Goal: Task Accomplishment & Management: Manage account settings

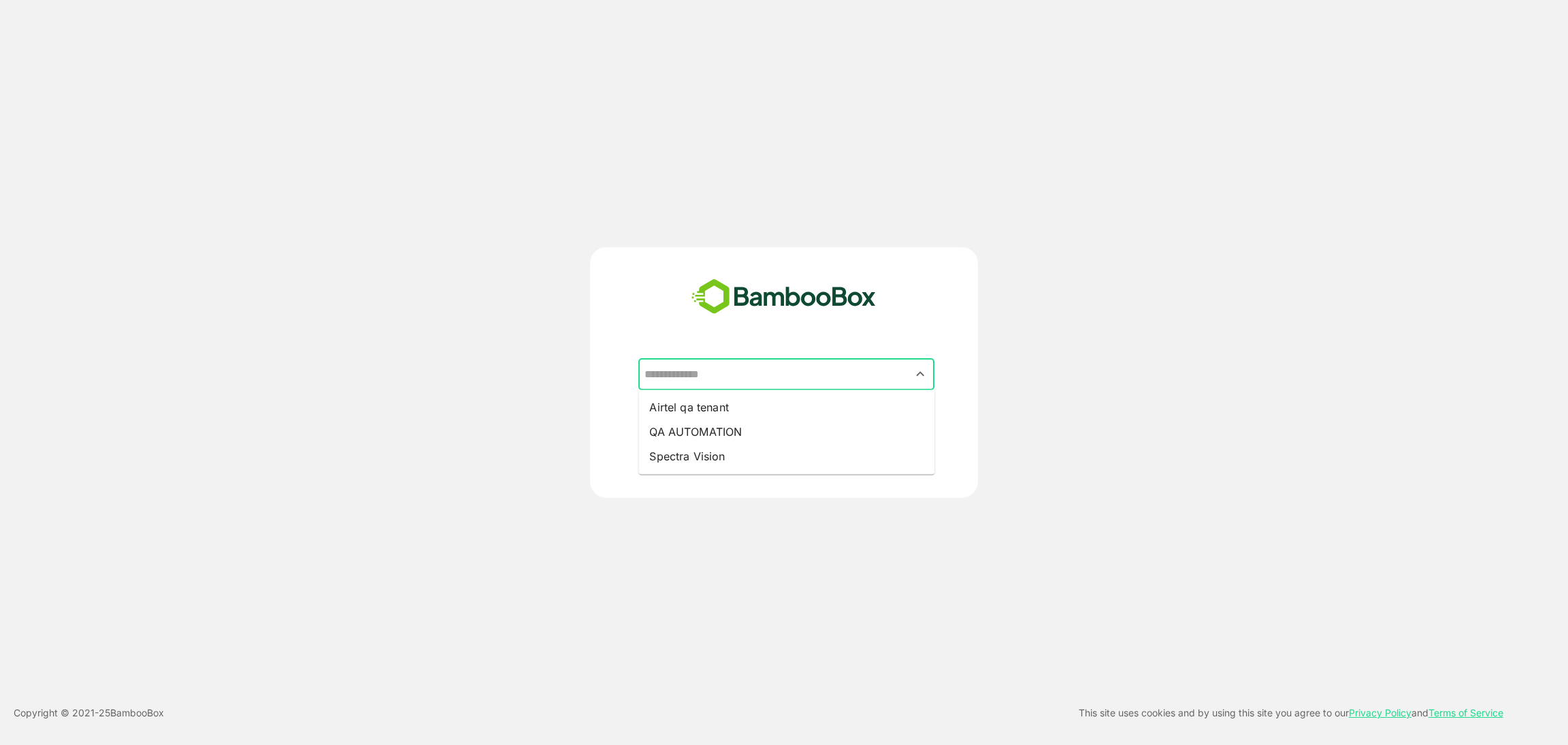
click at [751, 371] on input "text" at bounding box center [787, 374] width 290 height 26
click at [726, 409] on li "Airtel qa tenant" at bounding box center [787, 407] width 296 height 24
type input "**********"
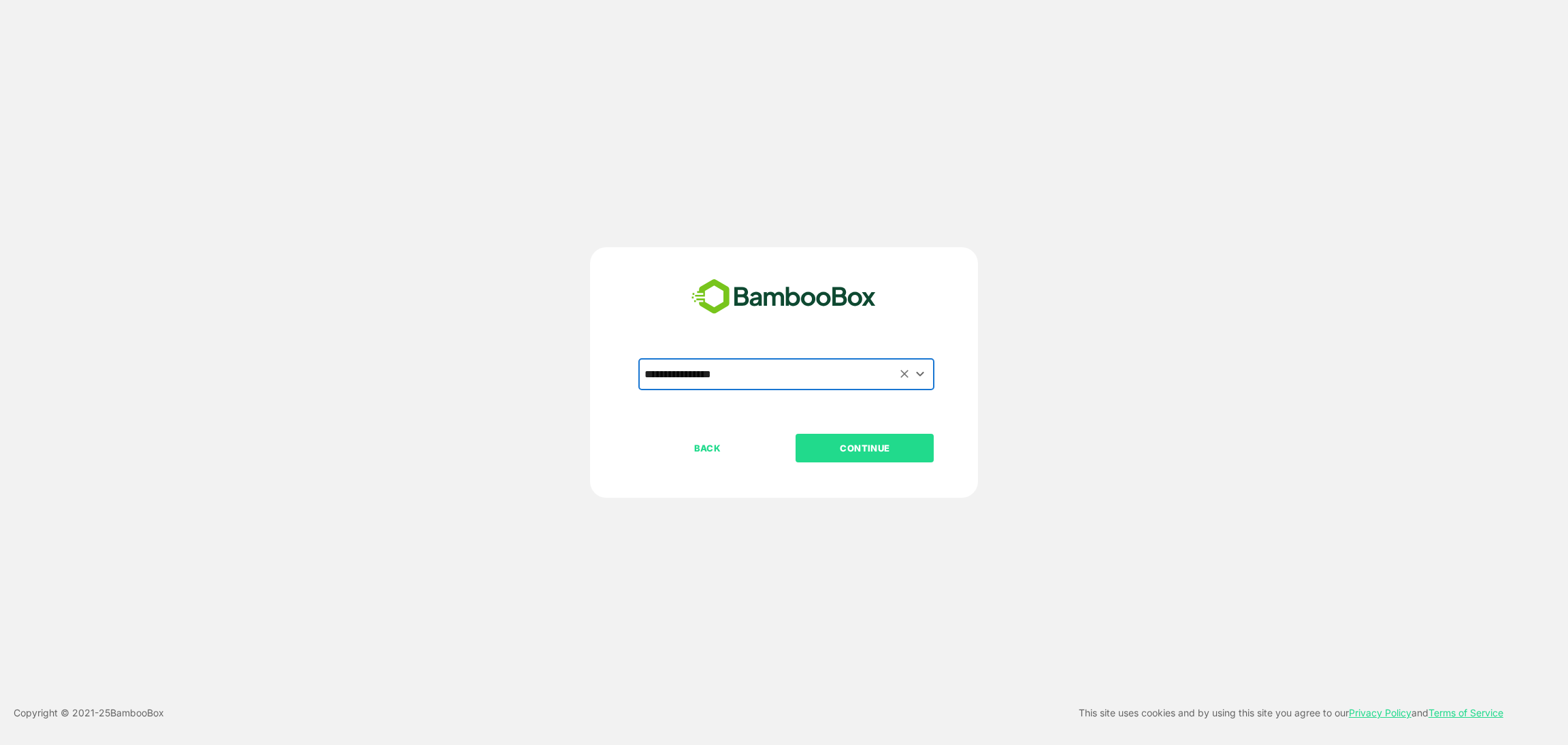
click at [860, 443] on p "CONTINUE" at bounding box center [865, 448] width 136 height 15
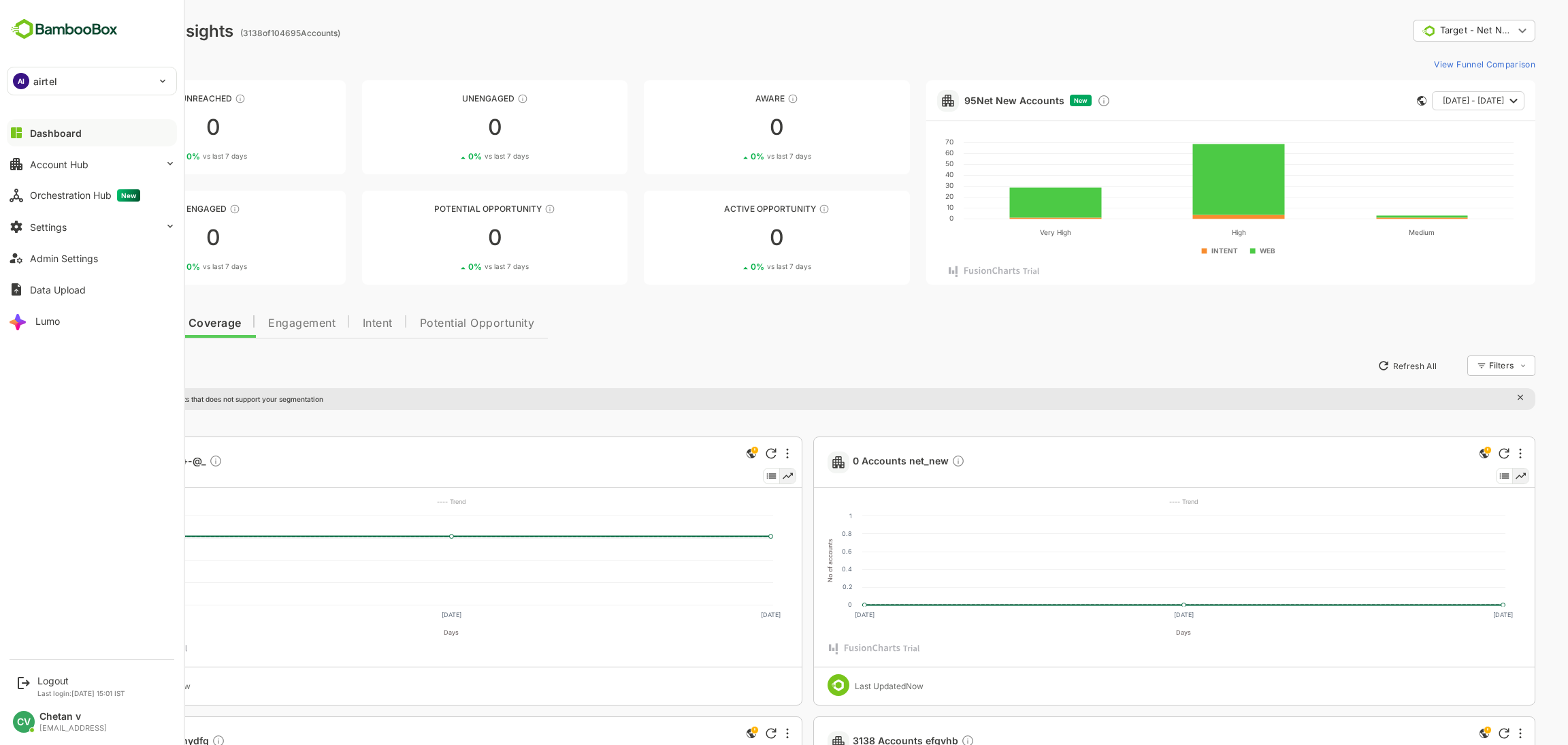
click at [85, 78] on div "AI airtel" at bounding box center [84, 81] width 152 height 27
click at [119, 177] on li "AI airtel_icp" at bounding box center [94, 183] width 170 height 30
type input "**********"
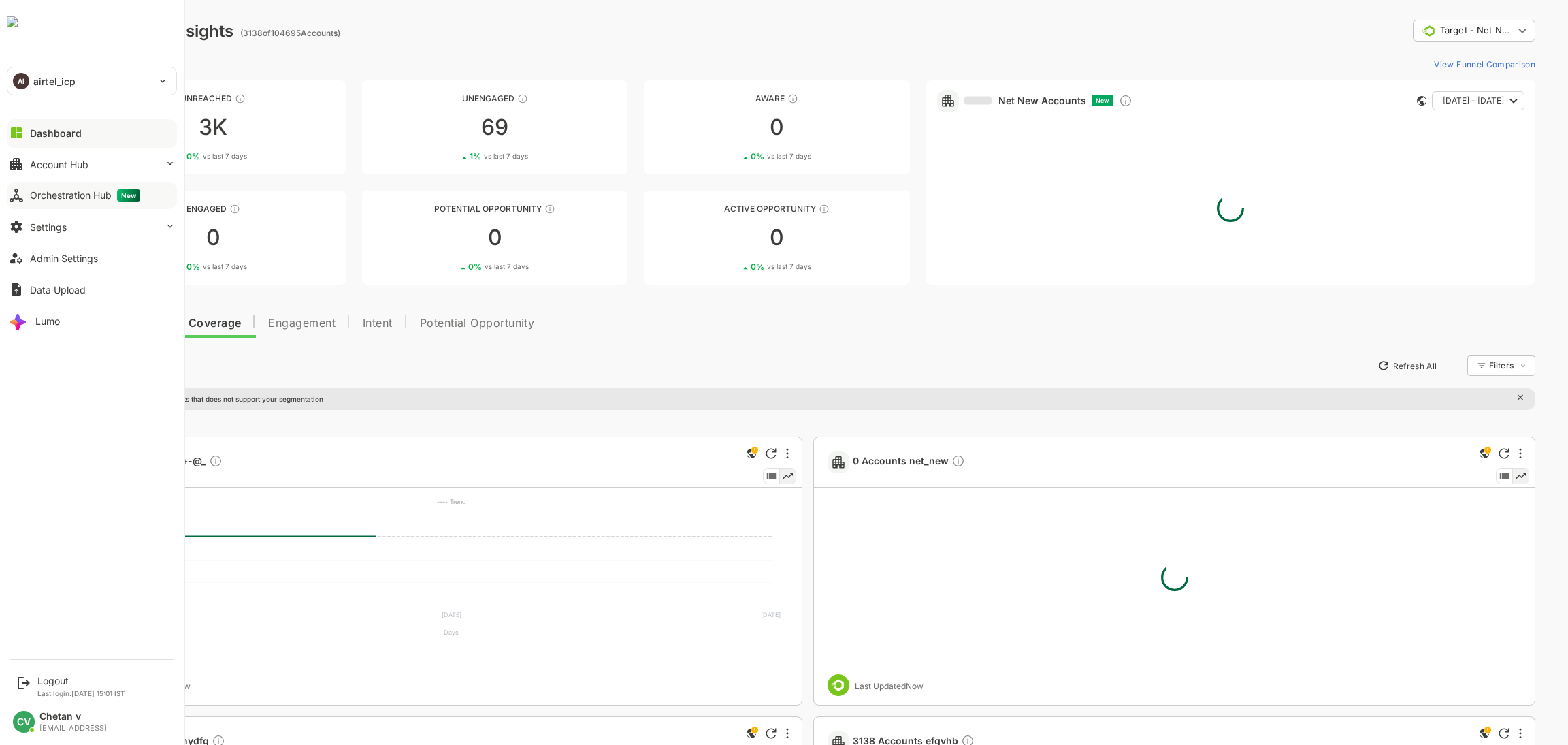
click at [81, 199] on div "Orchestration Hub New" at bounding box center [85, 195] width 110 height 12
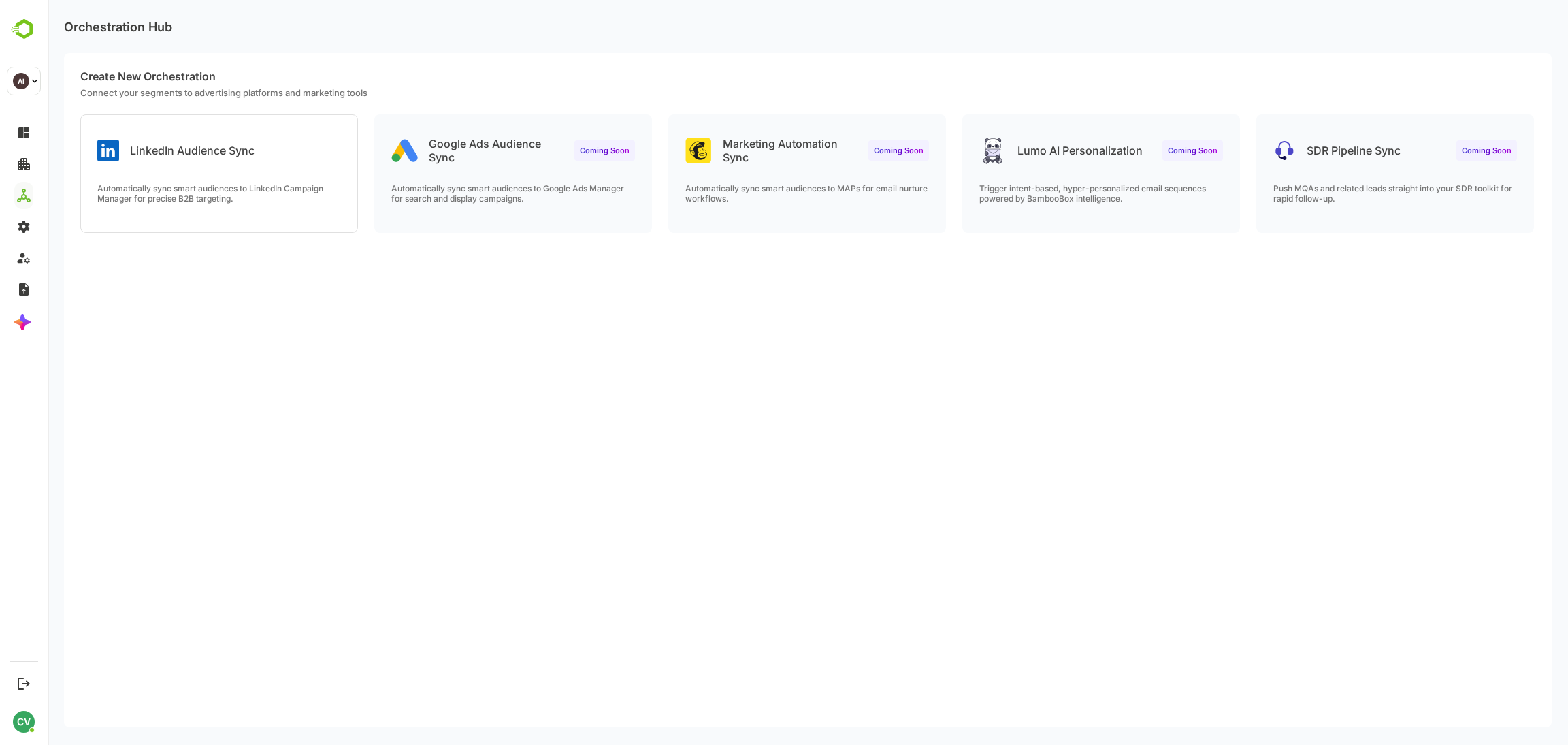
click at [262, 172] on div "LinkedIn Audience Sync Automatically sync smart audiences to LinkedIn Campaign …" at bounding box center [218, 174] width 276 height 117
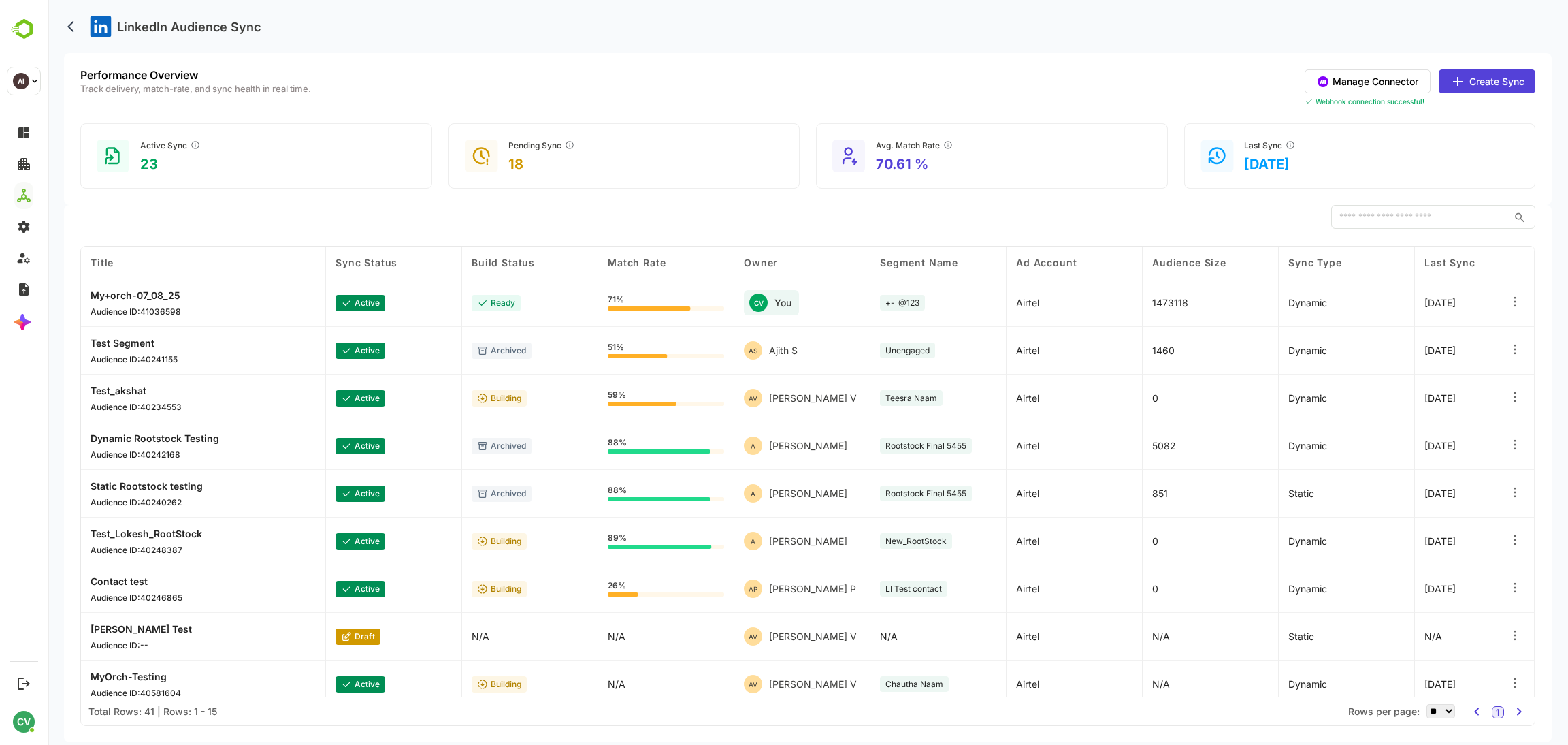
click at [1350, 78] on button "Manage Connector" at bounding box center [1368, 81] width 126 height 23
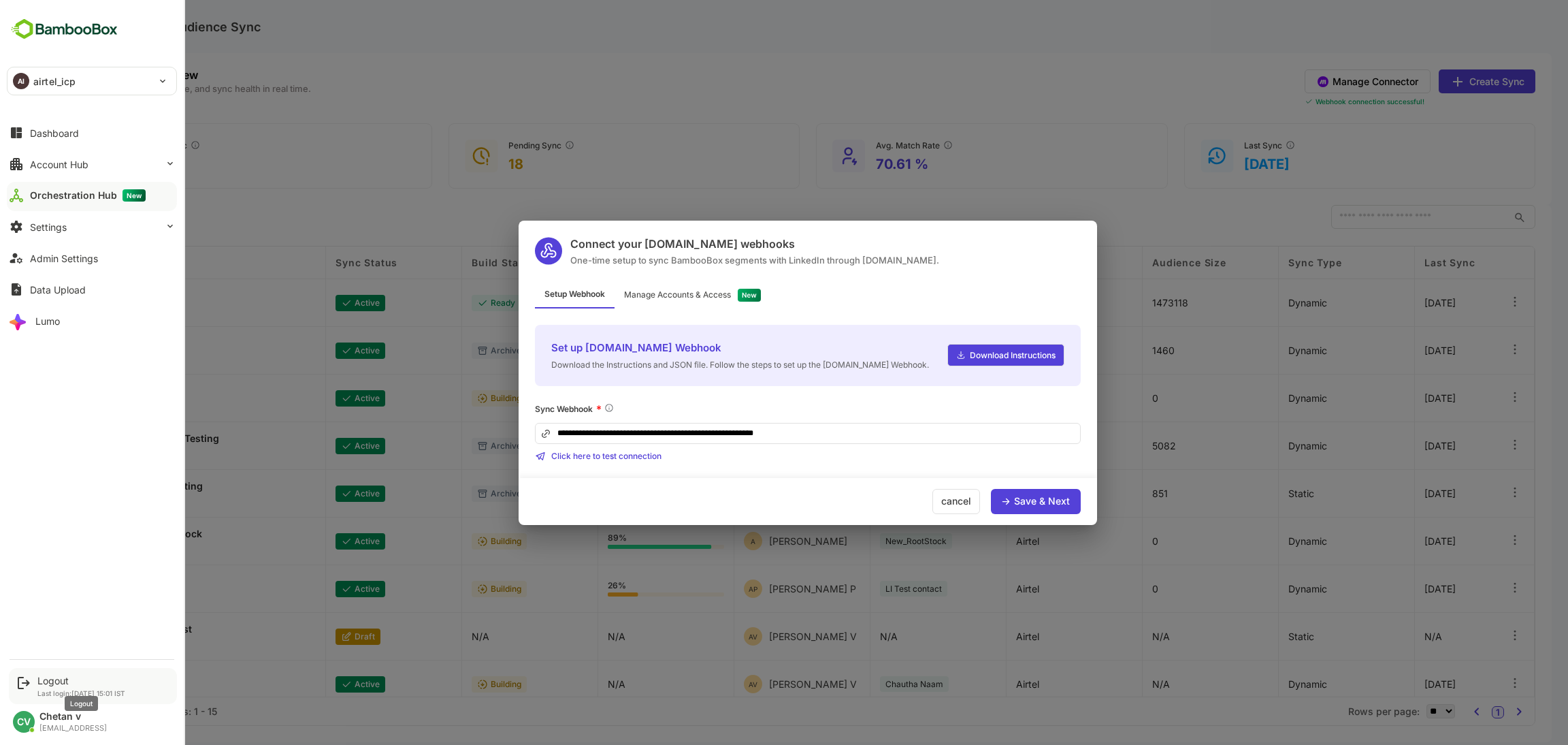
click at [66, 675] on div "Logout" at bounding box center [81, 680] width 88 height 12
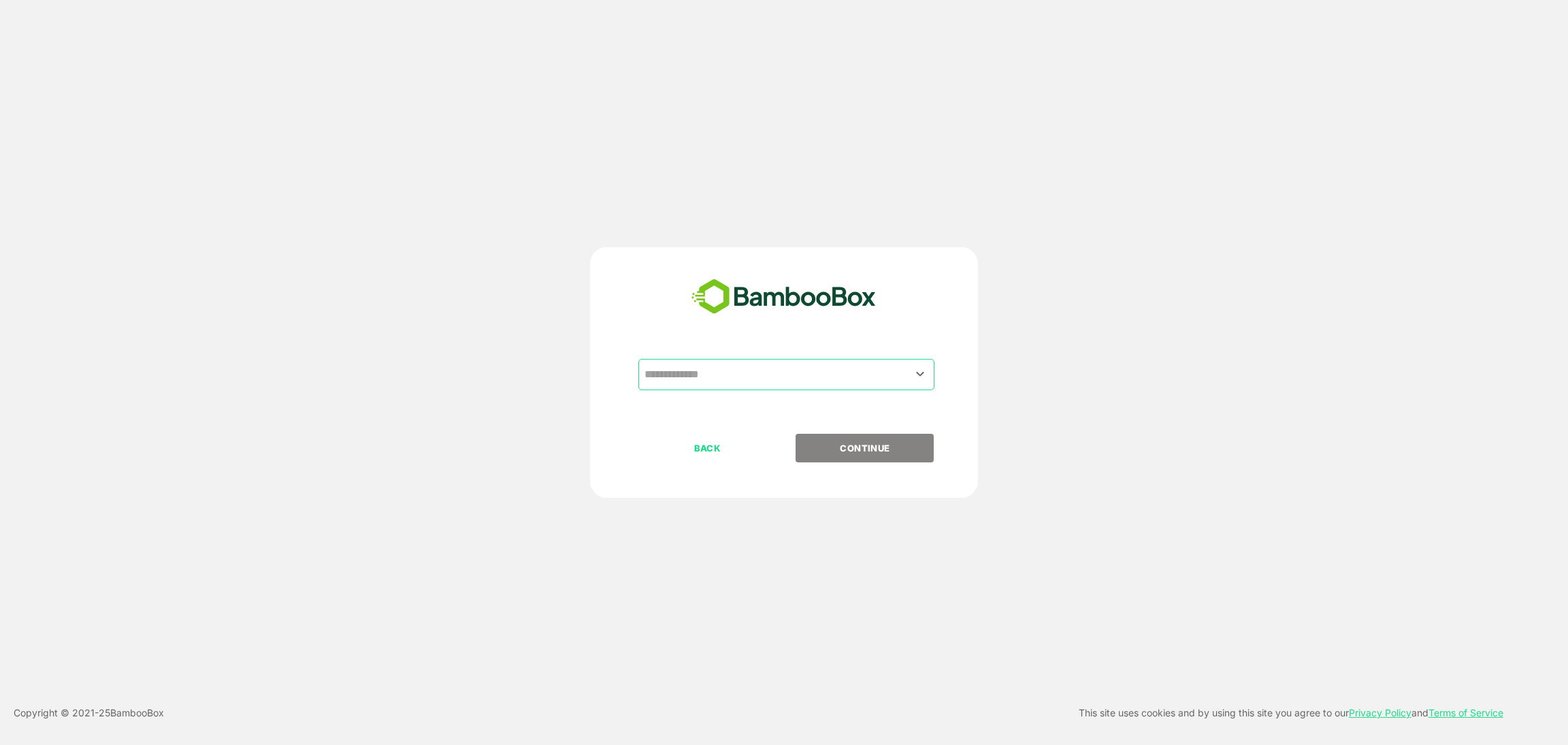
click at [814, 368] on input "text" at bounding box center [787, 374] width 290 height 26
click at [748, 442] on li "QA AUTOMATION" at bounding box center [787, 431] width 296 height 24
type input "**********"
click at [869, 454] on p "CONTINUE" at bounding box center [865, 448] width 136 height 15
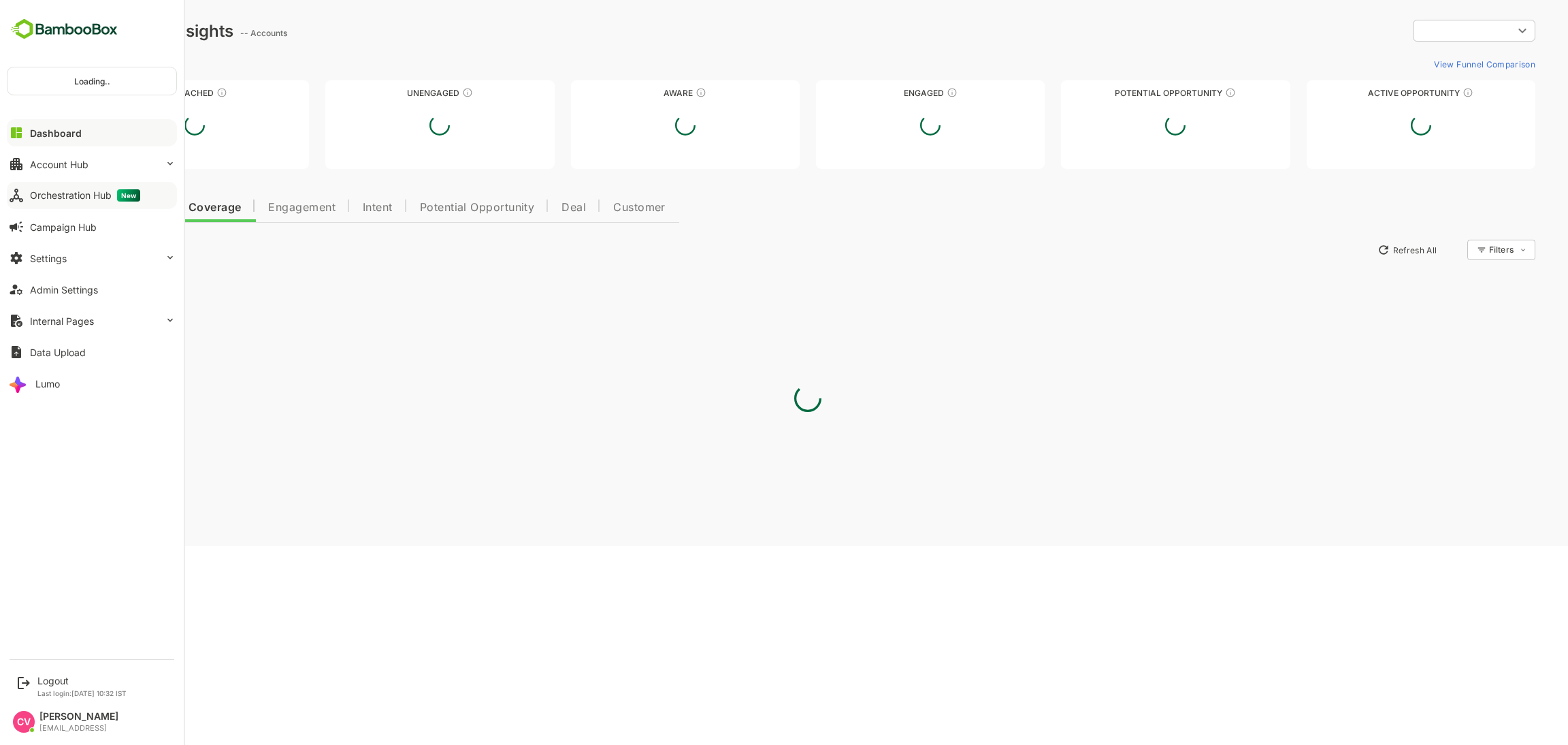
click at [97, 185] on button "Orchestration Hub New" at bounding box center [92, 195] width 170 height 27
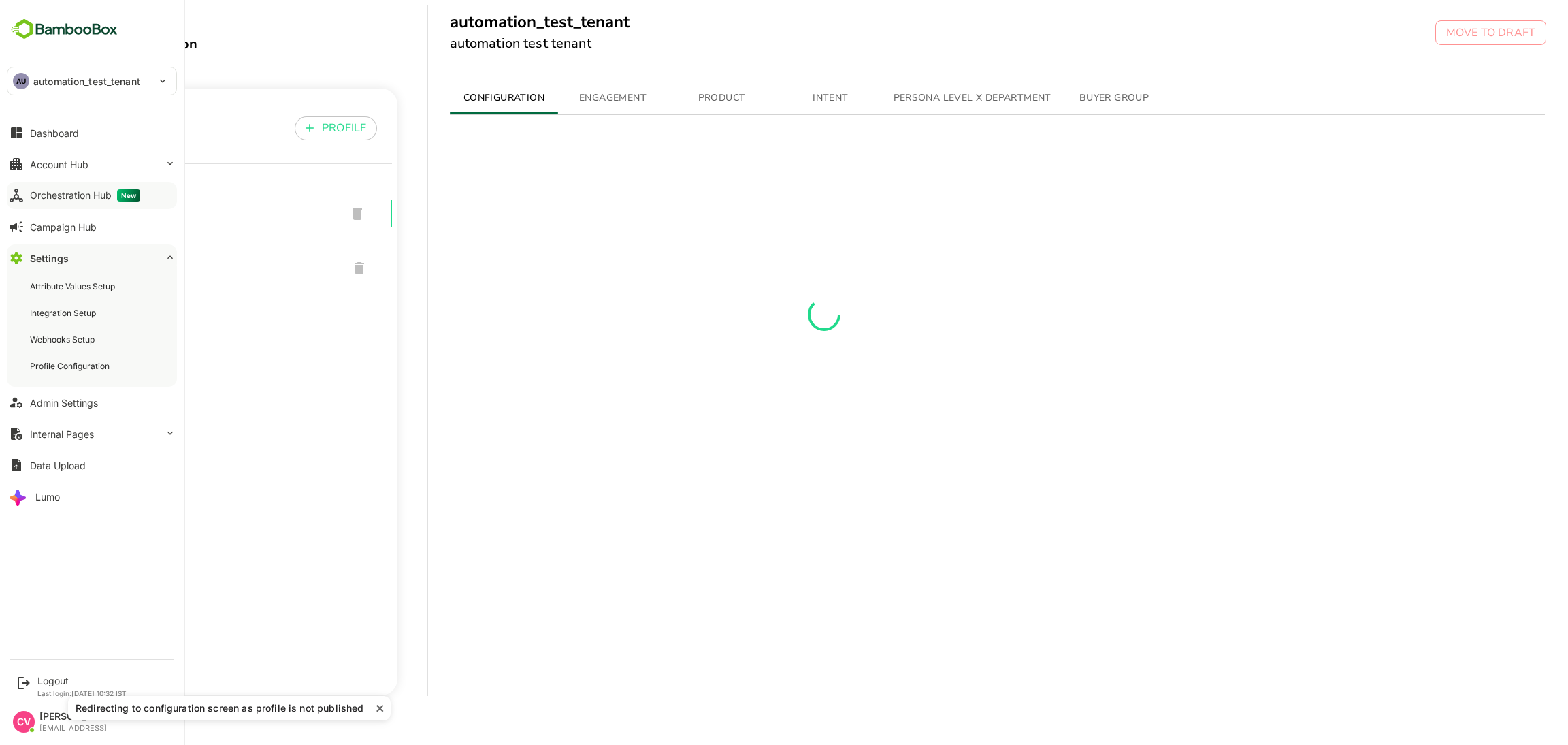
click at [32, 191] on div "Orchestration Hub New" at bounding box center [85, 195] width 110 height 12
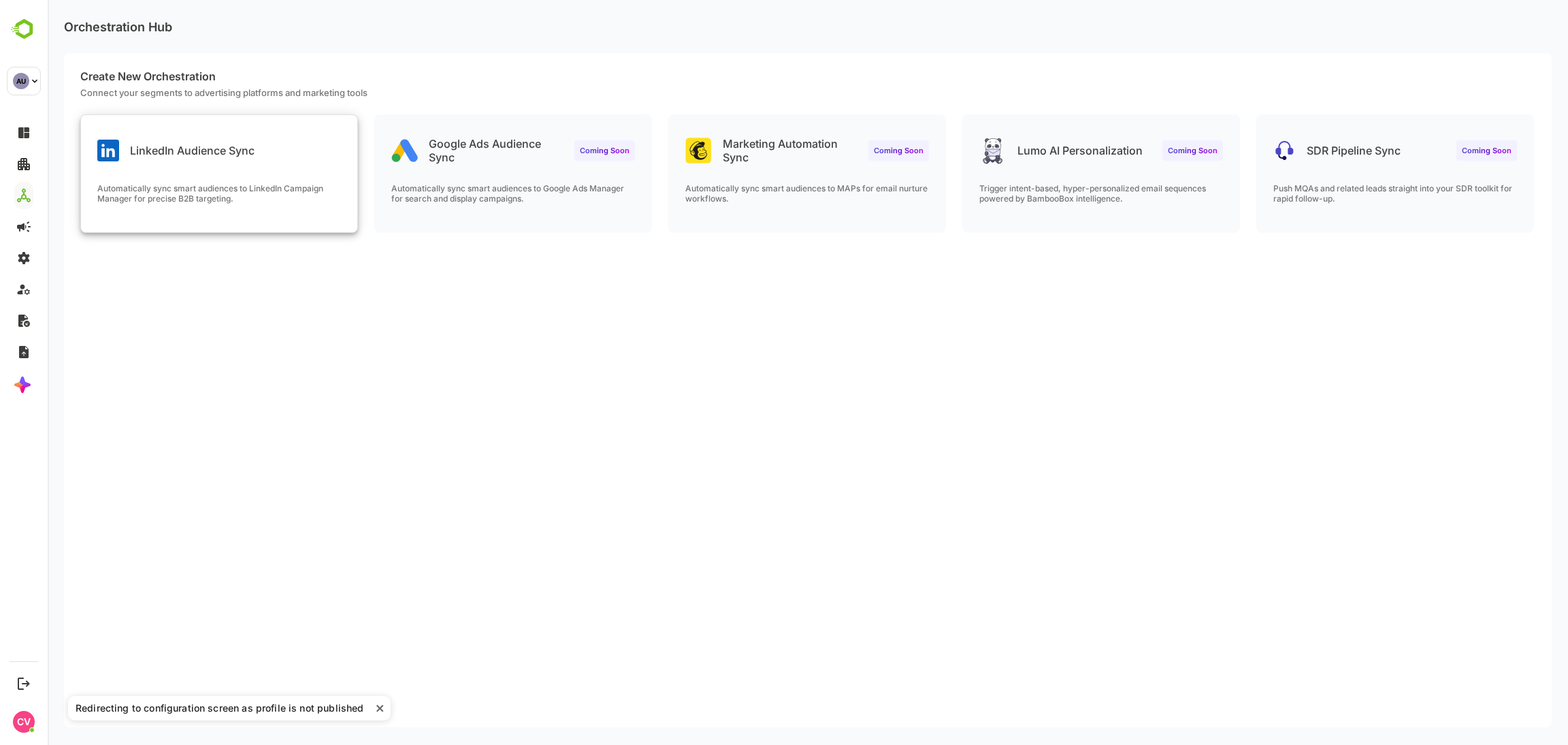
click at [252, 191] on p "Automatically sync smart audiences to LinkedIn Campaign Manager for precise B2B…" at bounding box center [219, 194] width 243 height 21
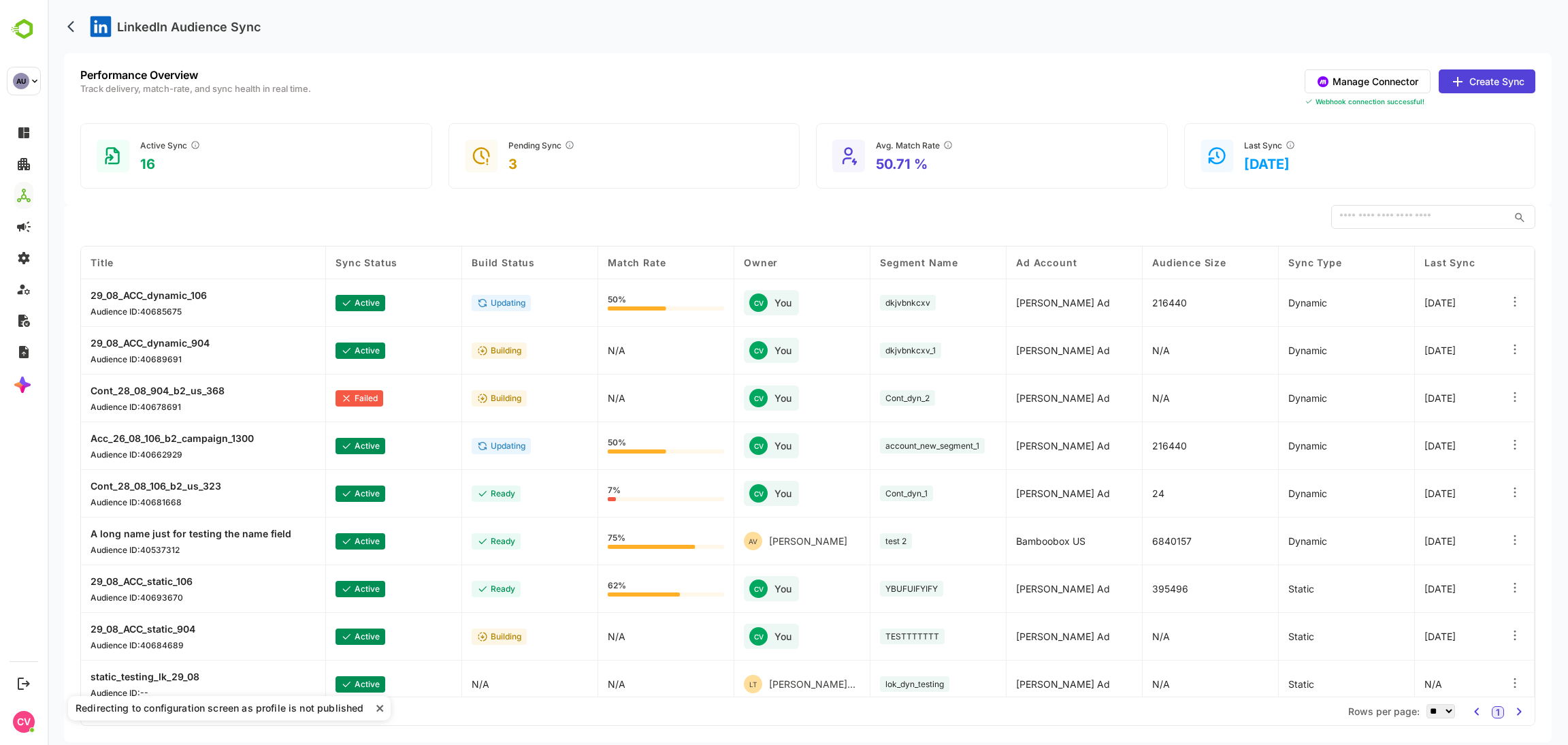
click at [377, 699] on div "Redirecting to configuration screen as profile is not published" at bounding box center [229, 708] width 323 height 24
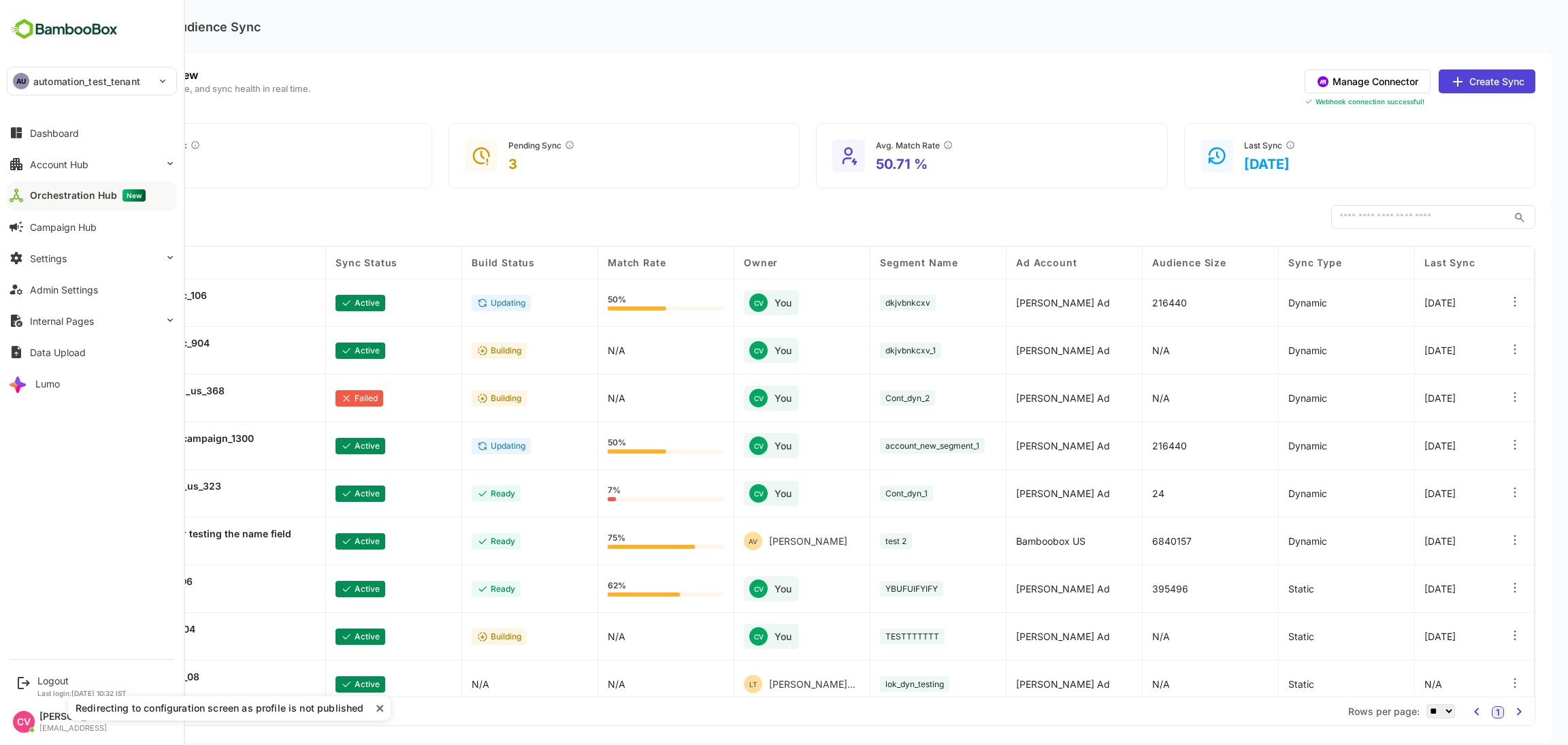
click at [66, 98] on div "**********" at bounding box center [92, 326] width 184 height 651
click at [84, 75] on p "automation_test_tenant" at bounding box center [87, 81] width 107 height 14
click at [84, 151] on li "TE test" at bounding box center [94, 151] width 170 height 30
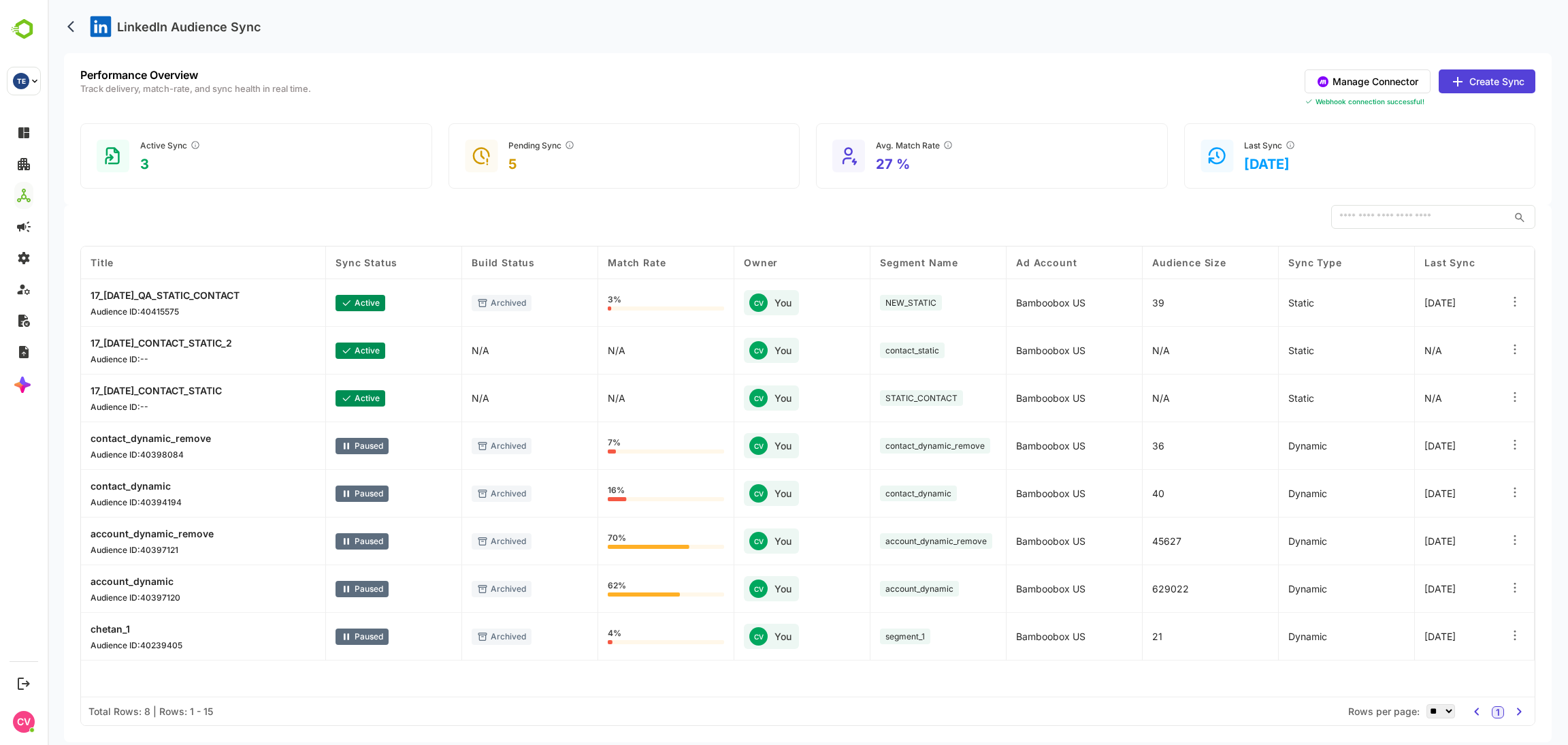
click at [1512, 299] on icon at bounding box center [1514, 301] width 14 height 14
click at [1438, 351] on div "Delete Orchestration" at bounding box center [1432, 362] width 119 height 23
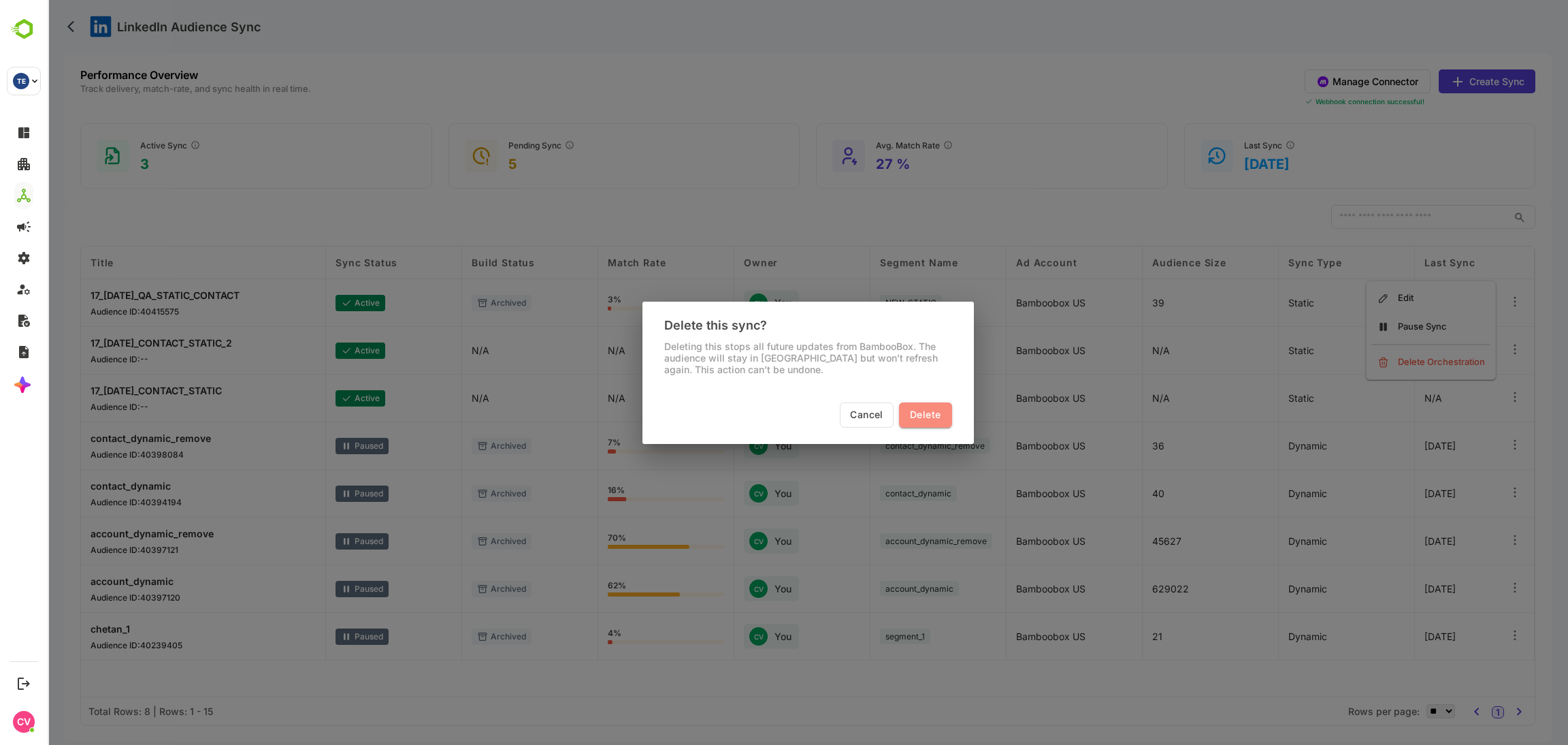
click at [934, 421] on span "Delete" at bounding box center [925, 414] width 31 height 17
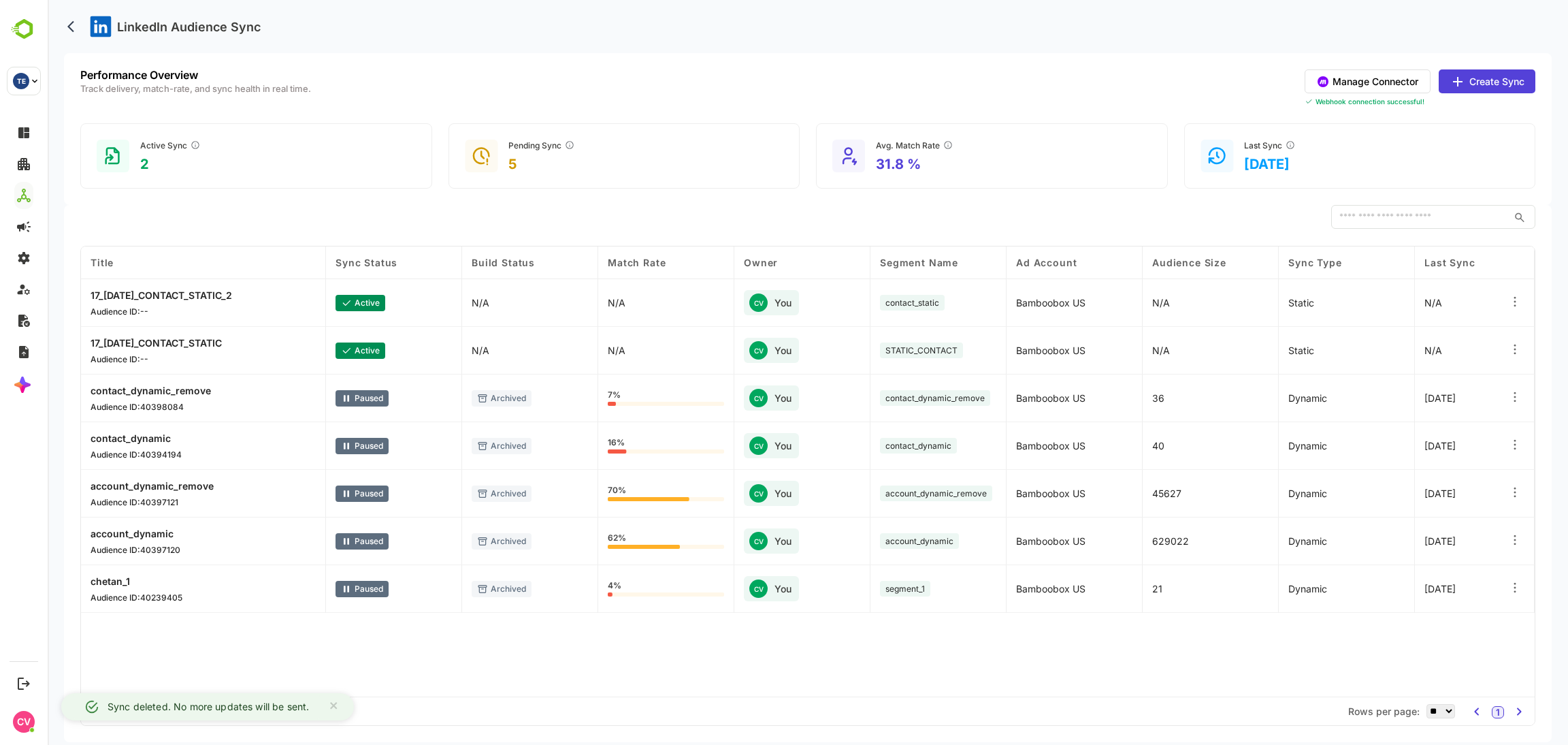
click at [1520, 296] on icon at bounding box center [1514, 301] width 14 height 14
click at [1416, 372] on div "Delete Orchestration" at bounding box center [1432, 362] width 119 height 23
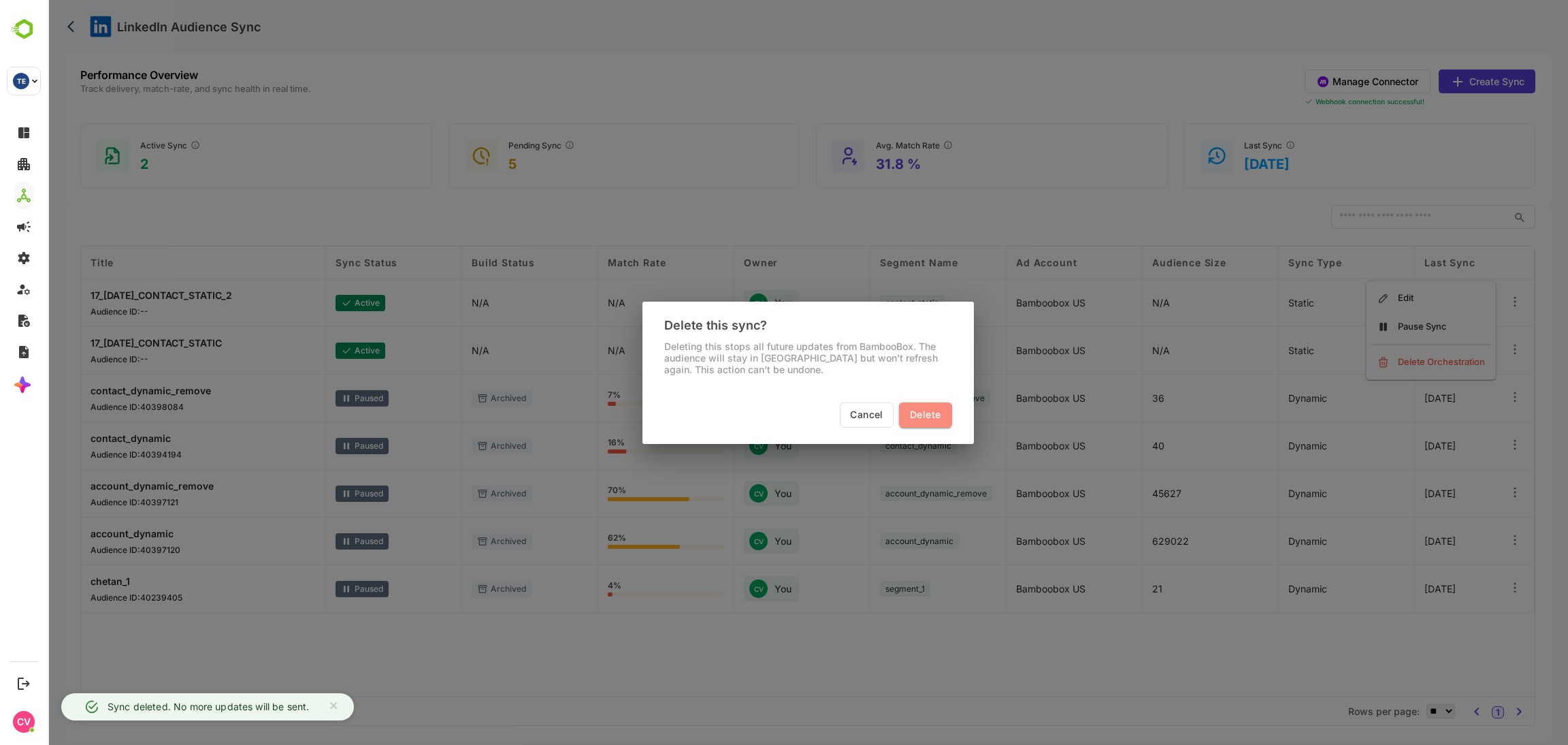
click at [921, 420] on span "Delete" at bounding box center [925, 414] width 31 height 17
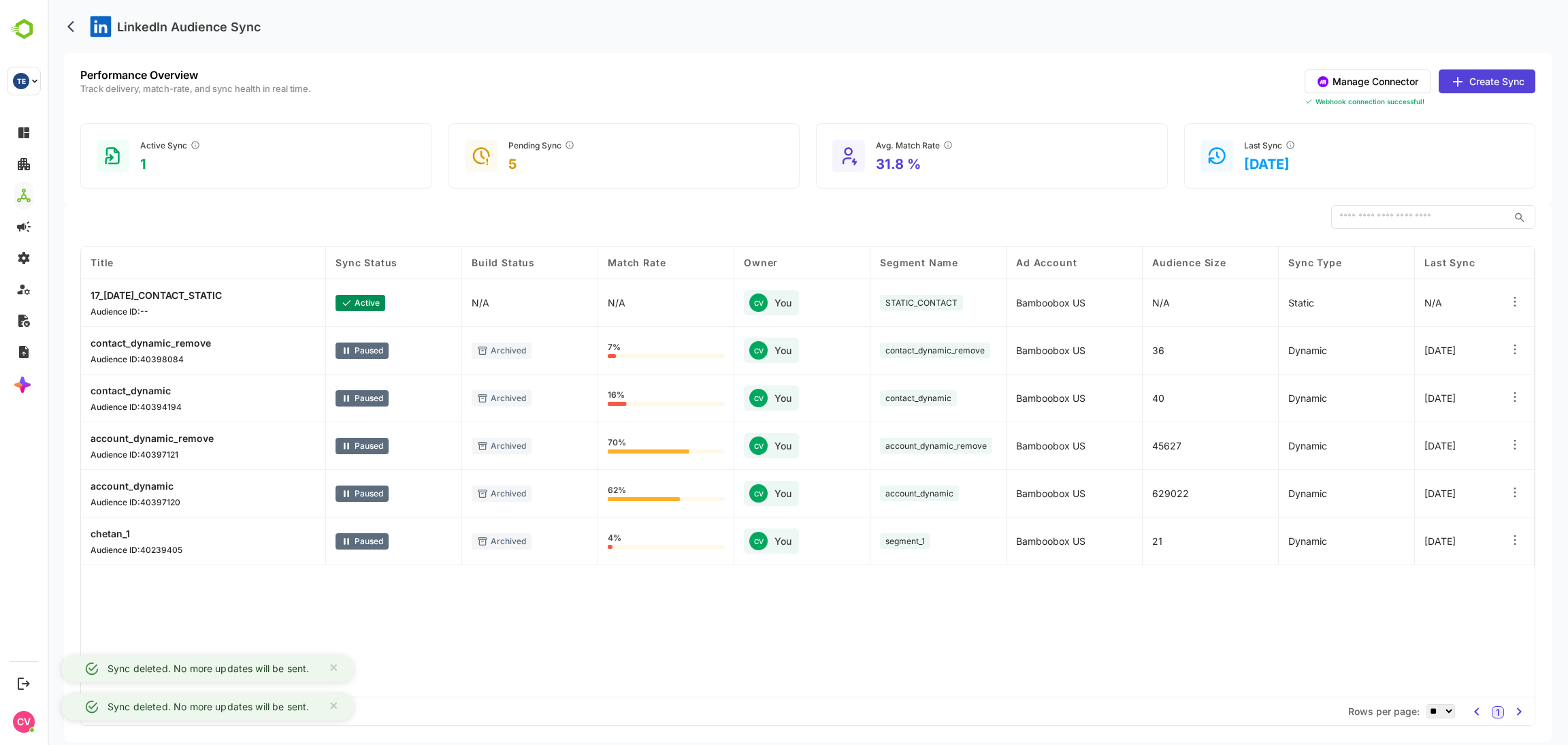
click at [1515, 304] on icon at bounding box center [1514, 301] width 14 height 14
click at [1446, 366] on div "Delete Orchestration" at bounding box center [1432, 362] width 119 height 23
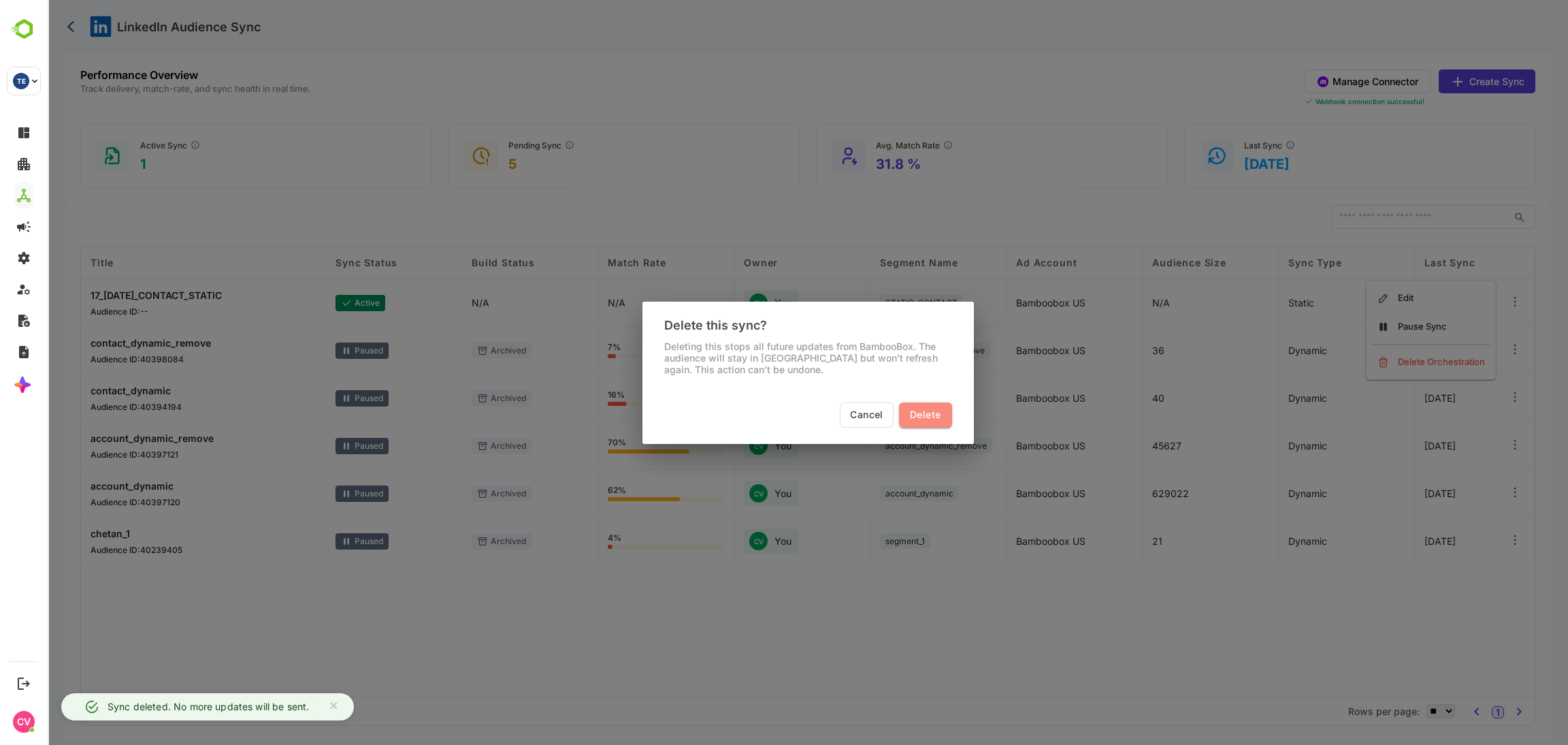
click at [916, 413] on span "Delete" at bounding box center [925, 414] width 31 height 17
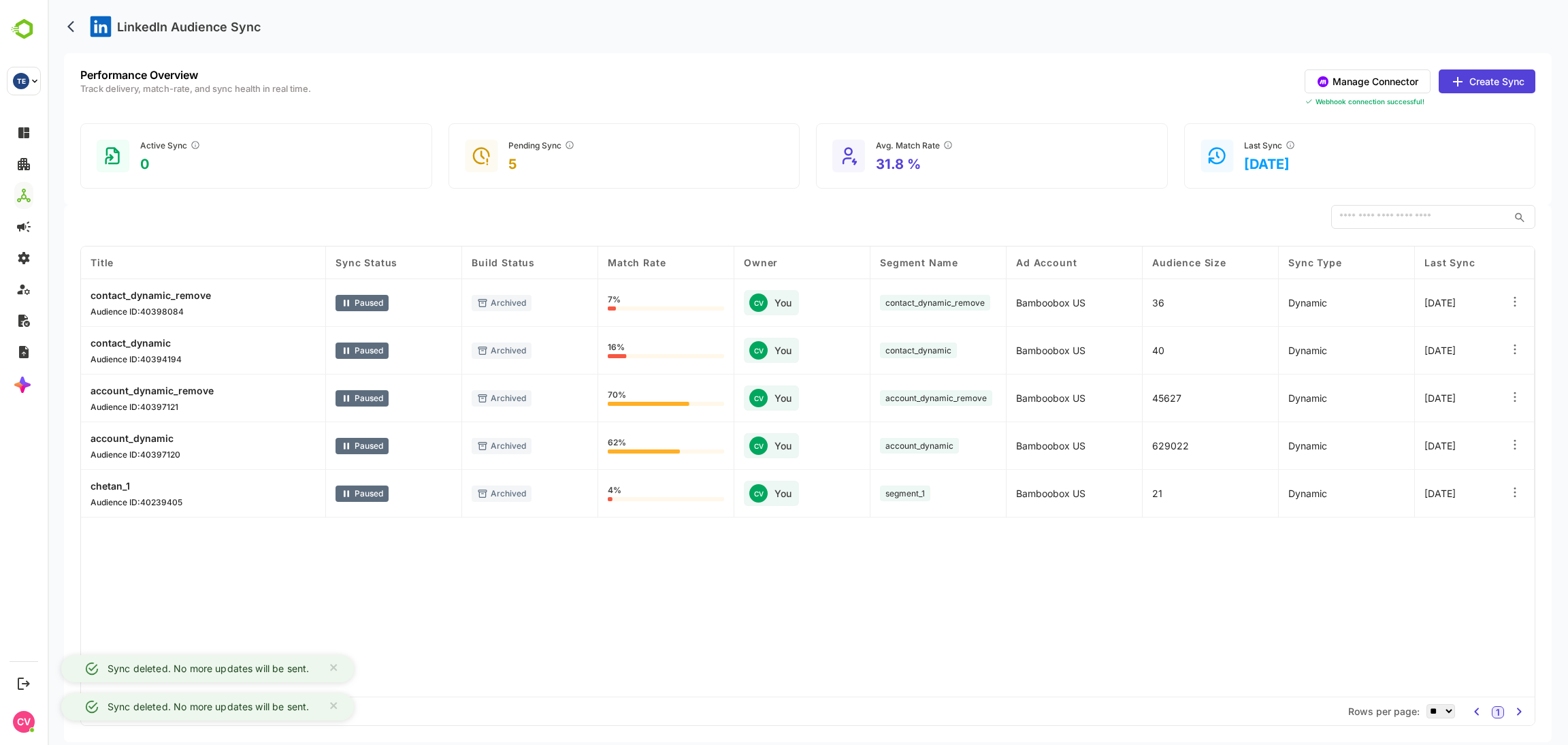
click at [1515, 301] on icon at bounding box center [1514, 301] width 14 height 14
click at [1442, 357] on div "Delete Orchestration" at bounding box center [1432, 362] width 119 height 23
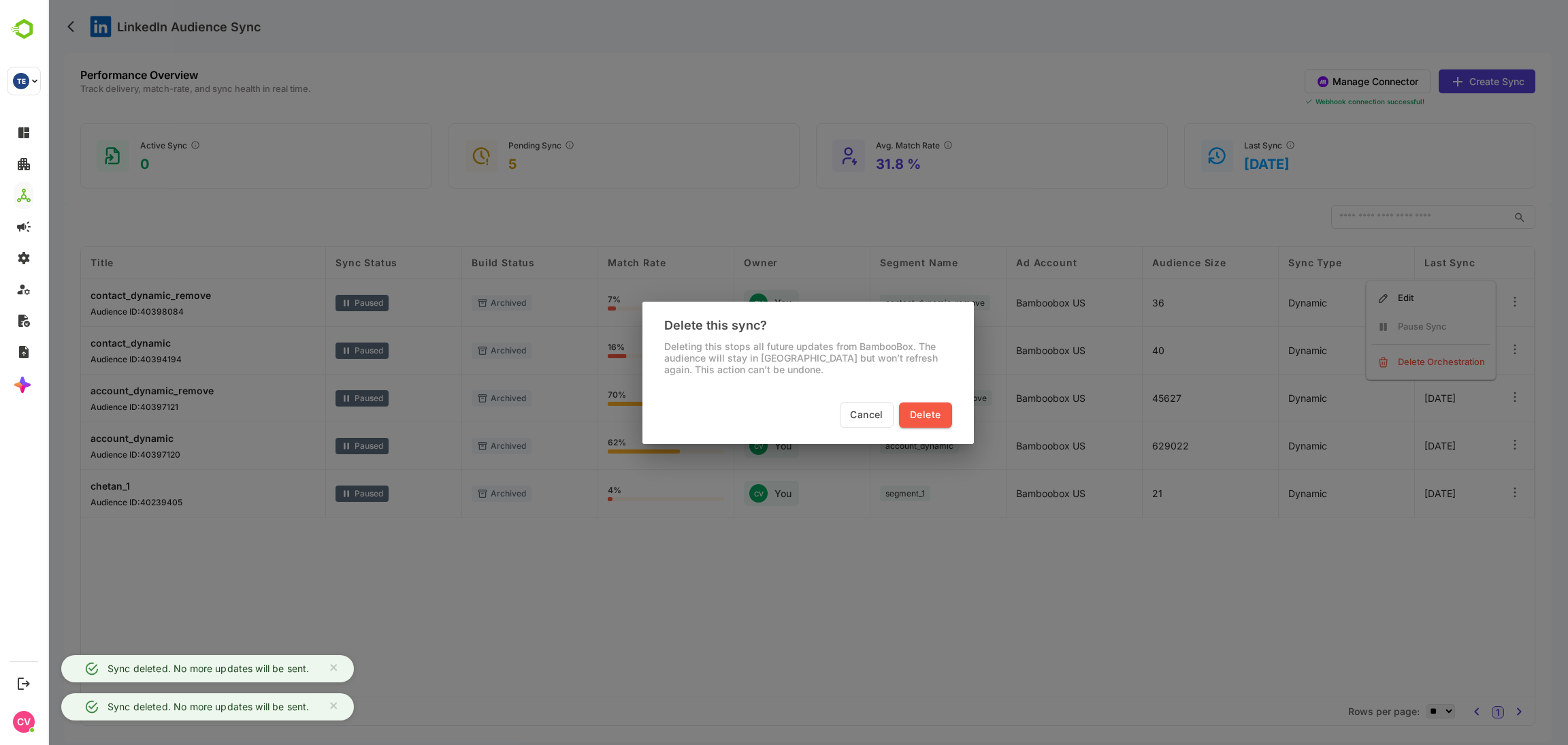
click at [942, 420] on button "Delete" at bounding box center [924, 415] width 52 height 25
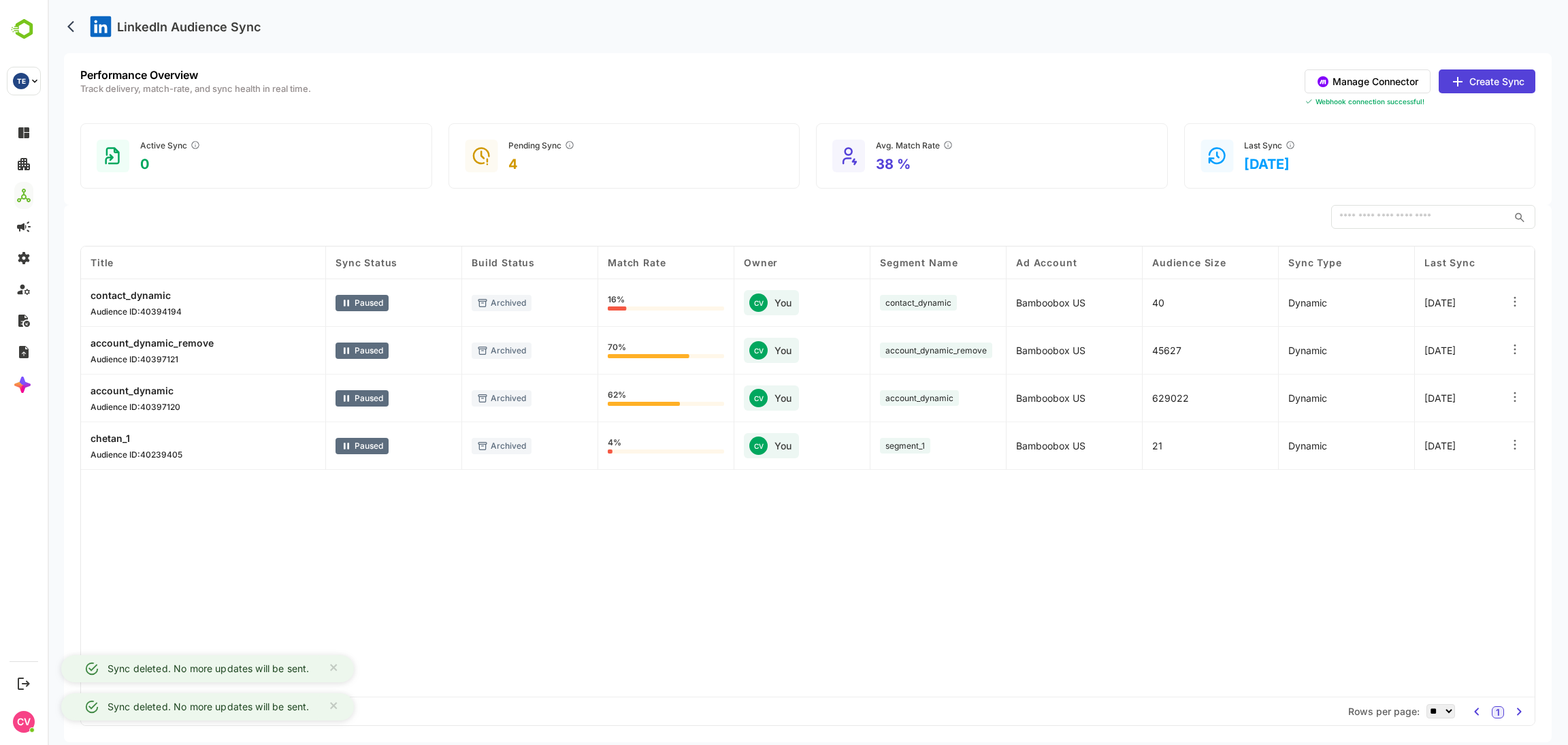
click at [1524, 306] on div at bounding box center [1516, 303] width 36 height 48
click at [1513, 308] on icon at bounding box center [1514, 301] width 14 height 14
click at [1441, 353] on div "Delete Orchestration" at bounding box center [1432, 362] width 119 height 23
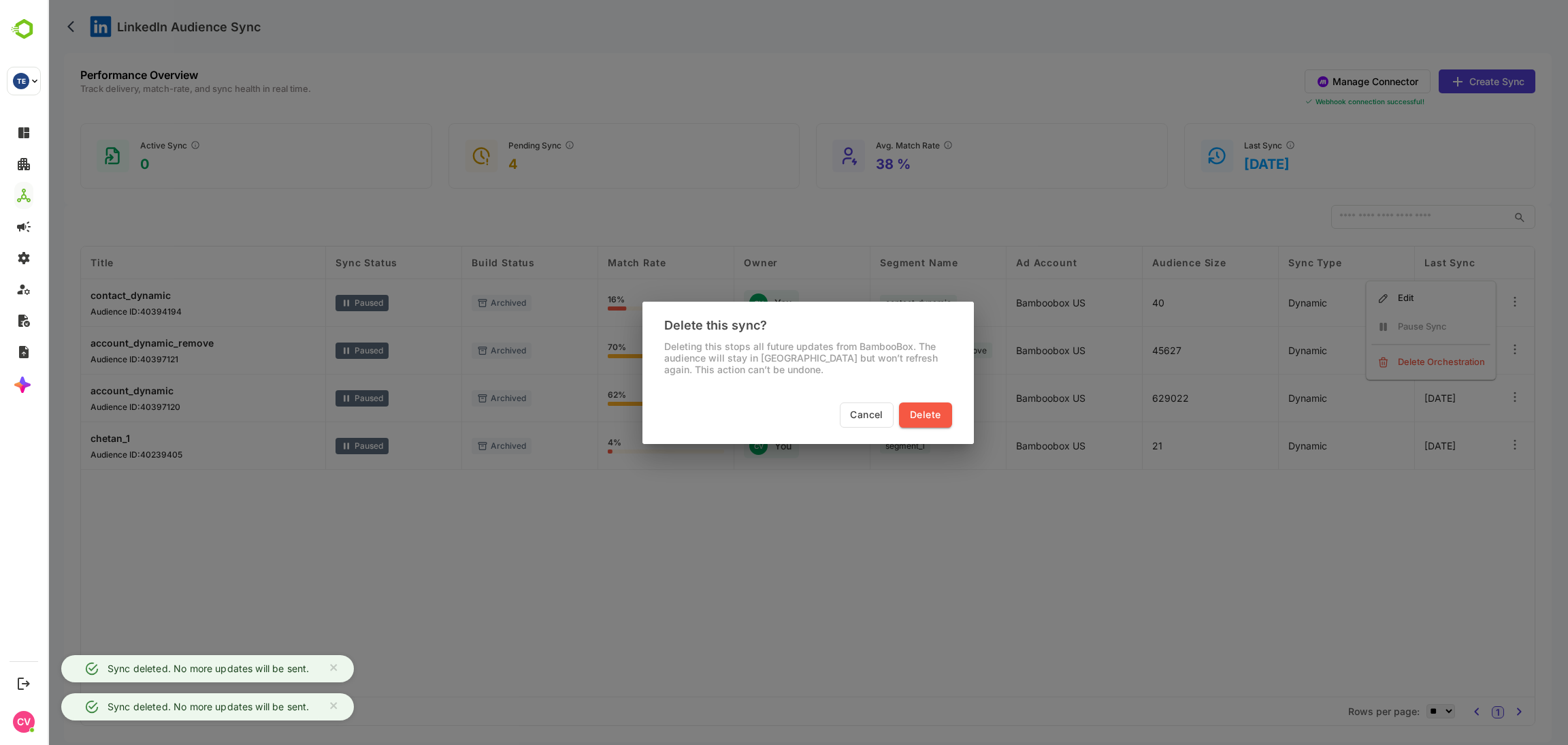
click at [941, 417] on button "Delete" at bounding box center [924, 415] width 52 height 25
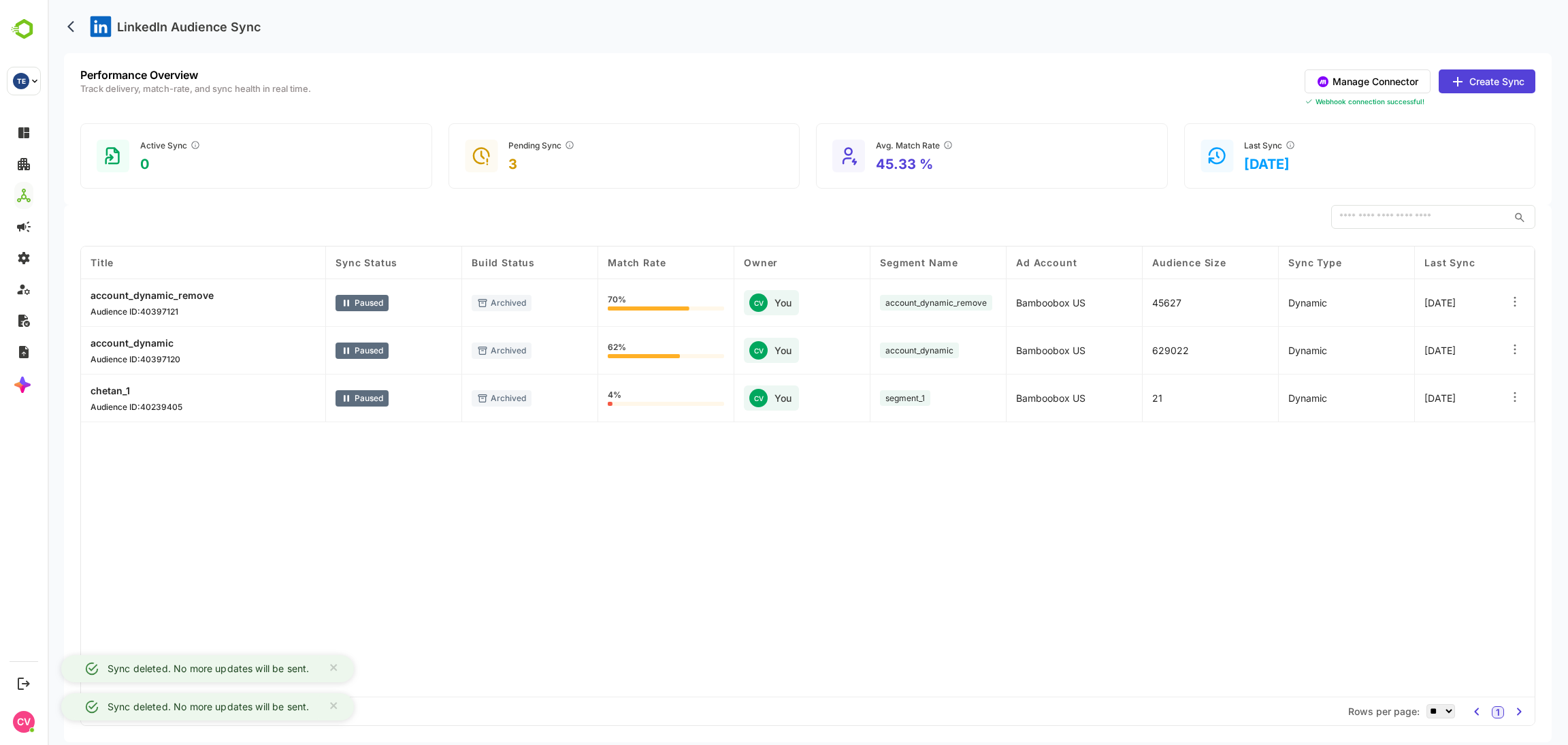
click at [1516, 296] on icon at bounding box center [1514, 301] width 14 height 14
click at [1410, 357] on div "Delete Orchestration" at bounding box center [1432, 362] width 119 height 23
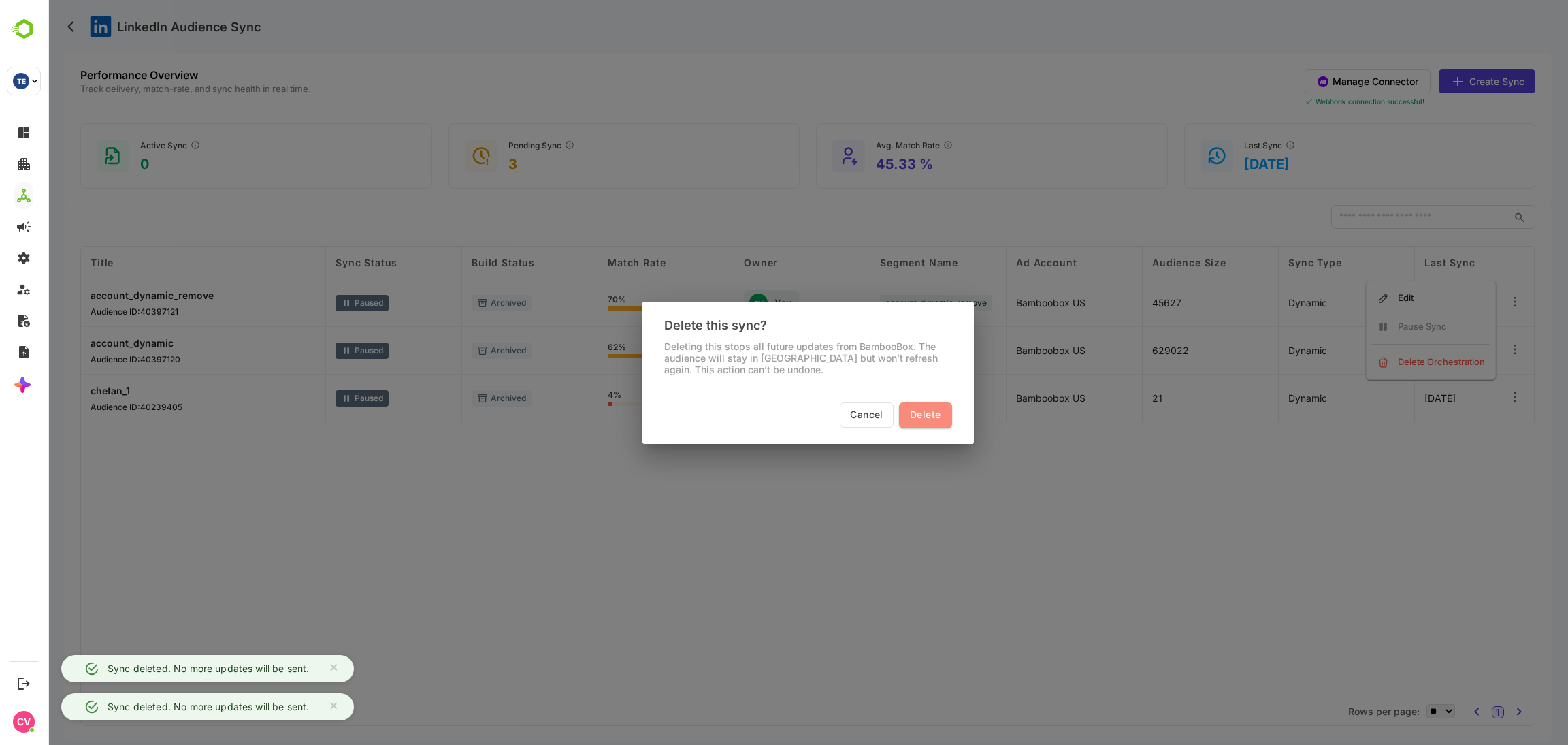
click at [924, 414] on span "Delete" at bounding box center [925, 414] width 31 height 17
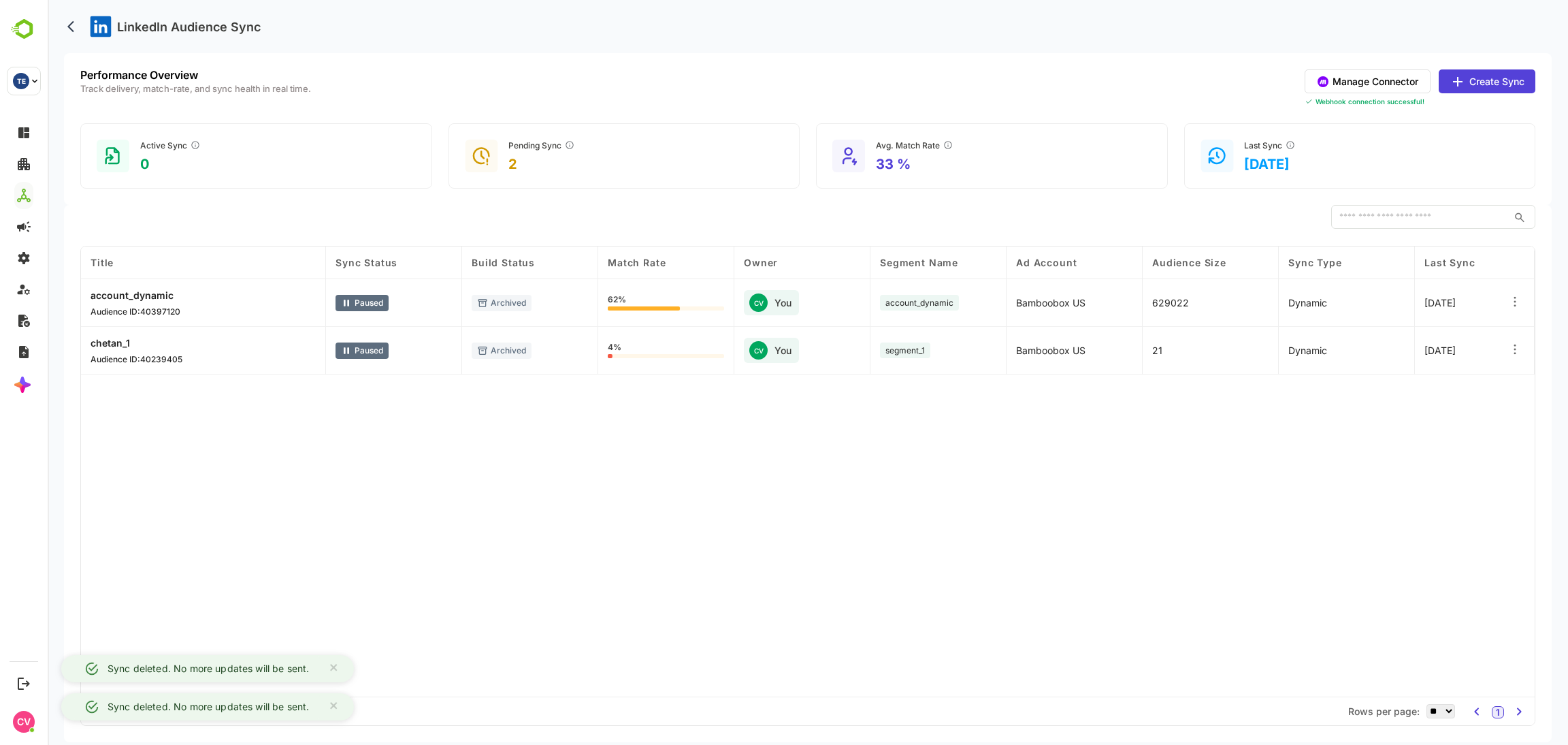
click at [1514, 302] on icon at bounding box center [1514, 301] width 14 height 14
click at [1424, 359] on div "Delete Orchestration" at bounding box center [1432, 362] width 119 height 23
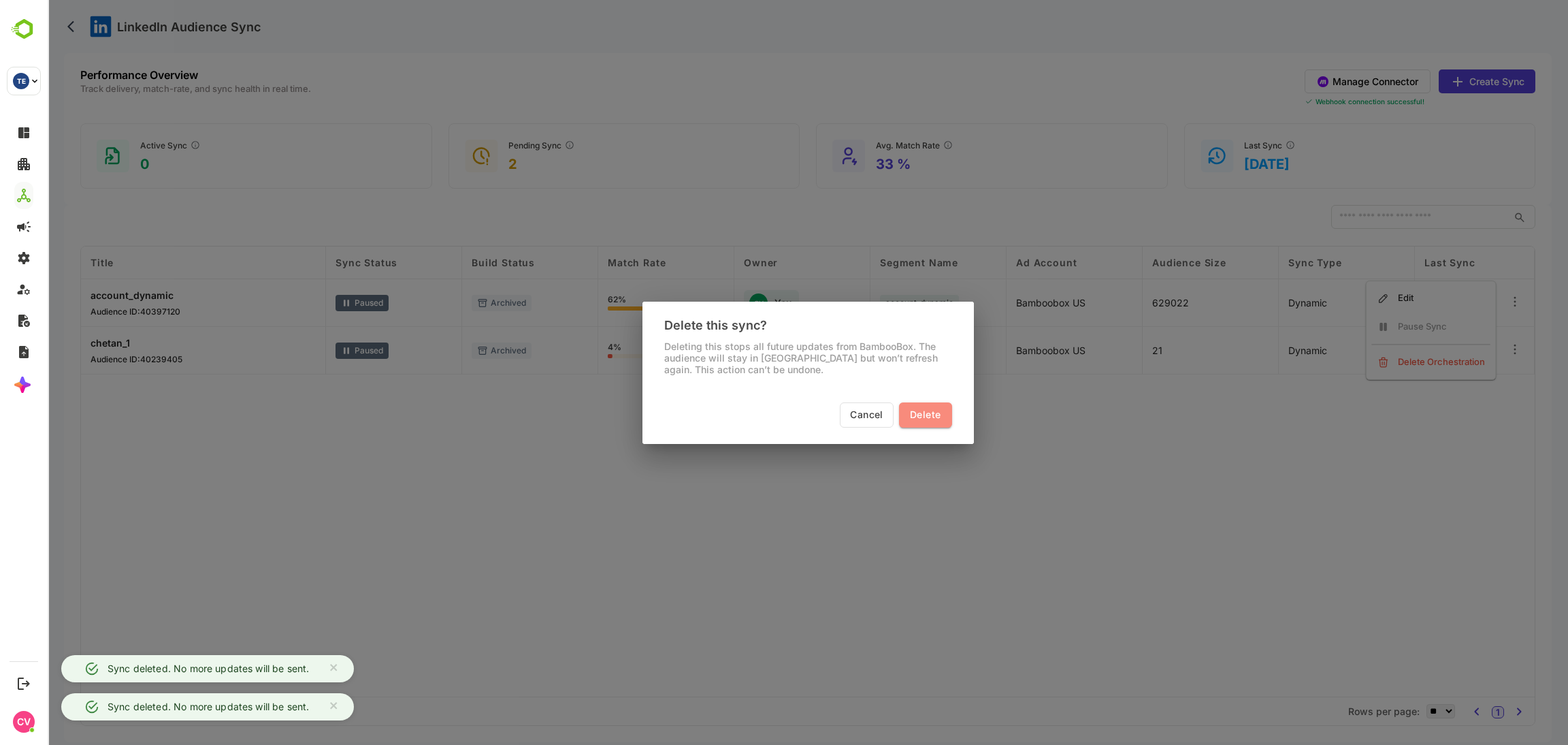
click at [941, 418] on button "Delete" at bounding box center [924, 415] width 52 height 25
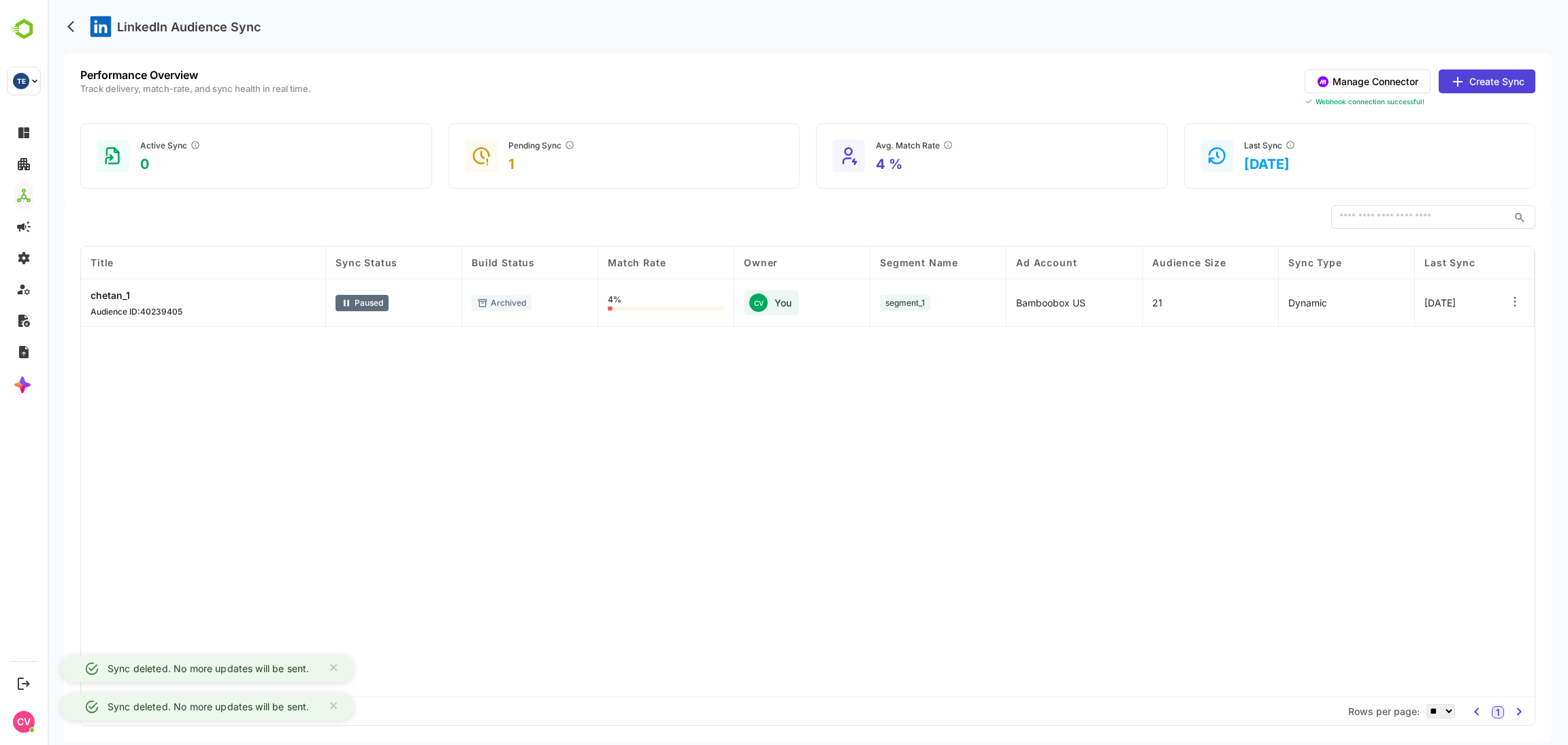
click at [1517, 303] on icon at bounding box center [1514, 301] width 14 height 14
click at [1427, 367] on div "Delete Orchestration" at bounding box center [1432, 362] width 119 height 23
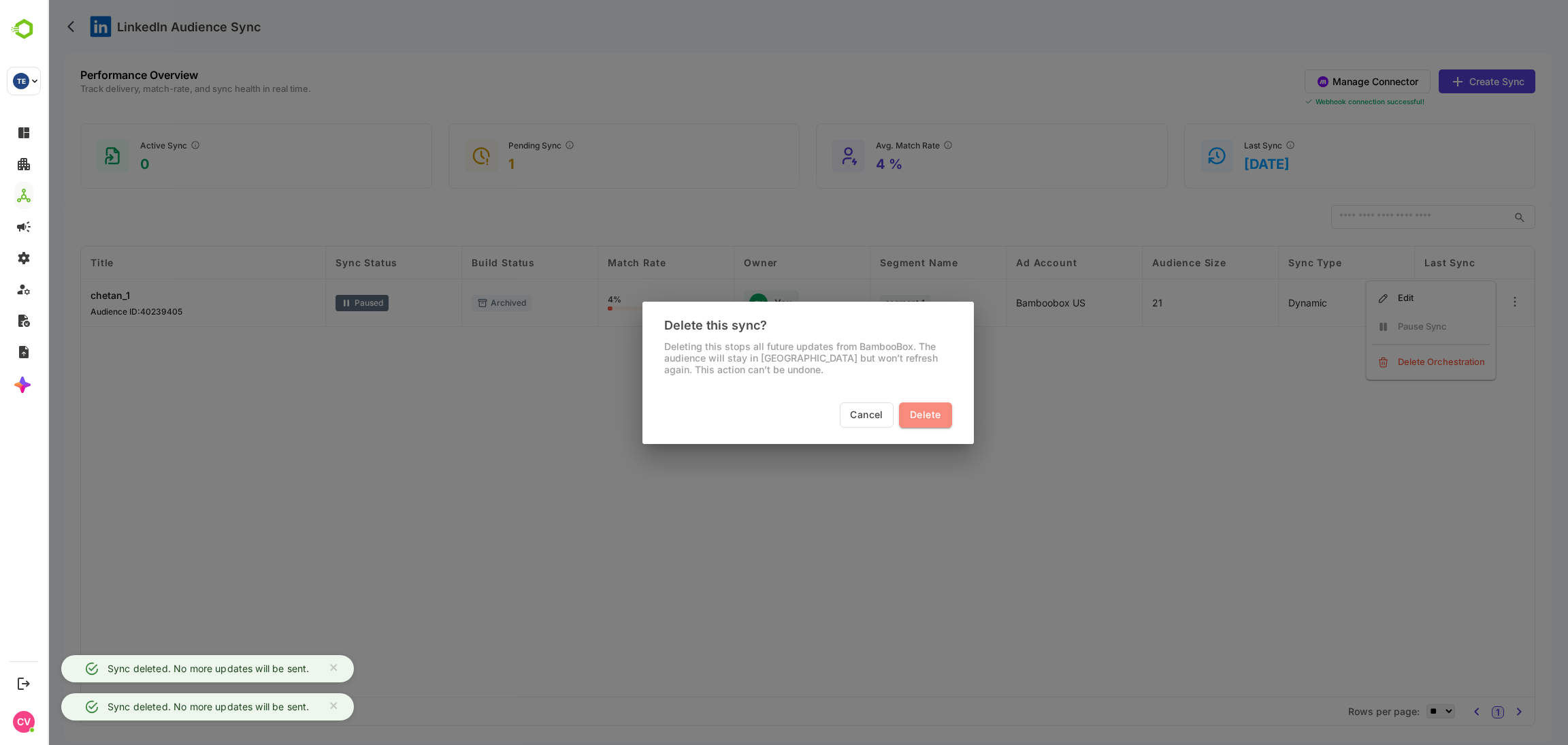
click at [931, 420] on span "Delete" at bounding box center [925, 414] width 31 height 17
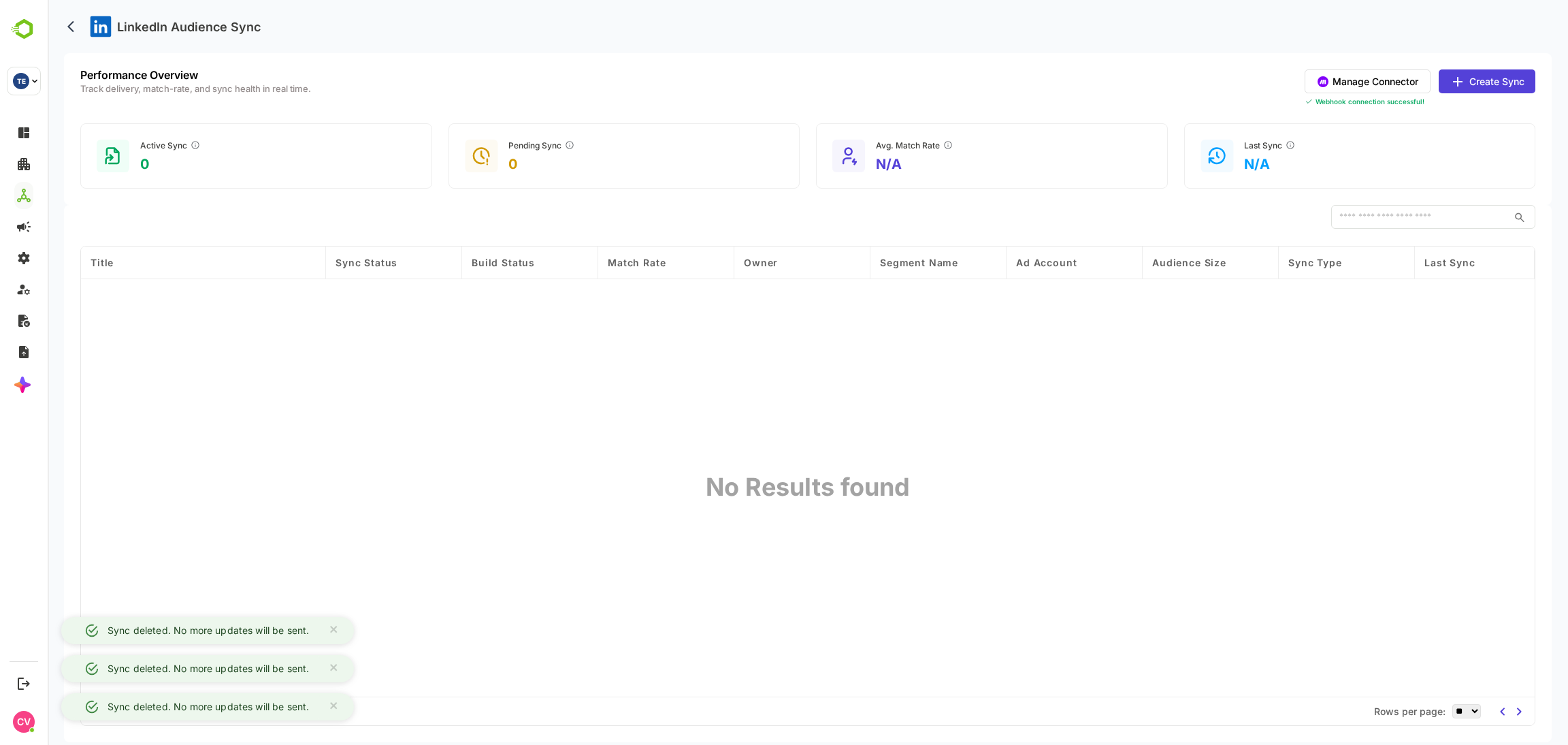
click at [861, 467] on div "Title Sync Status Build Status Match Rate Owner Segment Name Ad Account Audienc…" at bounding box center [807, 471] width 1454 height 450
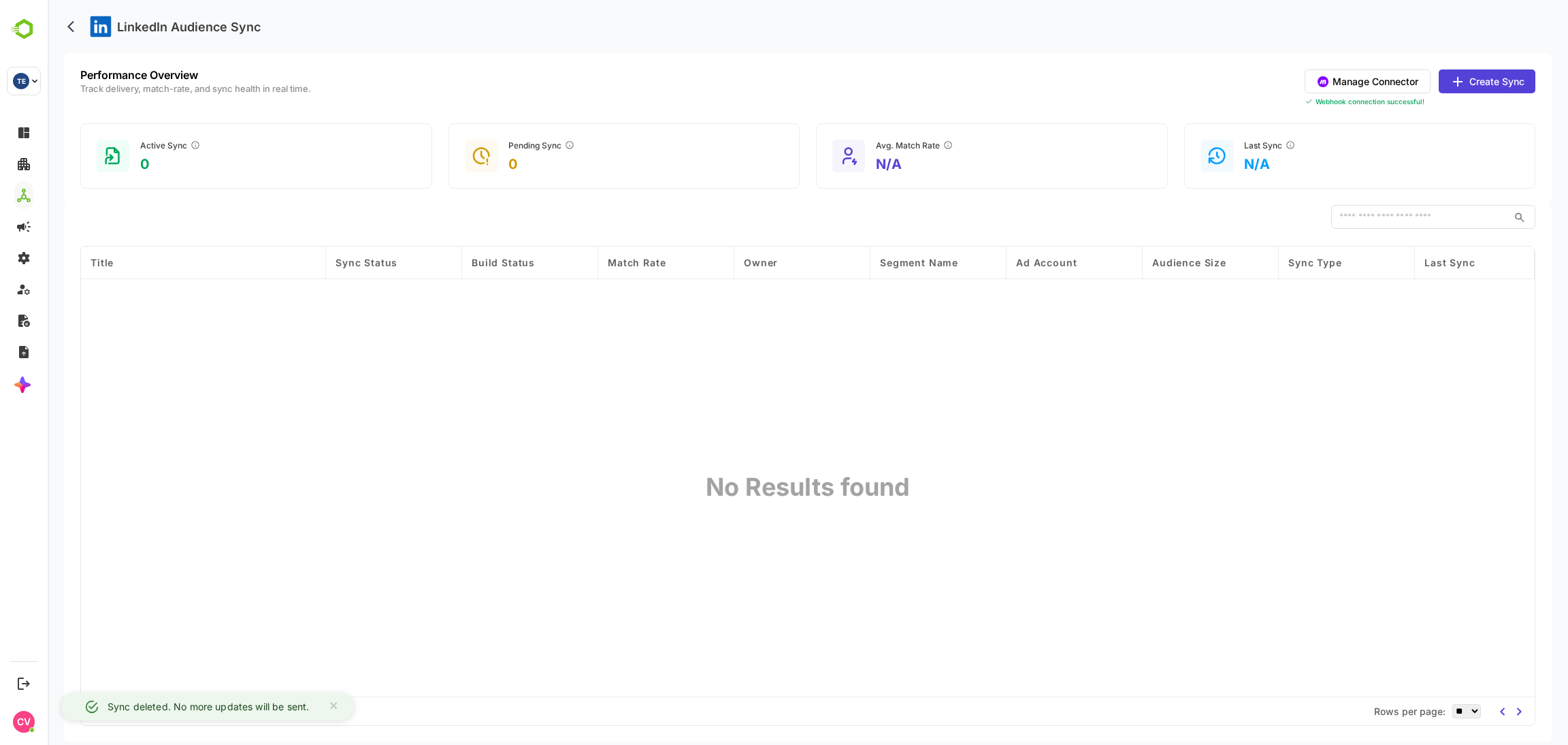
click at [1352, 77] on button "Manage Connector" at bounding box center [1368, 81] width 126 height 23
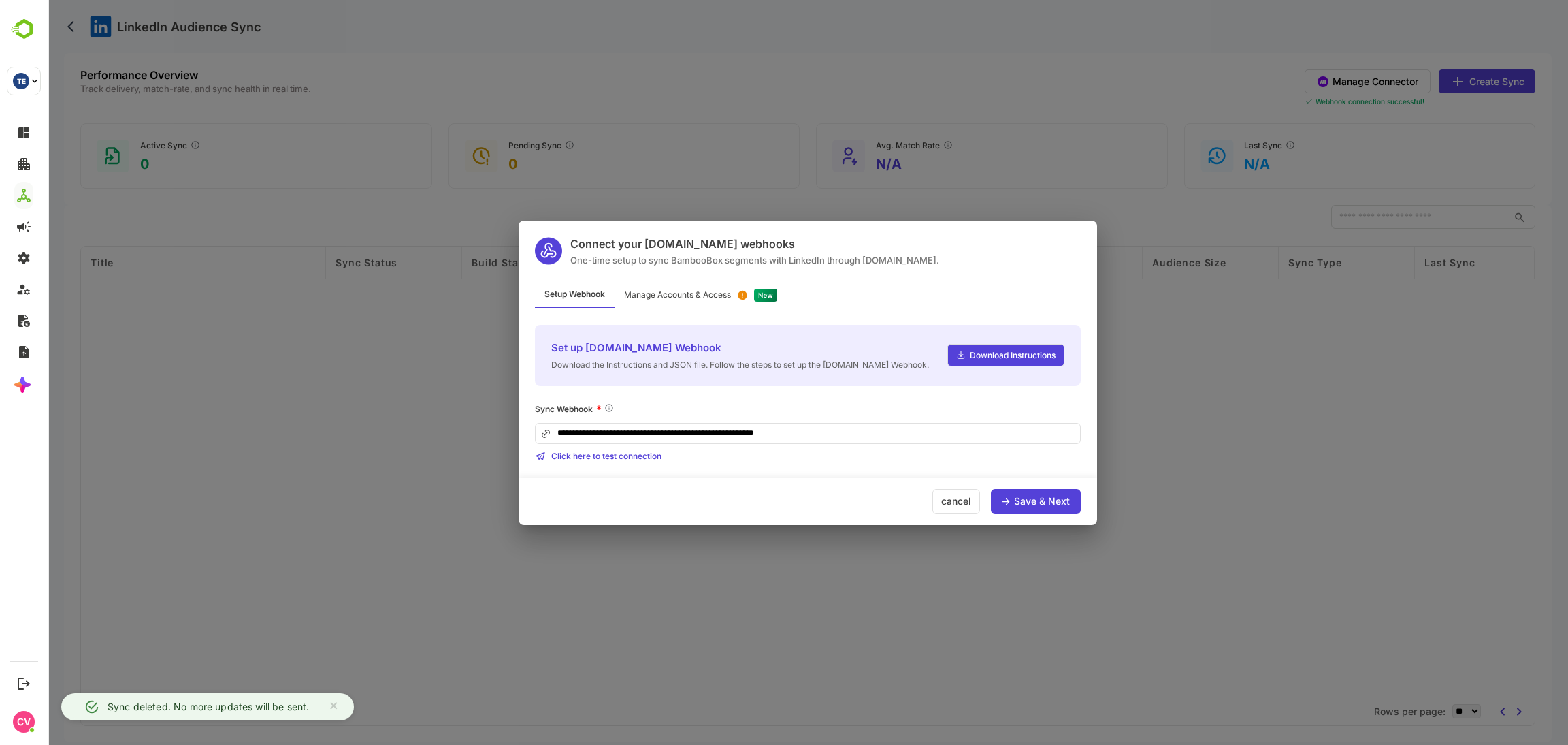
click at [866, 429] on input "**********" at bounding box center [808, 433] width 546 height 21
click at [1018, 500] on div "Save & Next" at bounding box center [1042, 501] width 56 height 10
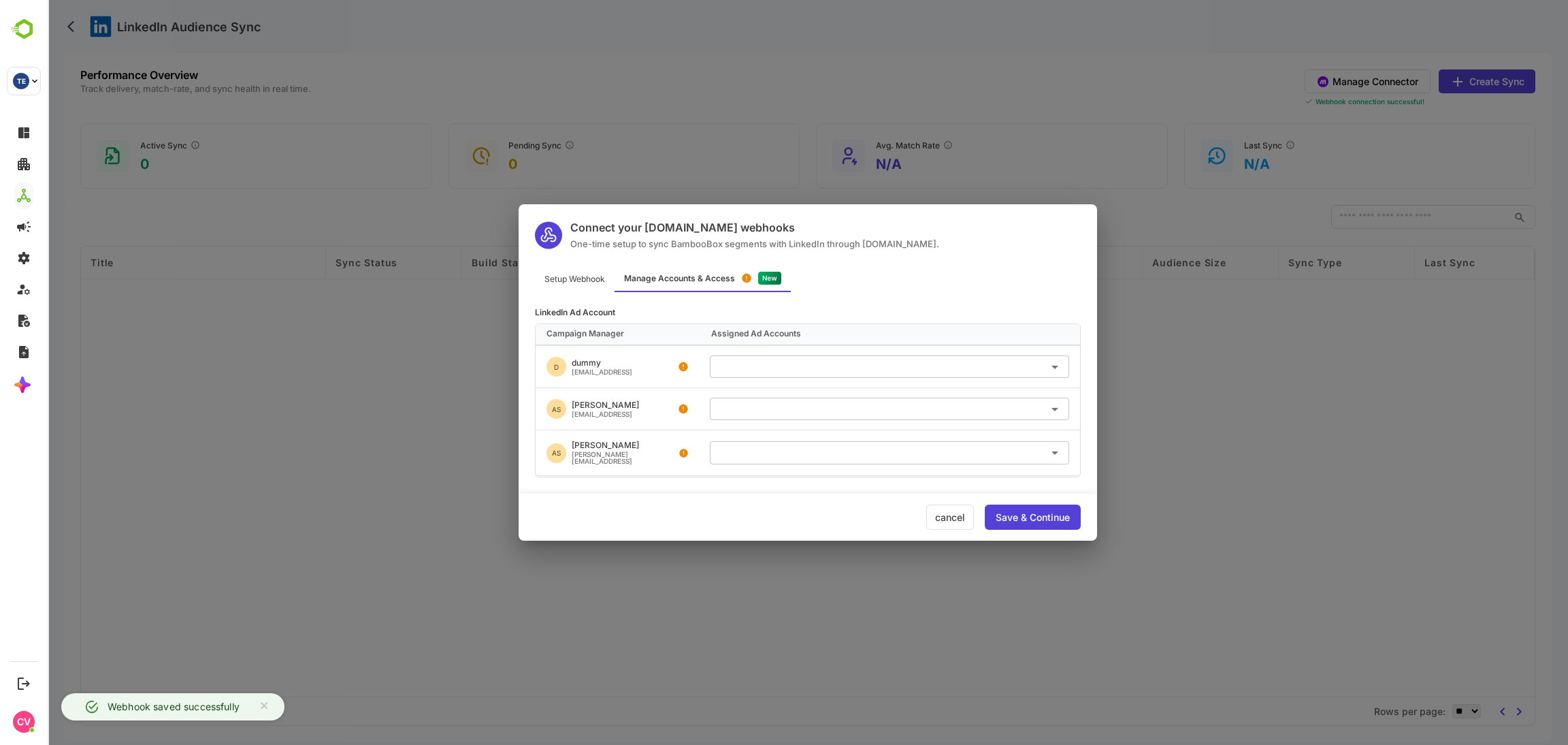
click at [811, 364] on input "text" at bounding box center [889, 367] width 348 height 23
click at [845, 266] on div "Setup Webhook Manage Accounts & Access" at bounding box center [807, 279] width 578 height 26
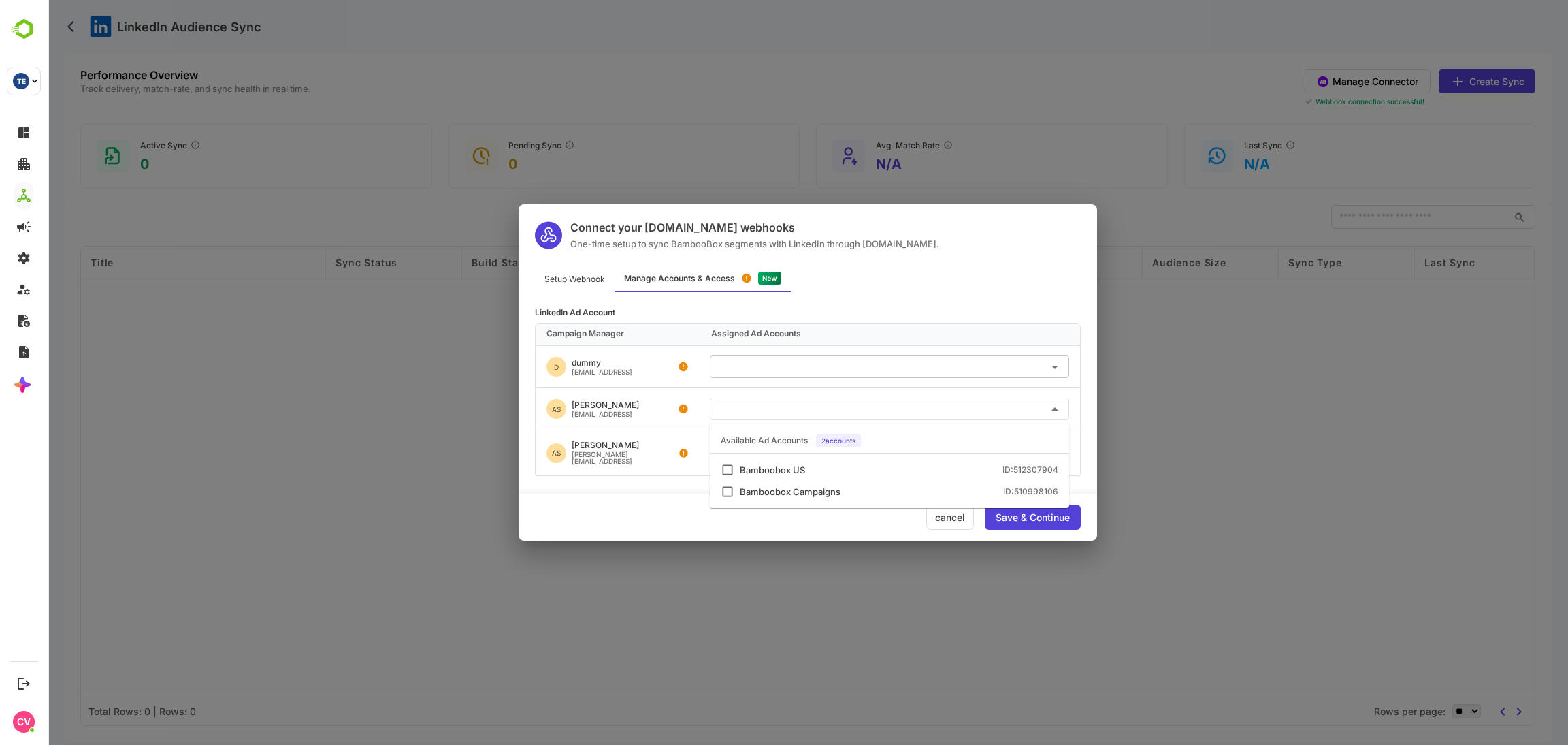
click at [747, 408] on input "text" at bounding box center [889, 408] width 348 height 23
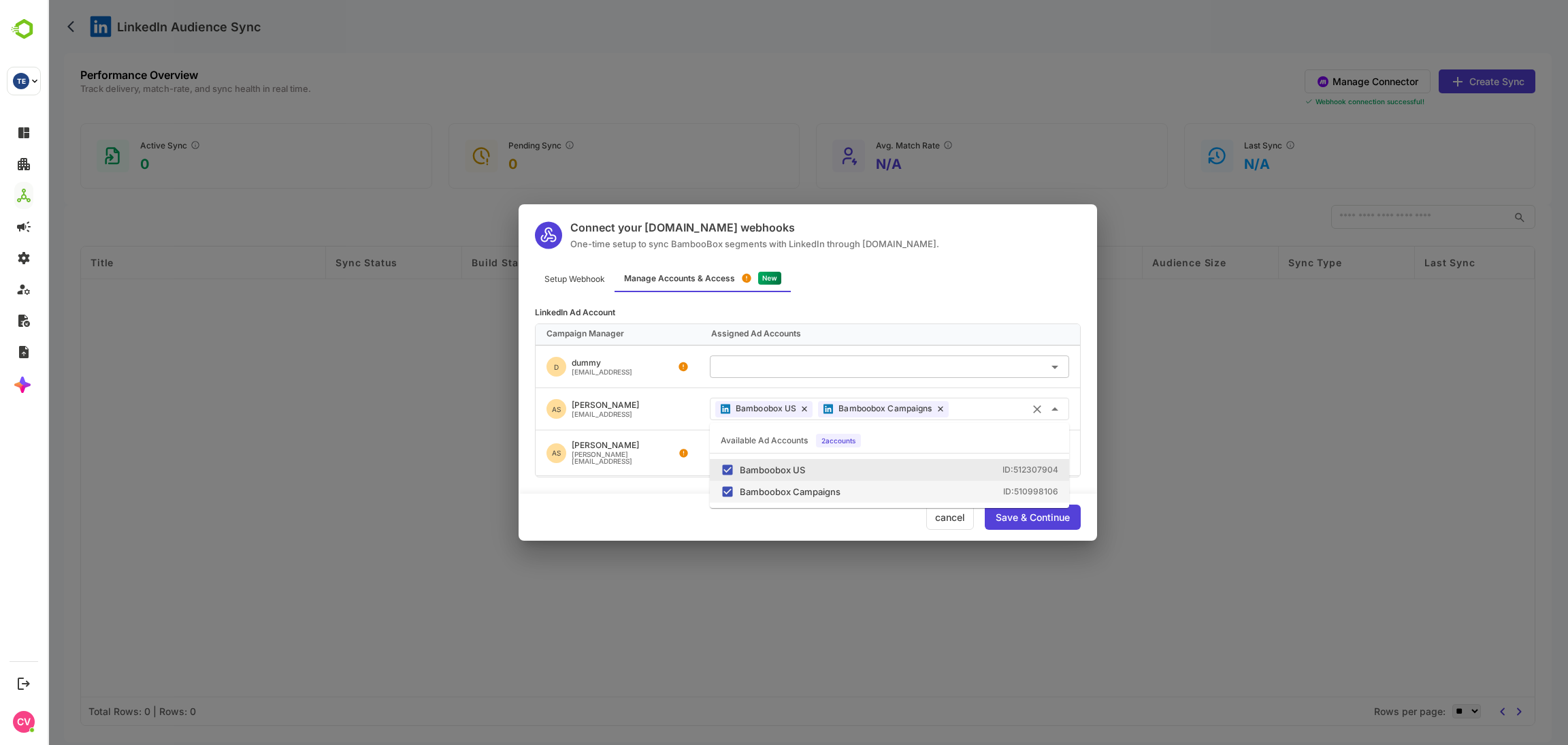
click at [1042, 520] on div "Save & Continue" at bounding box center [1032, 517] width 74 height 10
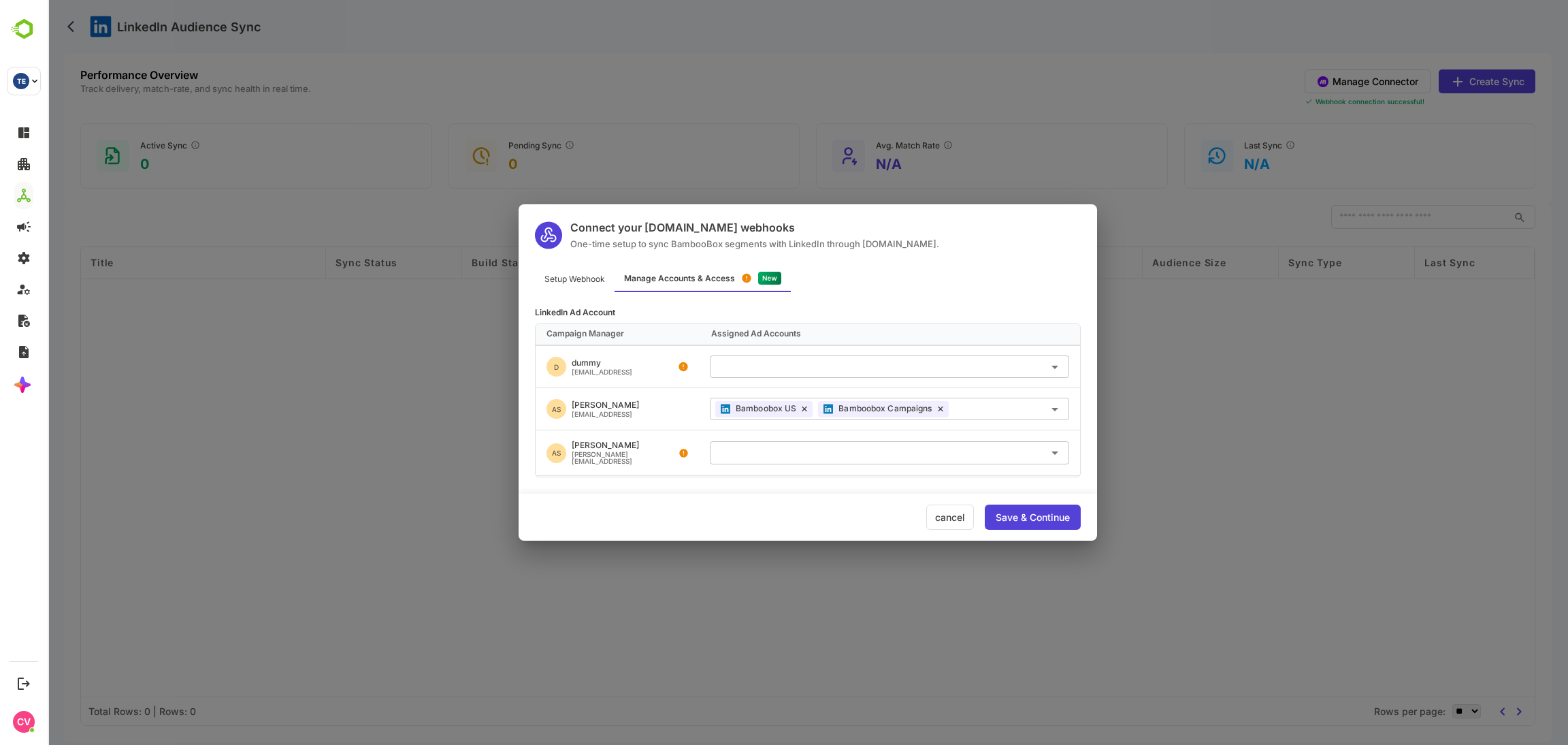
click at [1044, 515] on div "Save & Continue" at bounding box center [1032, 517] width 74 height 10
click at [1031, 516] on div "Save & Continue" at bounding box center [1032, 517] width 74 height 10
click at [952, 516] on div "cancel" at bounding box center [950, 517] width 48 height 25
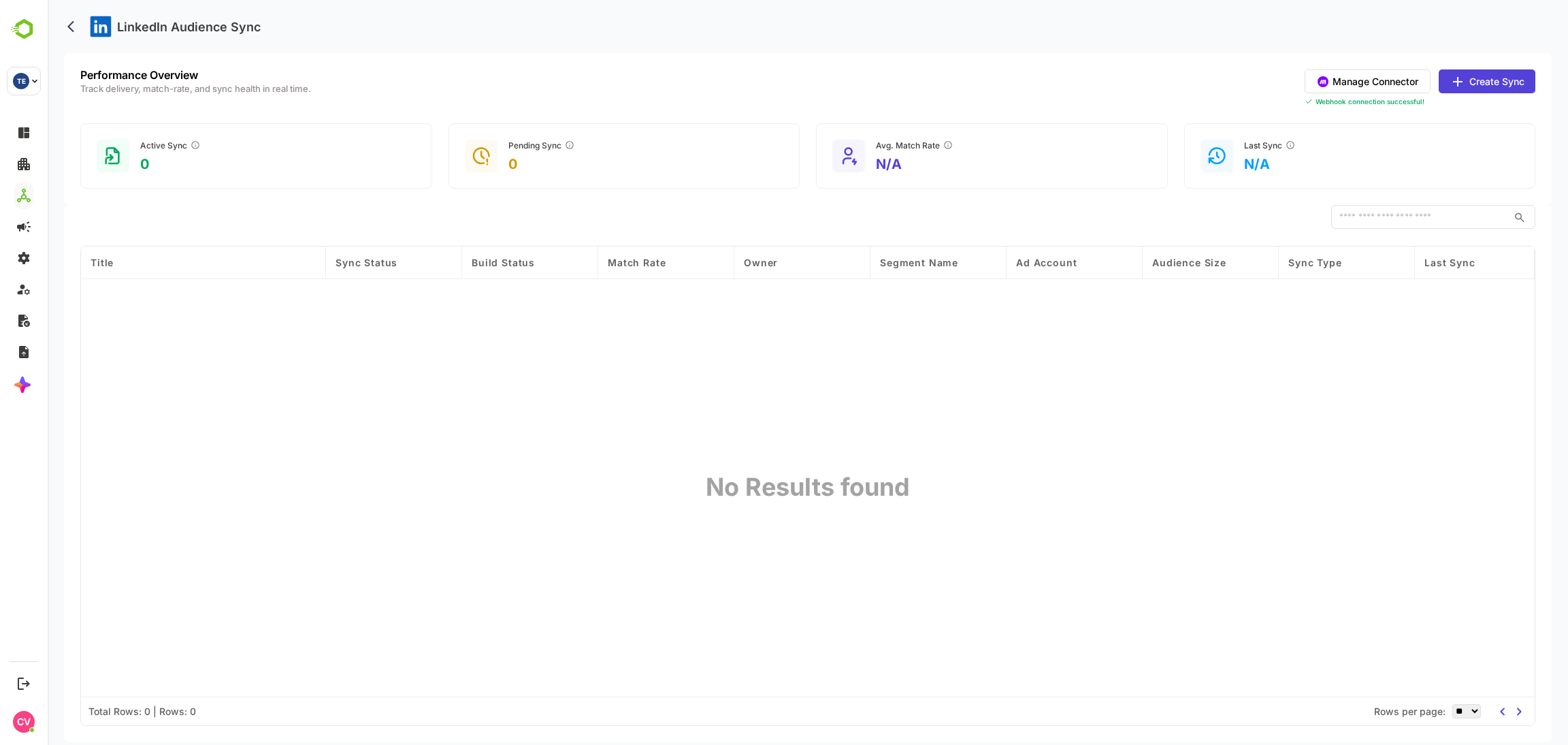
click at [1366, 85] on button "Manage Connector" at bounding box center [1368, 81] width 126 height 23
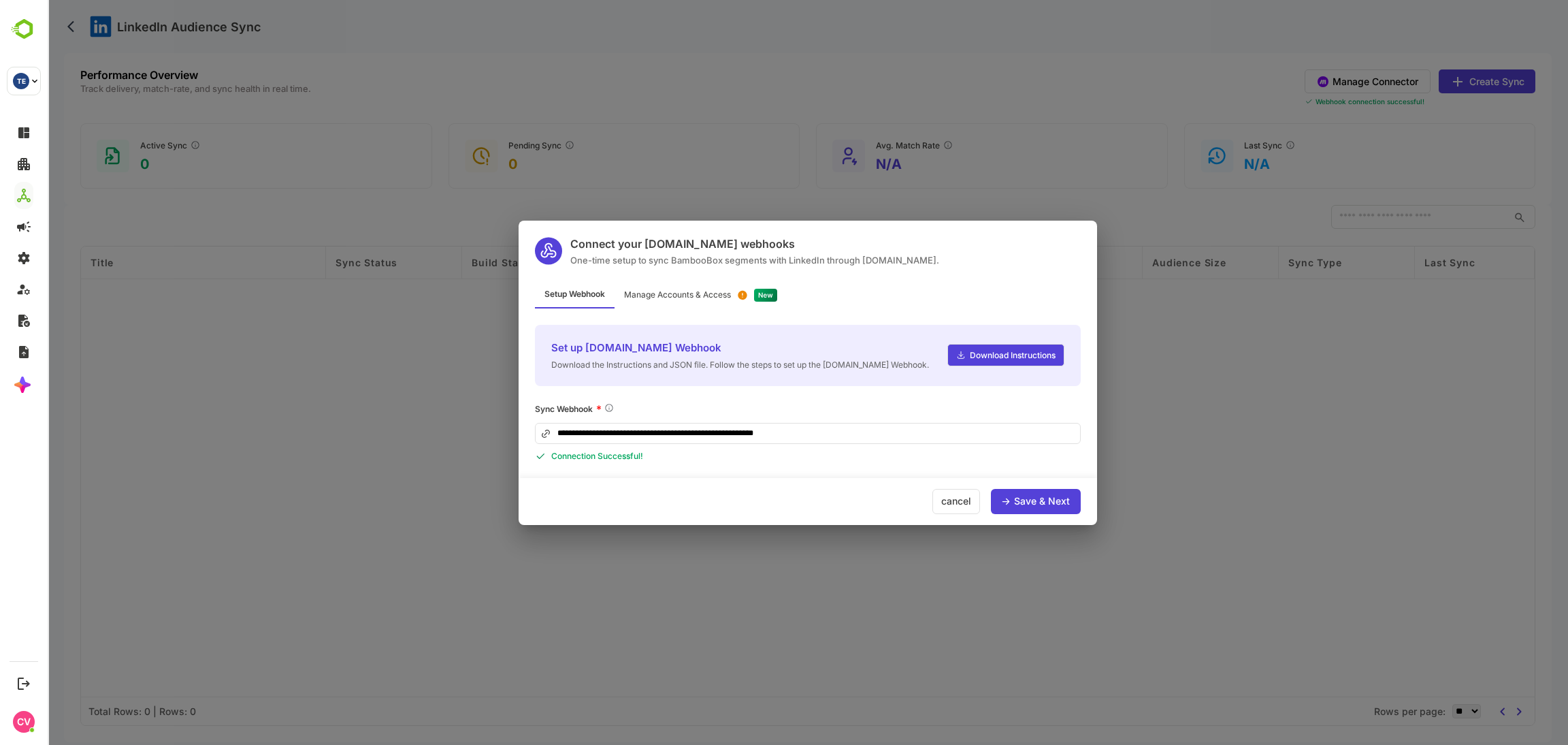
click at [1051, 506] on div "Save & Next" at bounding box center [1036, 502] width 90 height 25
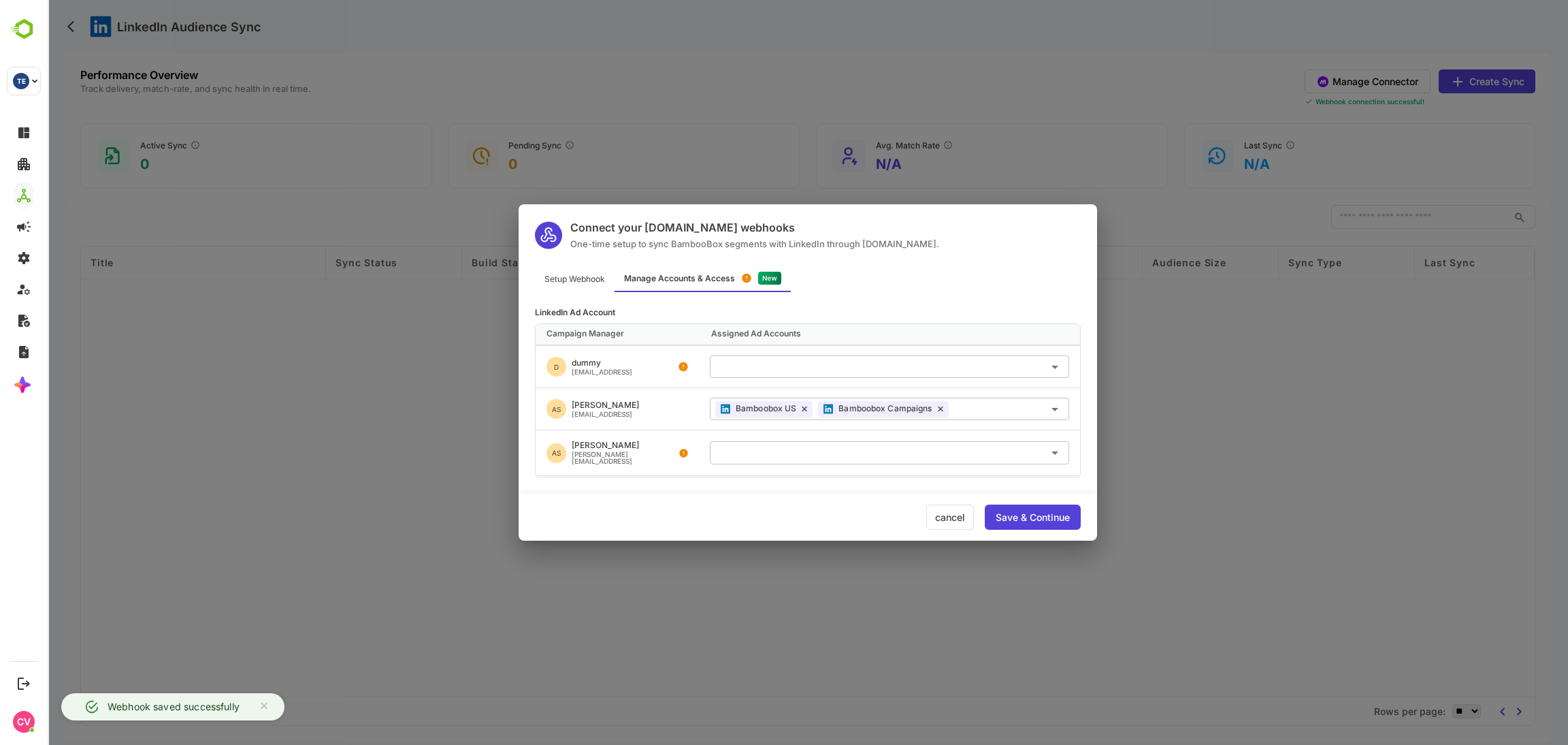
click at [1023, 513] on div "Save & Continue" at bounding box center [1032, 517] width 74 height 10
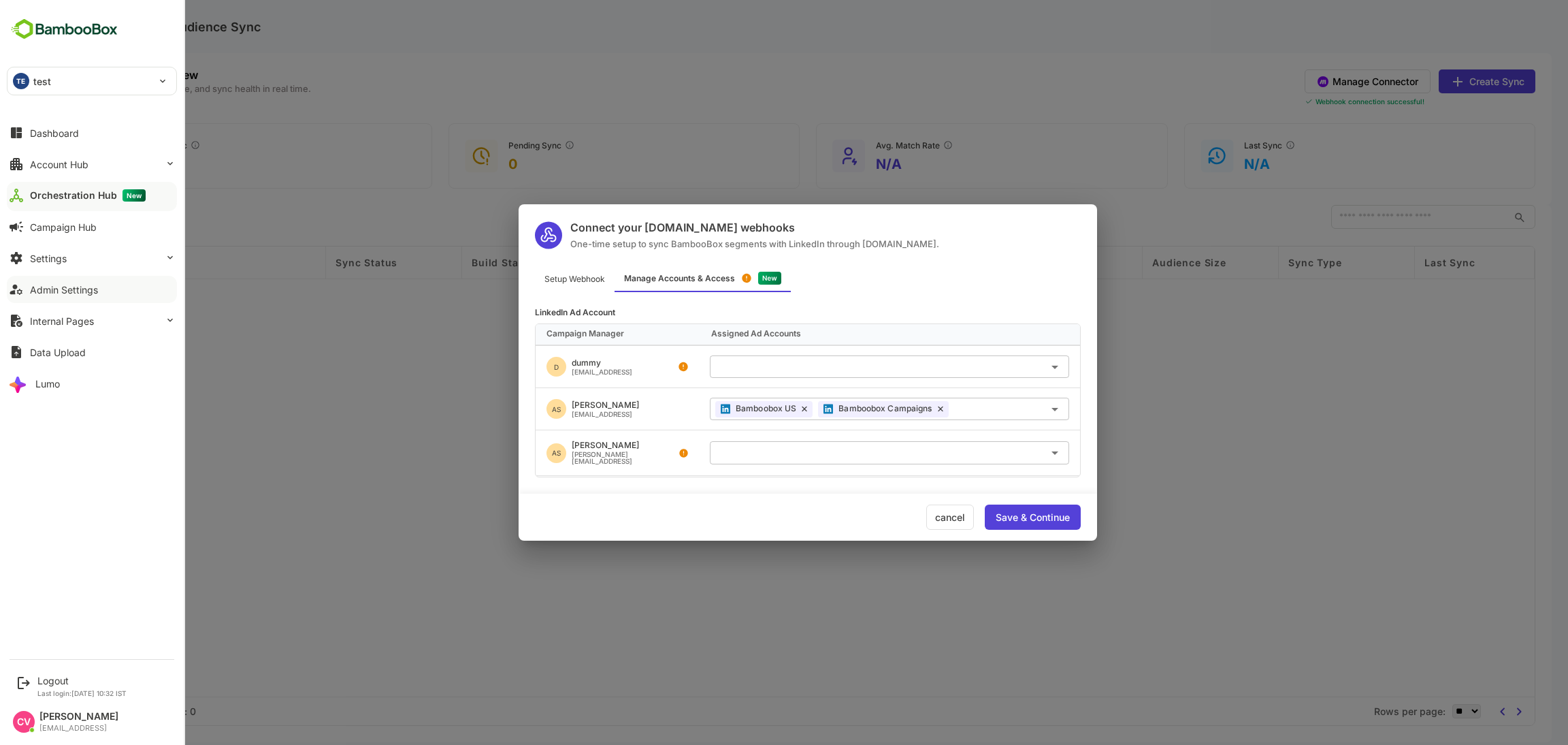
click at [77, 291] on div "Admin Settings" at bounding box center [64, 290] width 68 height 12
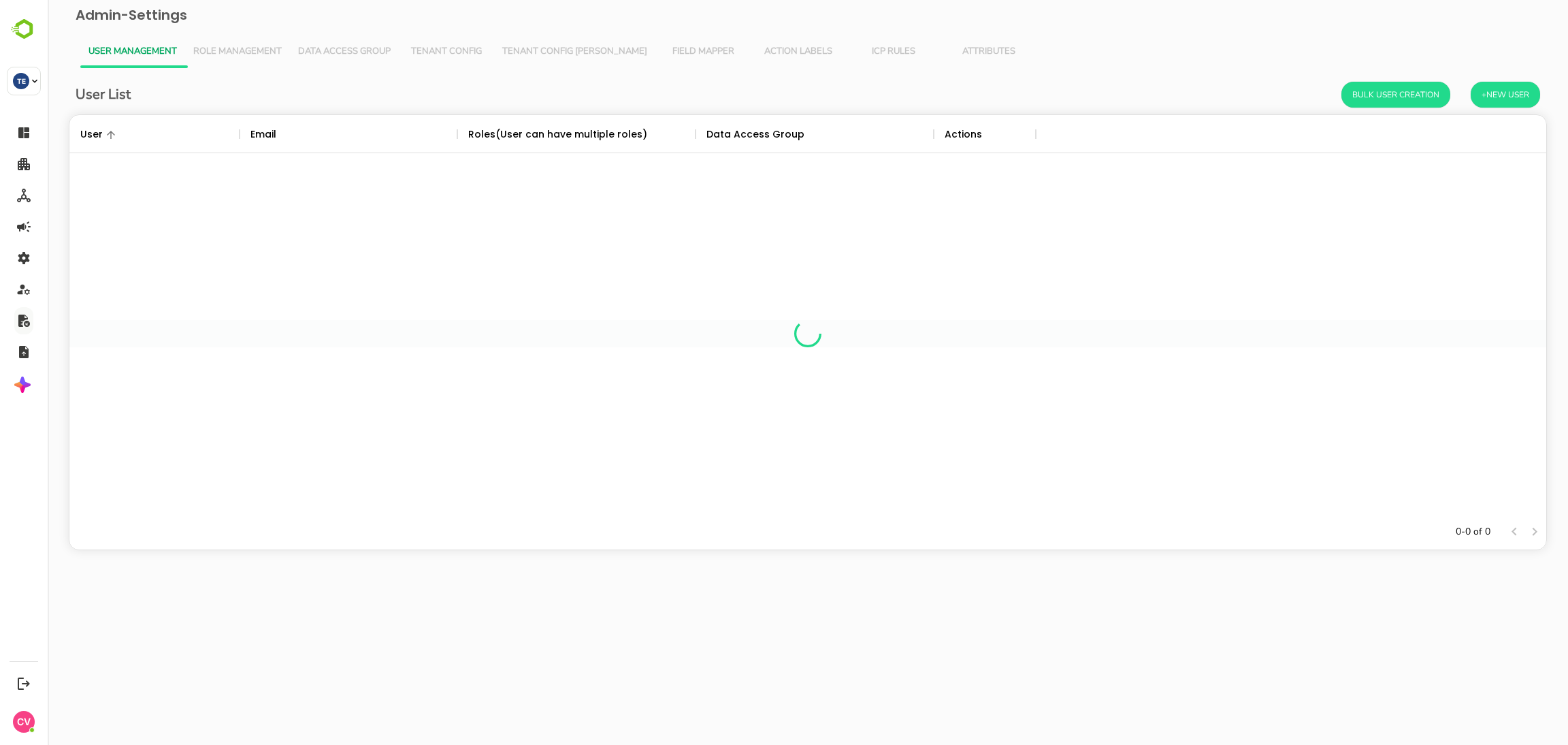
scroll to position [383, 1462]
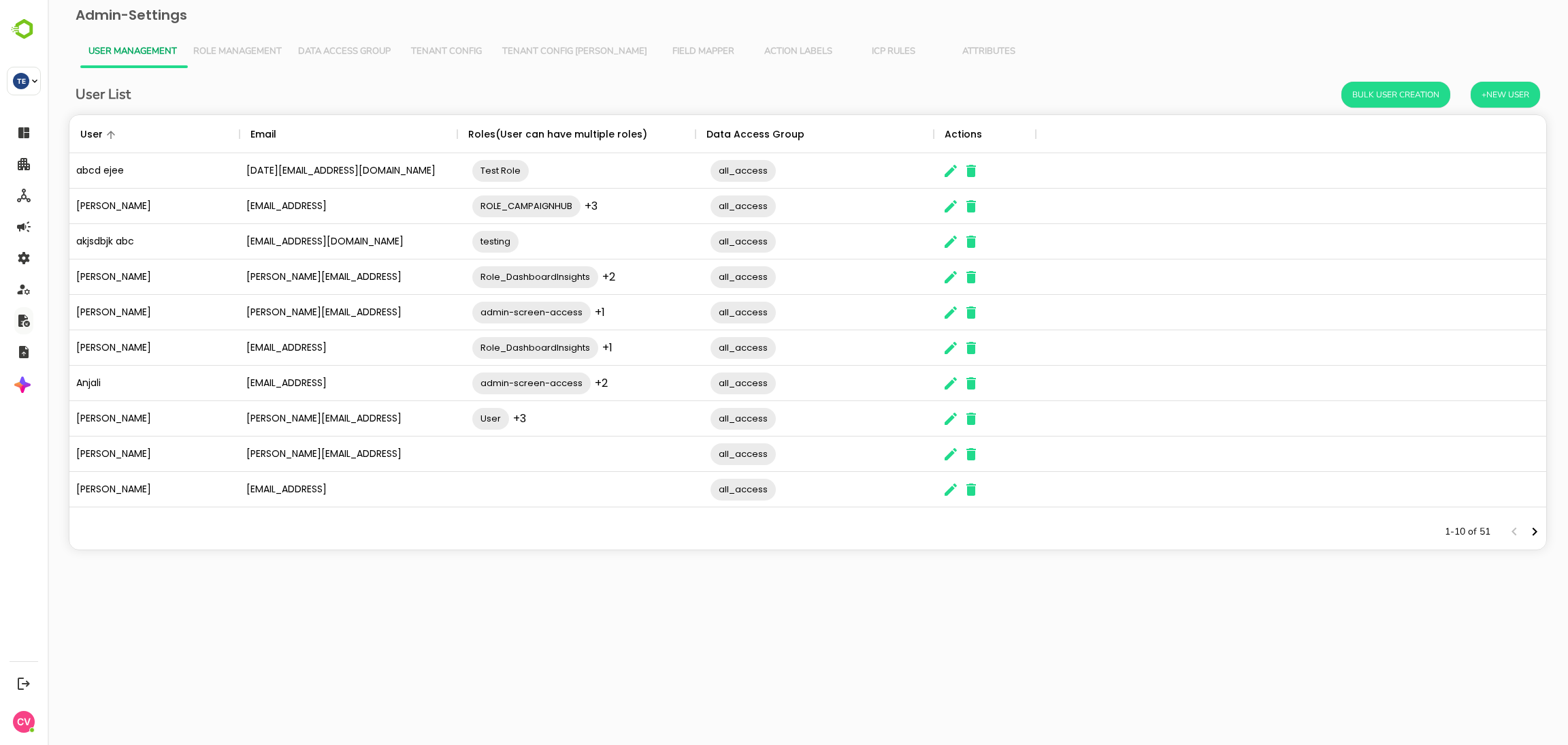
click at [238, 49] on span "Role Management" at bounding box center [238, 51] width 89 height 11
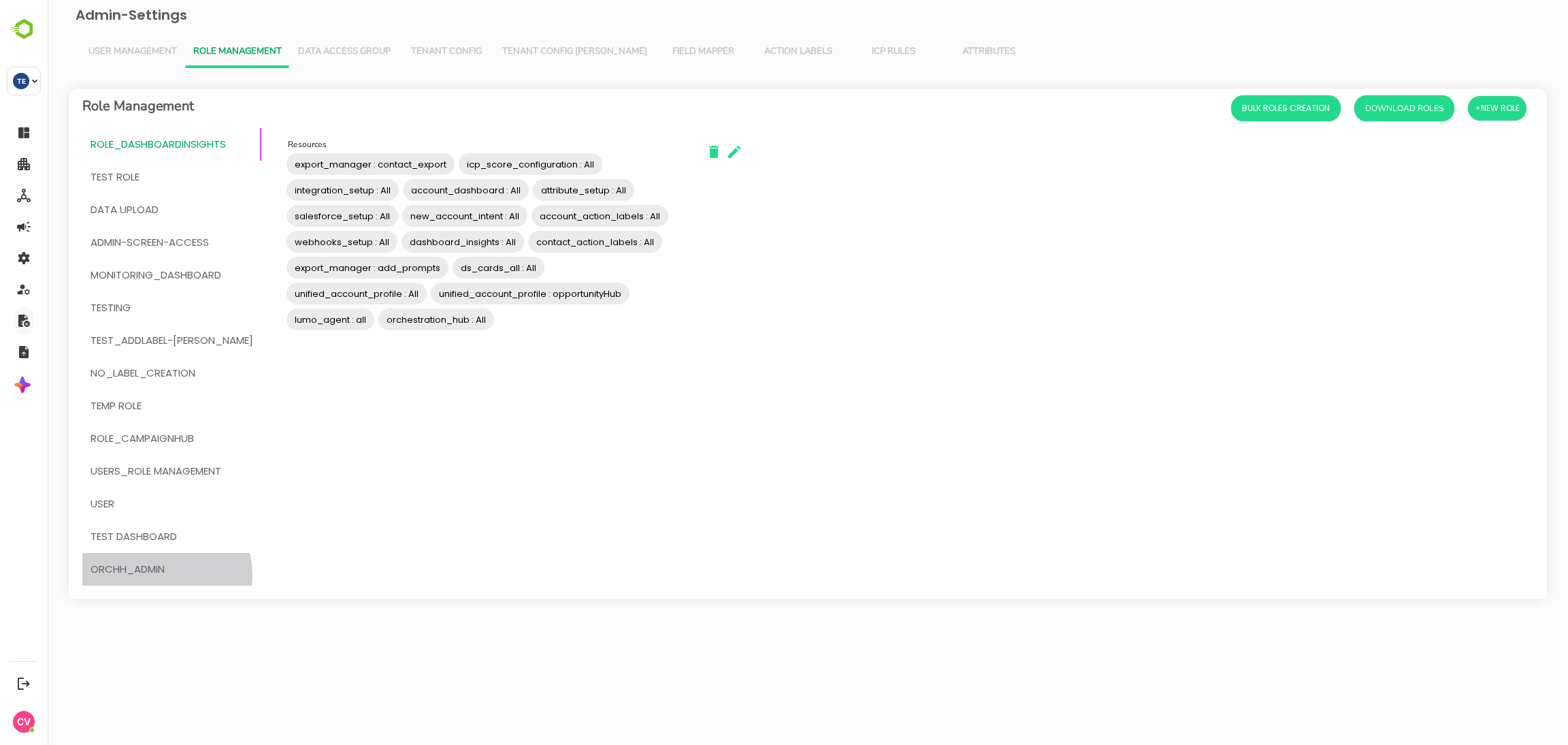
click at [165, 576] on span "OrchH_admin" at bounding box center [127, 569] width 74 height 18
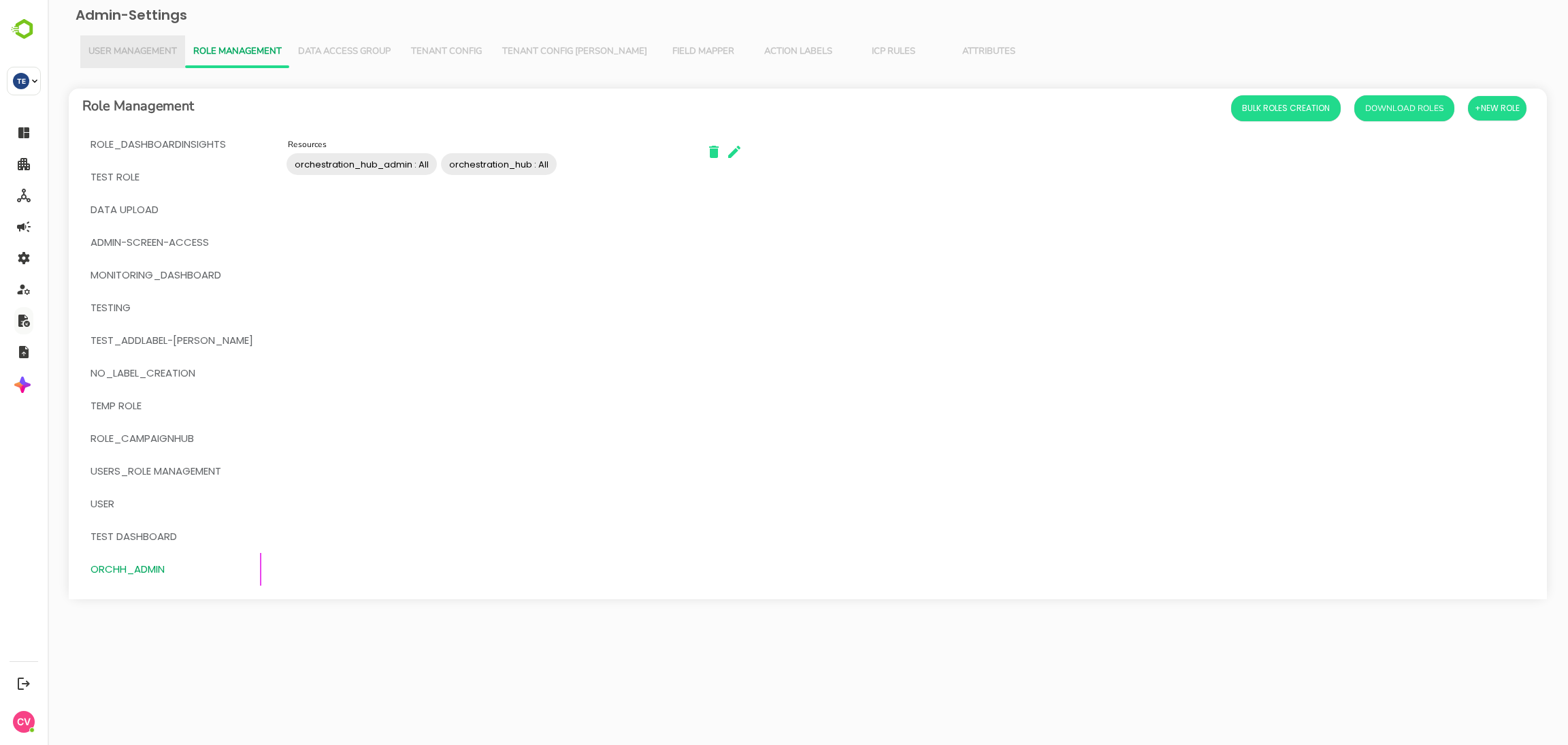
click at [100, 54] on span "User Management" at bounding box center [133, 51] width 89 height 11
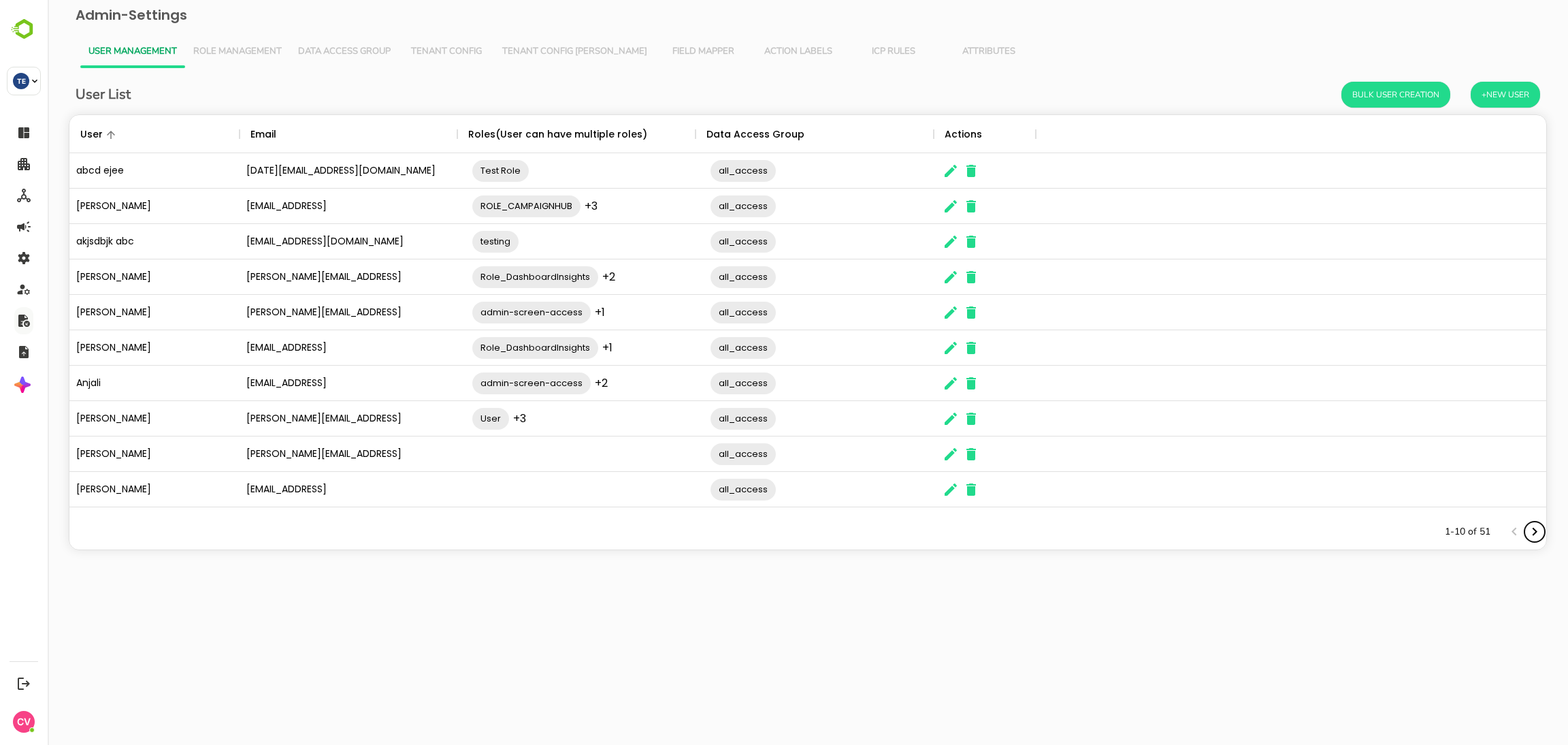
click at [1537, 524] on icon "Next page" at bounding box center [1535, 532] width 16 height 16
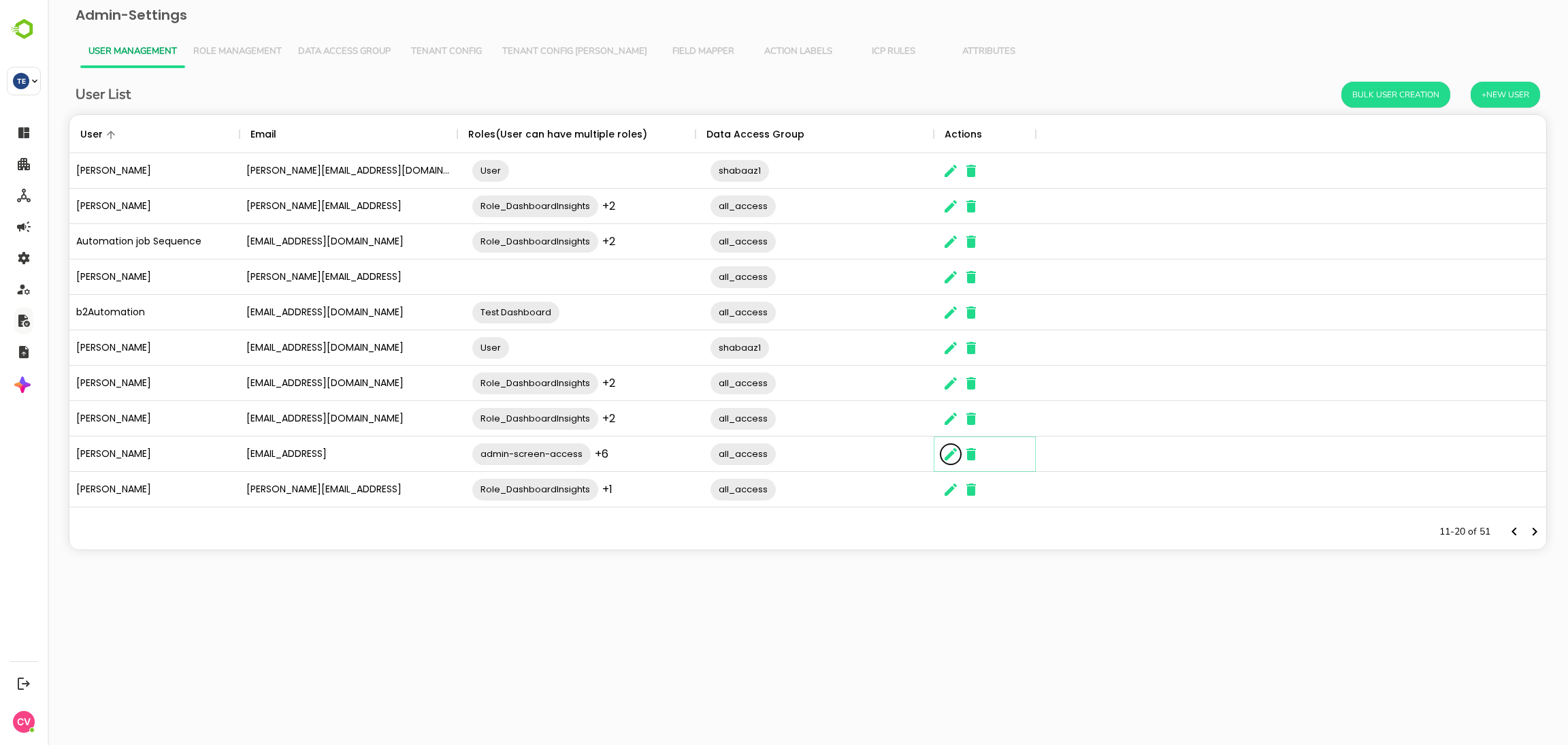
click at [956, 461] on icon "The User Data" at bounding box center [951, 454] width 16 height 16
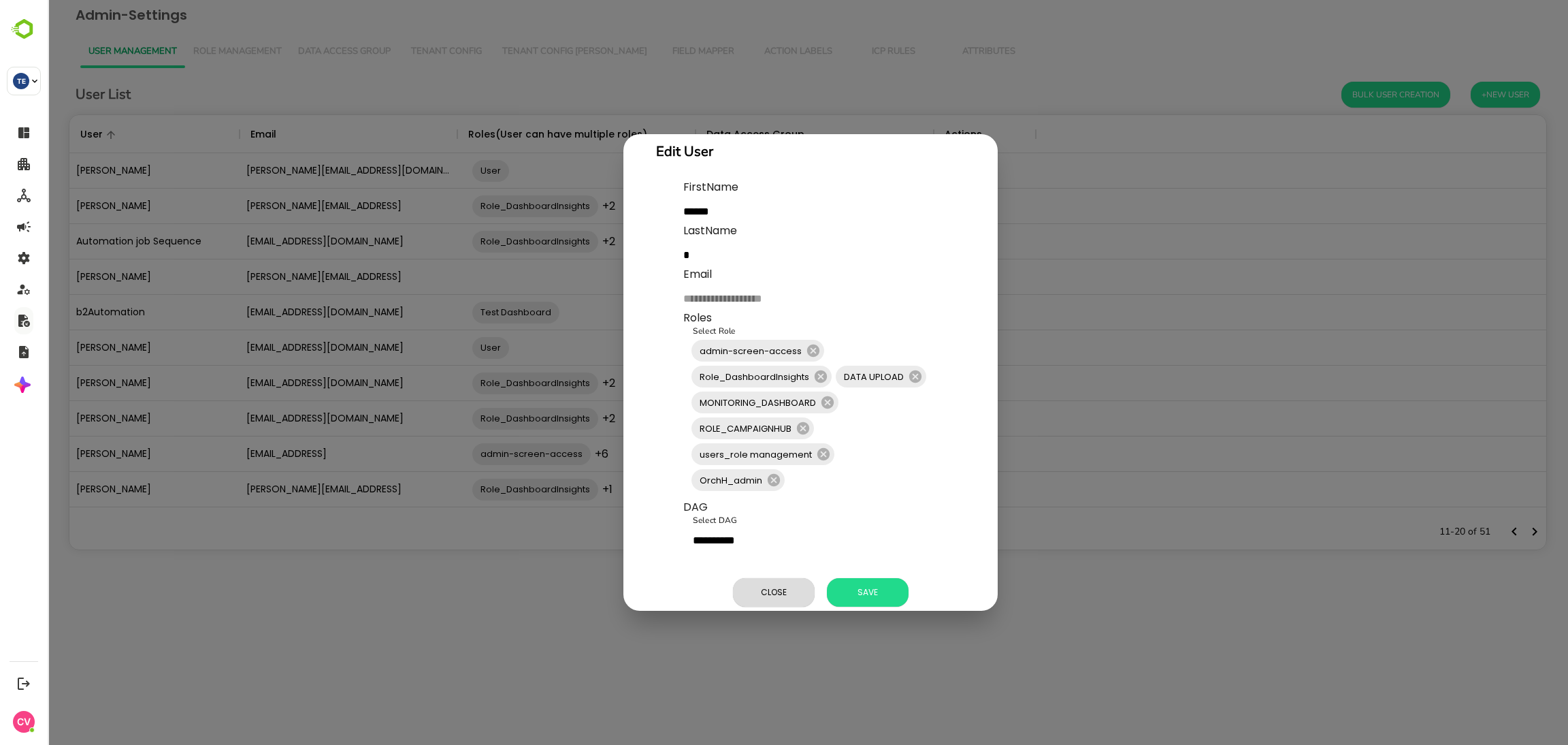
scroll to position [60, 0]
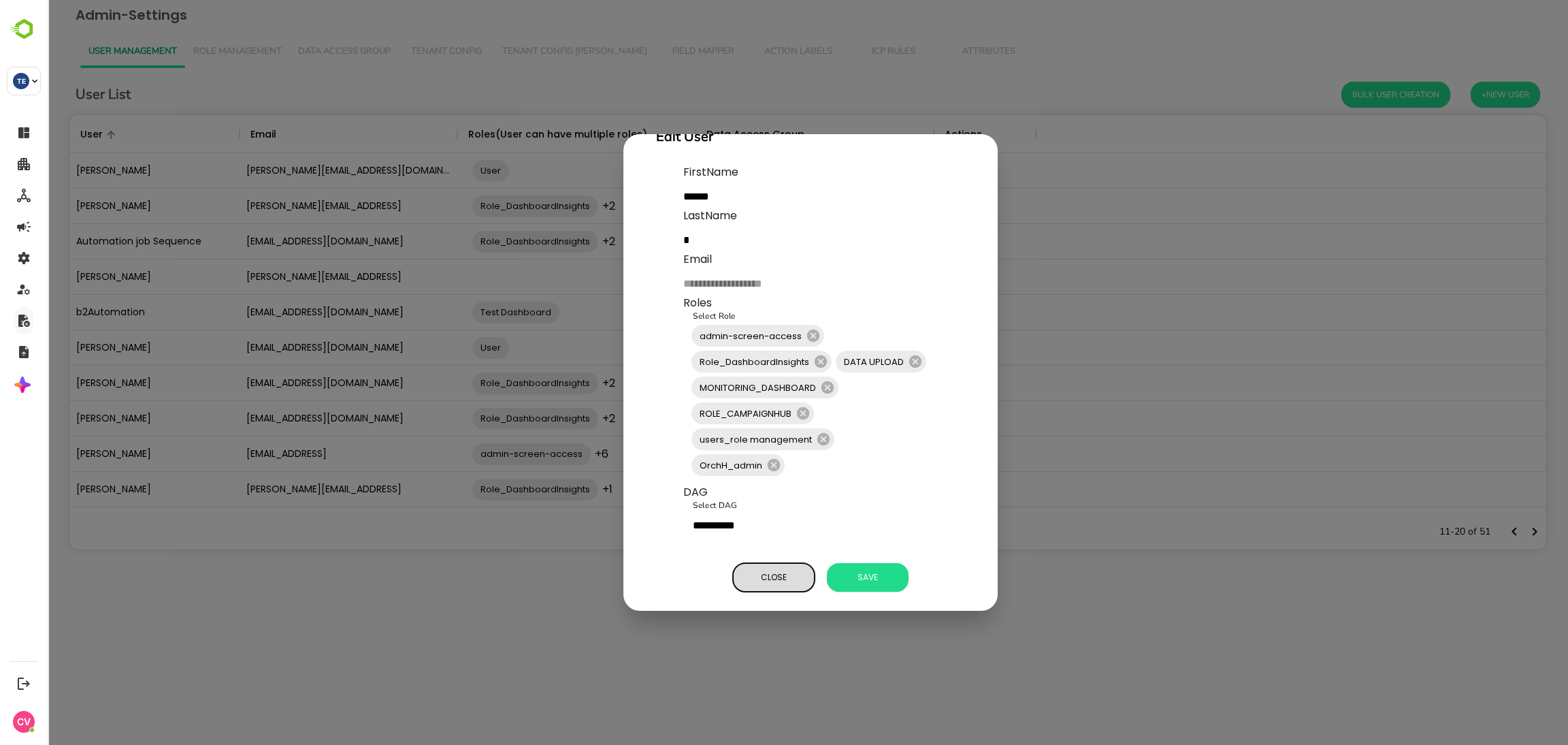
click at [788, 568] on span "Close" at bounding box center [773, 577] width 68 height 18
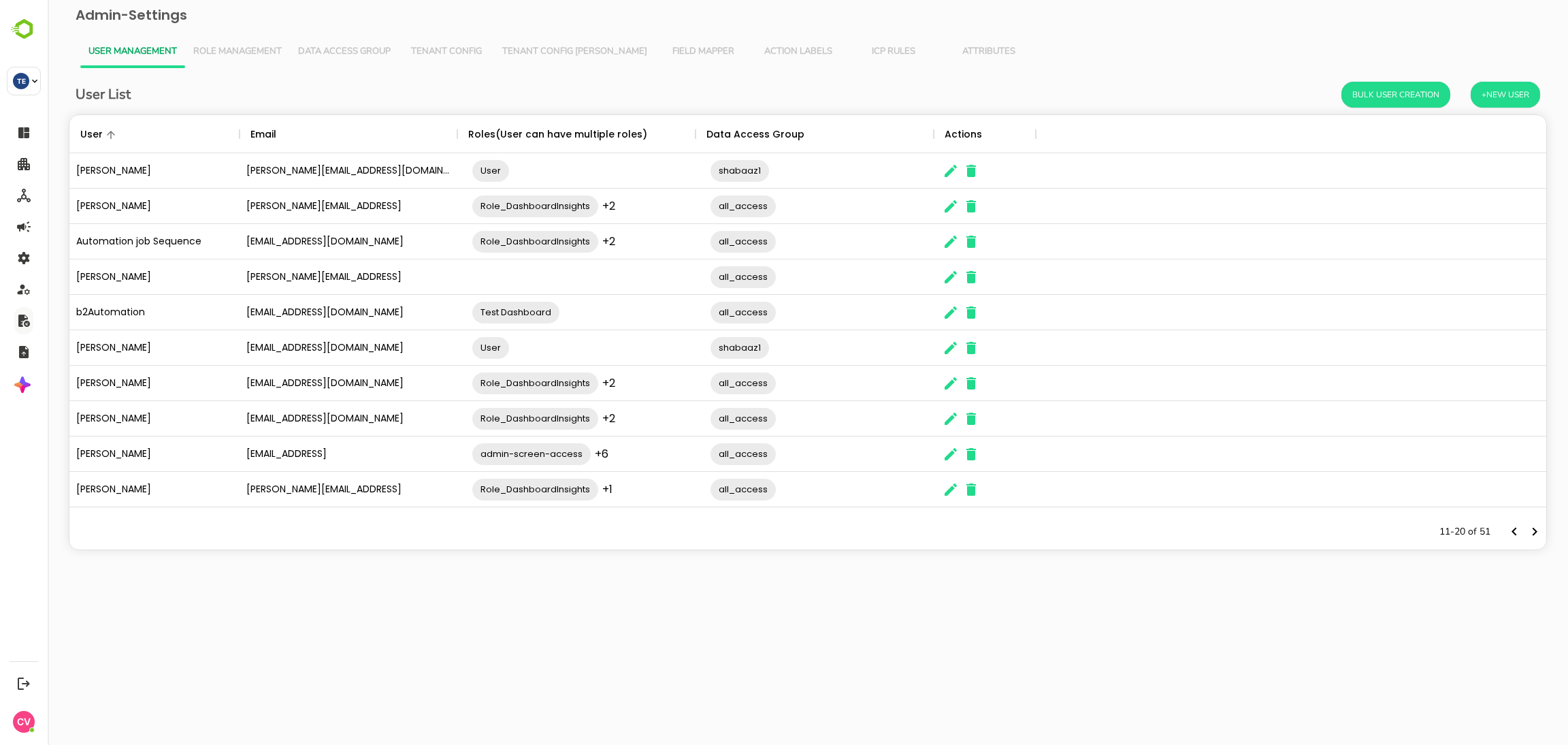
click at [258, 52] on span "Role Management" at bounding box center [238, 51] width 89 height 11
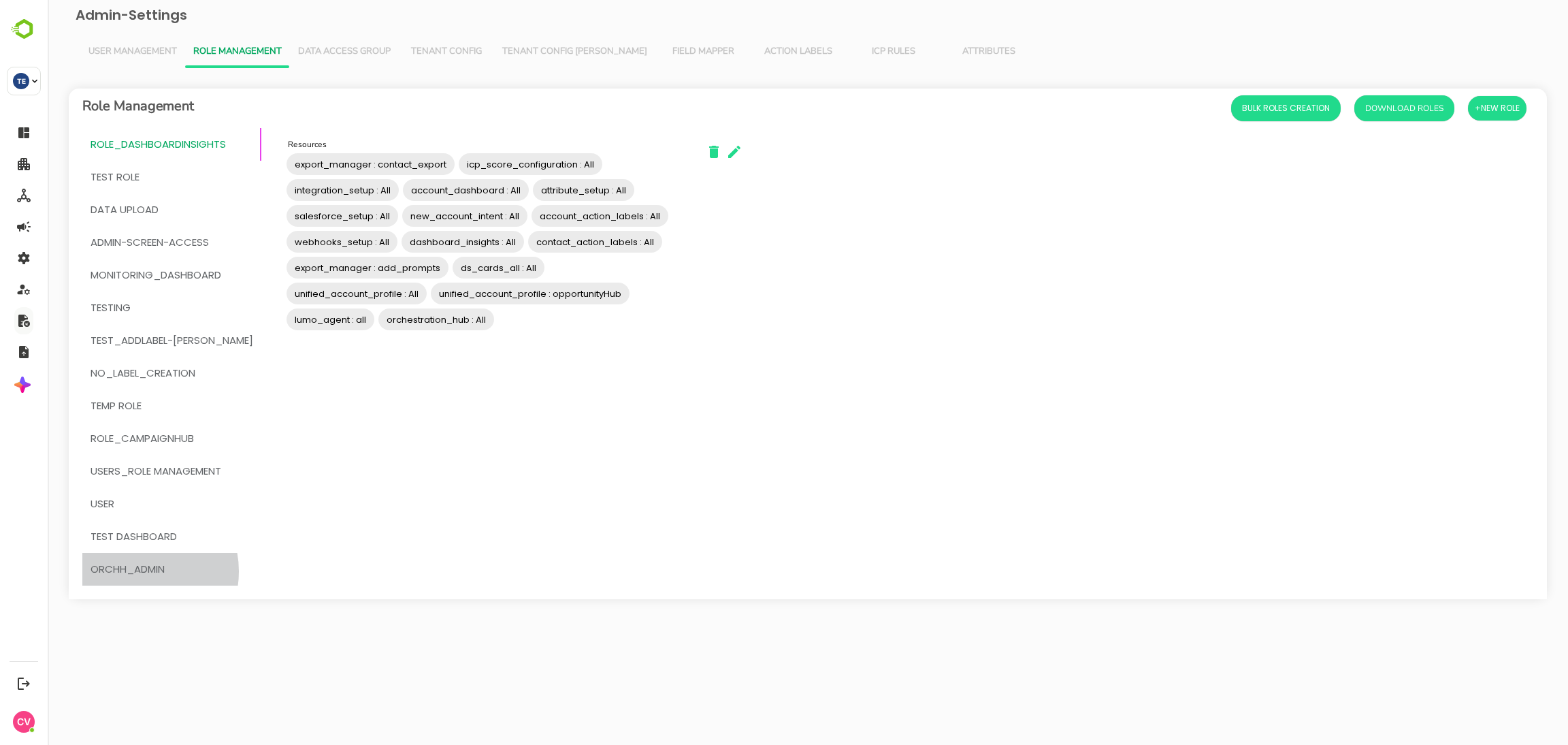
click at [138, 571] on span "OrchH_admin" at bounding box center [127, 569] width 74 height 18
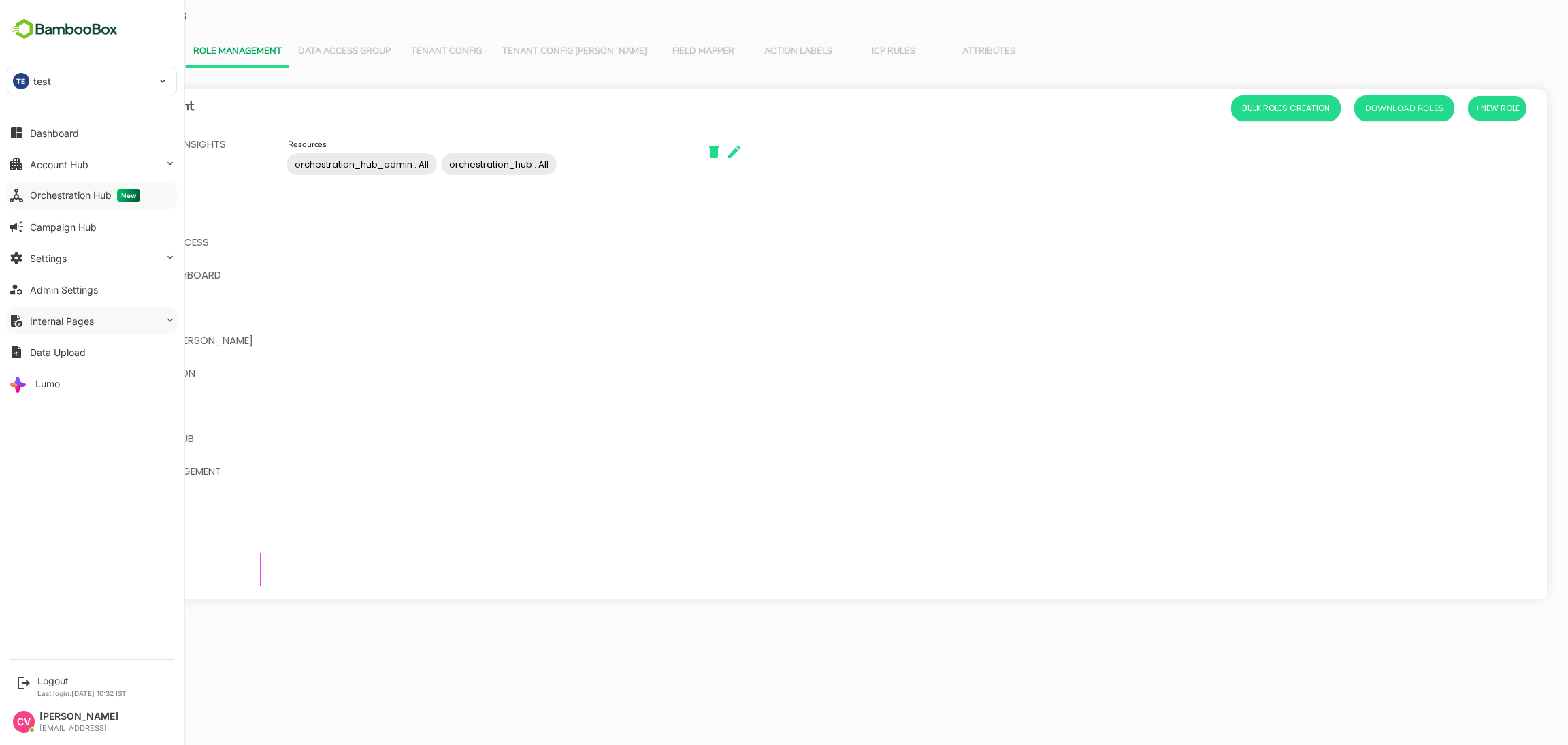
click at [72, 199] on div "Orchestration Hub New" at bounding box center [85, 195] width 110 height 12
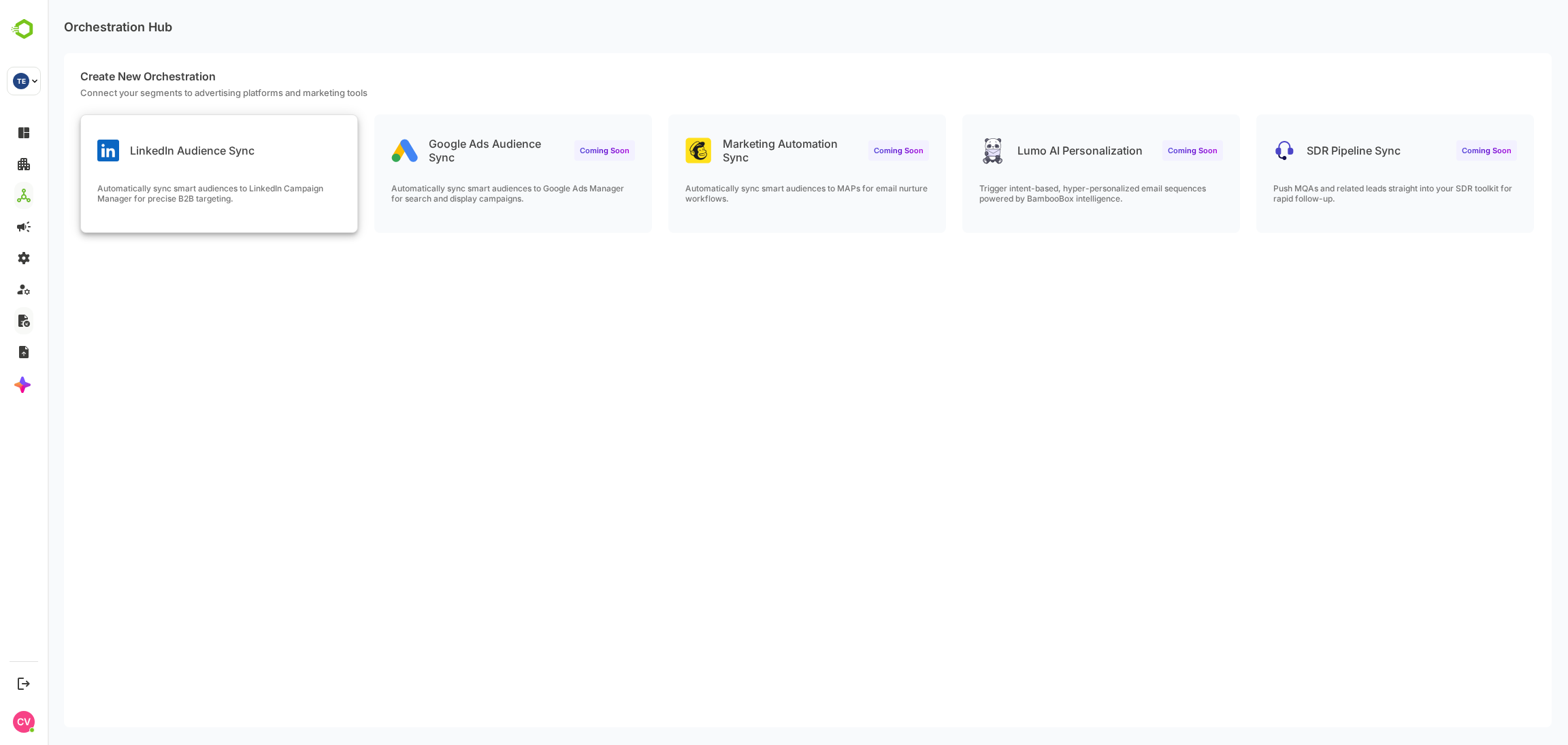
click at [249, 199] on p "Automatically sync smart audiences to LinkedIn Campaign Manager for precise B2B…" at bounding box center [219, 194] width 243 height 21
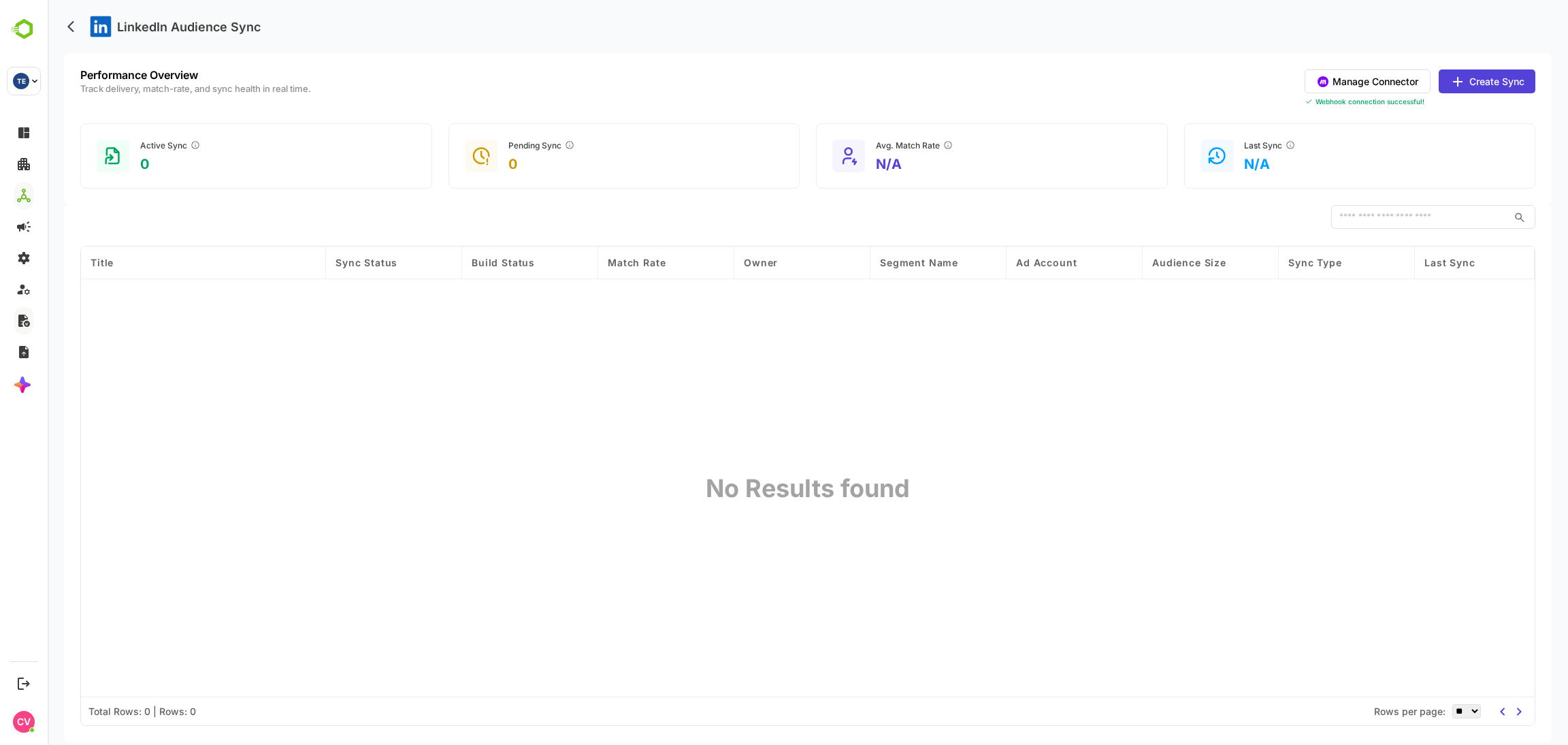
click at [1398, 85] on button "Manage Connector" at bounding box center [1368, 81] width 126 height 23
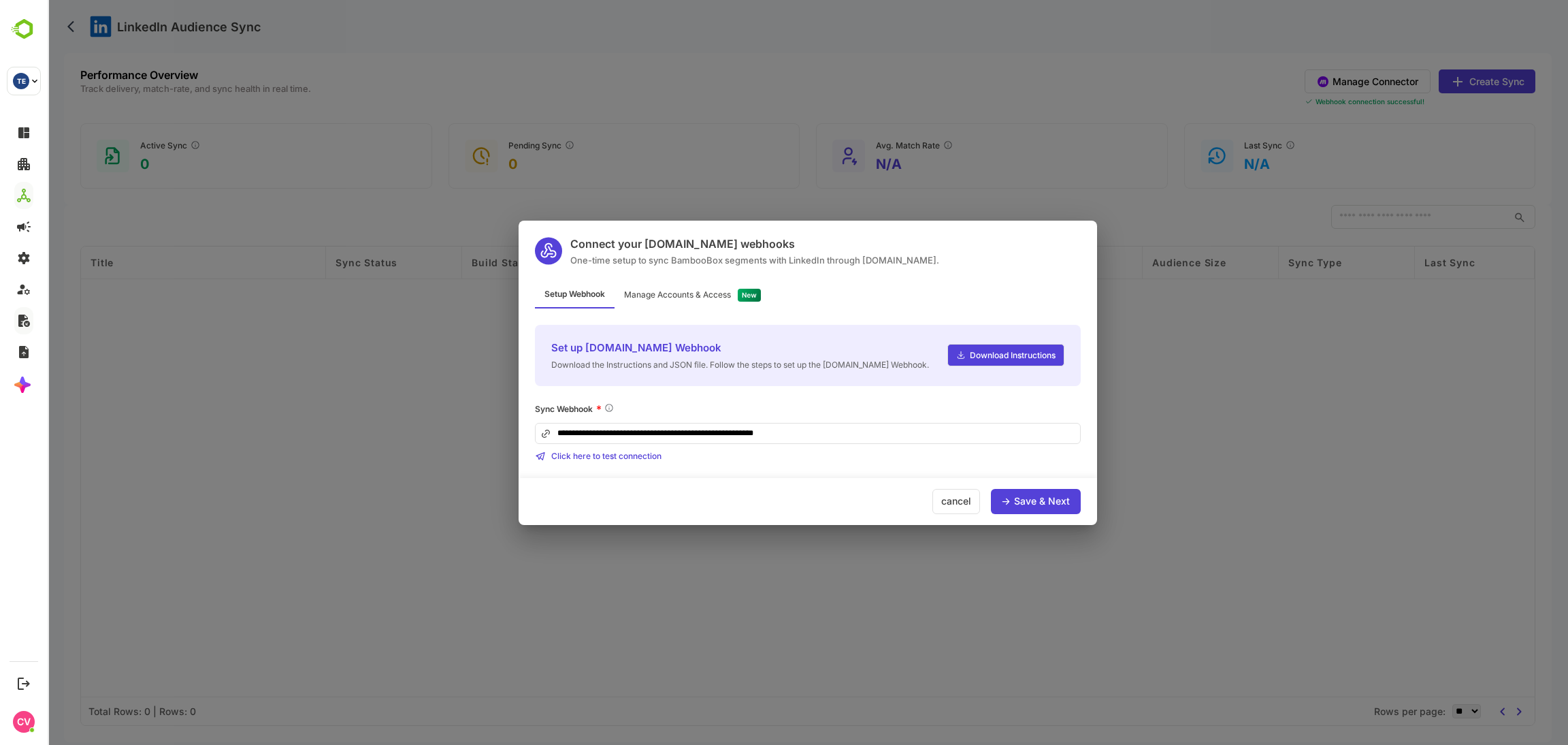
click at [1050, 507] on div "Save & Next" at bounding box center [1036, 502] width 90 height 25
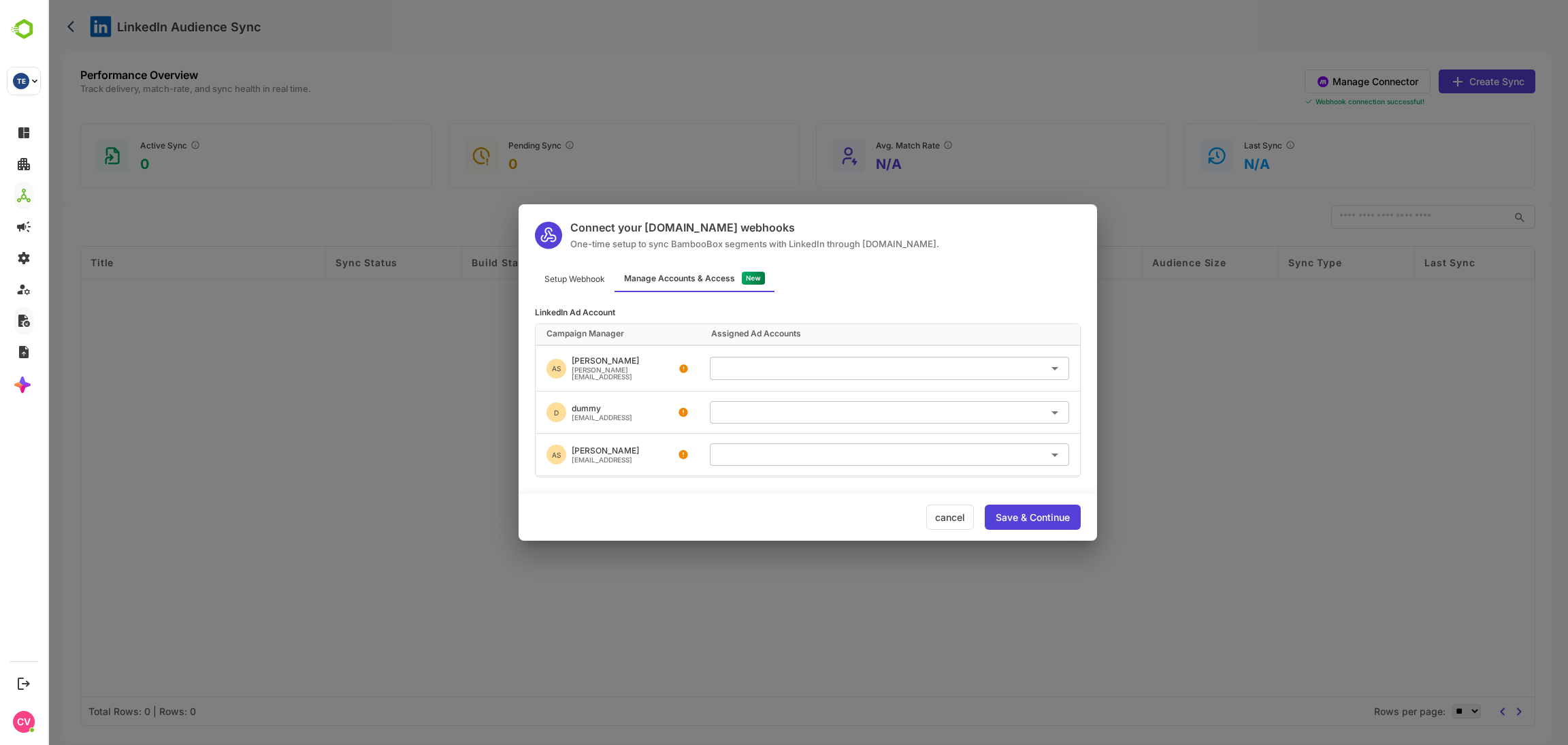
click at [776, 446] on input "text" at bounding box center [889, 454] width 348 height 23
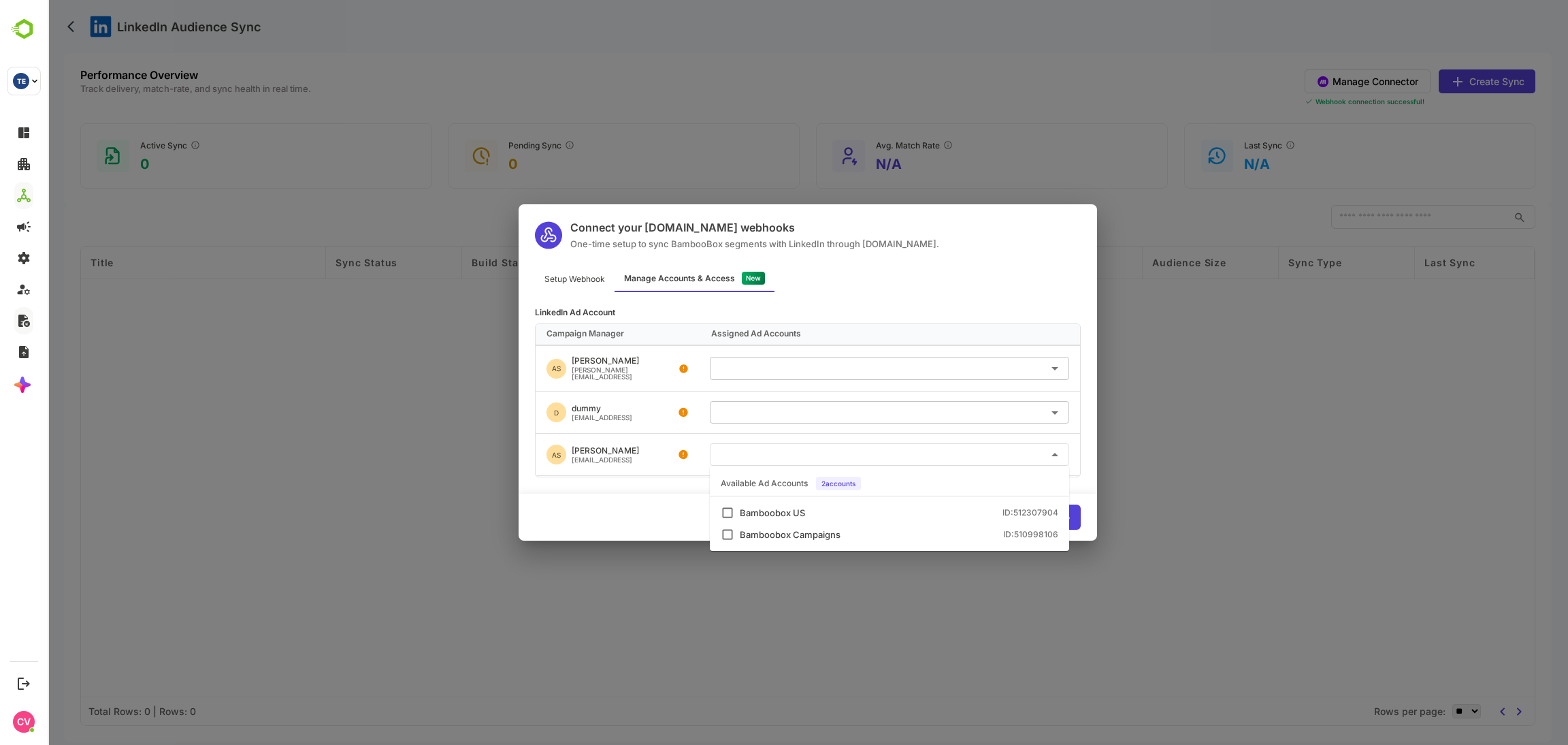
click at [780, 500] on ul "Available Ad Accounts 2 accounts Bamboobox US ID: 512307904 Bamboobox Campaigns…" at bounding box center [889, 508] width 359 height 85
click at [780, 517] on div "Bamboobox US ID: 512307904" at bounding box center [889, 513] width 338 height 14
click at [778, 530] on div "Bamboobox Campaigns" at bounding box center [789, 535] width 100 height 9
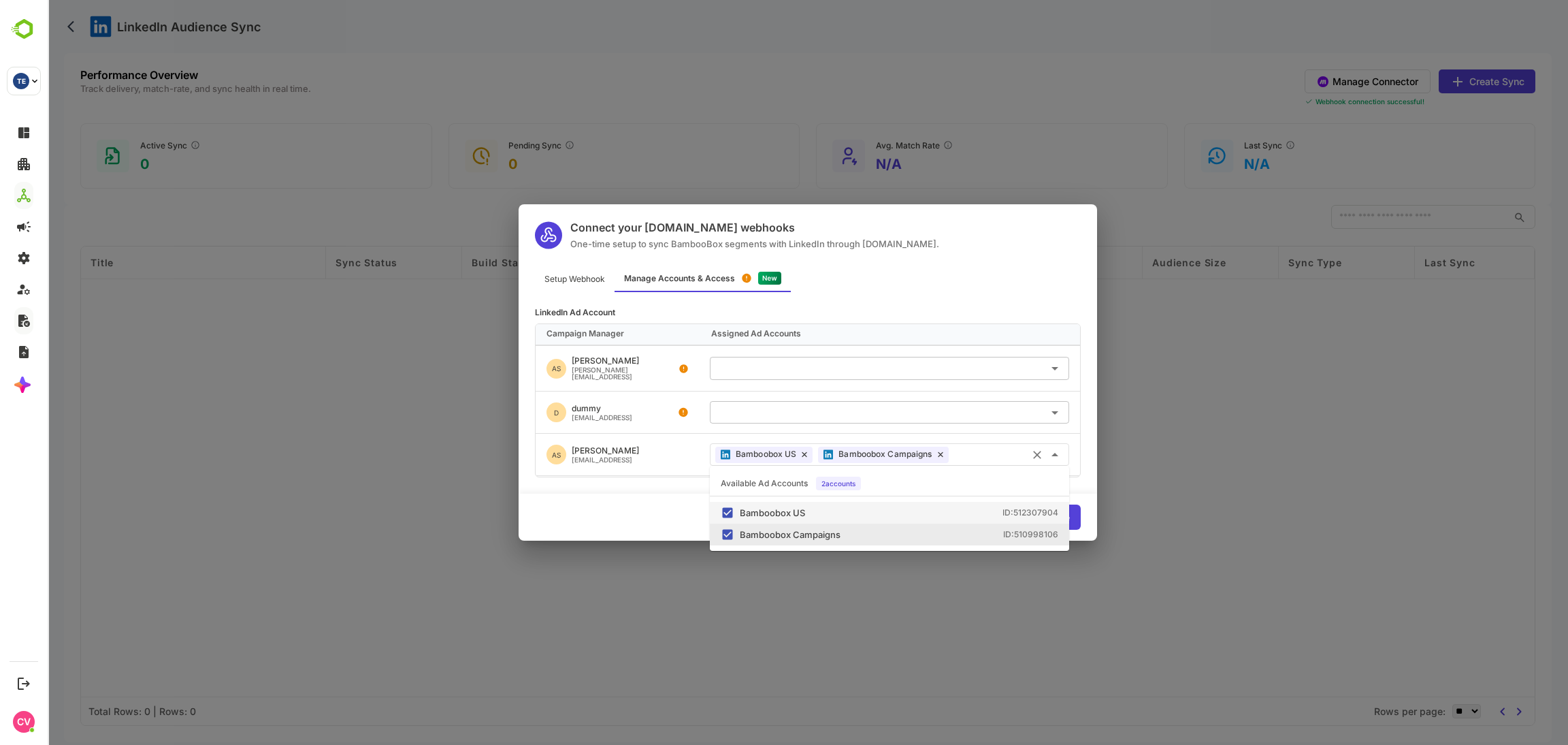
click at [696, 509] on div "cancel Save & Continue" at bounding box center [807, 517] width 578 height 47
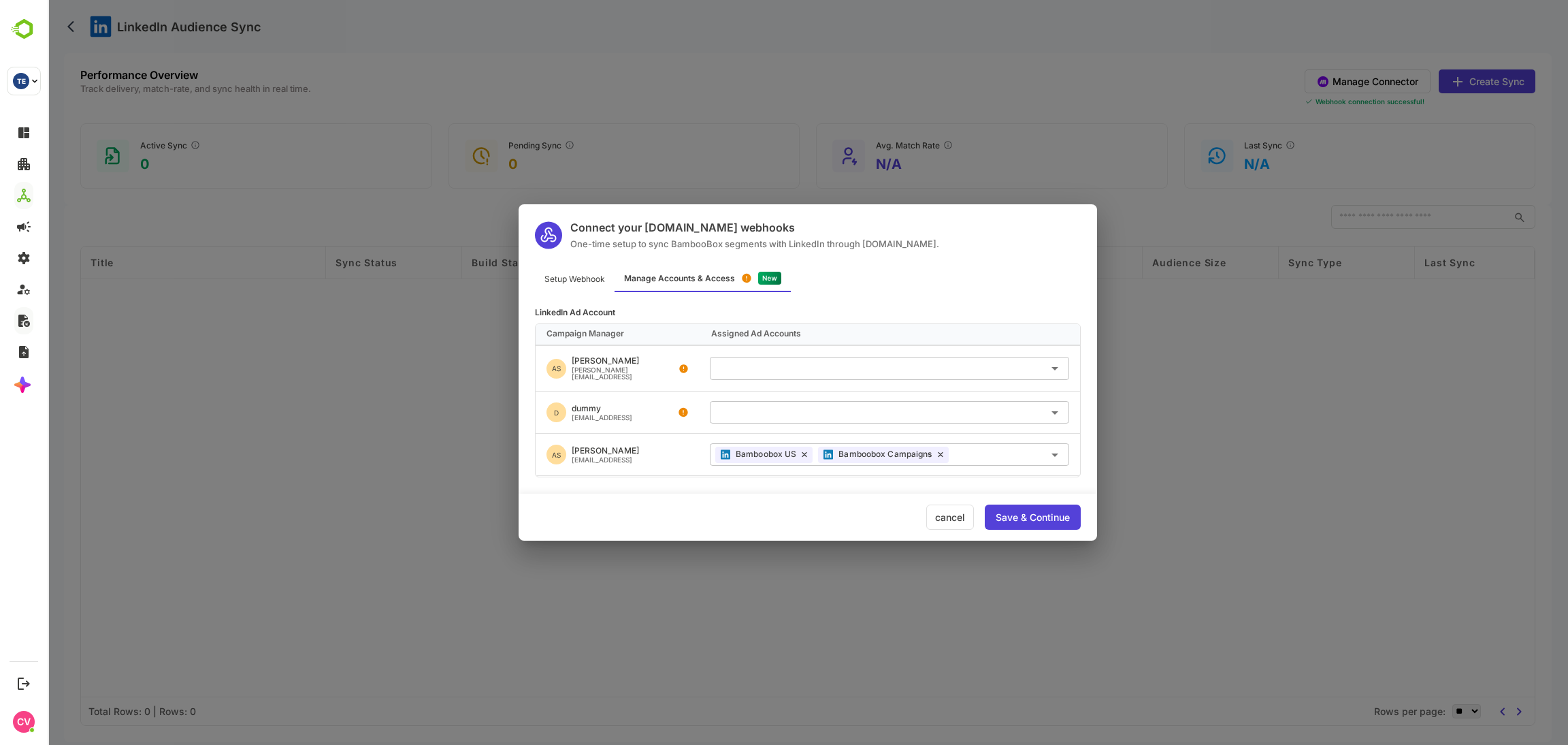
click at [590, 292] on div "LinkedIn Ad Account Campaign Manager Assigned Ad Accounts AS Ashvini Sharma ash…" at bounding box center [807, 384] width 578 height 186
click at [1022, 513] on div "Save & Continue" at bounding box center [1032, 517] width 74 height 10
click at [1027, 521] on div "Save & Continue" at bounding box center [1032, 517] width 74 height 10
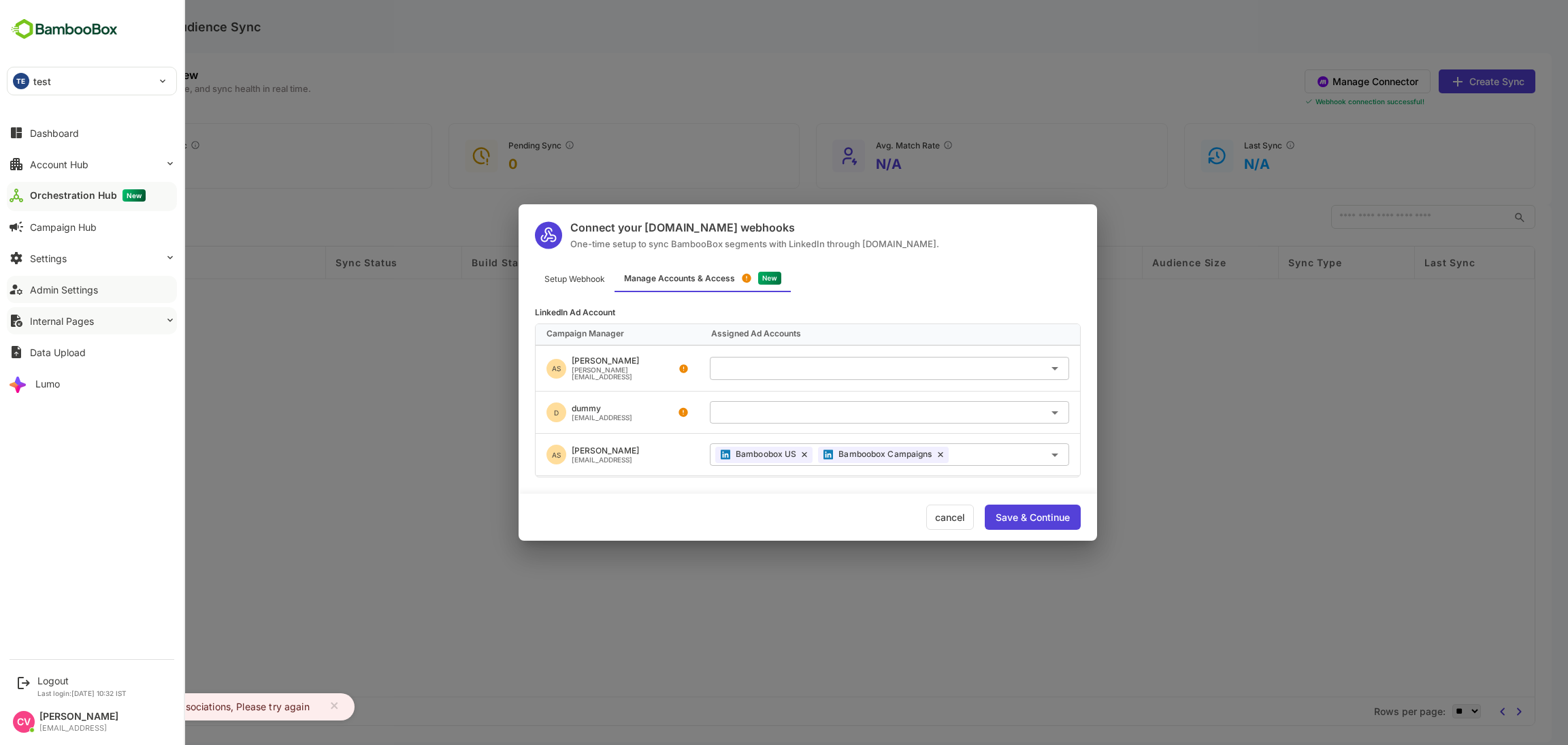
click at [78, 290] on div "Admin Settings" at bounding box center [64, 290] width 68 height 12
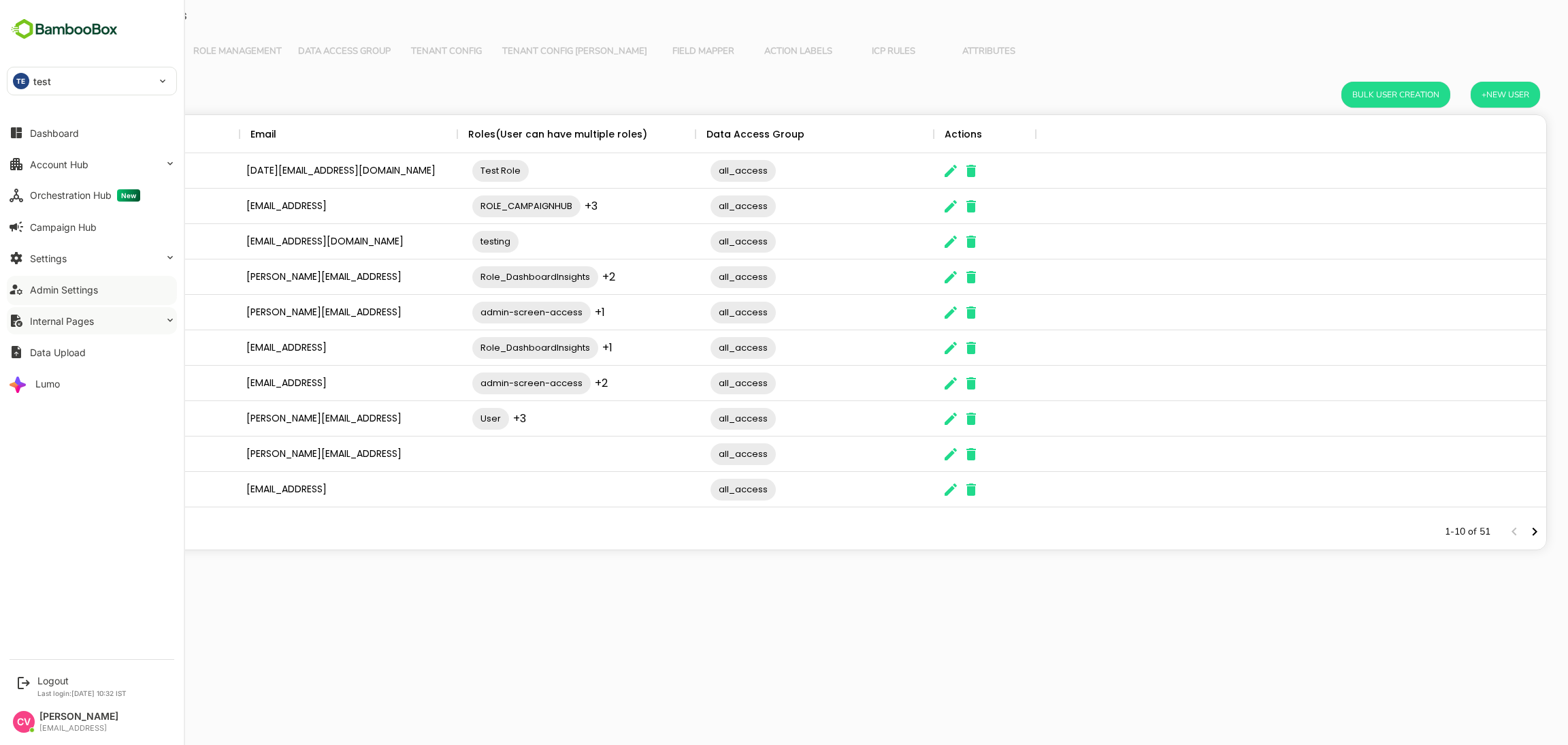
scroll to position [383, 1462]
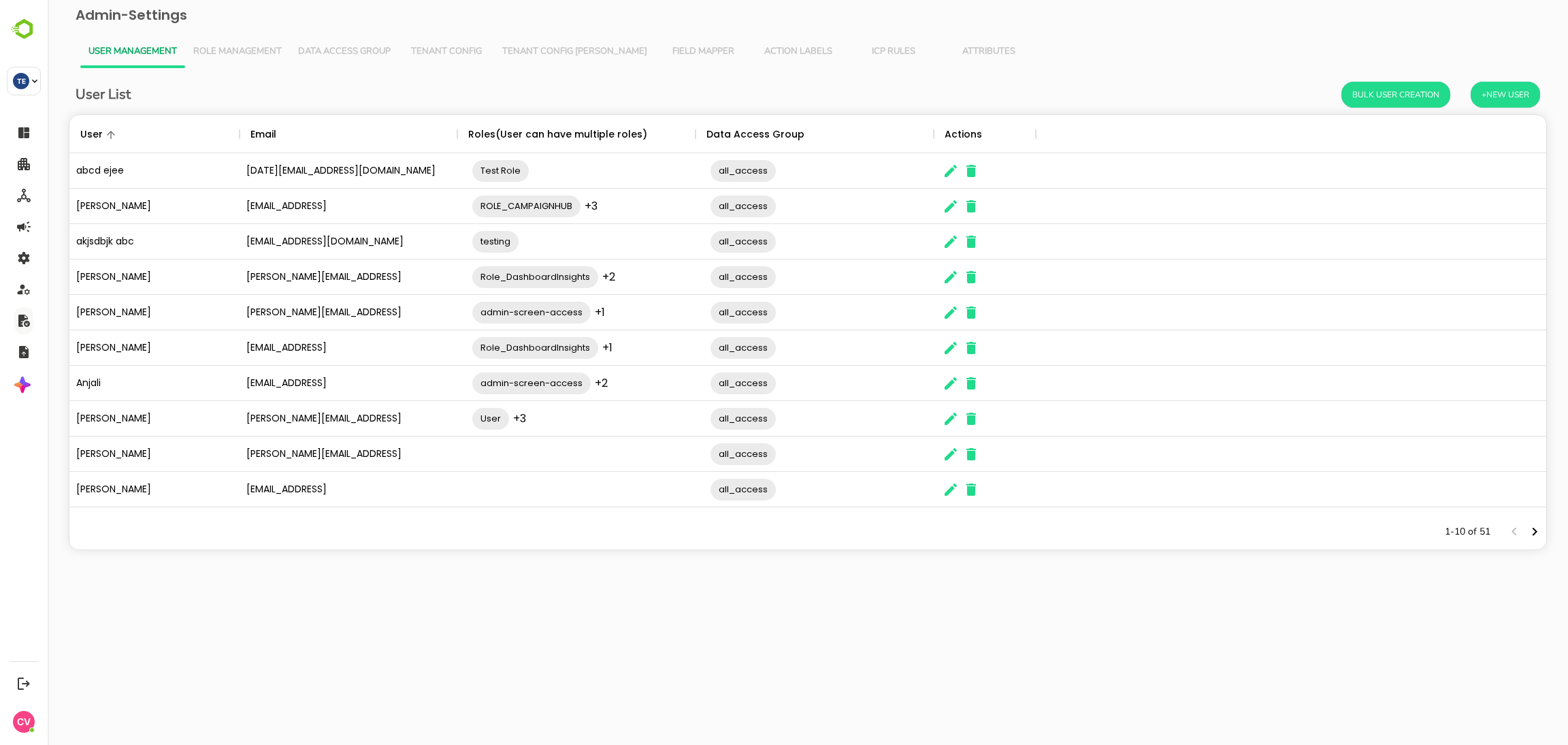
click at [254, 53] on span "Role Management" at bounding box center [238, 51] width 89 height 11
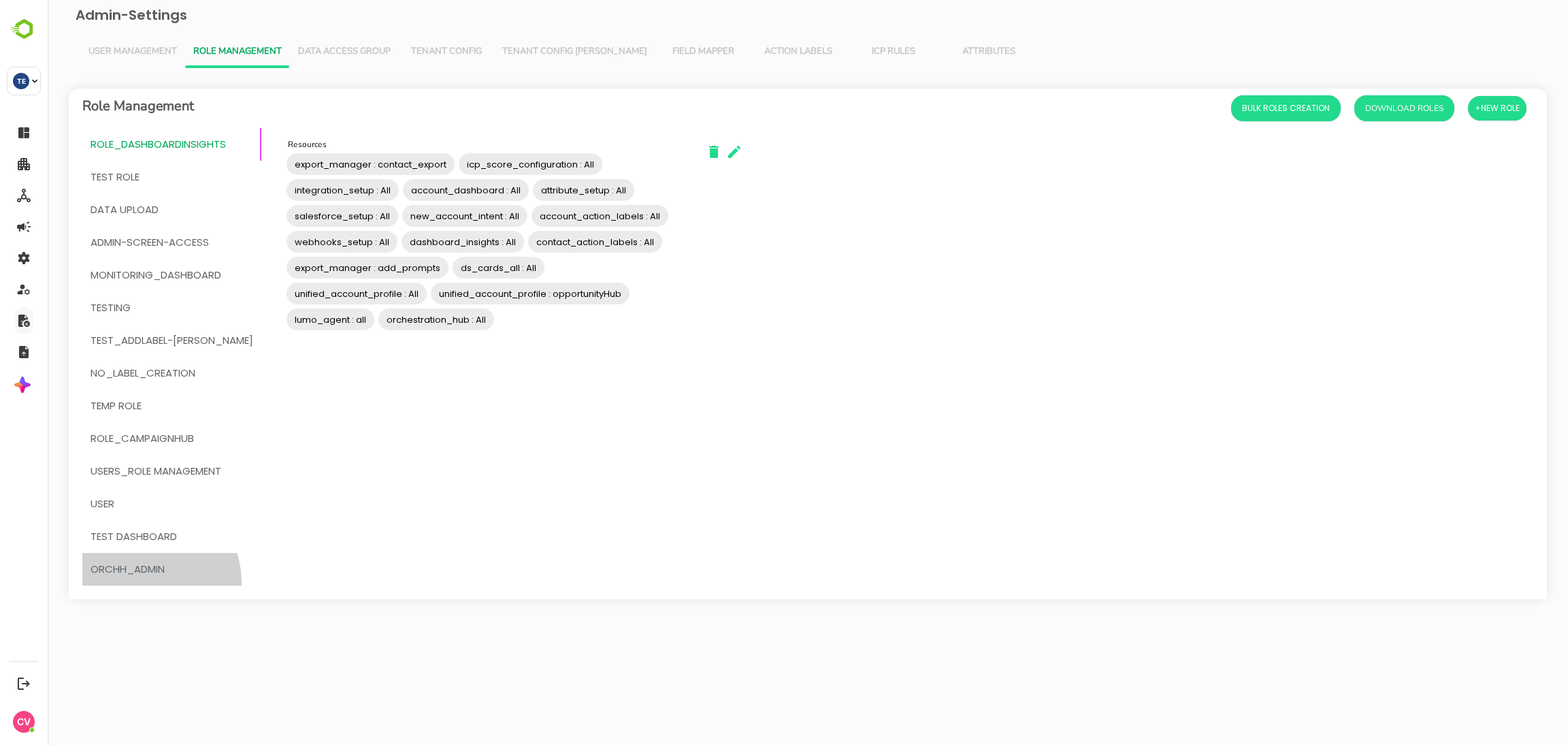
click at [145, 582] on button "OrchH_admin" at bounding box center [172, 569] width 179 height 33
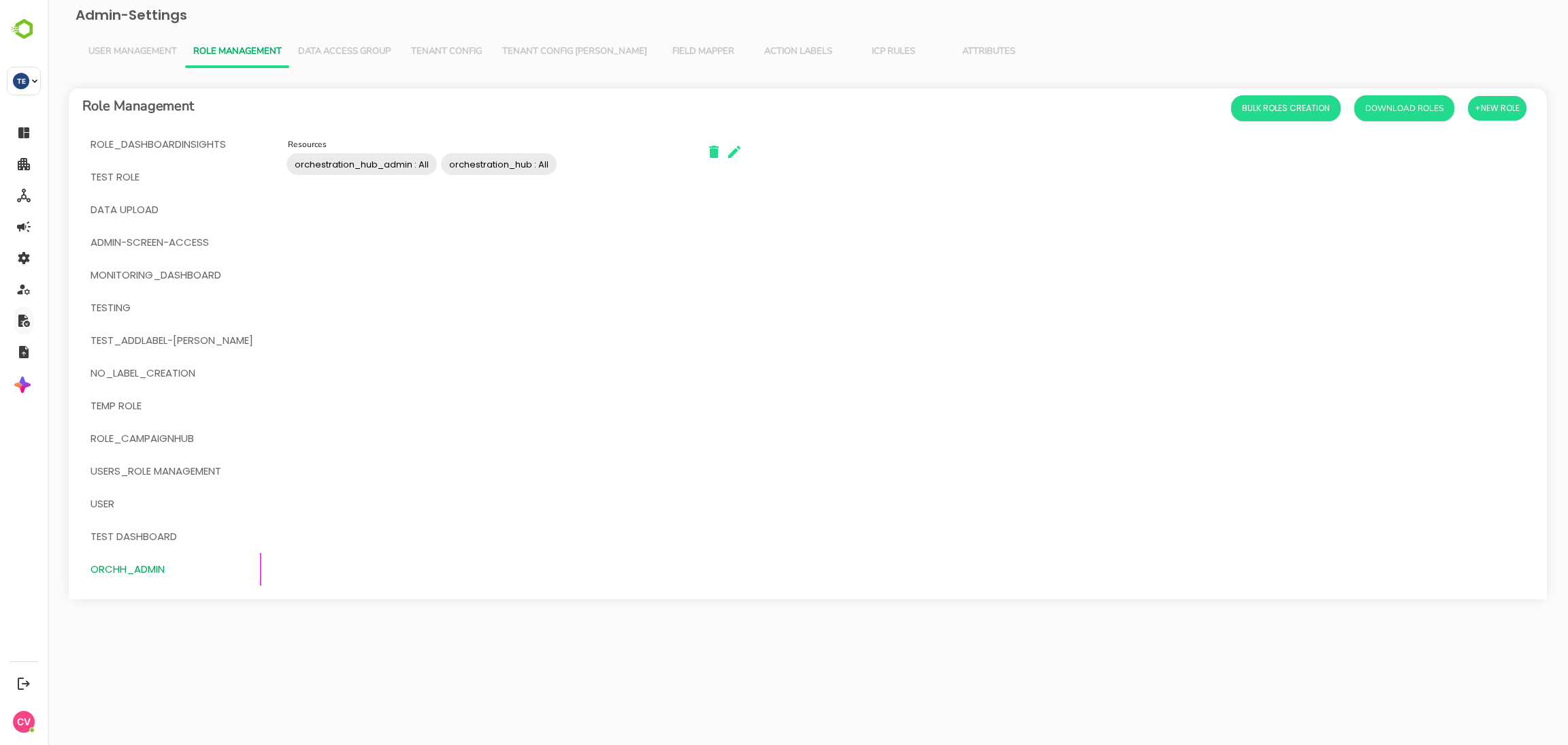
click at [927, 436] on div "Role_DashboardInsights Test Role DATA UPLOAD admin-screen-access MONITORING_DAS…" at bounding box center [808, 364] width 1479 height 471
click at [133, 52] on span "User Management" at bounding box center [133, 51] width 89 height 11
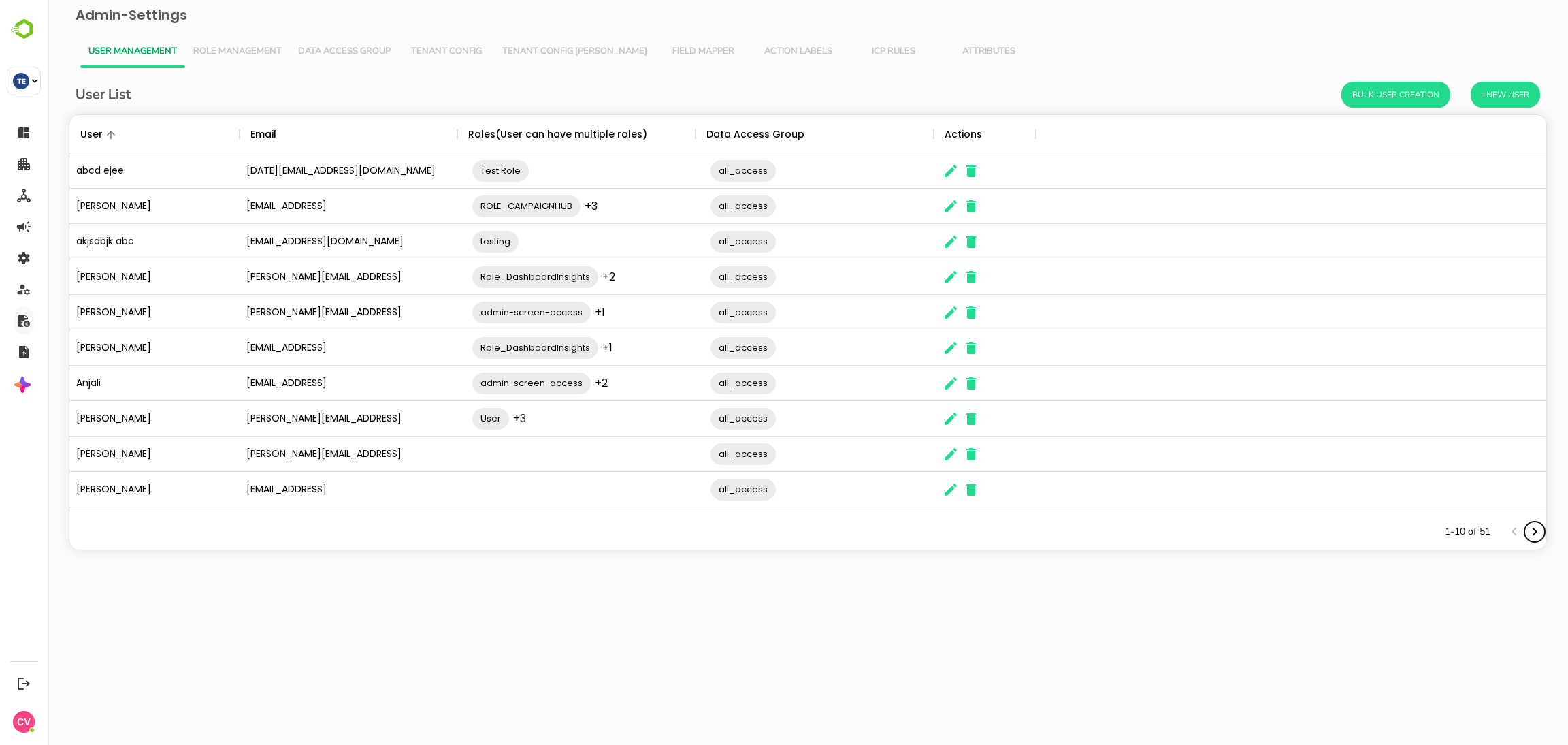
click at [1528, 537] on icon "Next page" at bounding box center [1535, 532] width 16 height 16
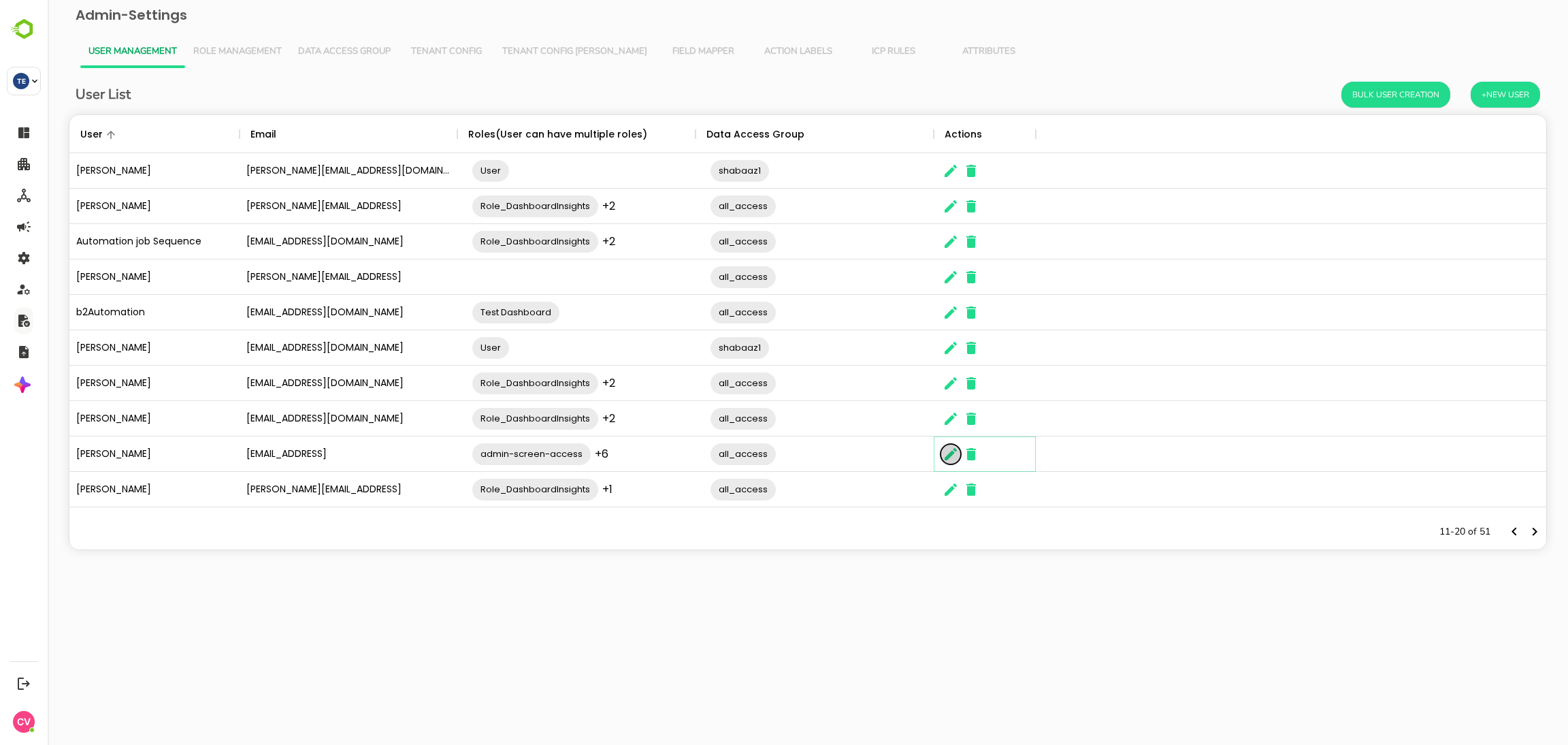
click at [943, 455] on icon "The User Data" at bounding box center [951, 454] width 16 height 16
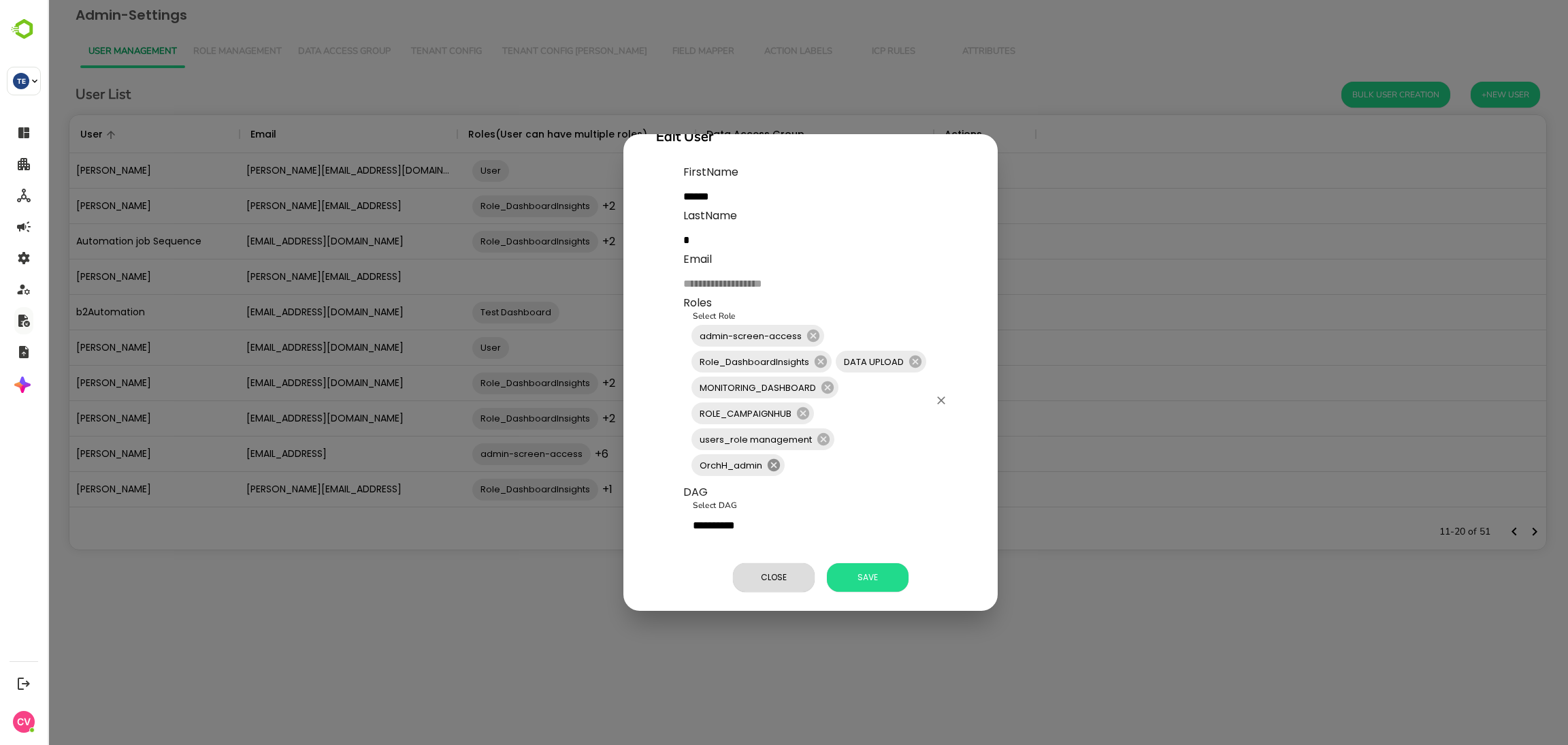
scroll to position [50, 0]
click at [786, 576] on span "Close" at bounding box center [773, 577] width 68 height 18
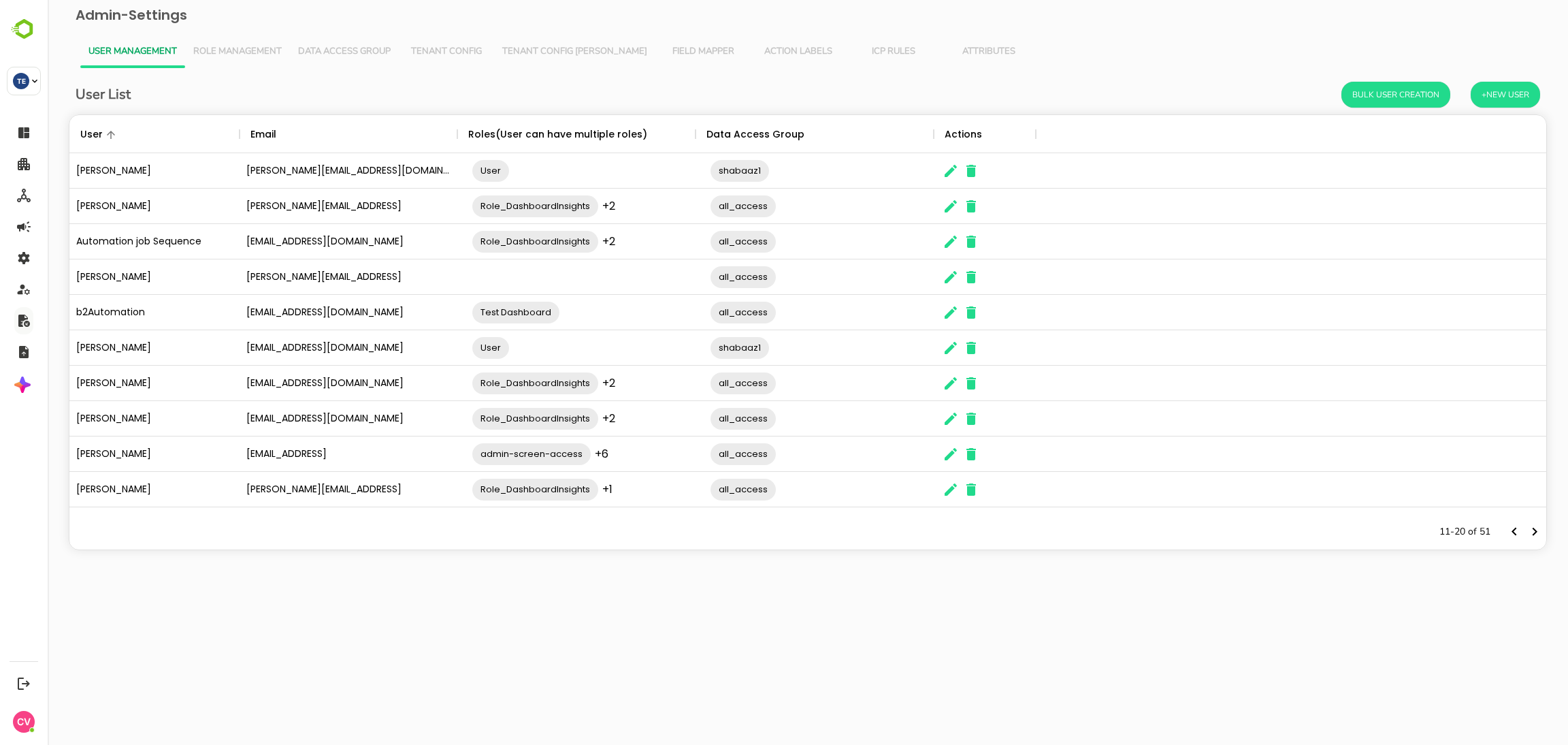
click at [276, 59] on button "Role Management" at bounding box center [238, 51] width 105 height 33
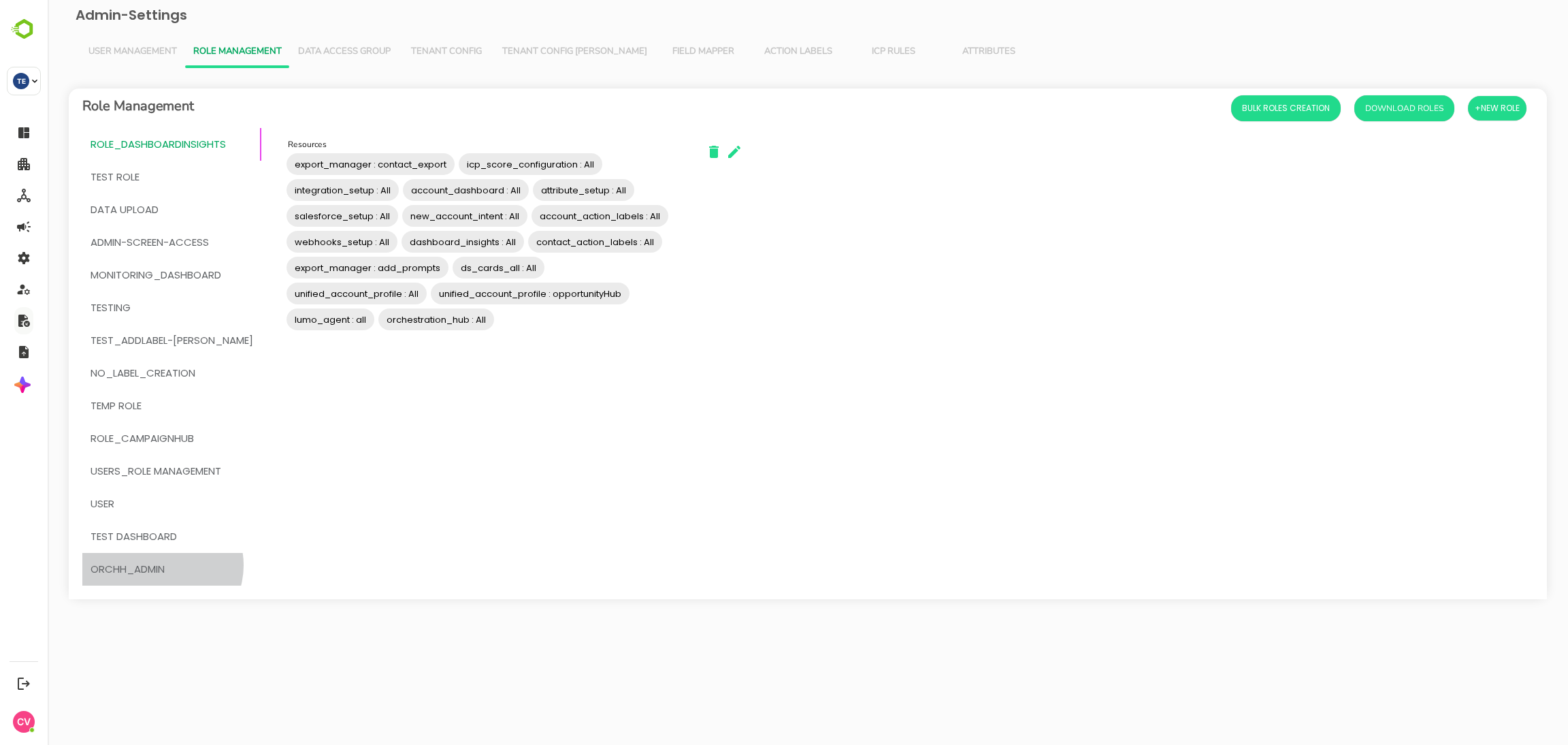
click at [161, 565] on span "OrchH_admin" at bounding box center [127, 569] width 74 height 18
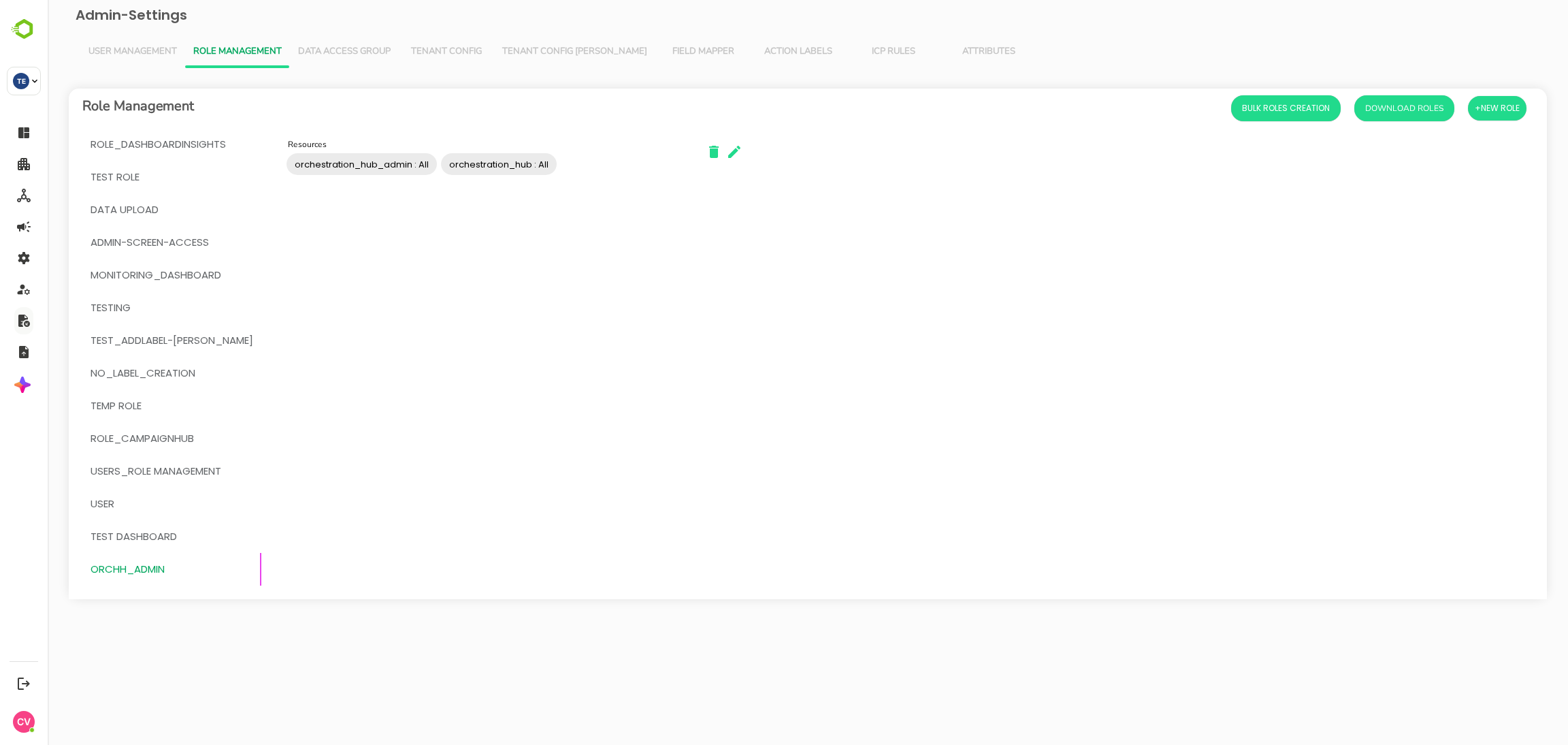
click at [618, 173] on input "Resources" at bounding box center [619, 164] width 122 height 26
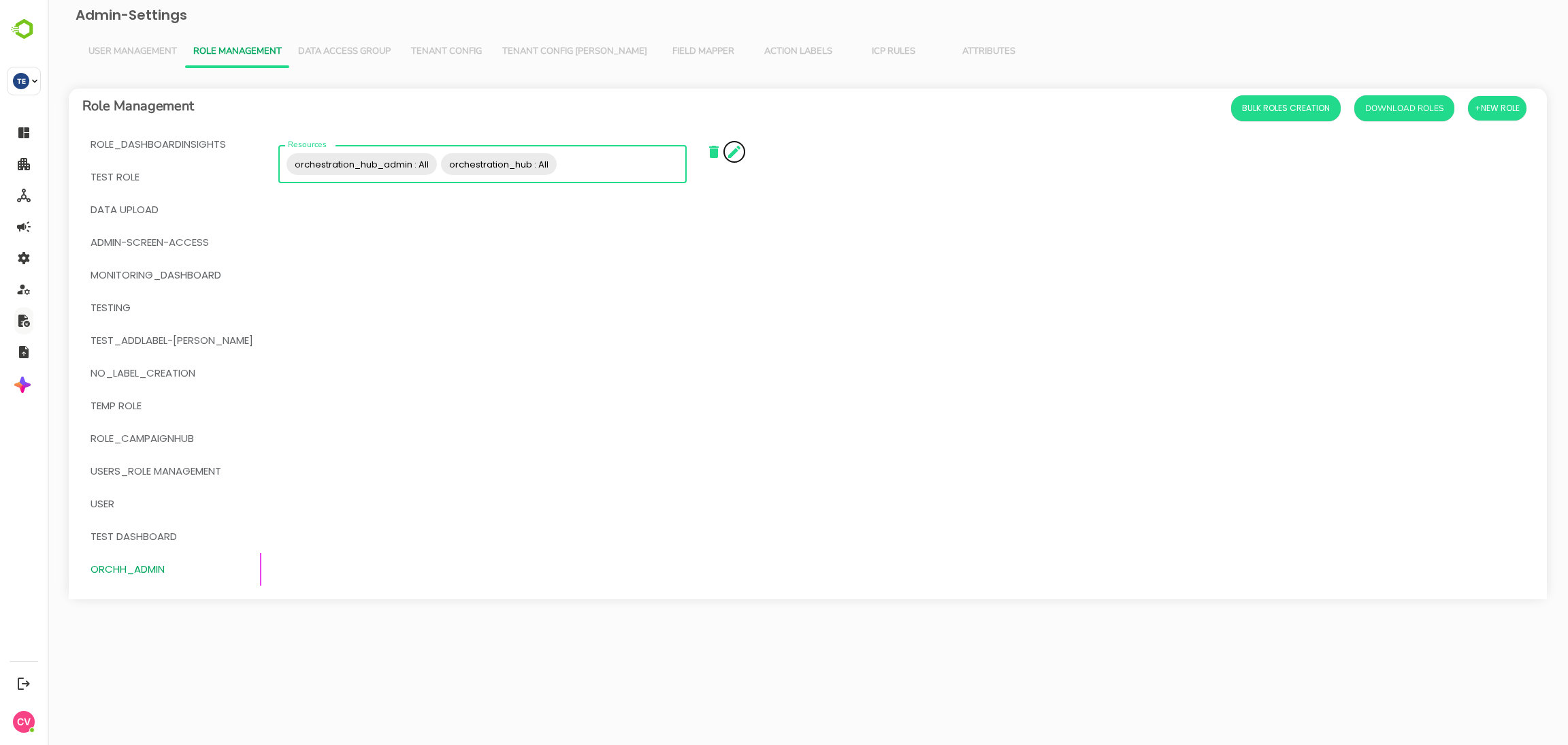
click at [726, 159] on icon "button" at bounding box center [735, 152] width 16 height 16
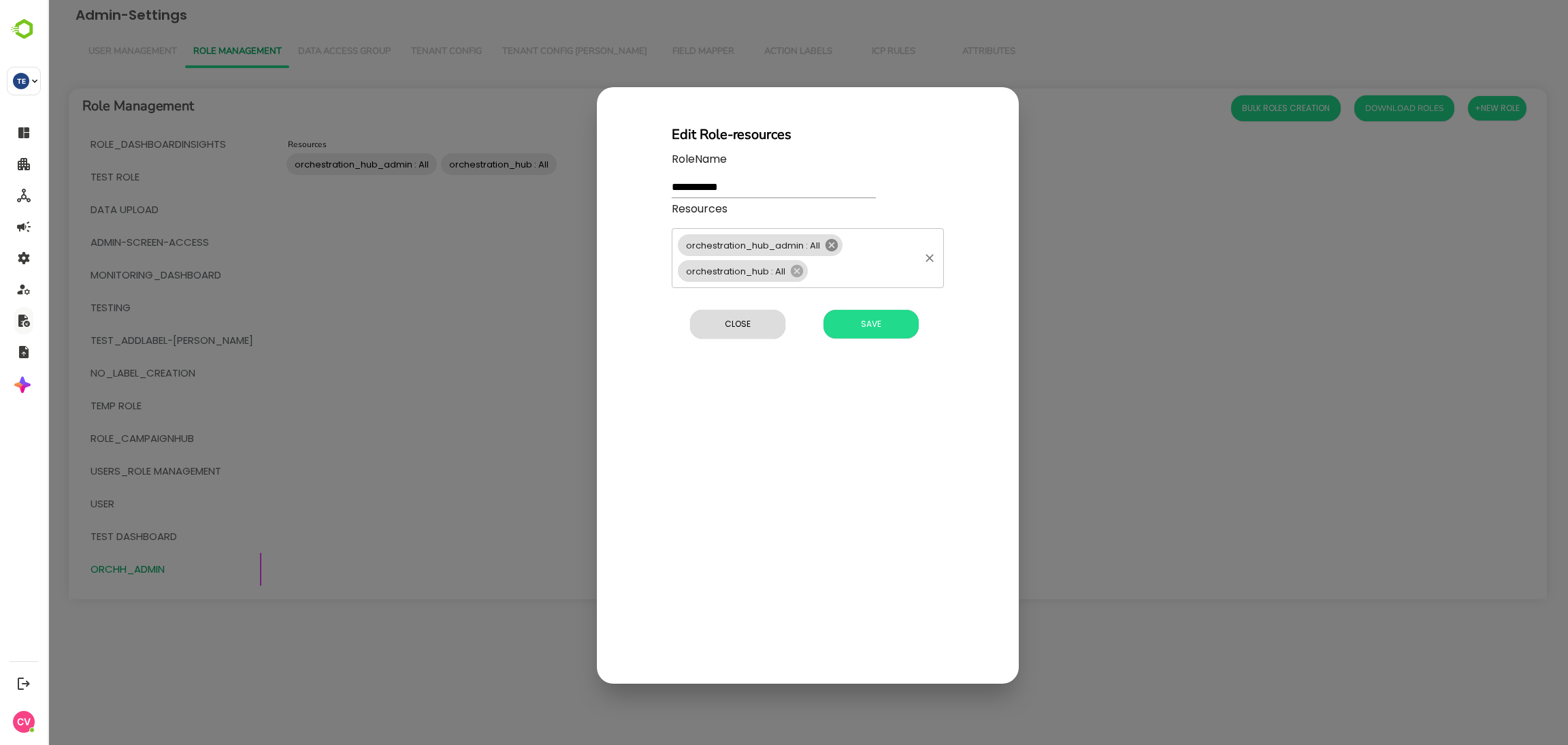
click at [833, 249] on icon at bounding box center [831, 245] width 12 height 12
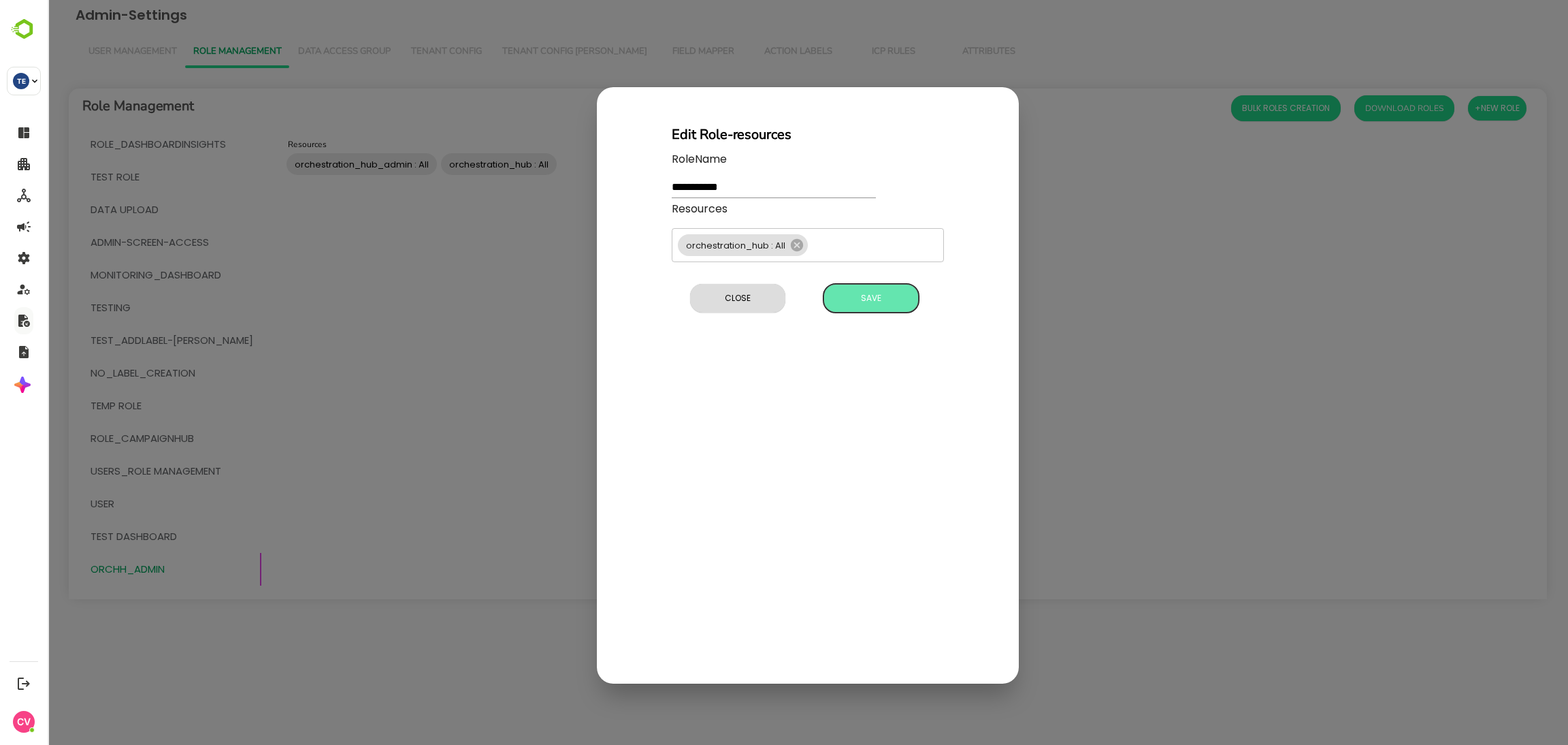
click at [871, 292] on span "Save" at bounding box center [871, 298] width 81 height 18
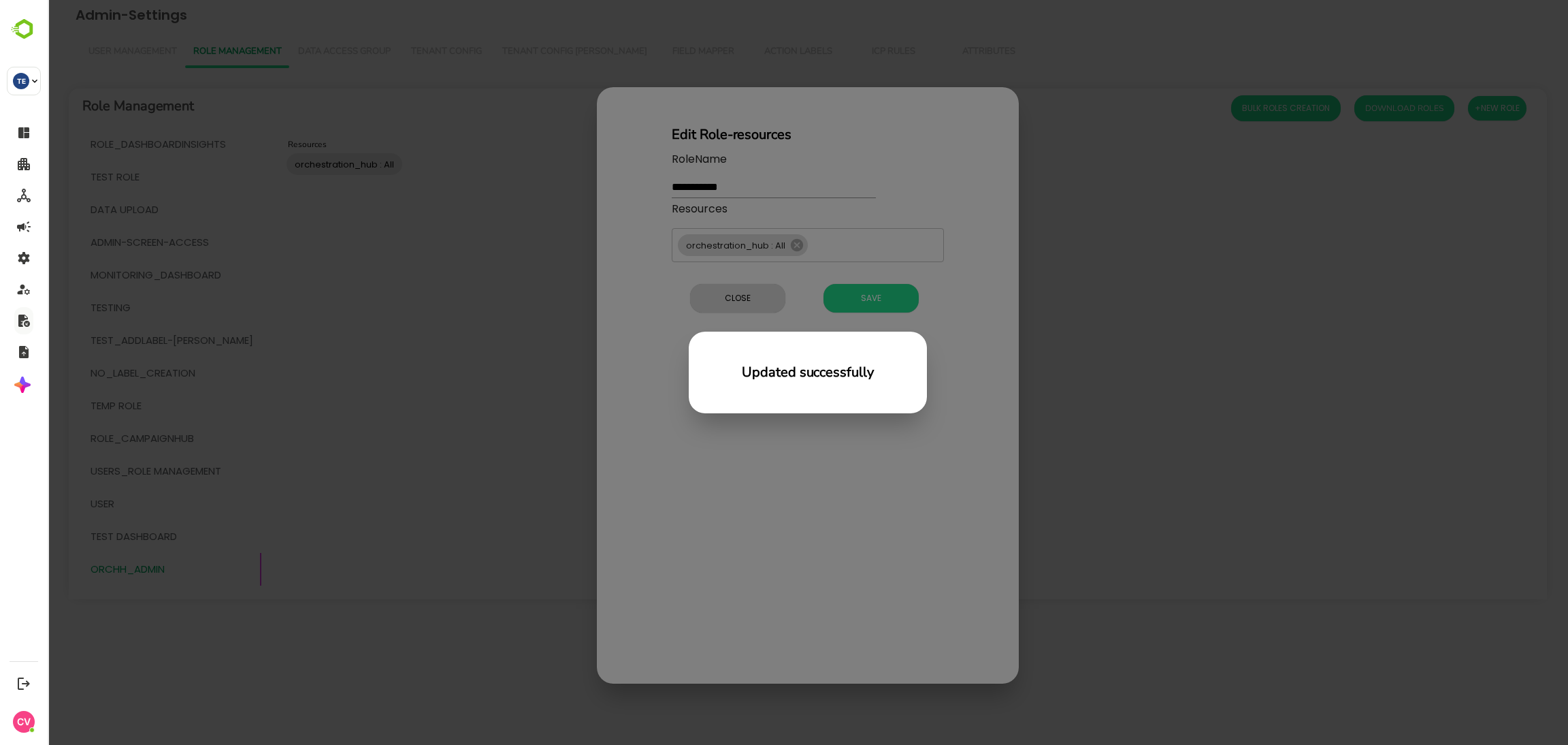
click at [463, 496] on div "Updated successfully" at bounding box center [808, 372] width 1520 height 745
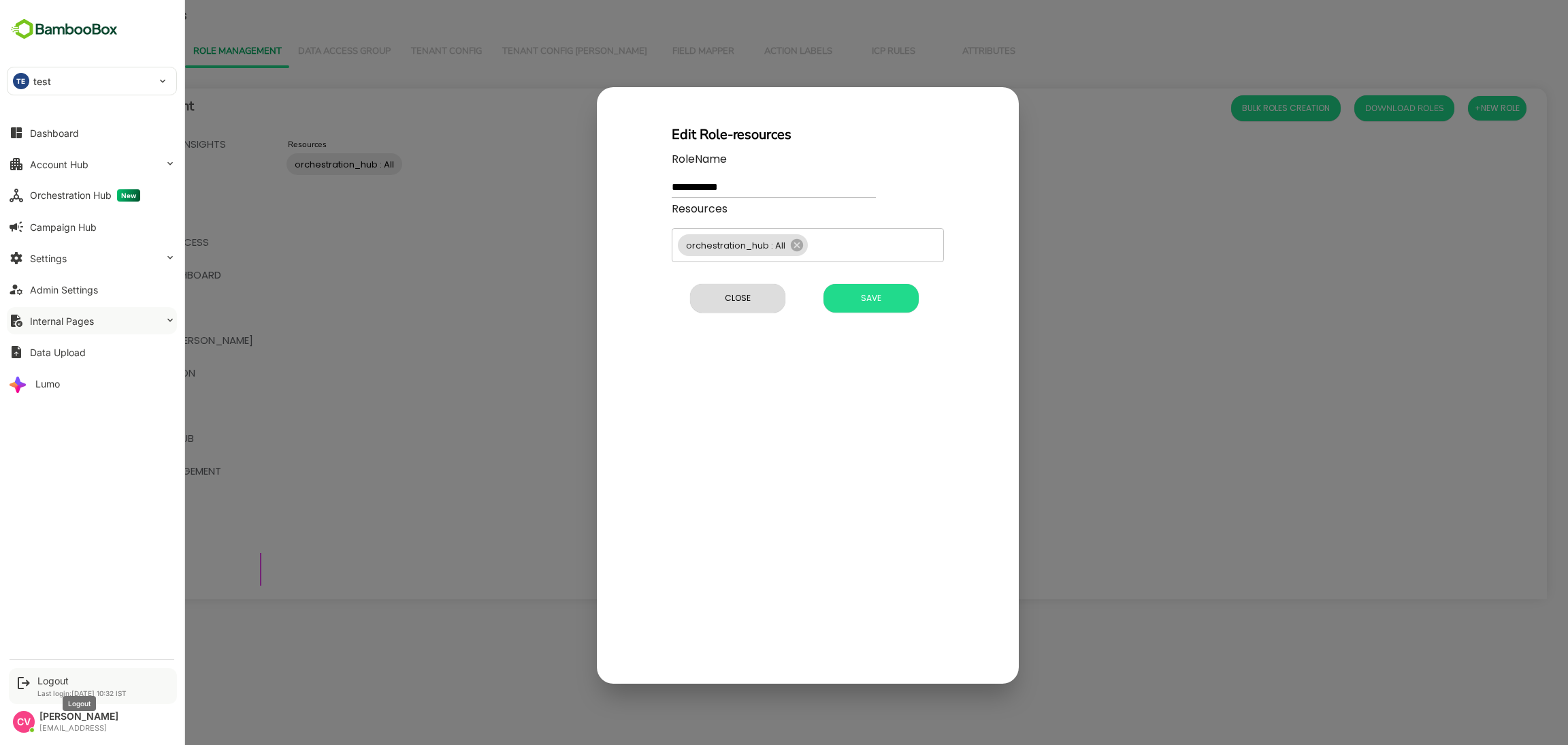
click at [65, 678] on div "Logout" at bounding box center [82, 680] width 89 height 12
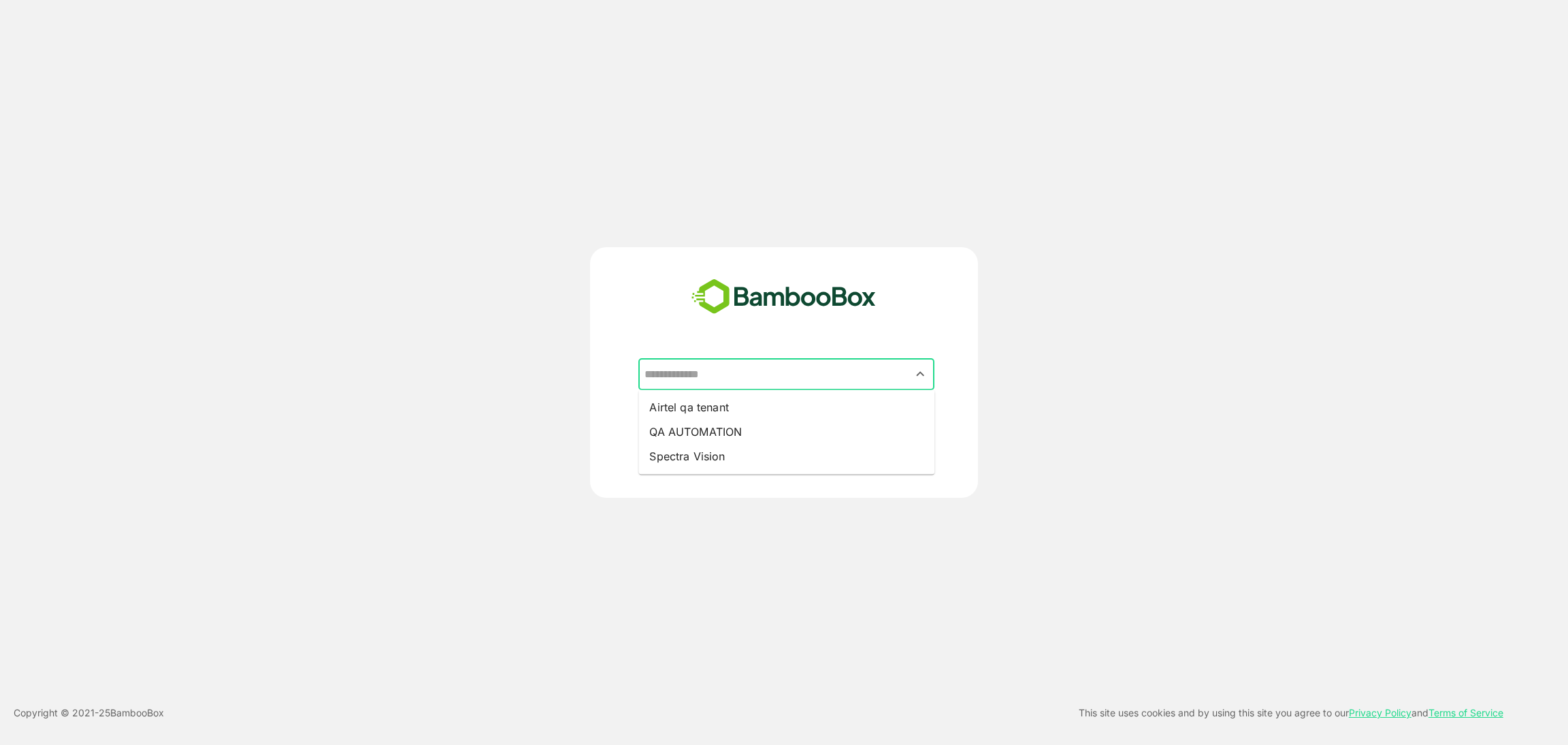
click at [820, 379] on input "text" at bounding box center [787, 374] width 290 height 26
click at [755, 427] on li "QA AUTOMATION" at bounding box center [787, 431] width 296 height 24
type input "**********"
click at [866, 434] on button "CONTINUE" at bounding box center [864, 447] width 138 height 29
click at [855, 447] on p "CONTINUE" at bounding box center [865, 448] width 136 height 15
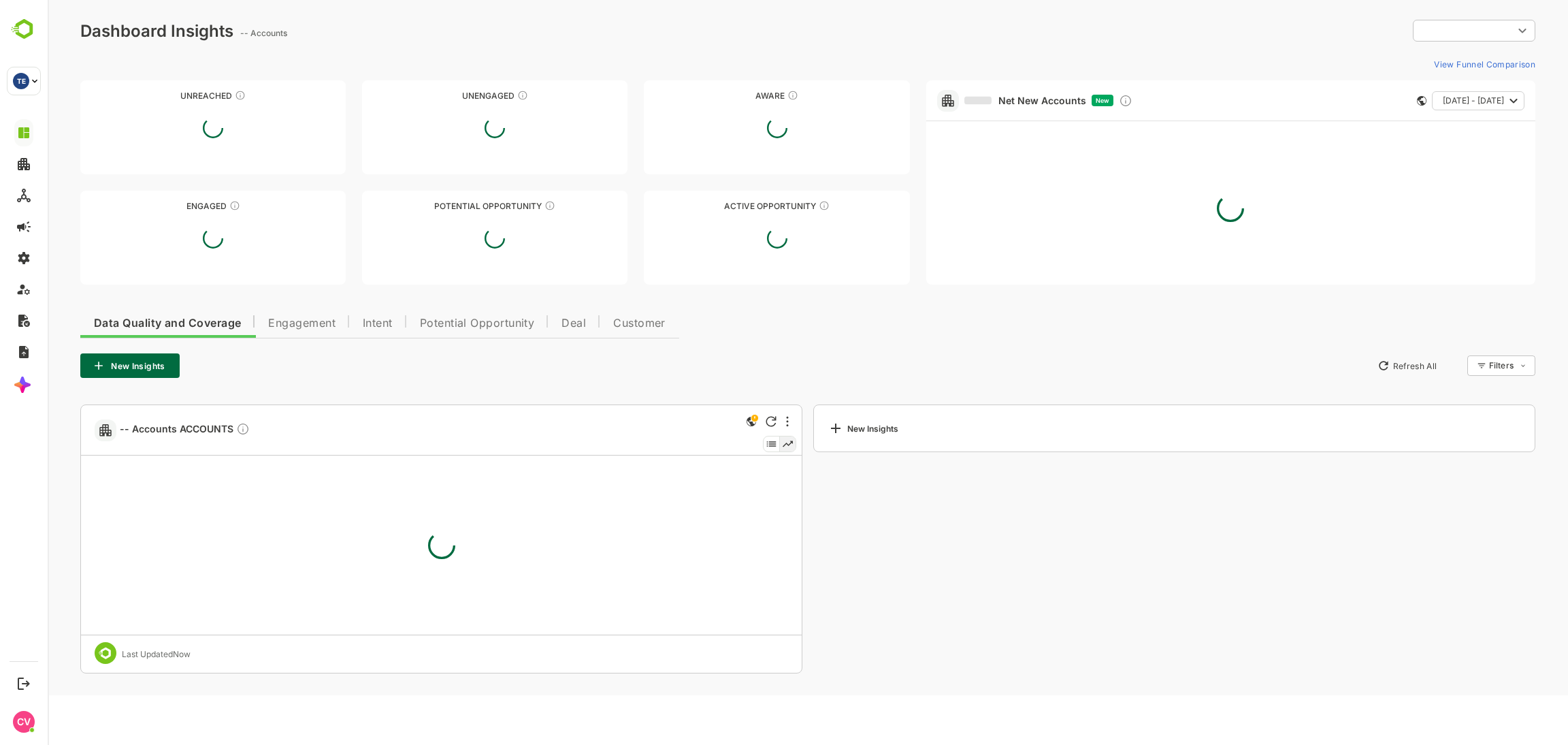
type input "**********"
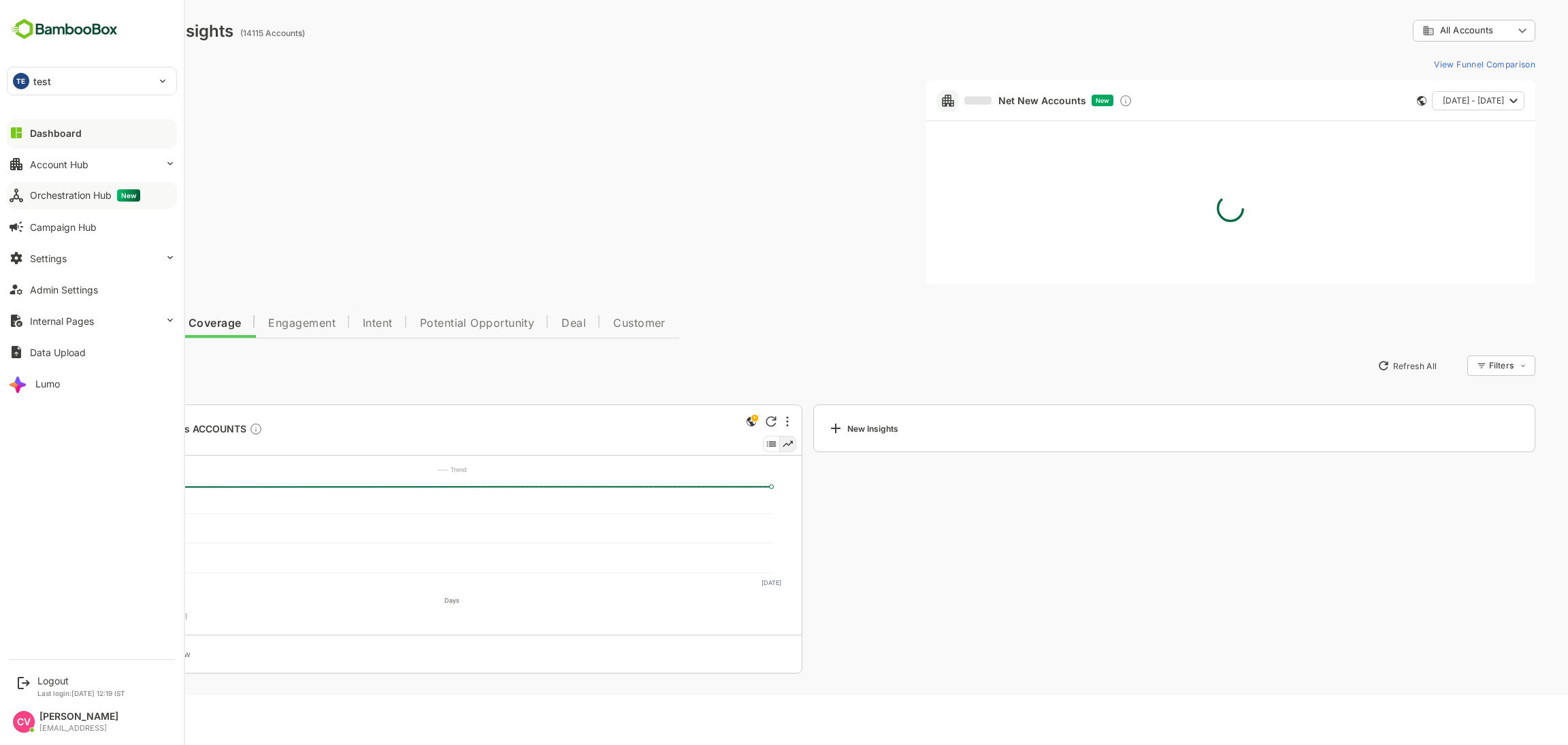
click at [75, 196] on div "Orchestration Hub New" at bounding box center [85, 195] width 110 height 12
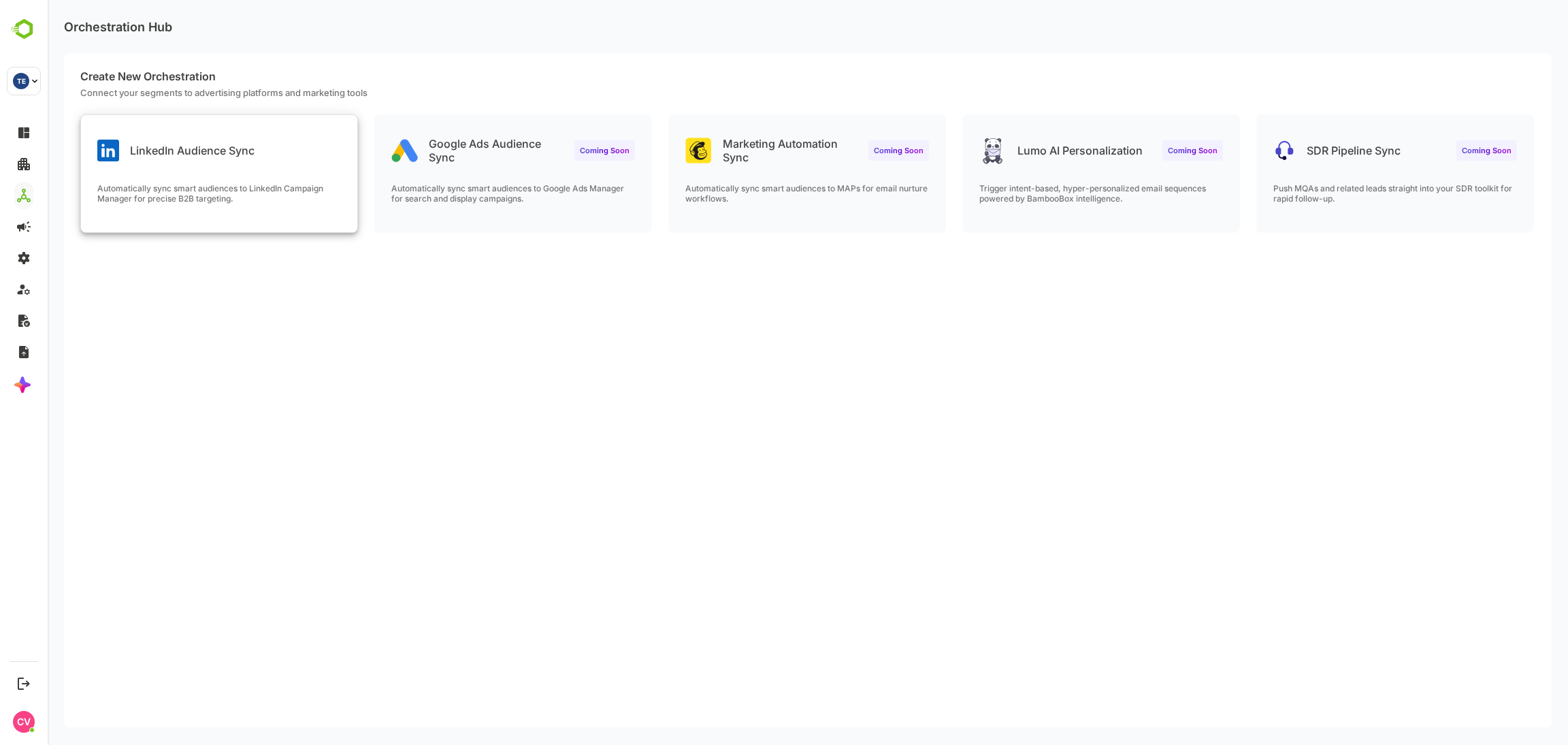
click at [249, 169] on div "LinkedIn Audience Sync Automatically sync smart audiences to LinkedIn Campaign …" at bounding box center [218, 174] width 276 height 117
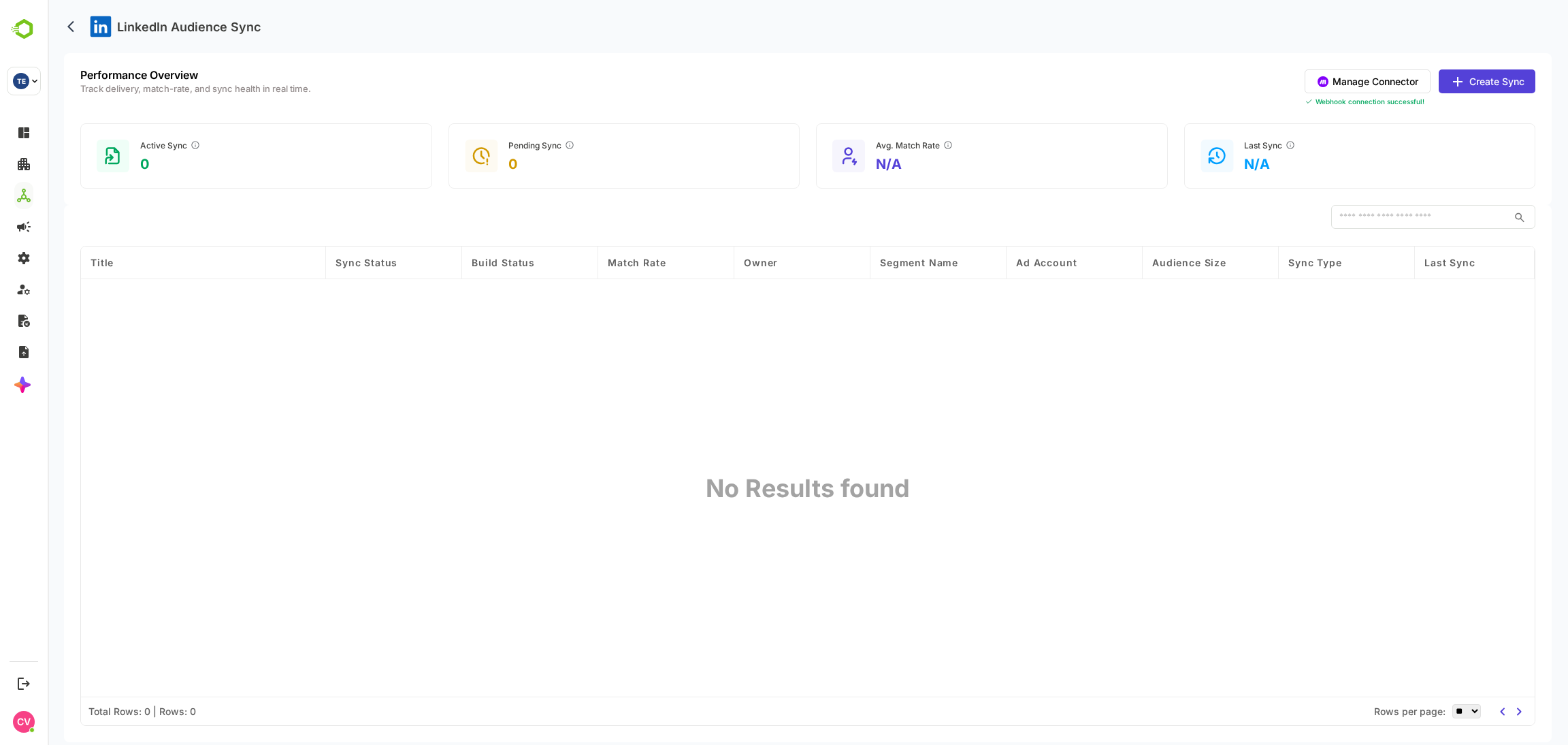
click at [1374, 77] on button "Manage Connector" at bounding box center [1368, 81] width 126 height 23
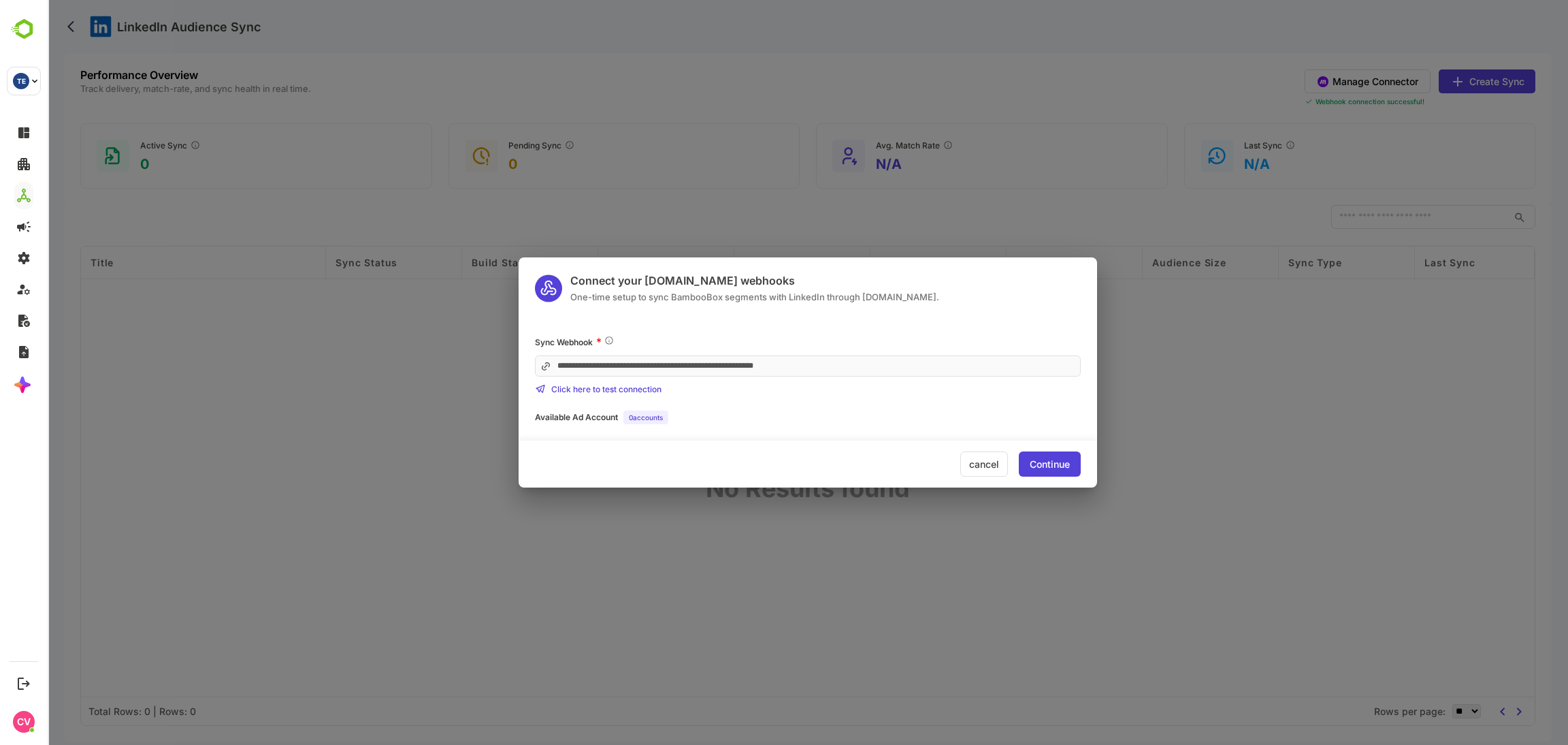
click at [1027, 462] on div "Continue" at bounding box center [1050, 464] width 62 height 25
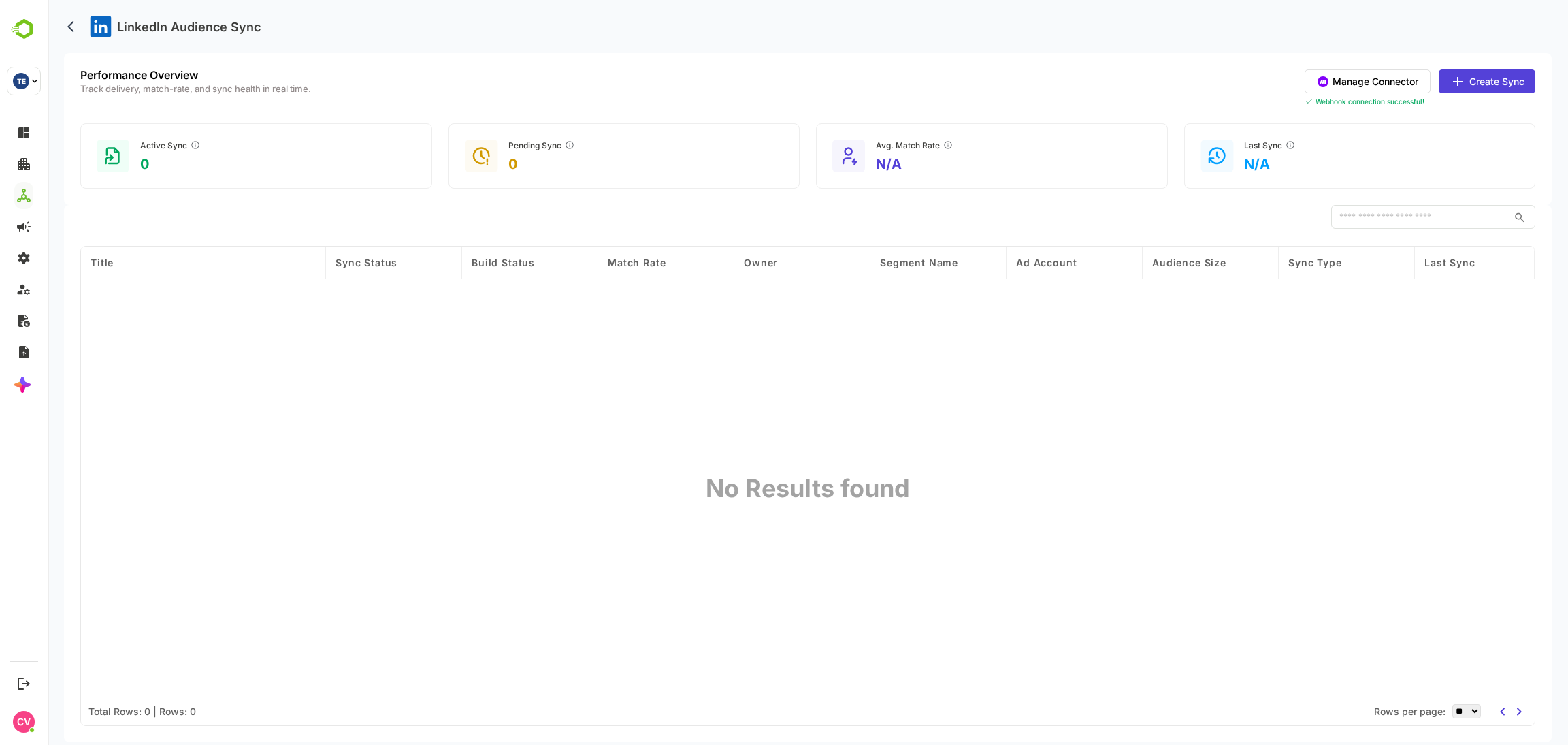
click at [1369, 80] on button "Manage Connector" at bounding box center [1368, 81] width 126 height 23
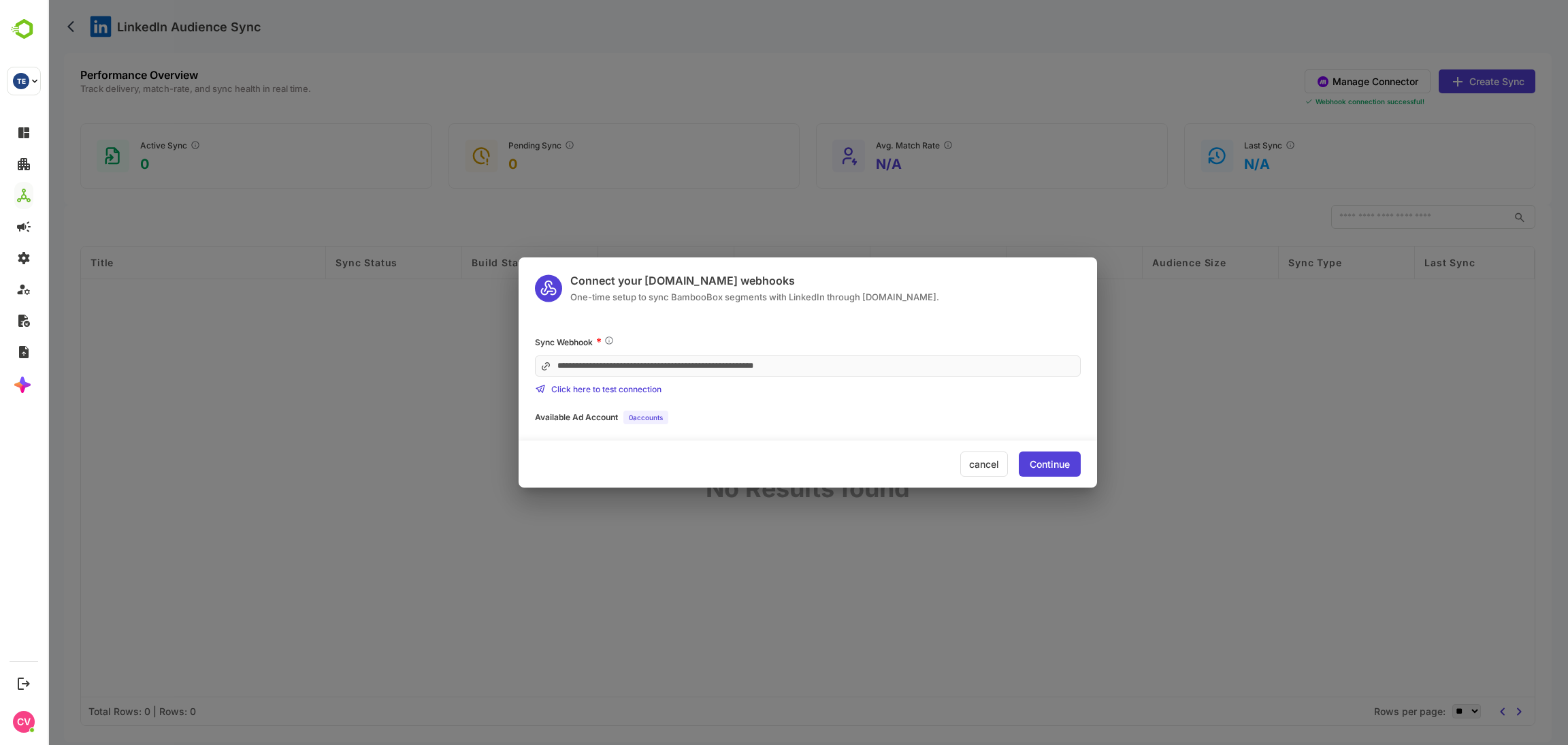
click at [1056, 467] on div "Continue" at bounding box center [1050, 464] width 40 height 10
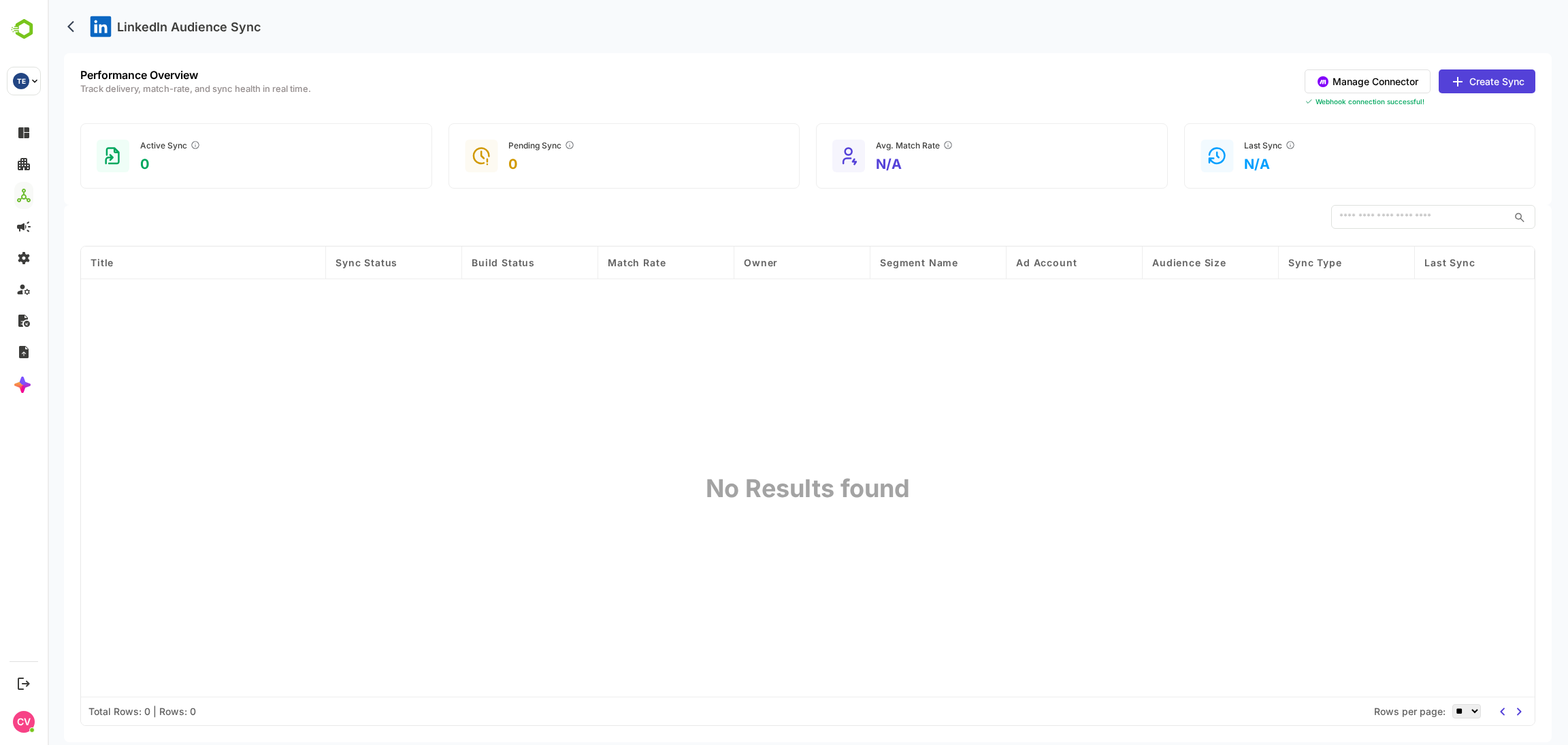
click at [1397, 79] on button "Manage Connector" at bounding box center [1368, 81] width 126 height 23
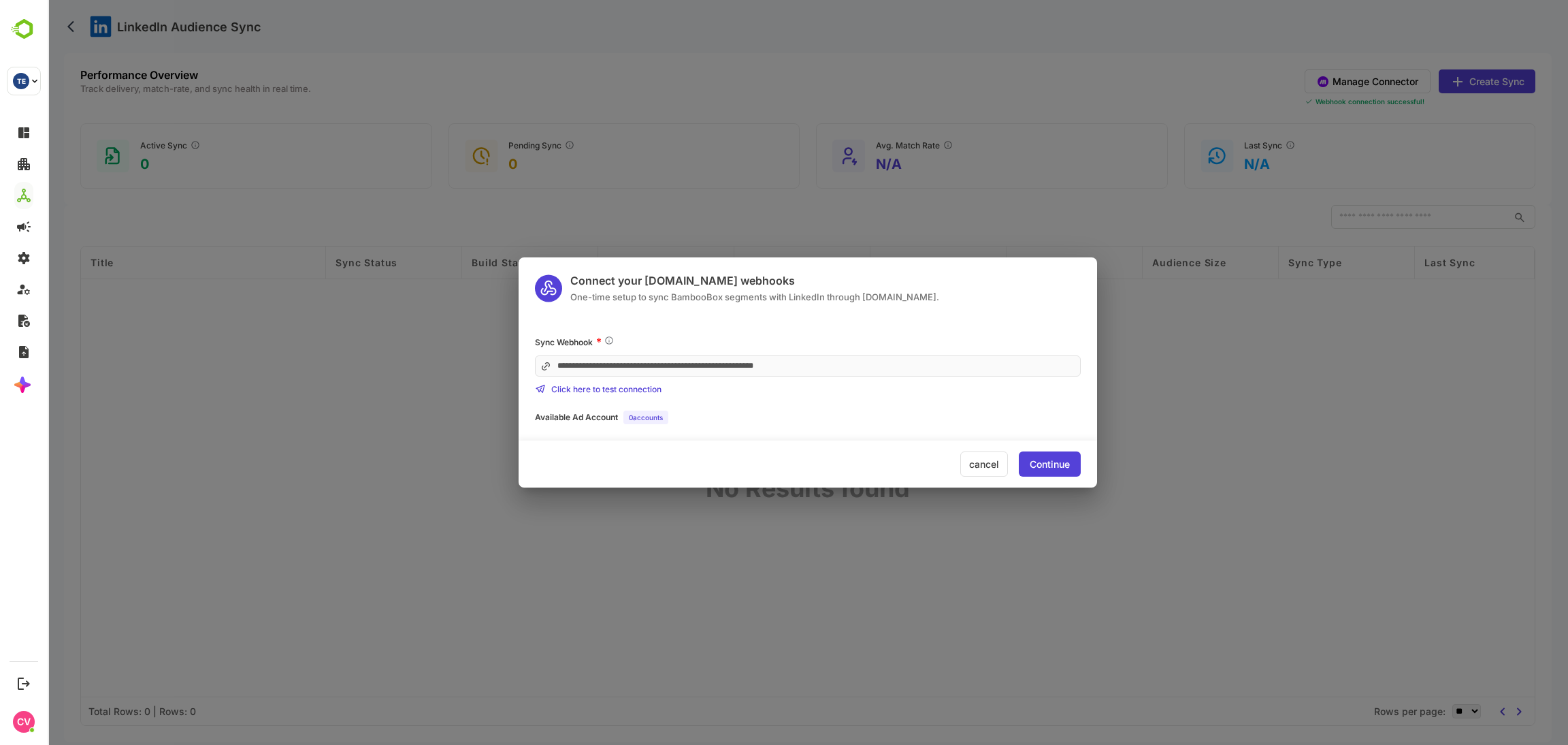
click at [831, 406] on div "**********" at bounding box center [807, 380] width 578 height 89
click at [638, 394] on div "Click here to test connection" at bounding box center [808, 389] width 546 height 11
click at [1050, 468] on div "Continue" at bounding box center [1050, 464] width 40 height 10
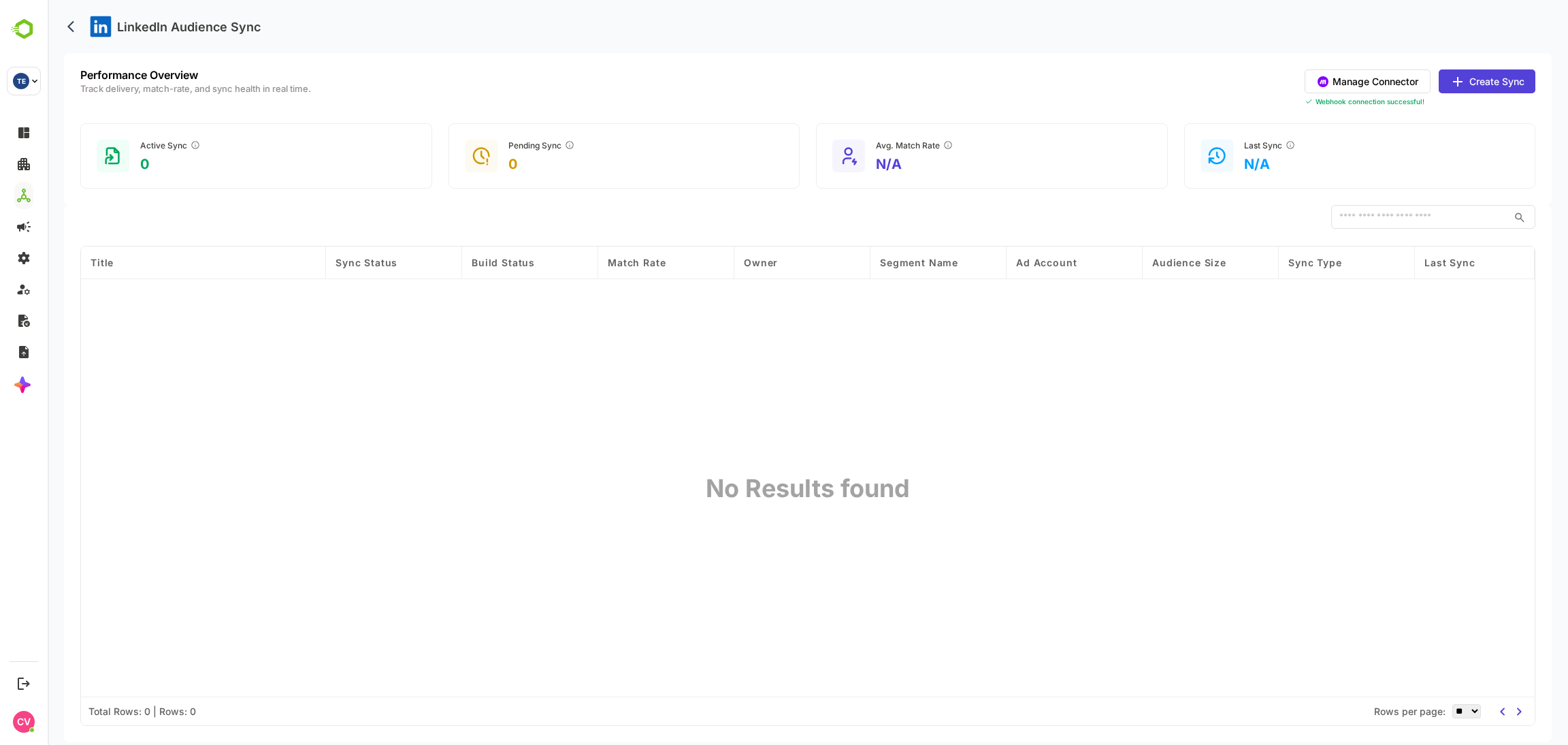
click at [1383, 87] on button "Manage Connector" at bounding box center [1368, 81] width 126 height 23
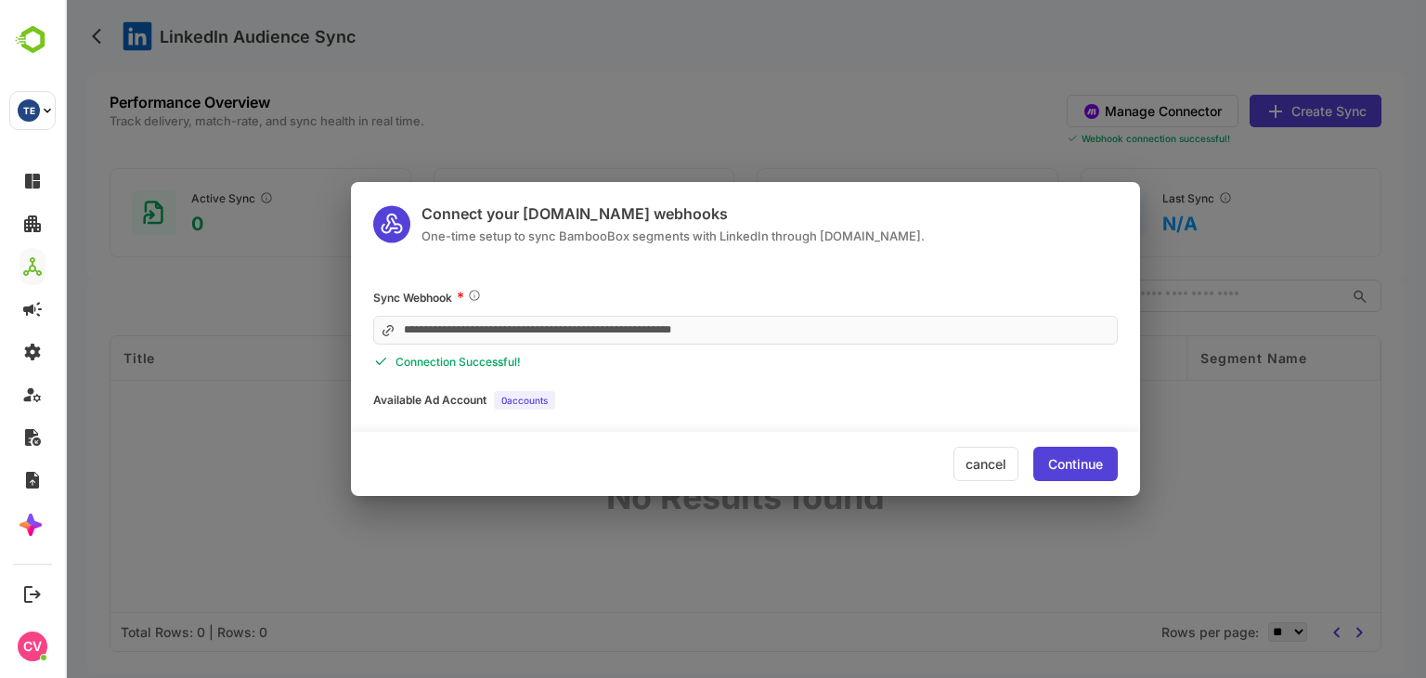
click at [1070, 459] on div "Continue" at bounding box center [1075, 464] width 55 height 13
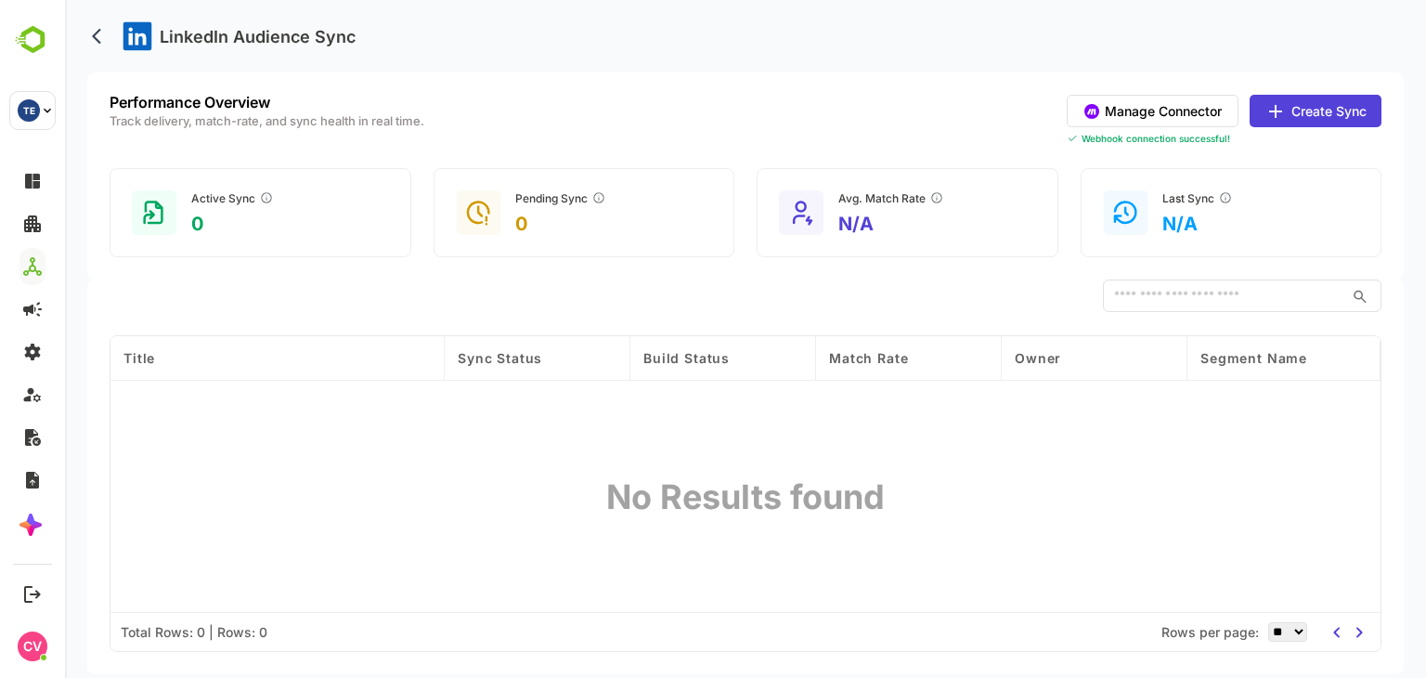
click at [1350, 105] on button "Create Sync" at bounding box center [1316, 111] width 132 height 32
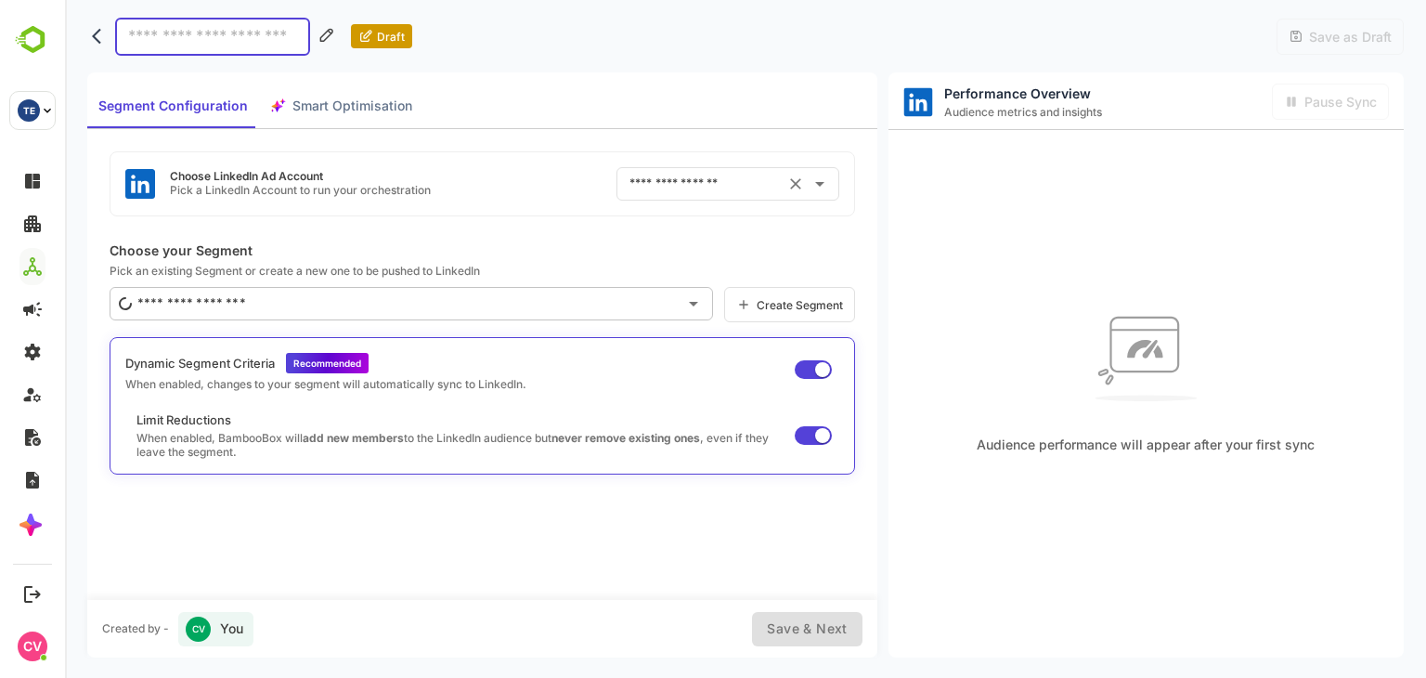
click at [695, 193] on input "text" at bounding box center [702, 184] width 154 height 30
click at [680, 229] on div "No options" at bounding box center [727, 223] width 223 height 45
click at [509, 159] on div "Choose LinkedIn Ad Account Pick a LinkedIn Account to run your orchestration ​" at bounding box center [483, 183] width 746 height 65
click at [747, 175] on input "text" at bounding box center [702, 184] width 154 height 30
click at [552, 194] on div "Choose LinkedIn Ad Account Pick a LinkedIn Account to run your orchestration ​" at bounding box center [483, 183] width 746 height 65
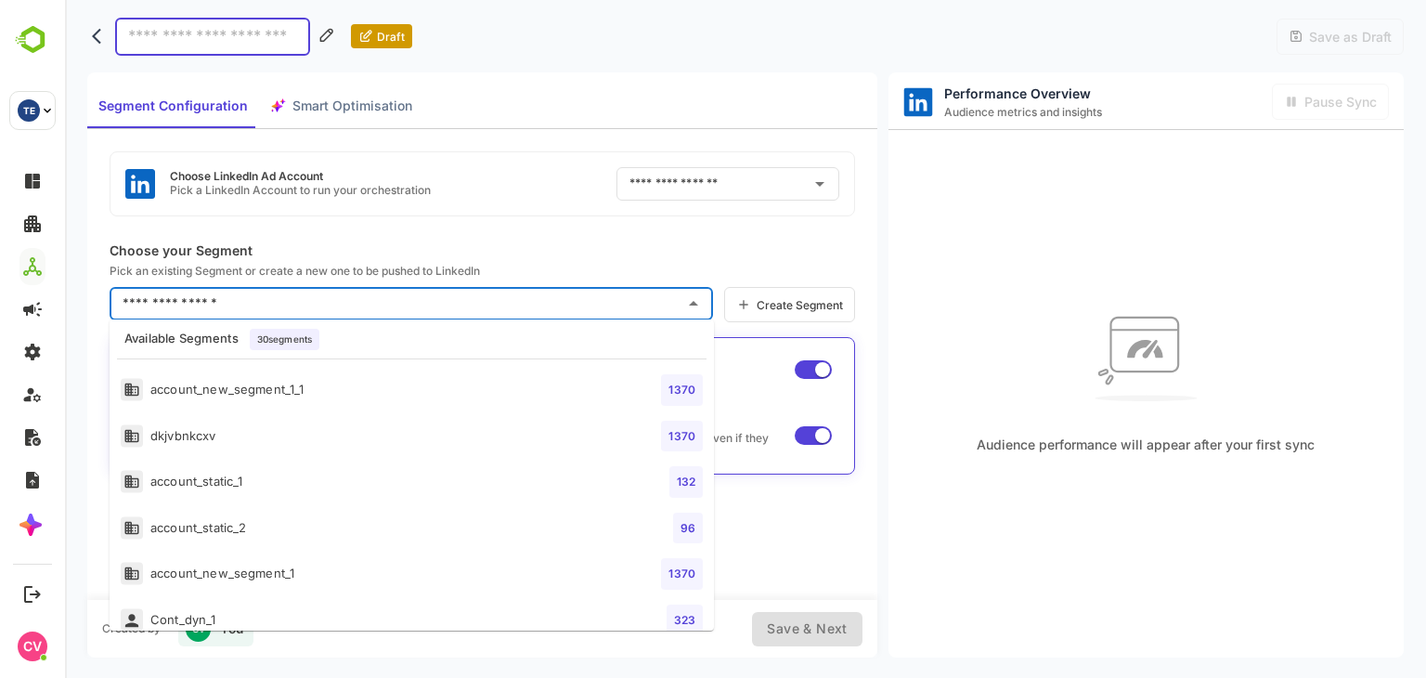
click at [491, 313] on input "text" at bounding box center [397, 304] width 559 height 30
click at [422, 380] on li "account_new_segment_1_1 1370" at bounding box center [412, 390] width 604 height 46
type input "**********"
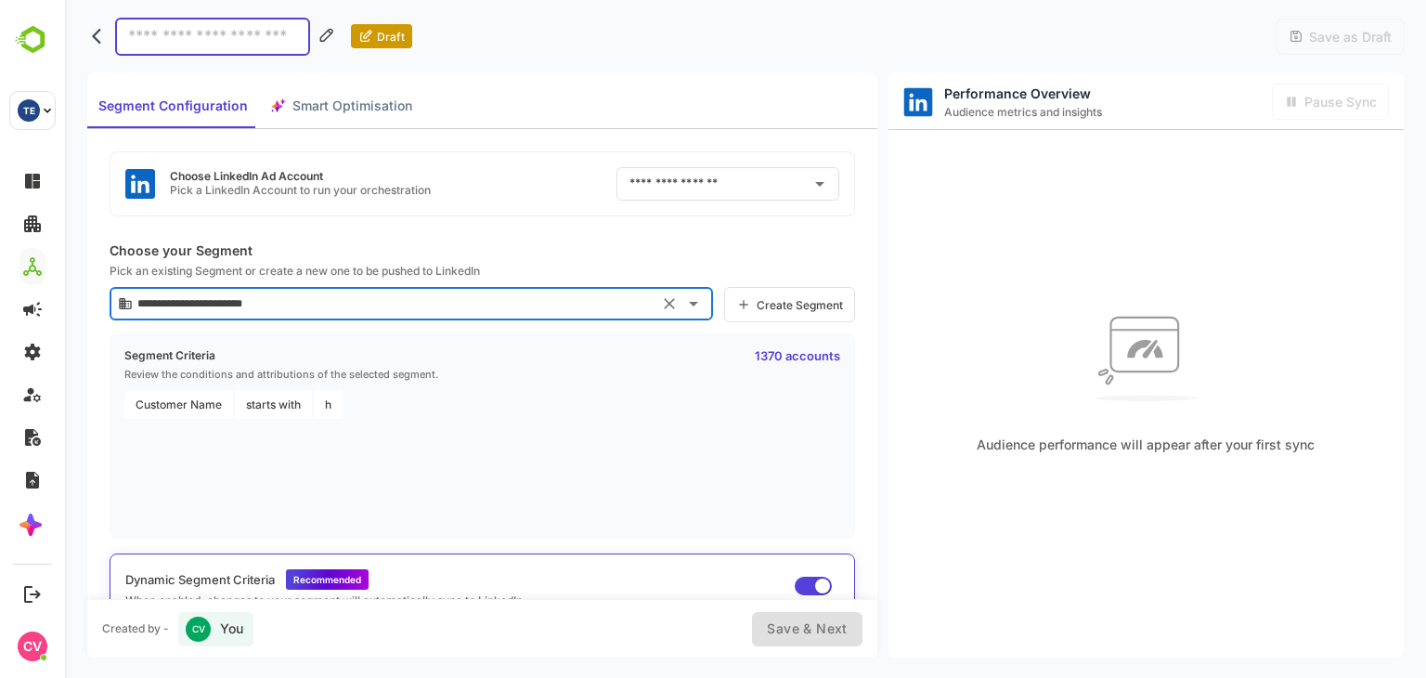
click at [224, 34] on input at bounding box center [212, 37] width 195 height 38
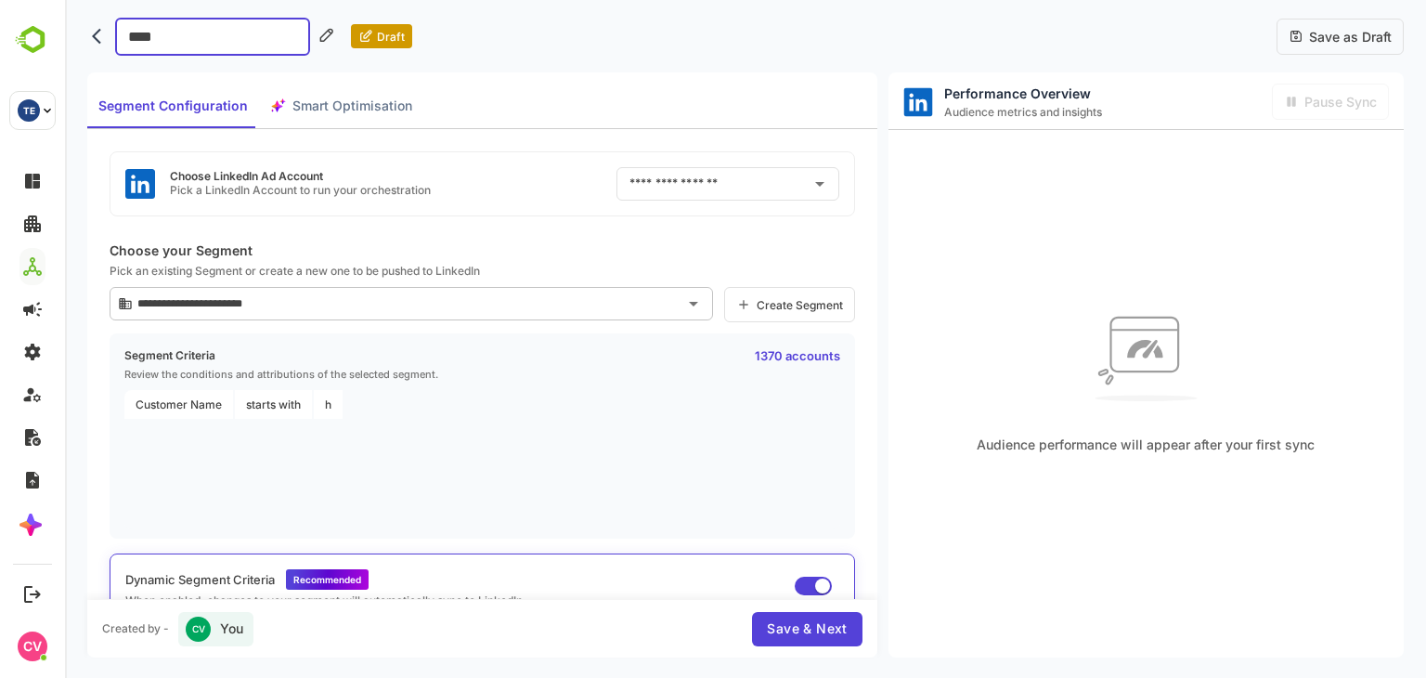
type input "*****"
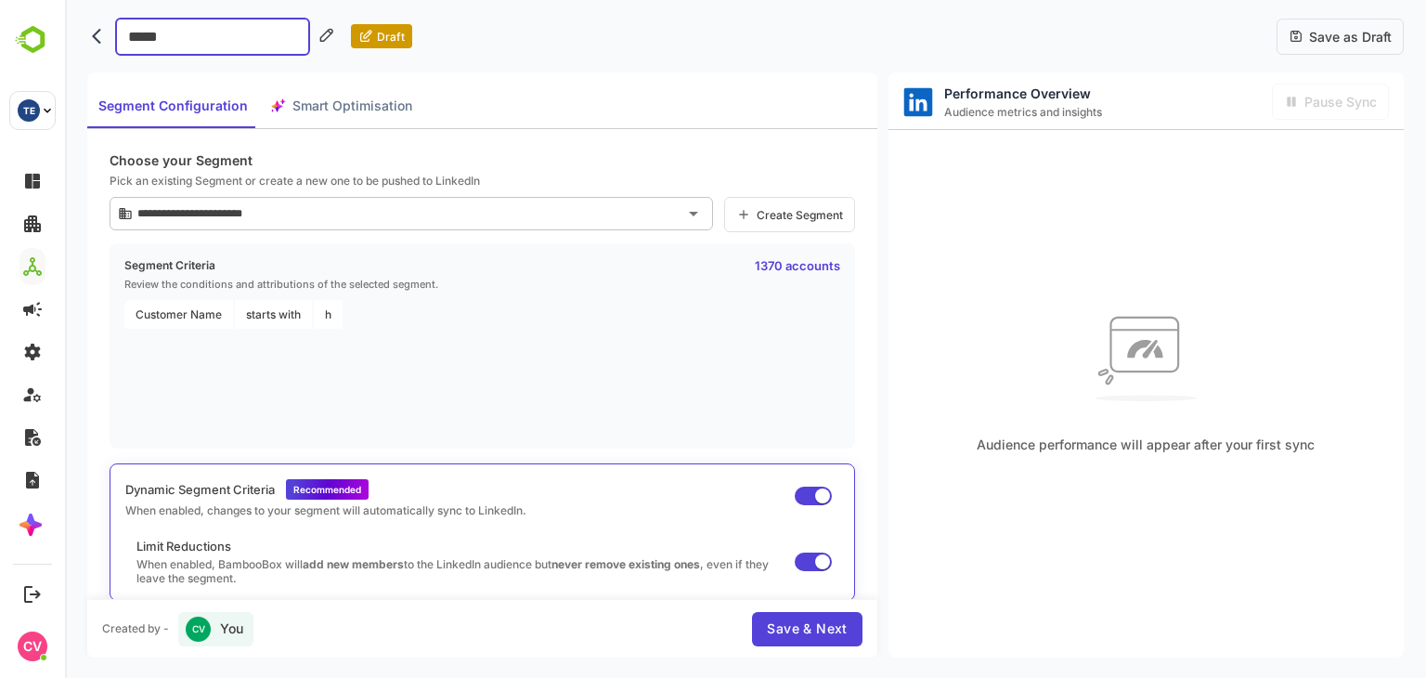
click at [785, 618] on span "Save & Next" at bounding box center [807, 628] width 80 height 23
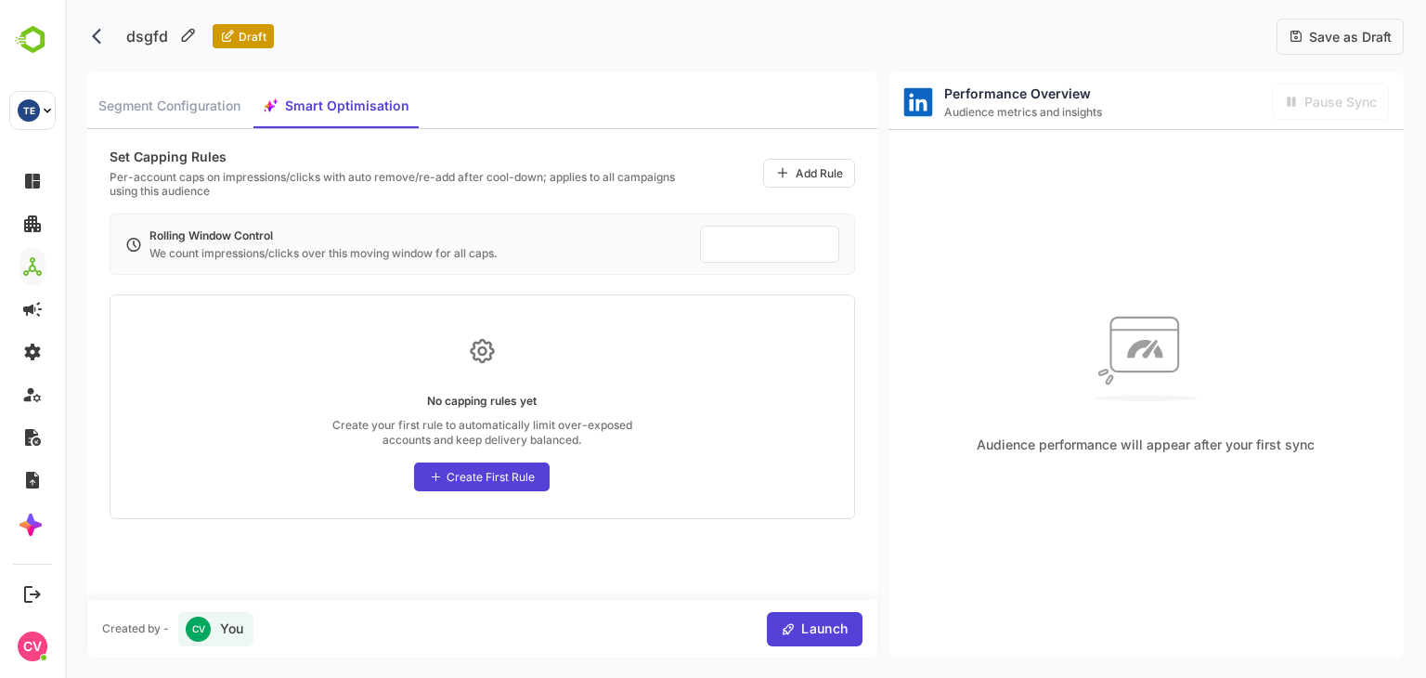
click at [806, 626] on span "Launch" at bounding box center [822, 628] width 52 height 23
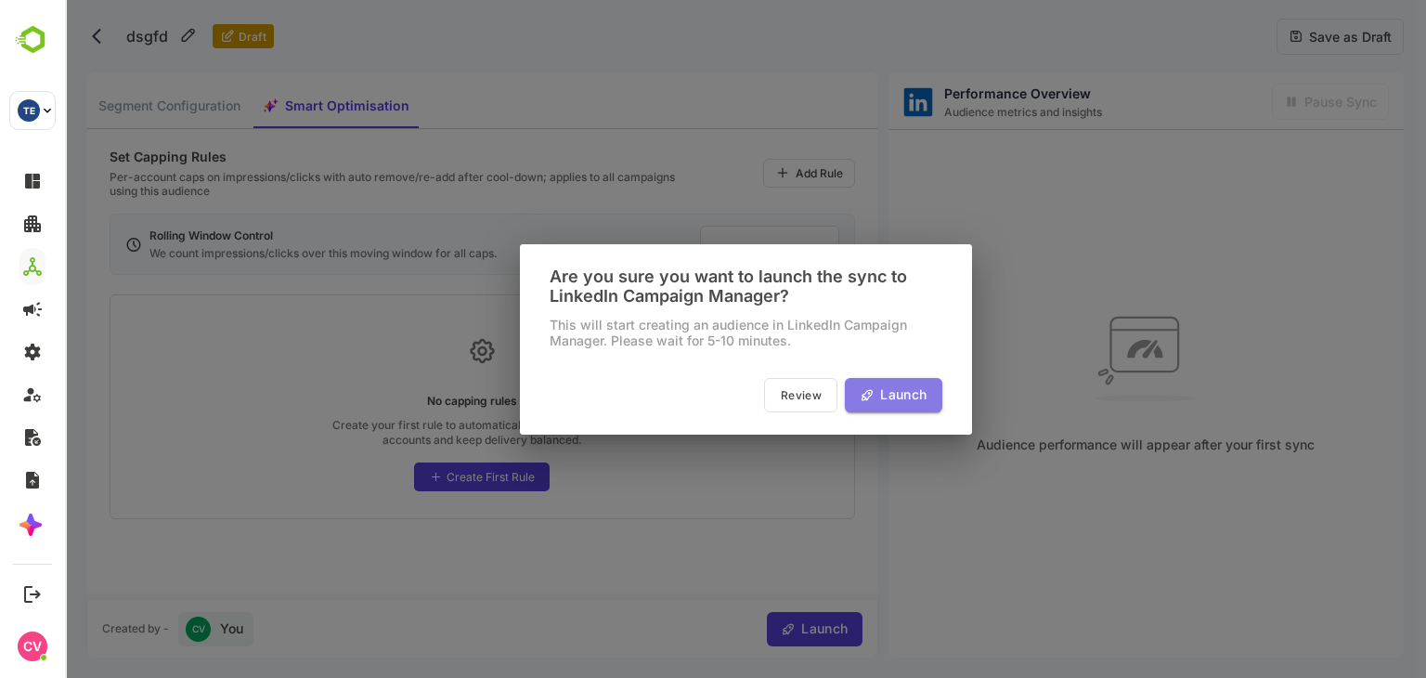
click at [899, 398] on span "Launch" at bounding box center [901, 394] width 52 height 23
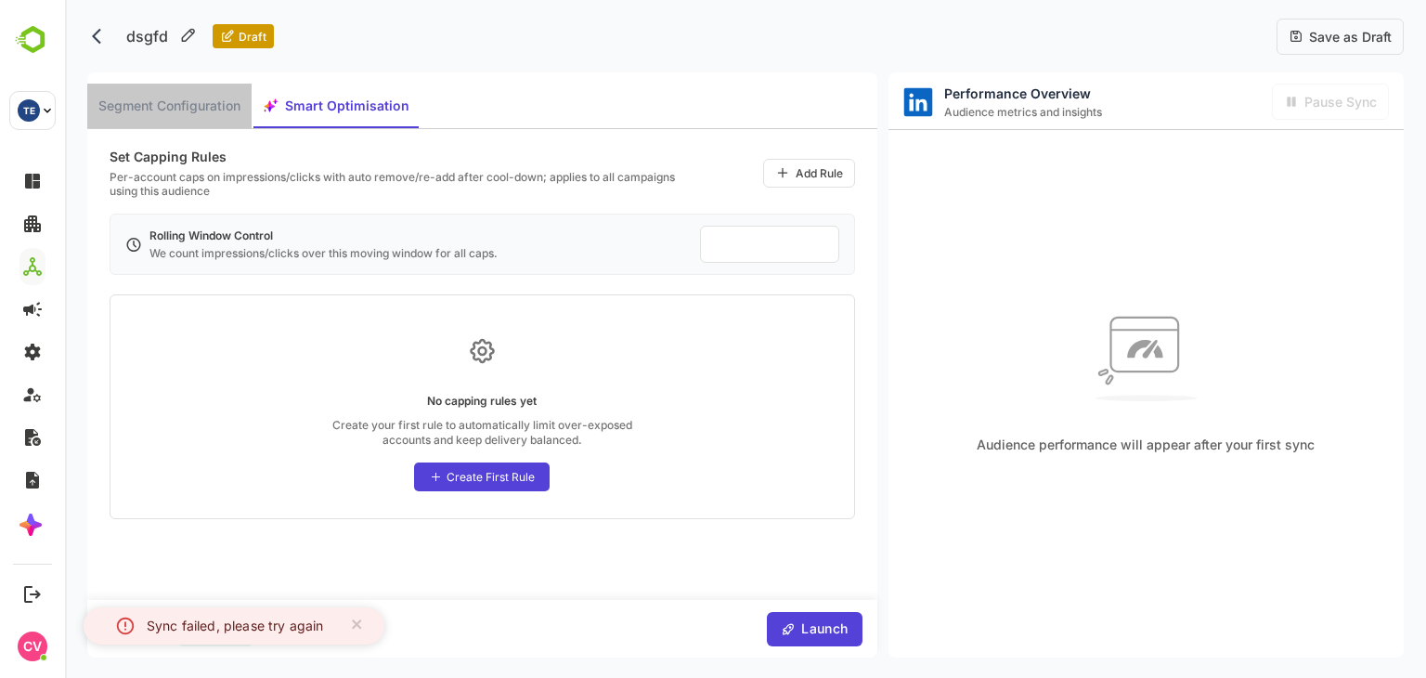
click at [223, 97] on span "Segment Configuration" at bounding box center [169, 106] width 142 height 23
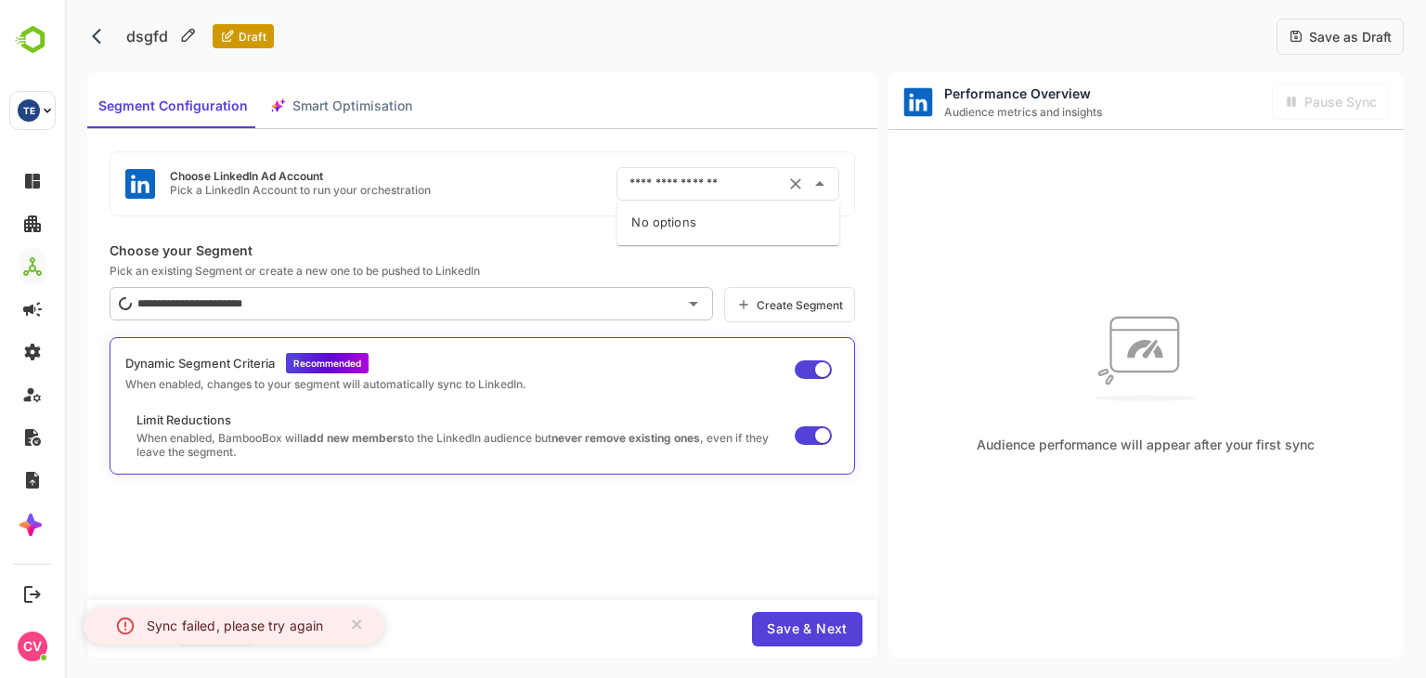
click at [735, 188] on input "text" at bounding box center [702, 184] width 154 height 30
click at [691, 232] on div "No options" at bounding box center [727, 223] width 223 height 45
click at [532, 169] on div "Choose LinkedIn Ad Account Pick a LinkedIn Account to run your orchestration ​" at bounding box center [483, 183] width 746 height 65
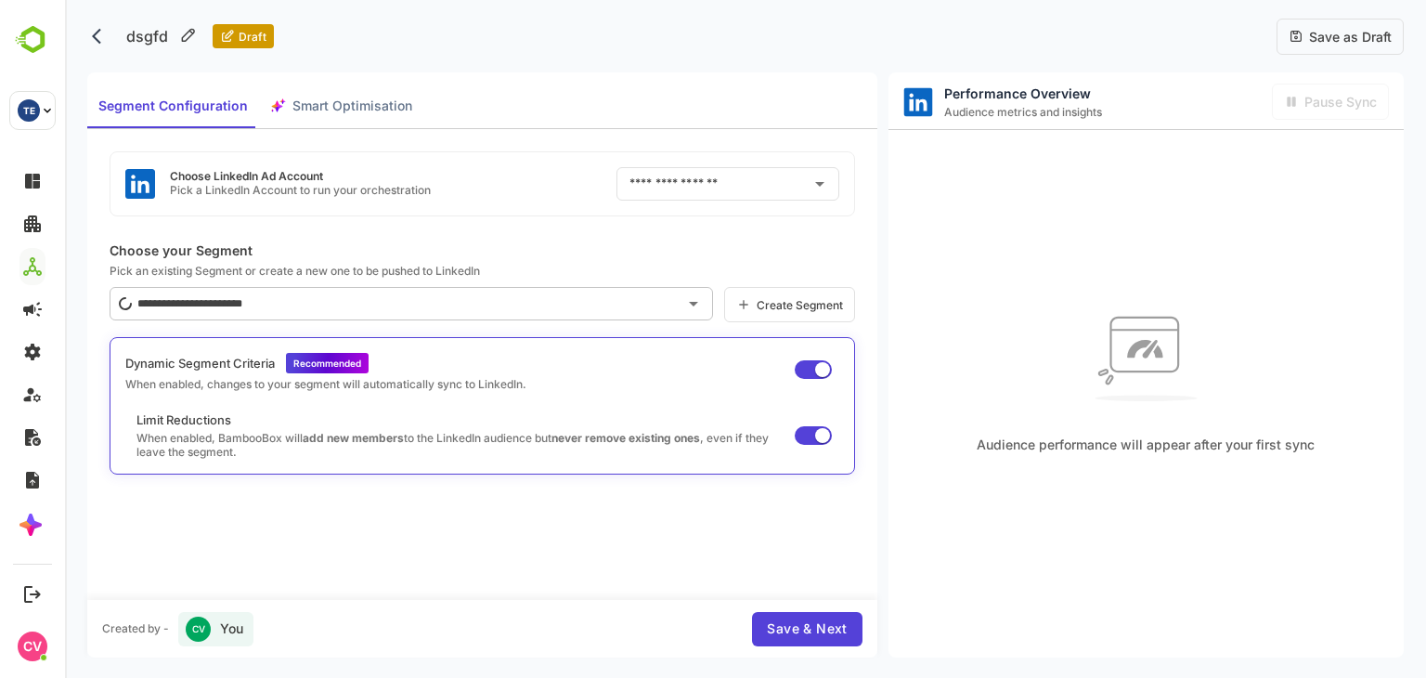
click at [1299, 39] on icon at bounding box center [1296, 36] width 15 height 15
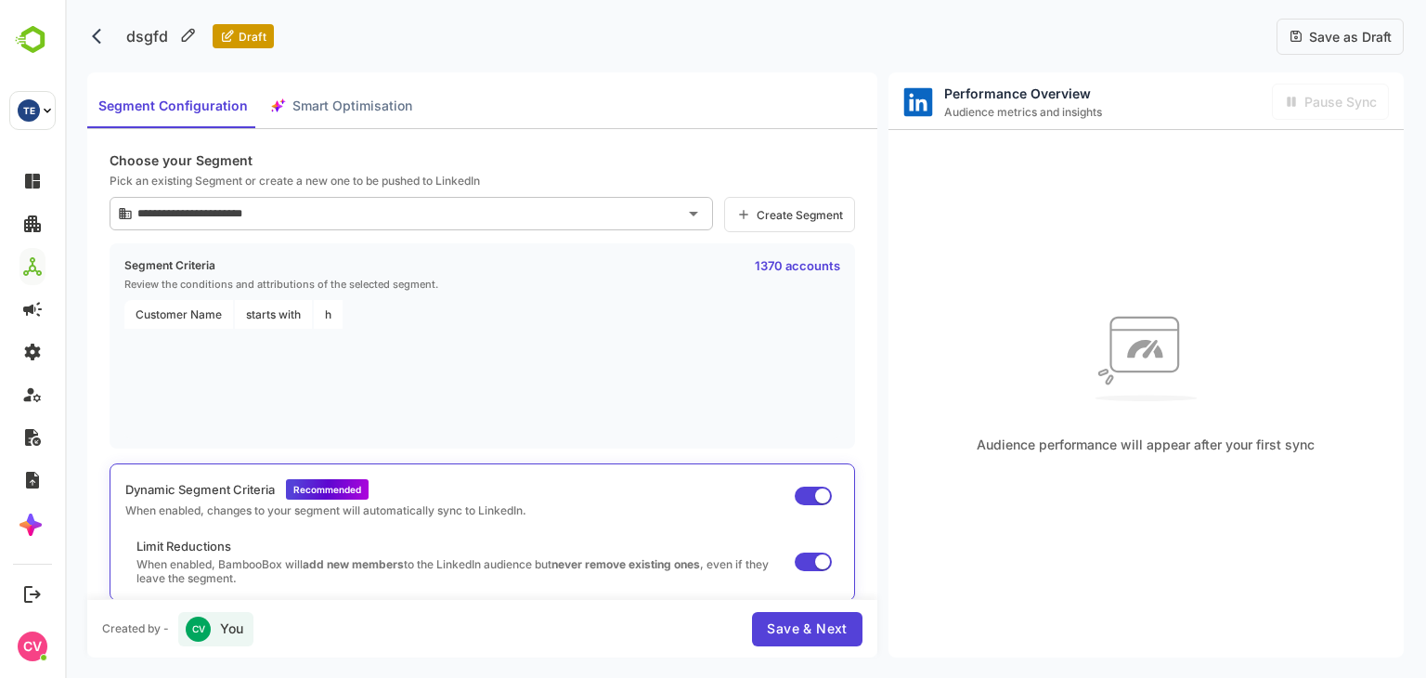
scroll to position [0, 0]
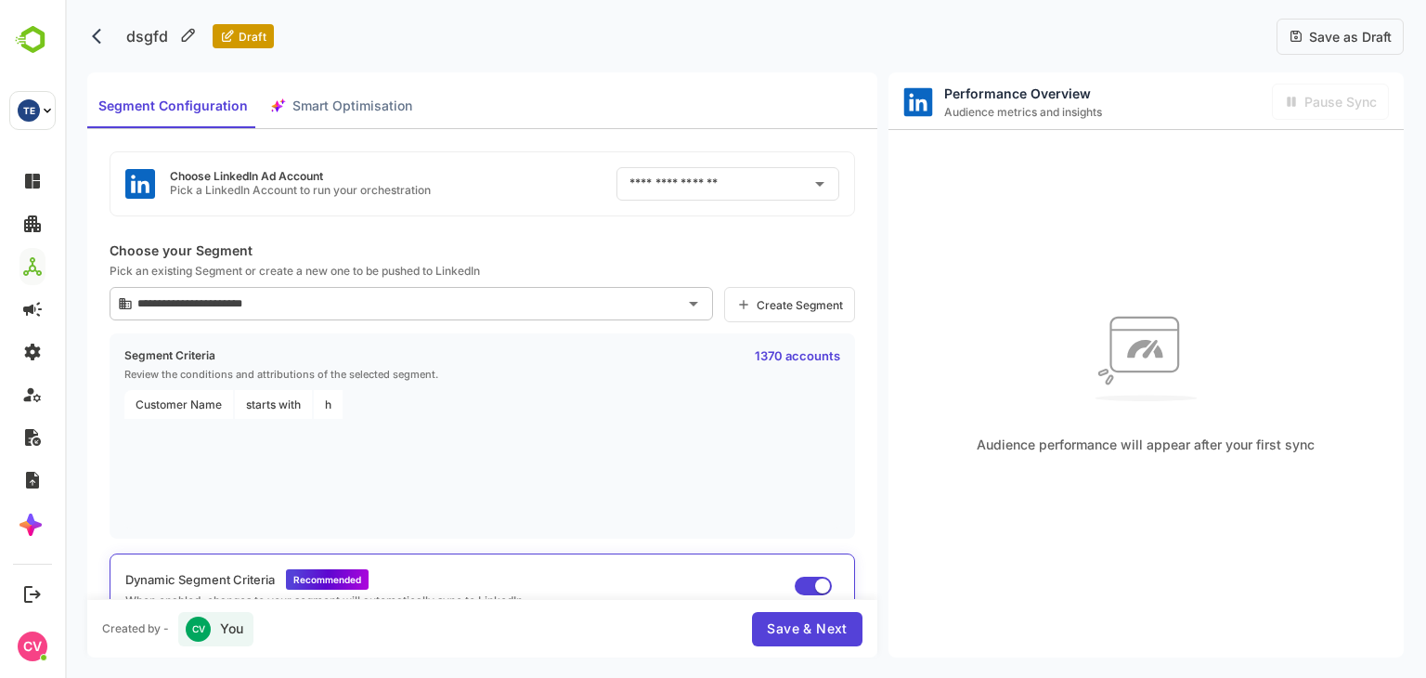
click at [1349, 22] on div "Save as Draft" at bounding box center [1340, 37] width 127 height 36
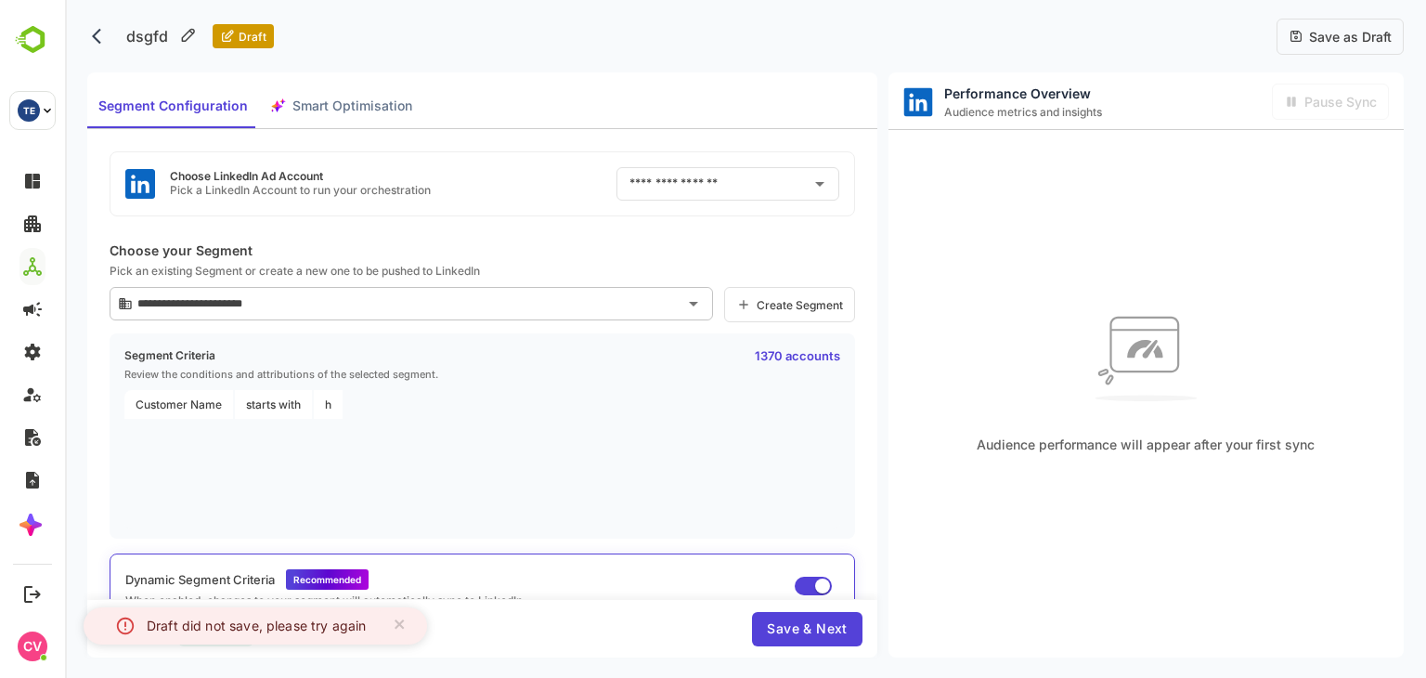
click at [104, 40] on icon "back" at bounding box center [101, 36] width 19 height 19
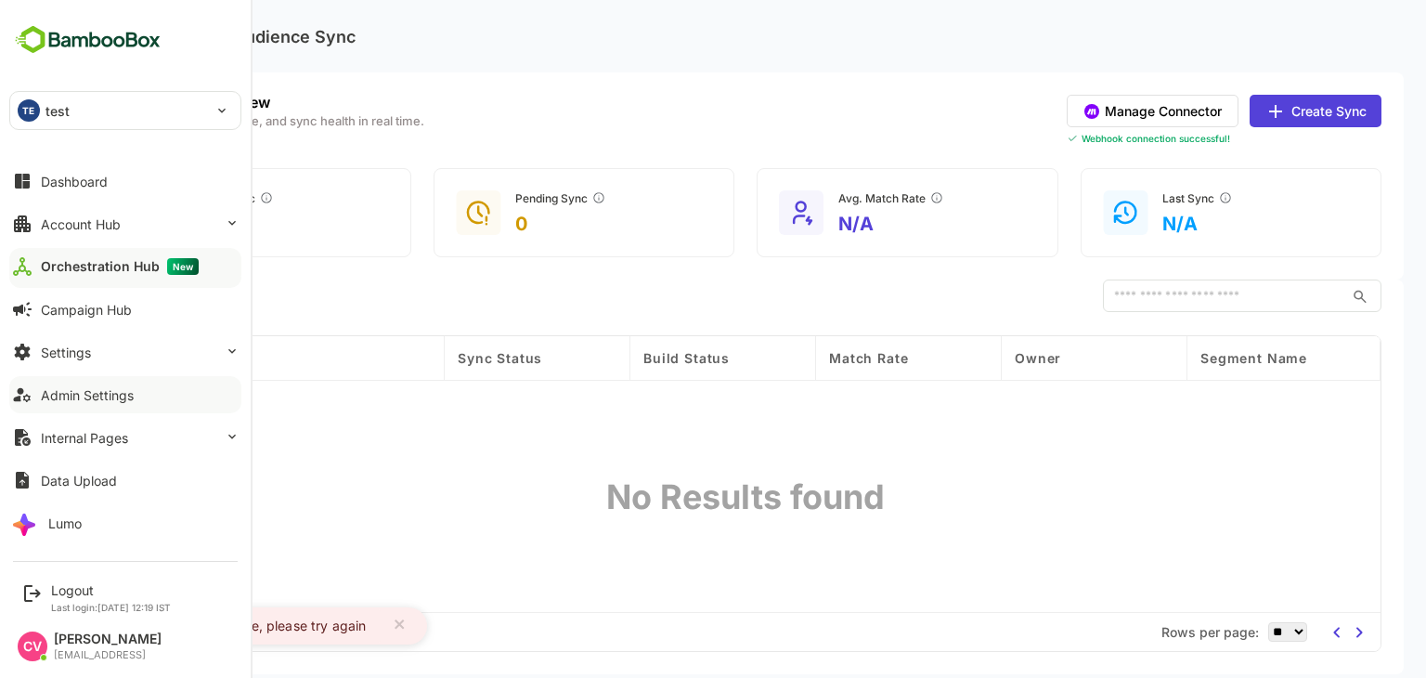
click at [71, 391] on div "Admin Settings" at bounding box center [87, 395] width 93 height 16
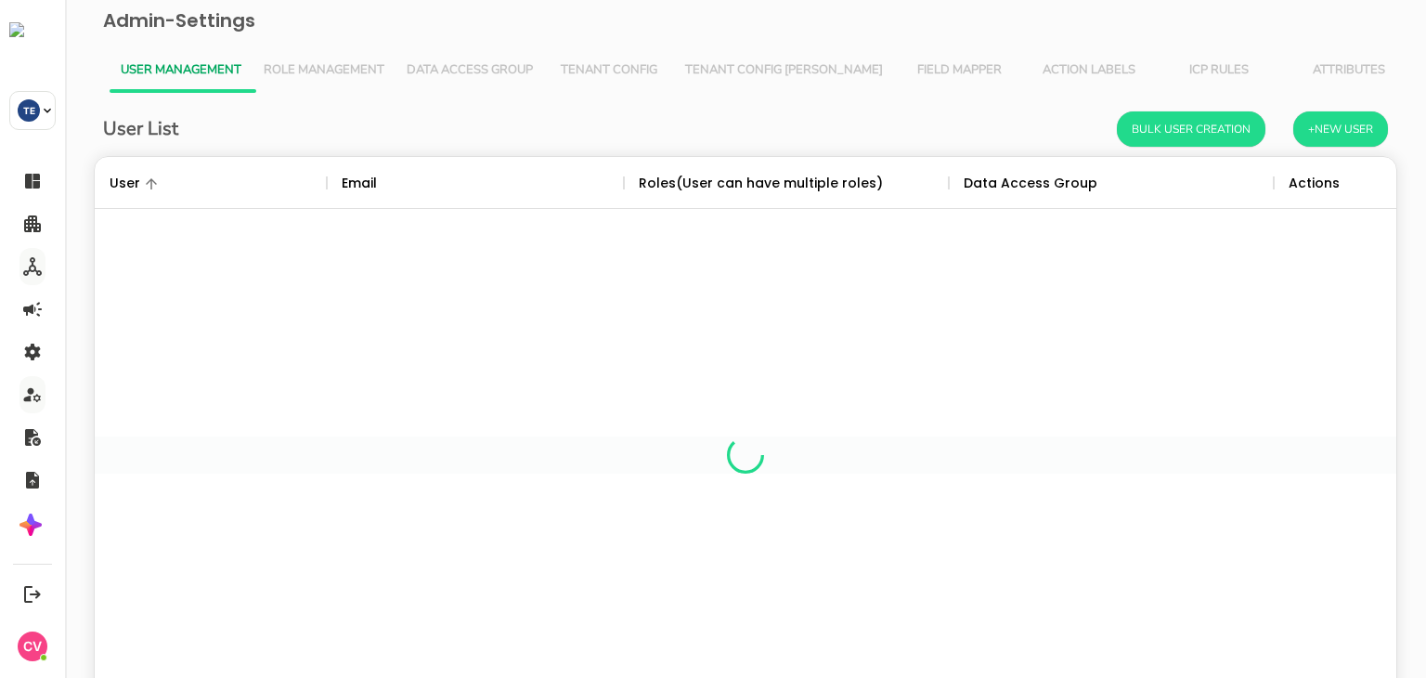
scroll to position [530, 1274]
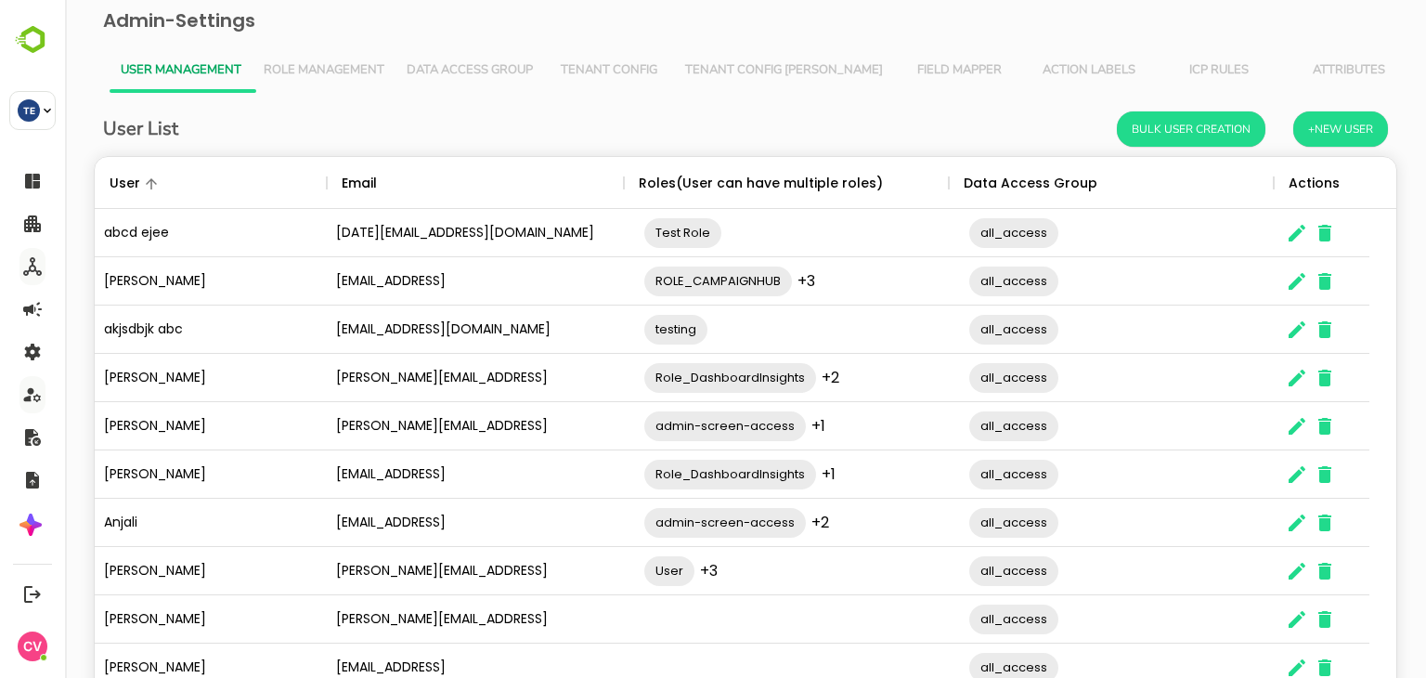
click at [355, 74] on span "Role Management" at bounding box center [324, 70] width 121 height 15
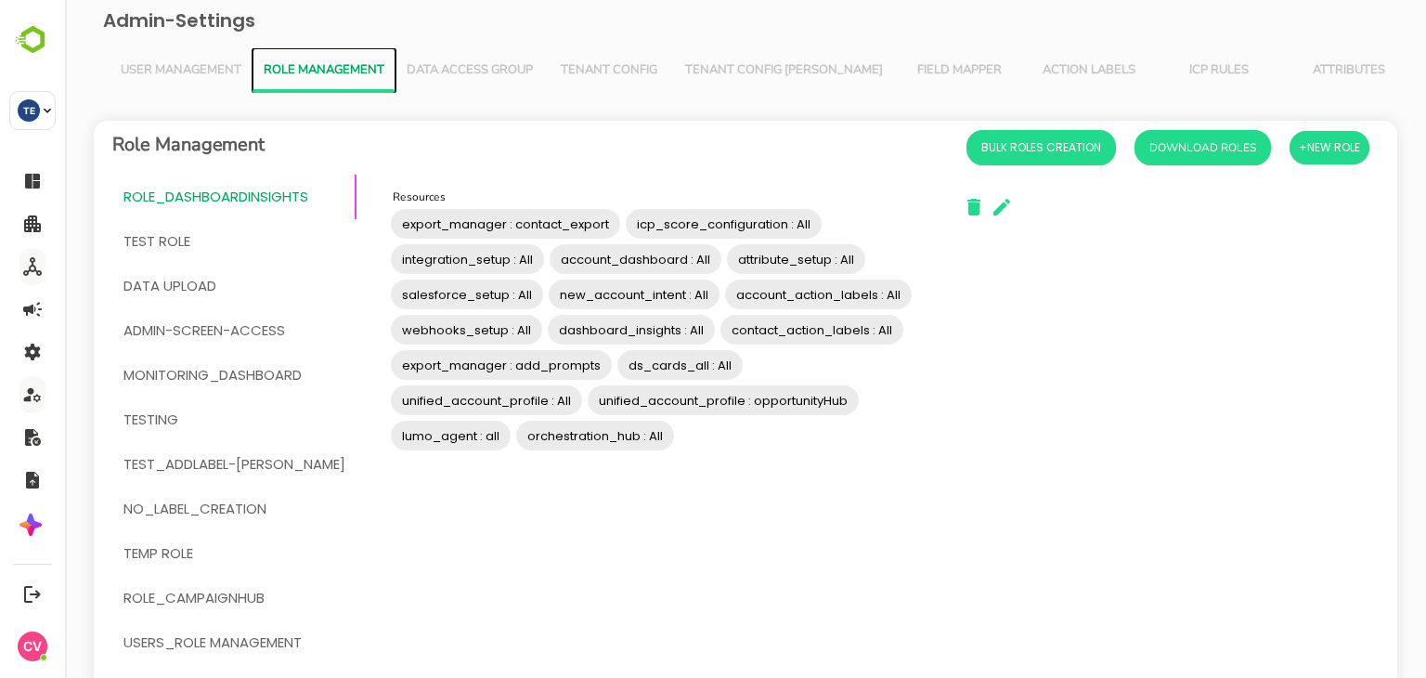
scroll to position [186, 0]
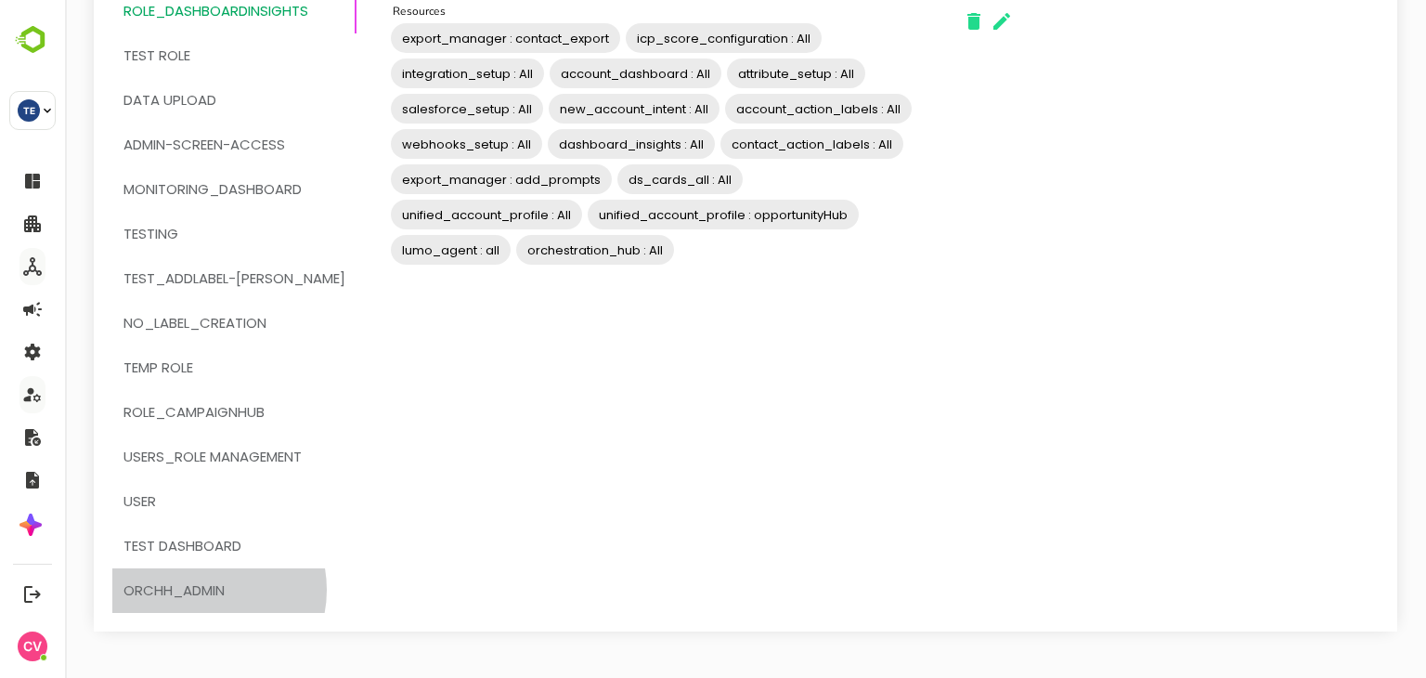
click at [204, 591] on span "OrchH_admin" at bounding box center [173, 590] width 101 height 24
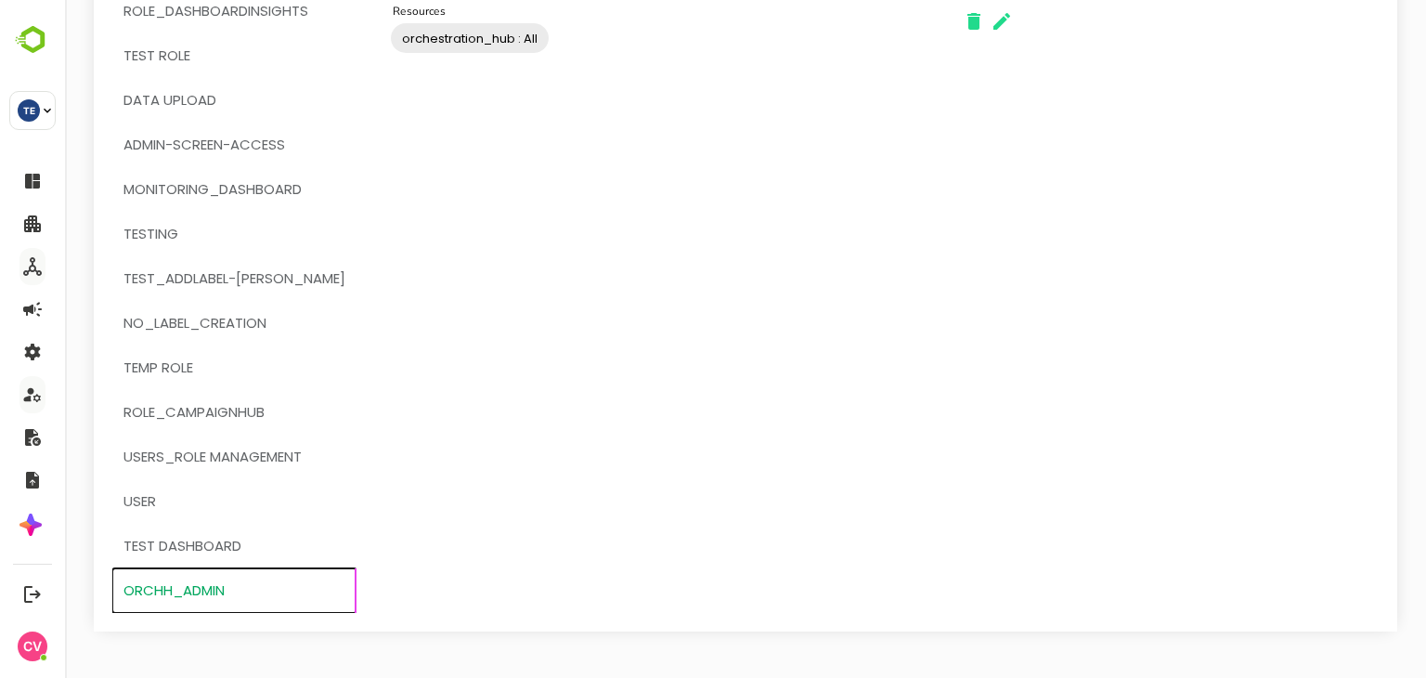
scroll to position [0, 0]
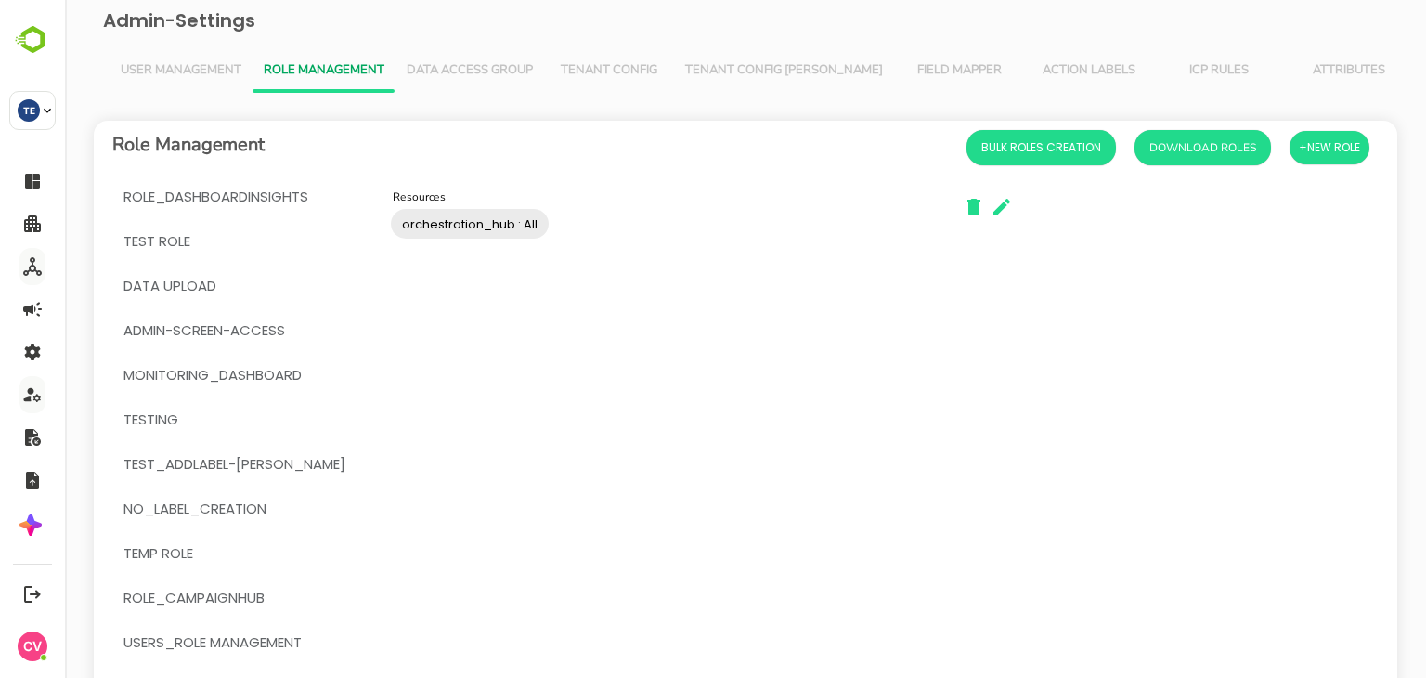
click at [604, 235] on input "Resources" at bounding box center [740, 223] width 377 height 35
click at [991, 213] on icon "button" at bounding box center [1002, 207] width 22 height 22
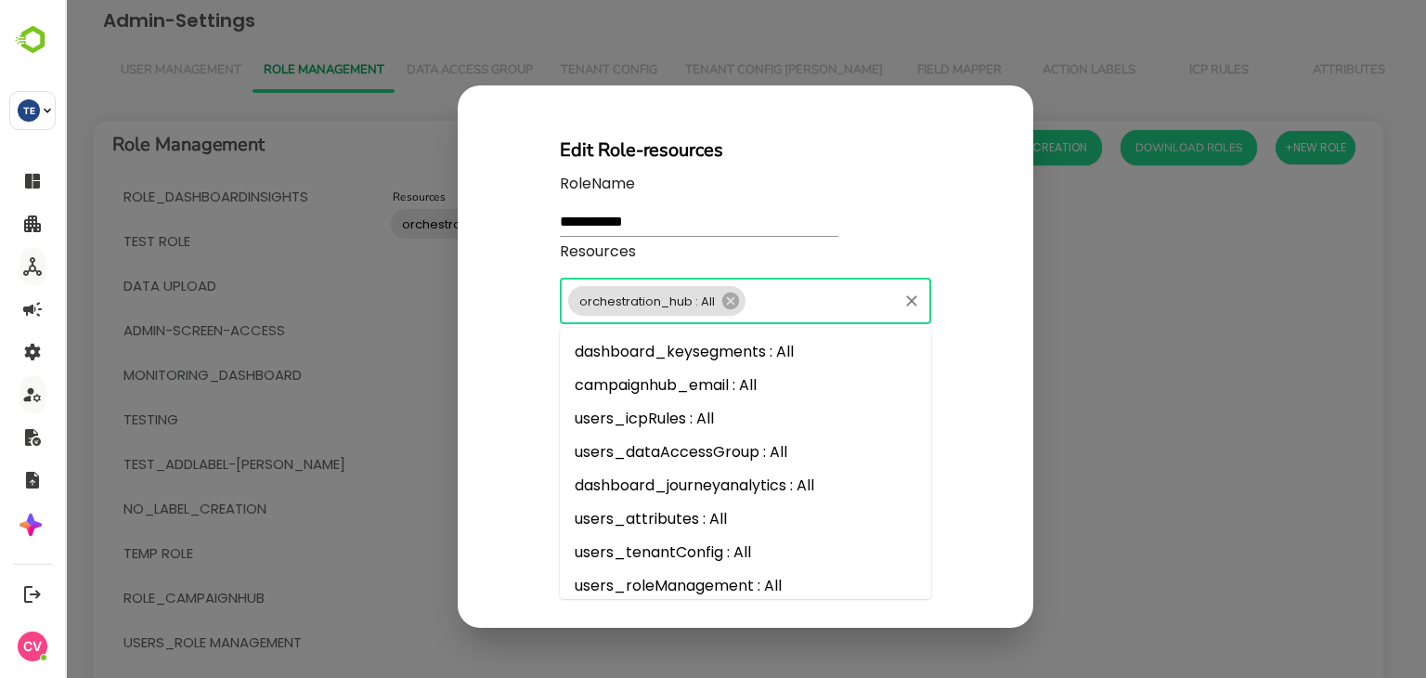
click at [798, 288] on input "Resources" at bounding box center [821, 301] width 147 height 26
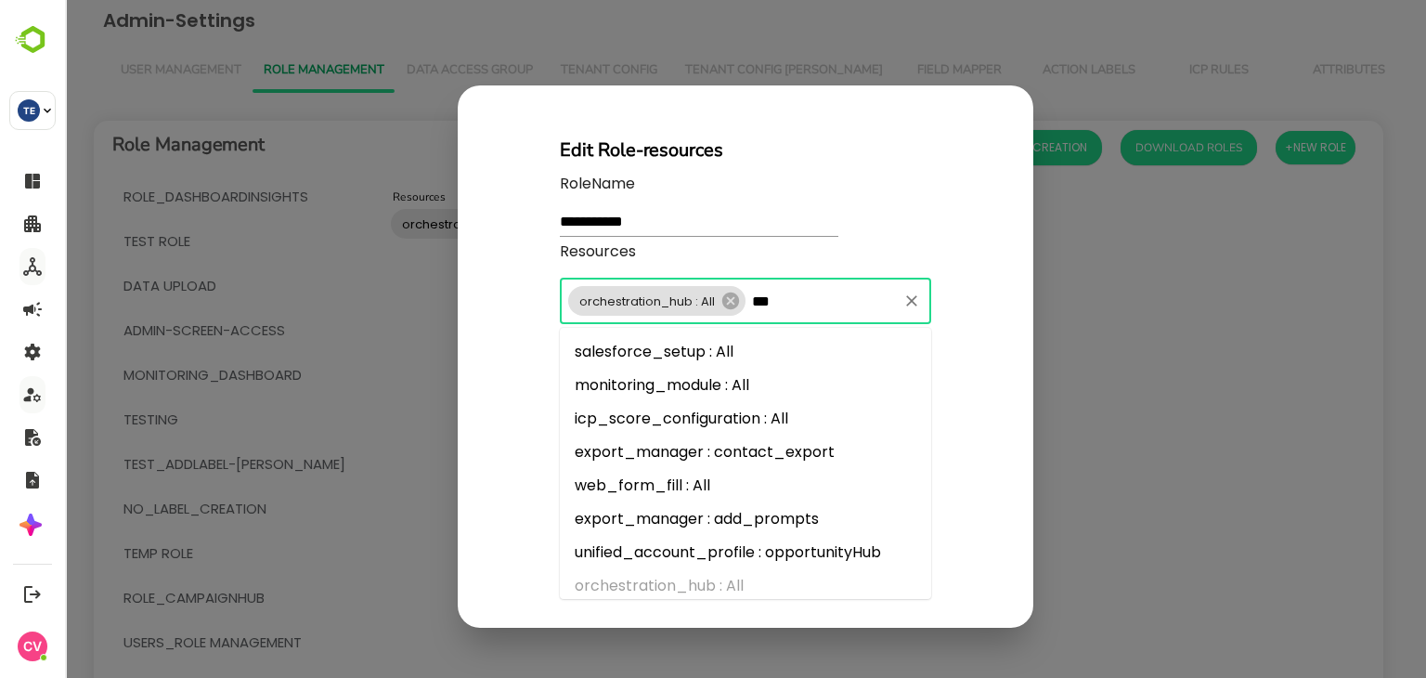
type input "****"
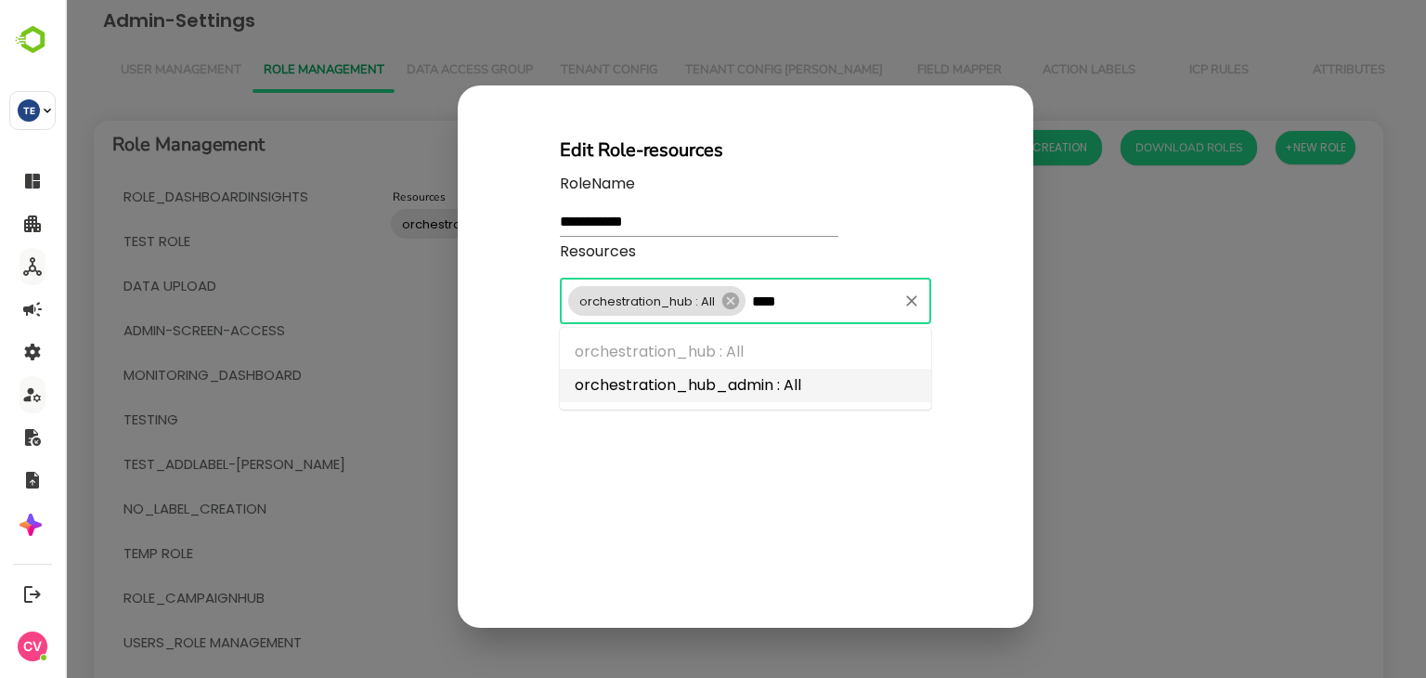
click at [737, 372] on li "orchestration_hub_admin : All" at bounding box center [745, 385] width 371 height 33
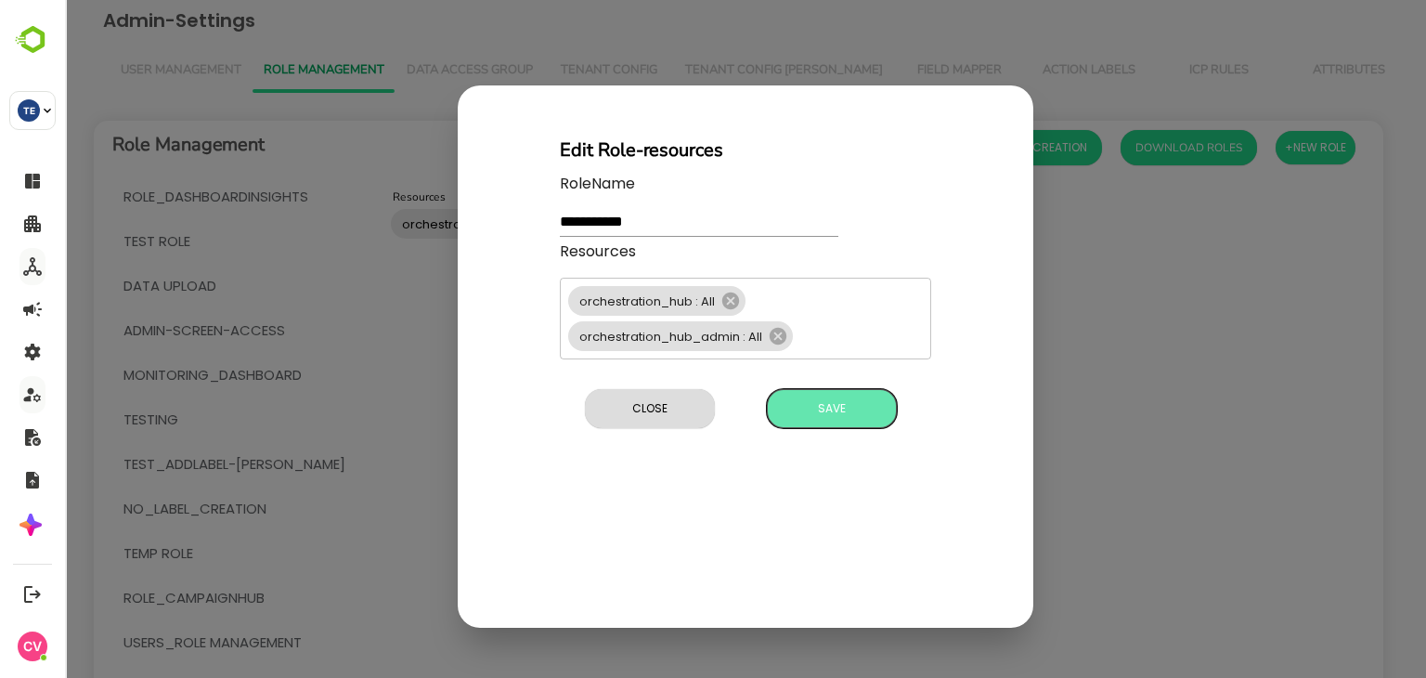
click at [822, 407] on span "Save" at bounding box center [831, 408] width 111 height 24
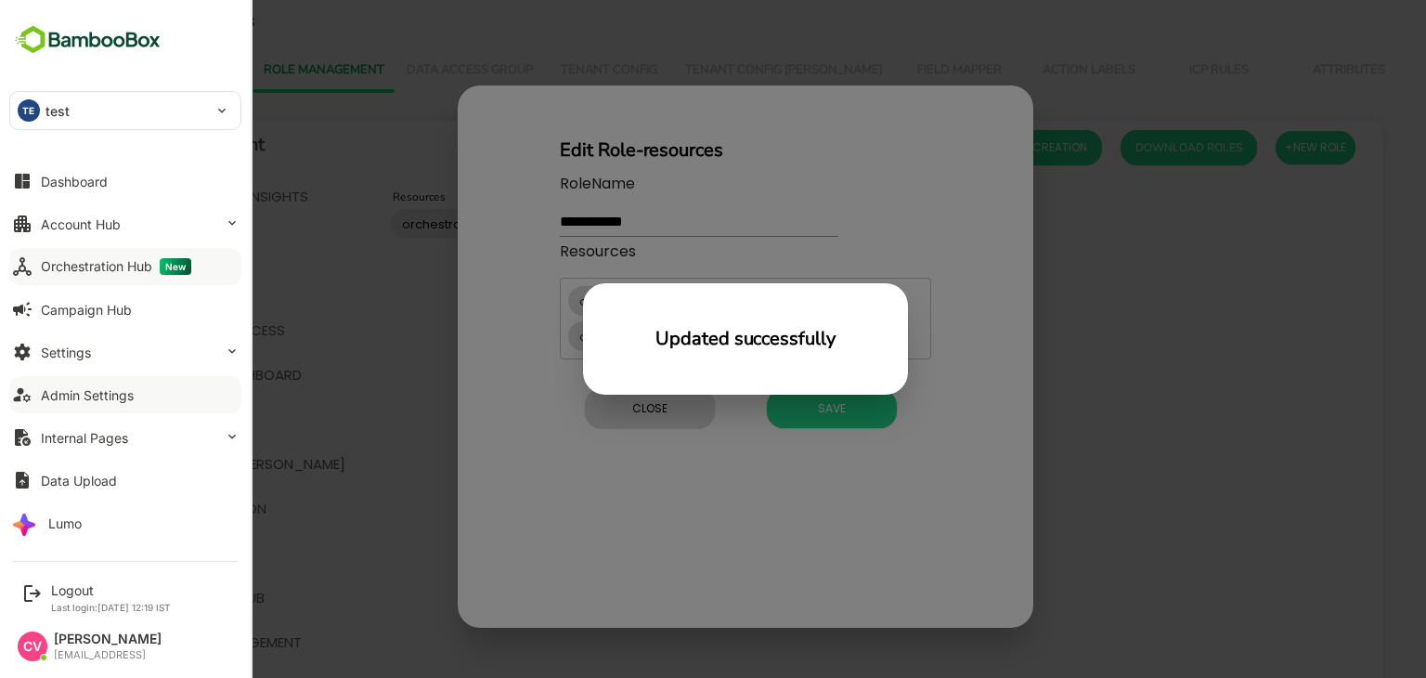
click at [123, 265] on div "Orchestration Hub New" at bounding box center [116, 266] width 150 height 17
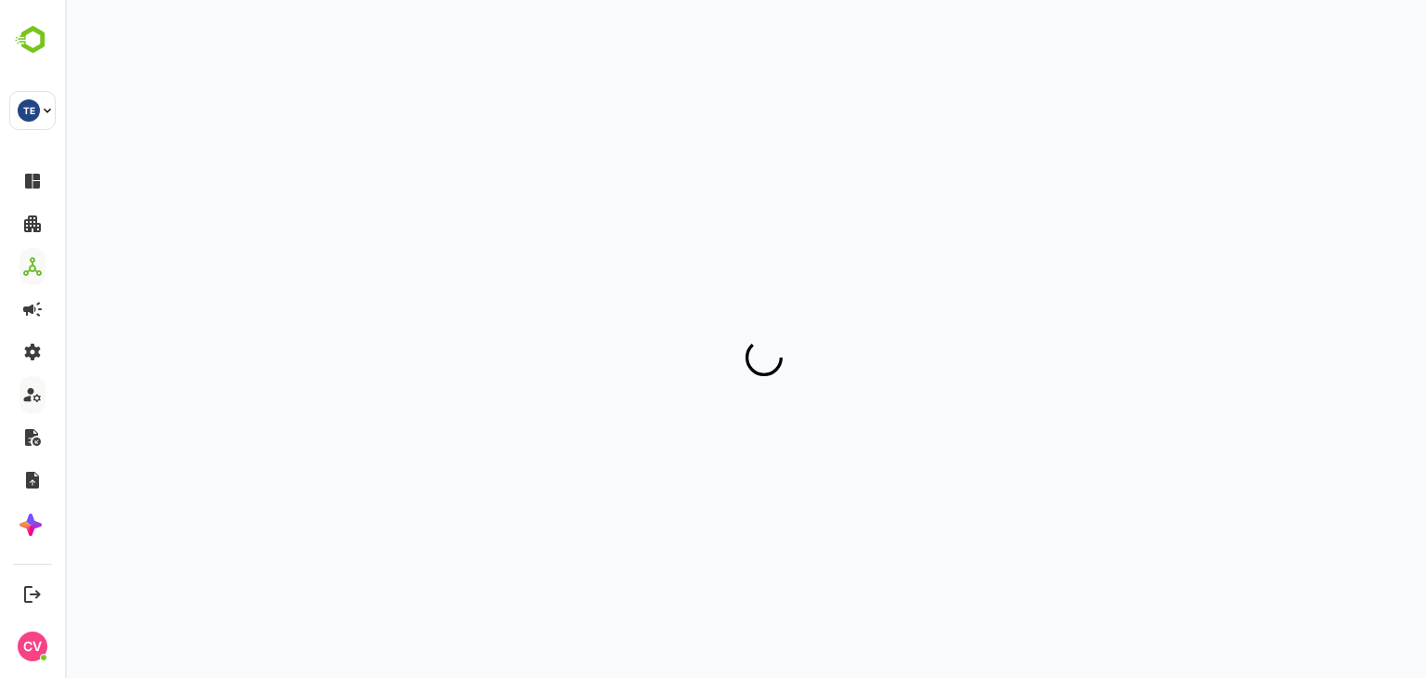
click at [261, 168] on div at bounding box center [745, 329] width 1317 height 659
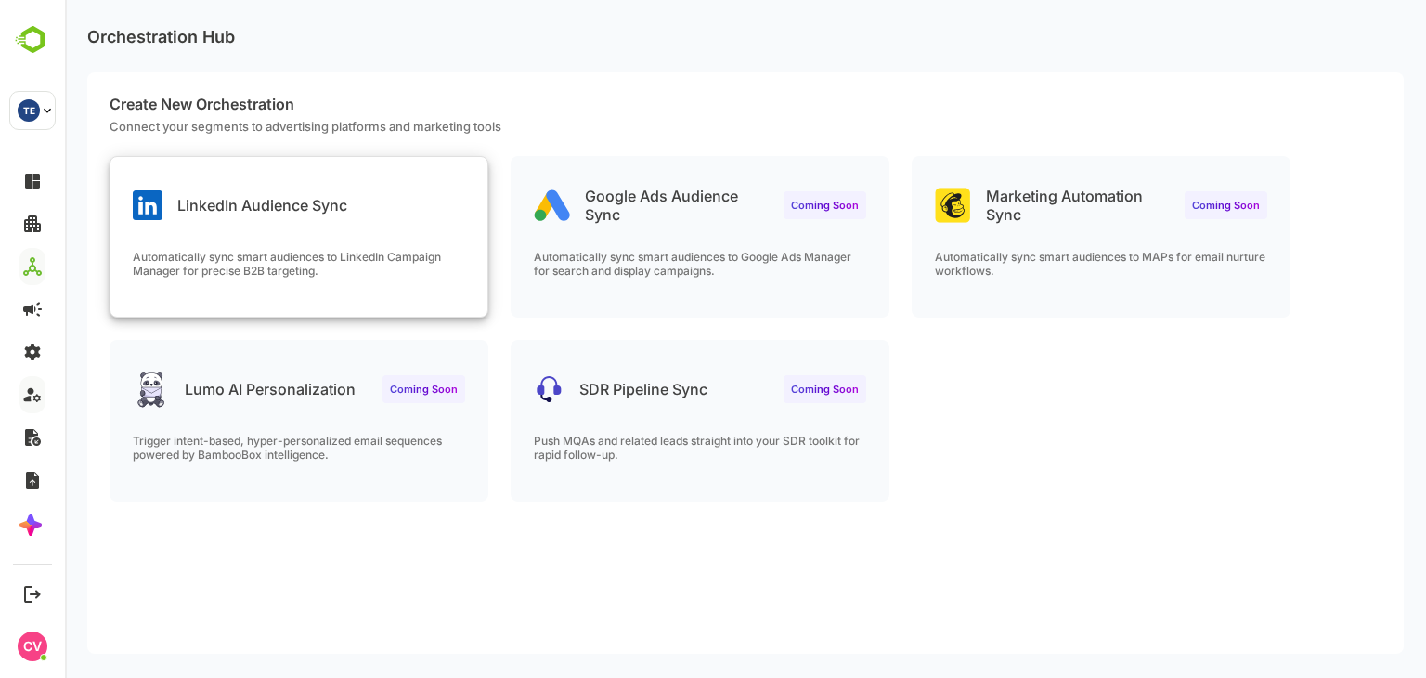
click at [238, 165] on div "LinkedIn Audience Sync" at bounding box center [298, 190] width 377 height 67
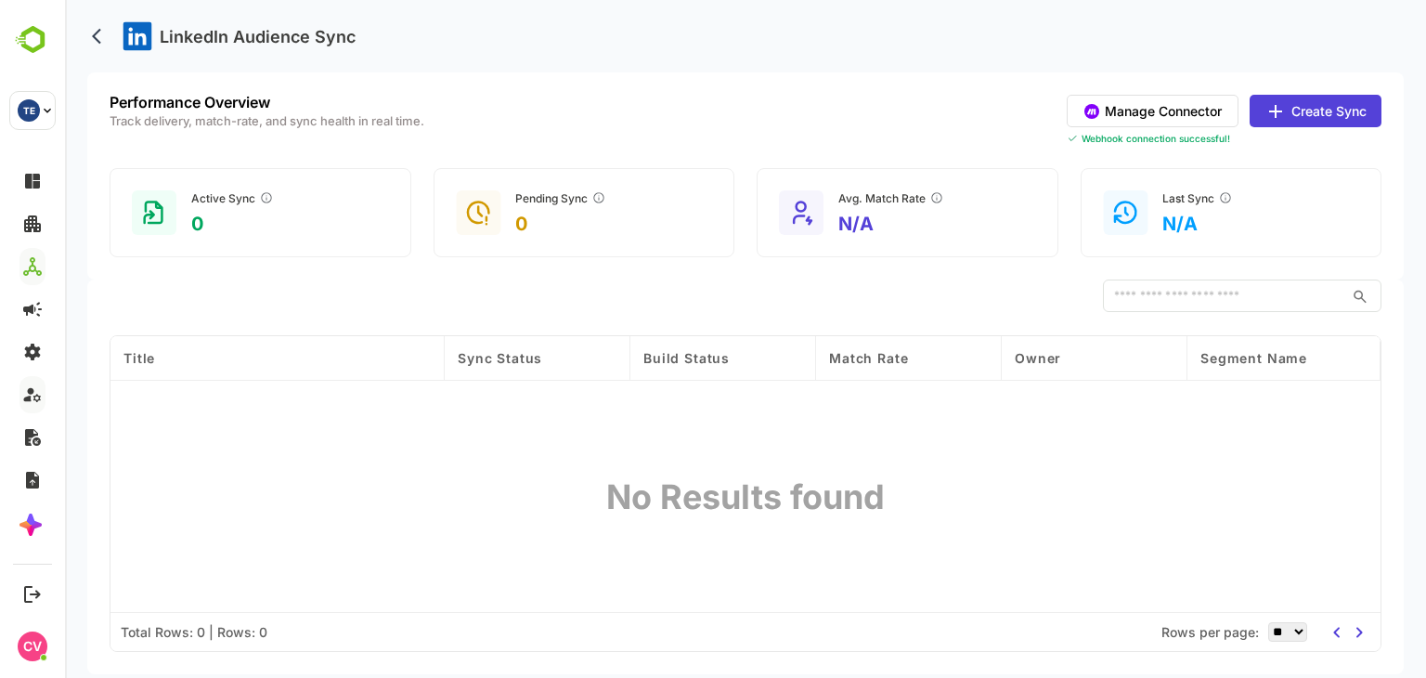
click at [1181, 102] on button "Manage Connector" at bounding box center [1153, 111] width 172 height 32
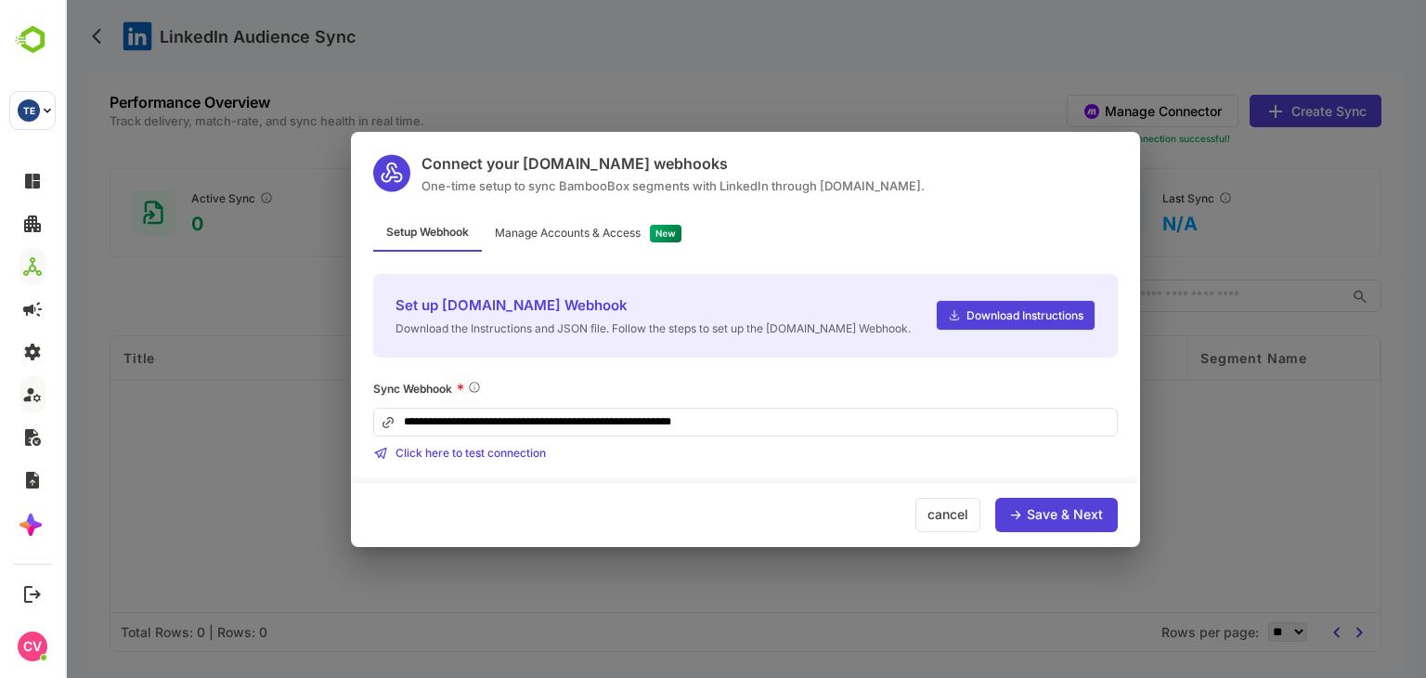
click at [1039, 509] on div "Save & Next" at bounding box center [1065, 514] width 76 height 13
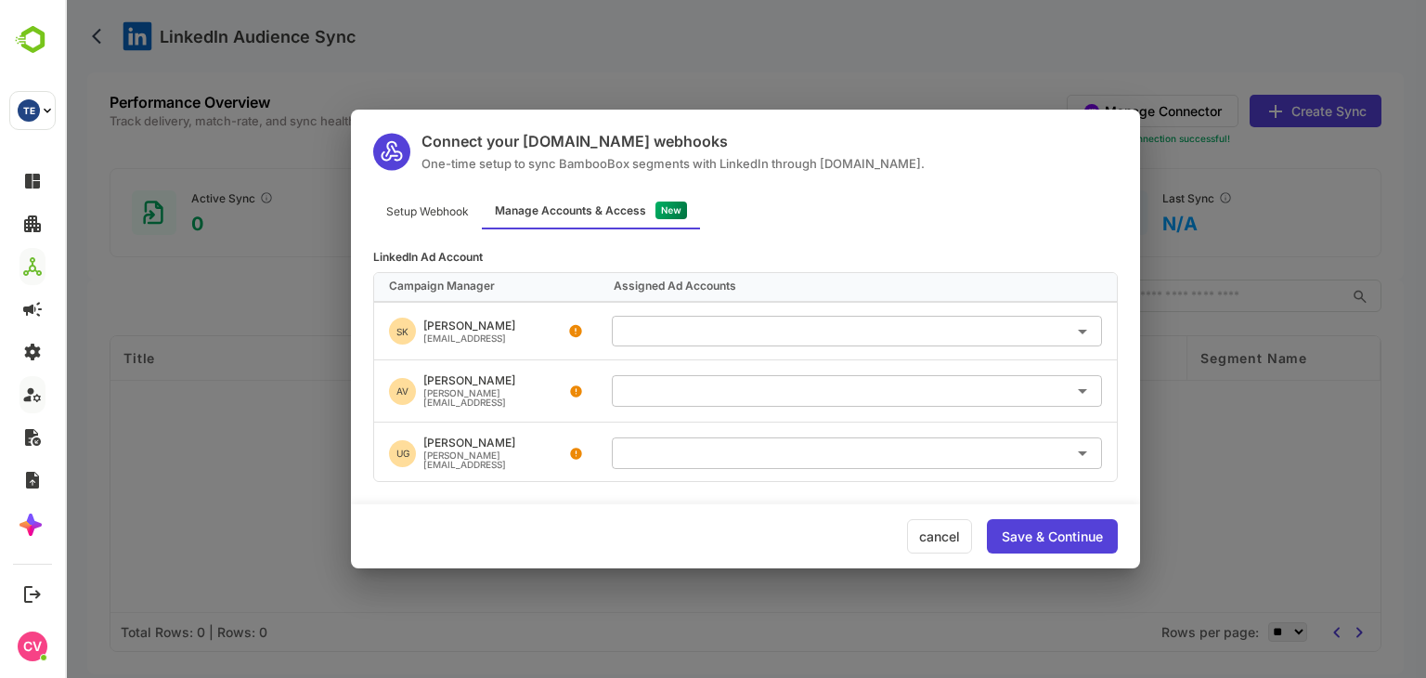
click at [1059, 542] on div "Save & Continue" at bounding box center [1052, 536] width 101 height 13
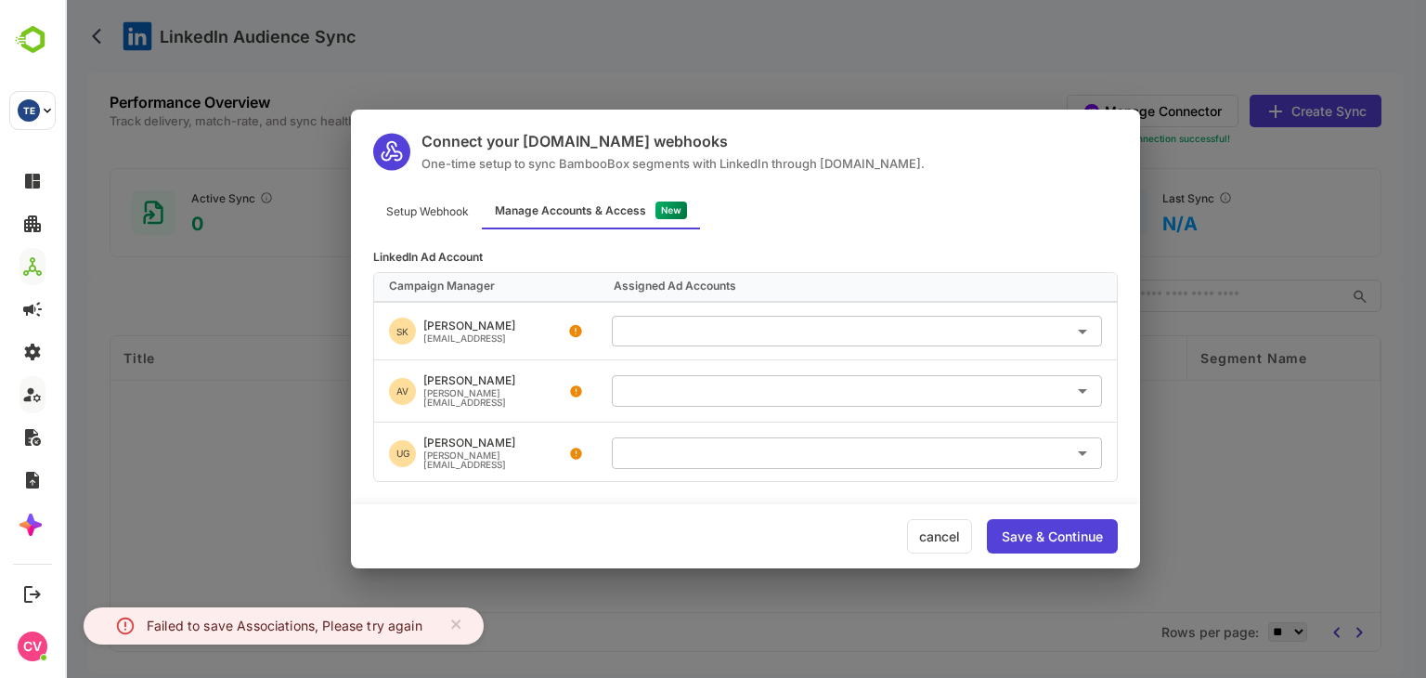
click at [282, 444] on div "Connect your Make.com webhooks One-time setup to sync BambooBox segments with L…" at bounding box center [745, 339] width 1361 height 678
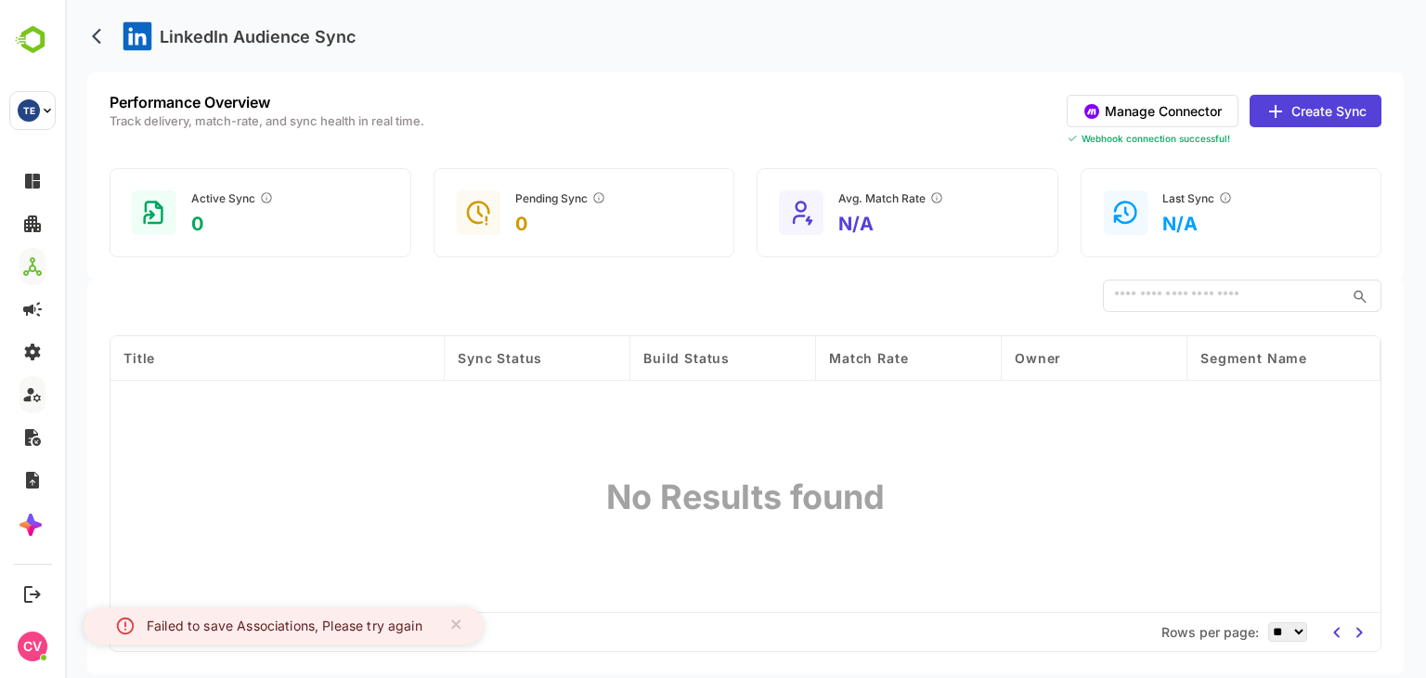
click at [1343, 116] on button "Create Sync" at bounding box center [1316, 111] width 132 height 32
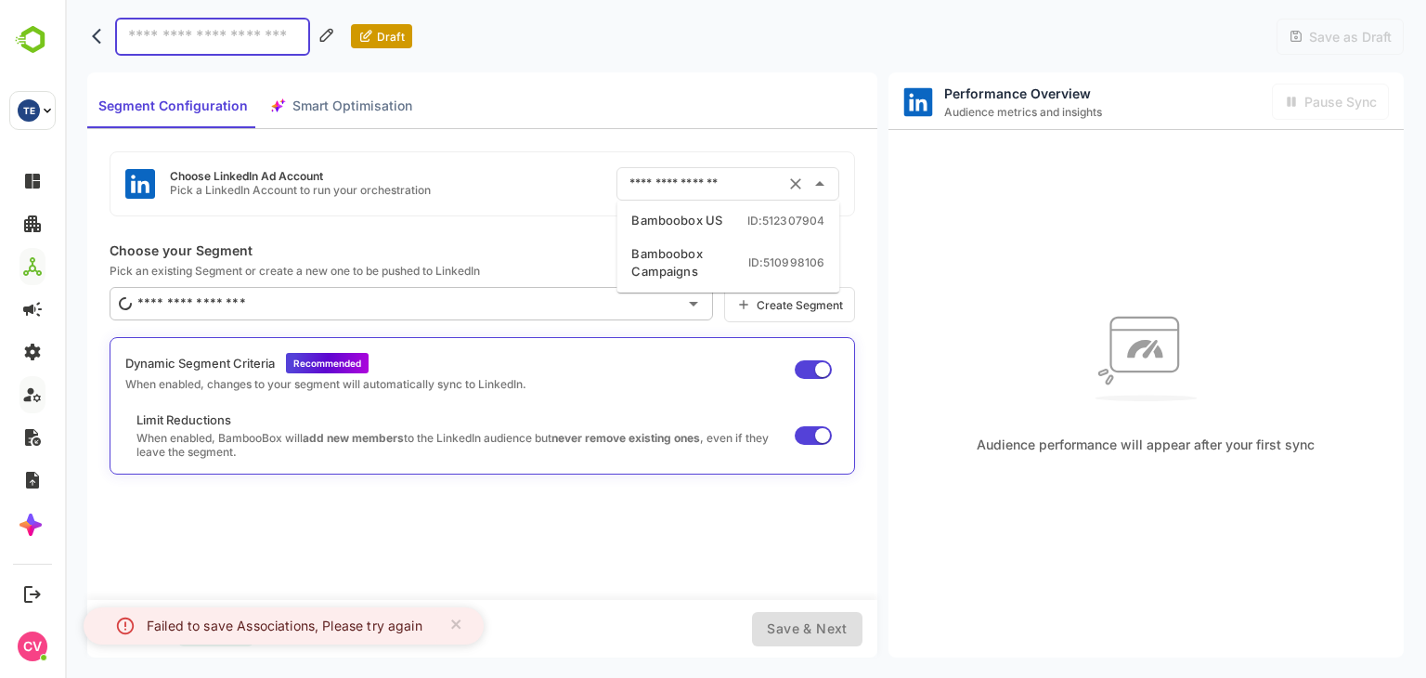
click at [709, 188] on input "text" at bounding box center [702, 184] width 154 height 30
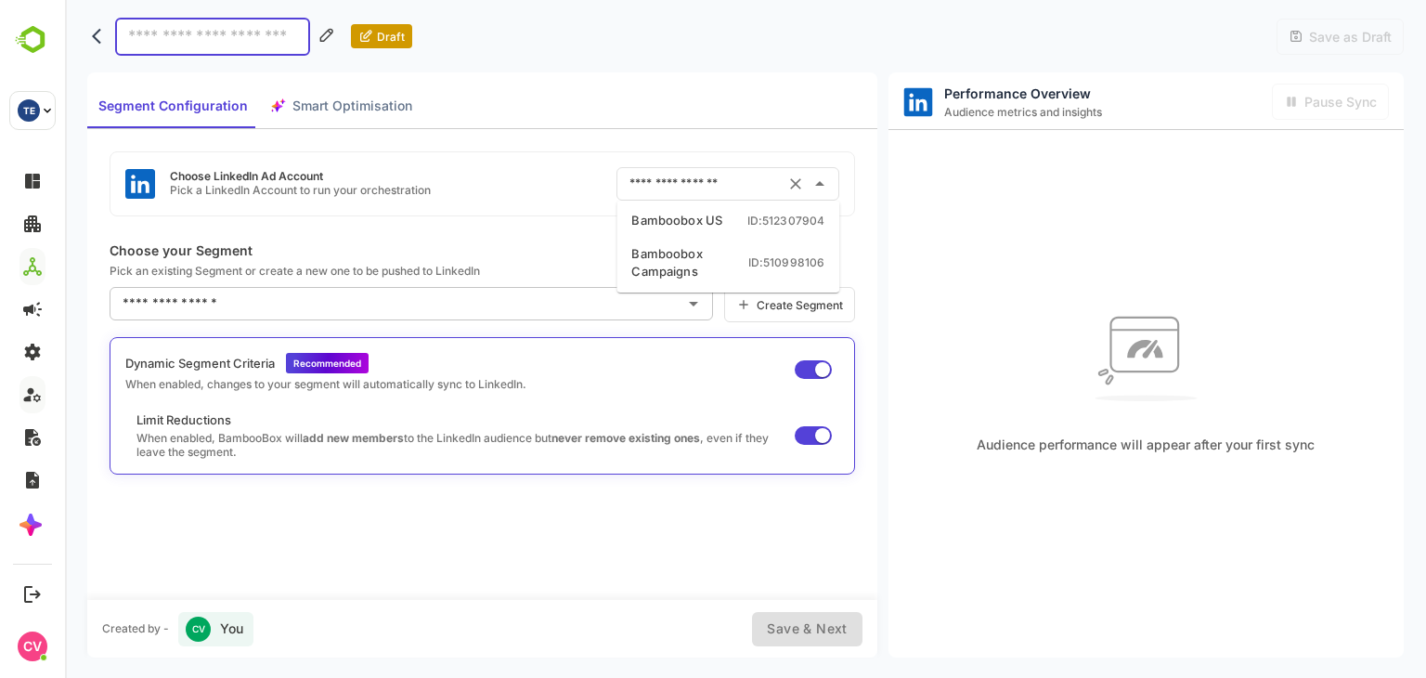
click at [747, 222] on div "ID: 512307904" at bounding box center [786, 221] width 78 height 17
type input "**********"
click at [197, 40] on input at bounding box center [212, 37] width 195 height 38
type input "*"
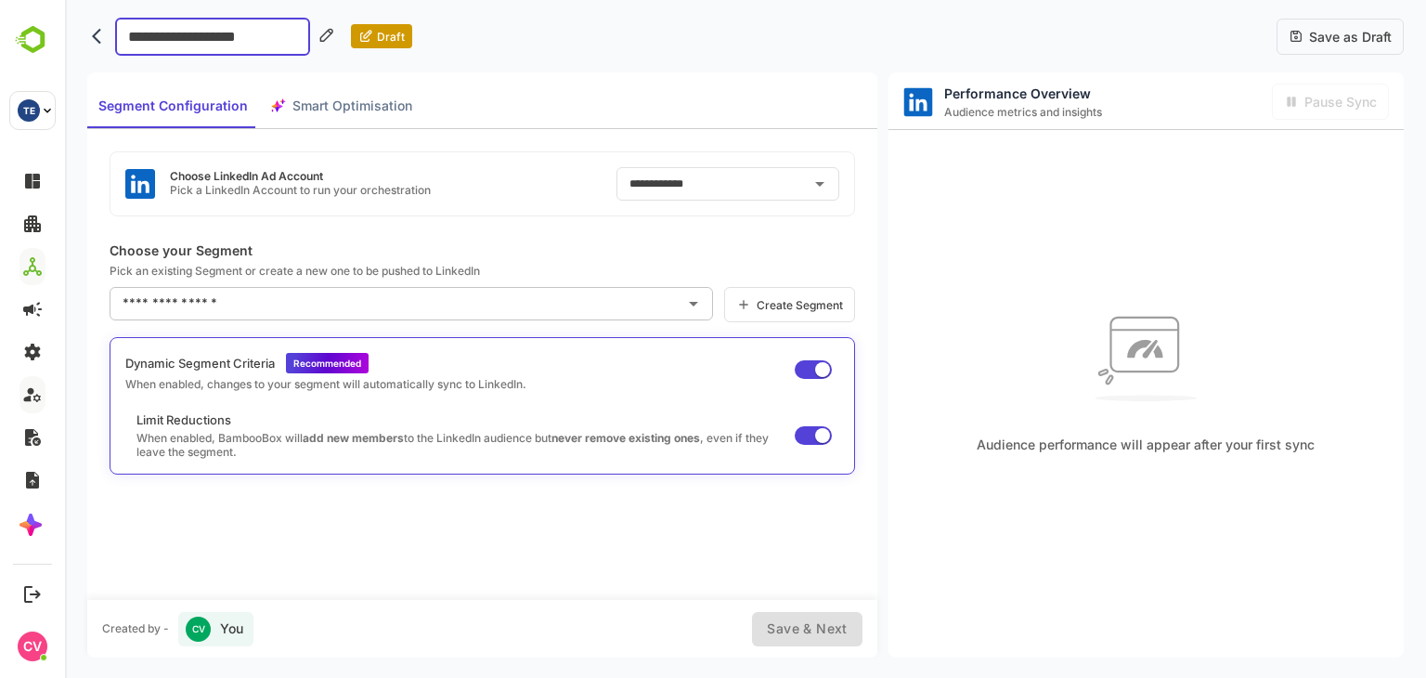
type input "**********"
click at [544, 295] on input "text" at bounding box center [397, 304] width 559 height 30
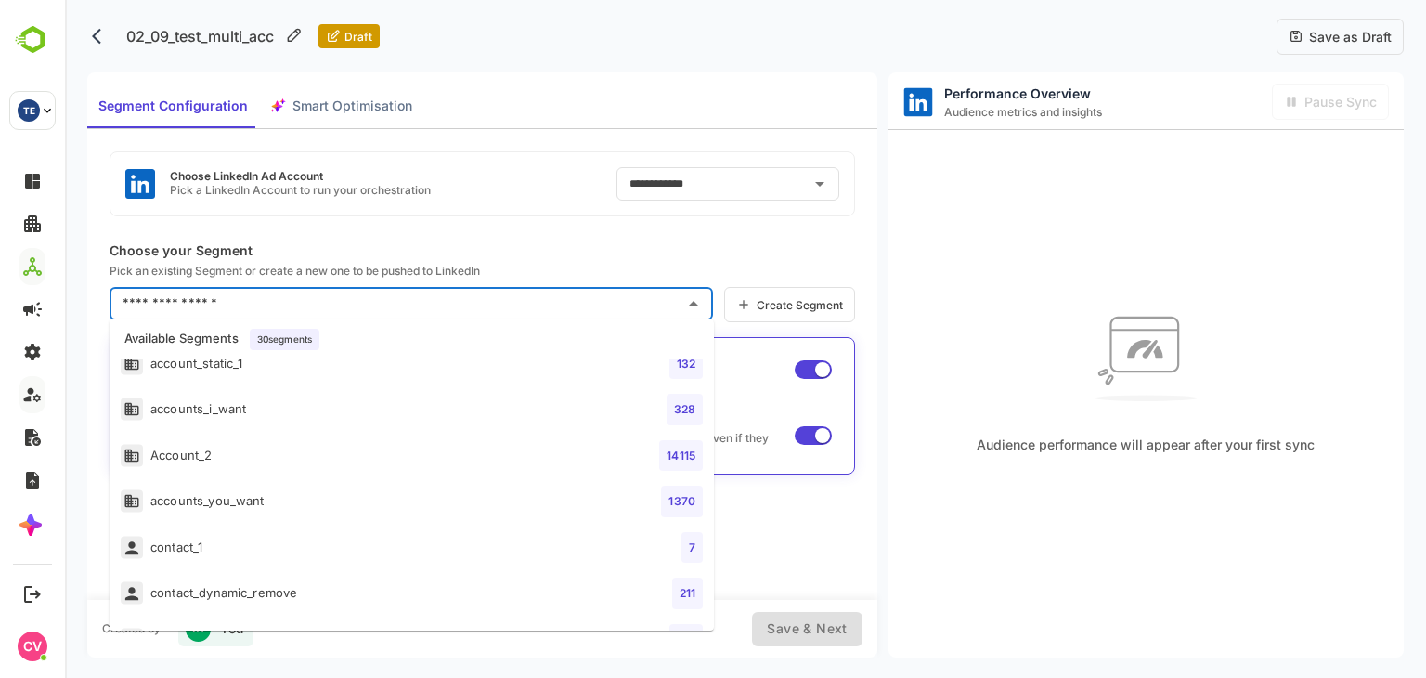
scroll to position [349, 0]
click at [215, 443] on li "Account_2 14115" at bounding box center [412, 455] width 604 height 46
type input "*********"
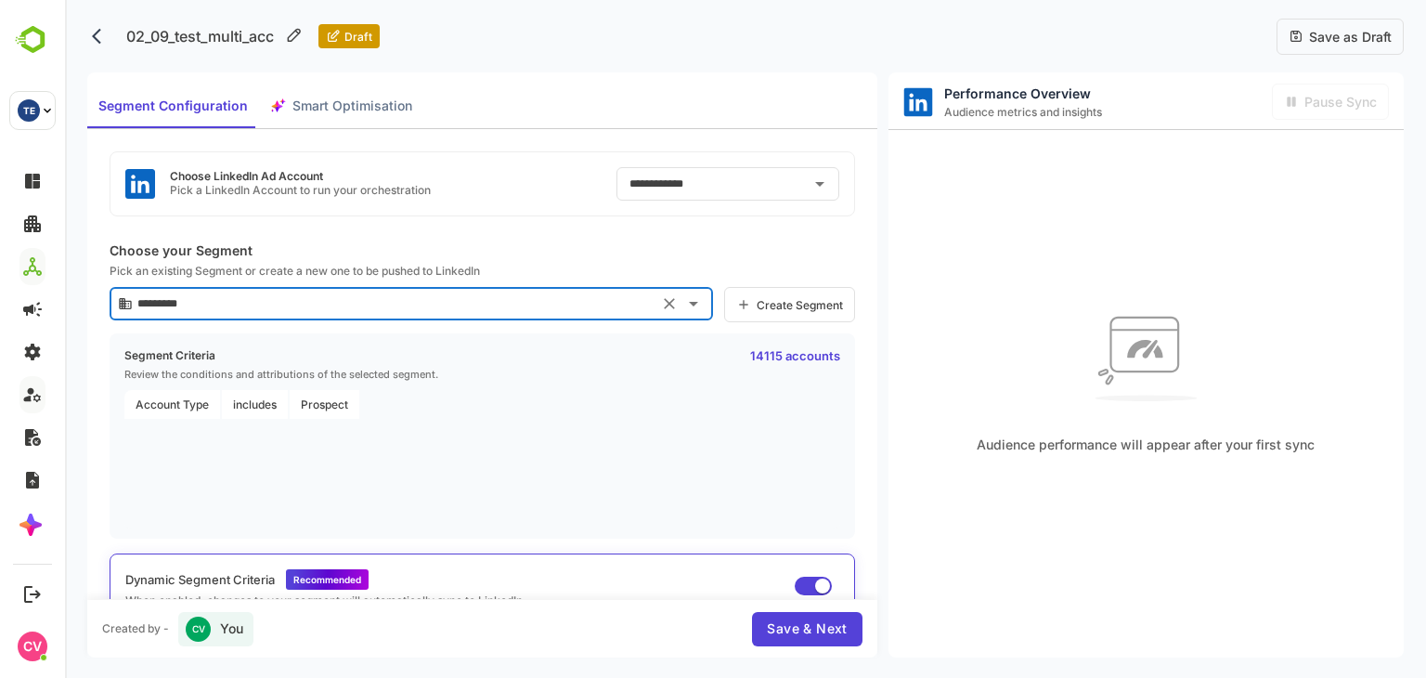
scroll to position [90, 0]
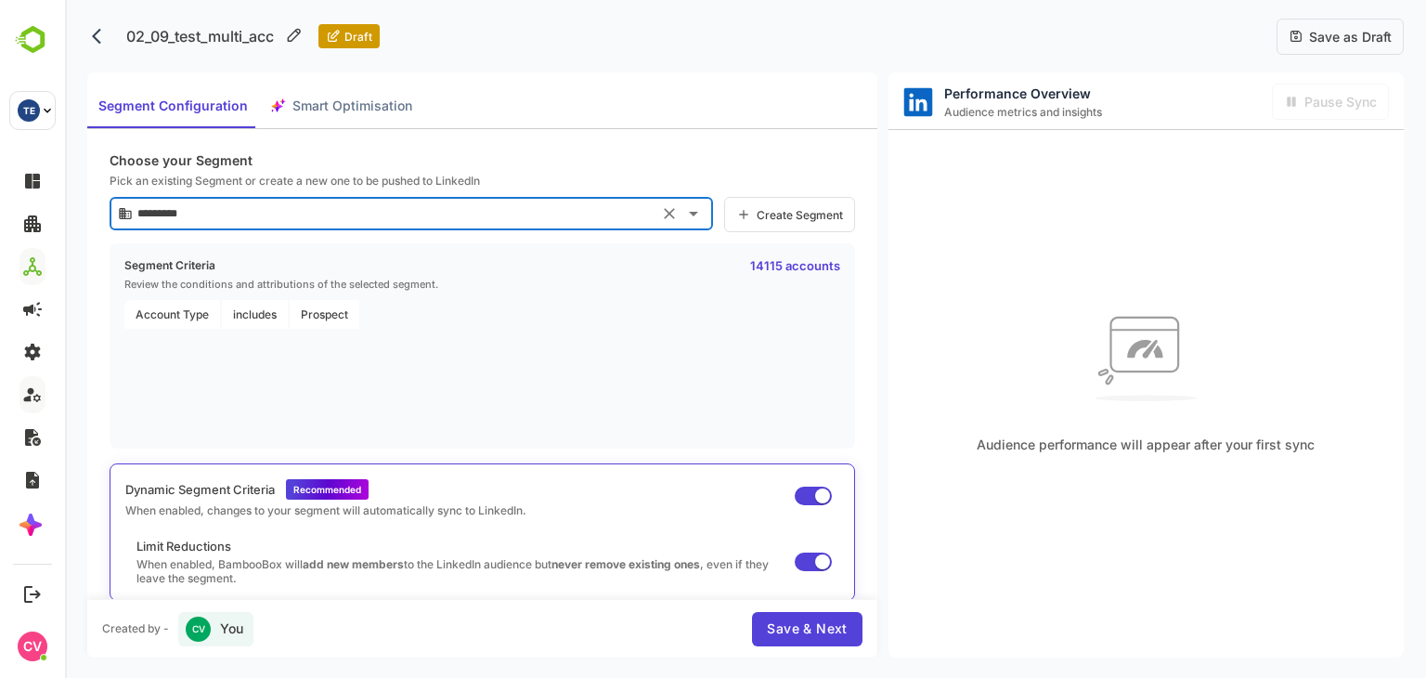
click at [802, 620] on span "Save & Next" at bounding box center [807, 628] width 80 height 23
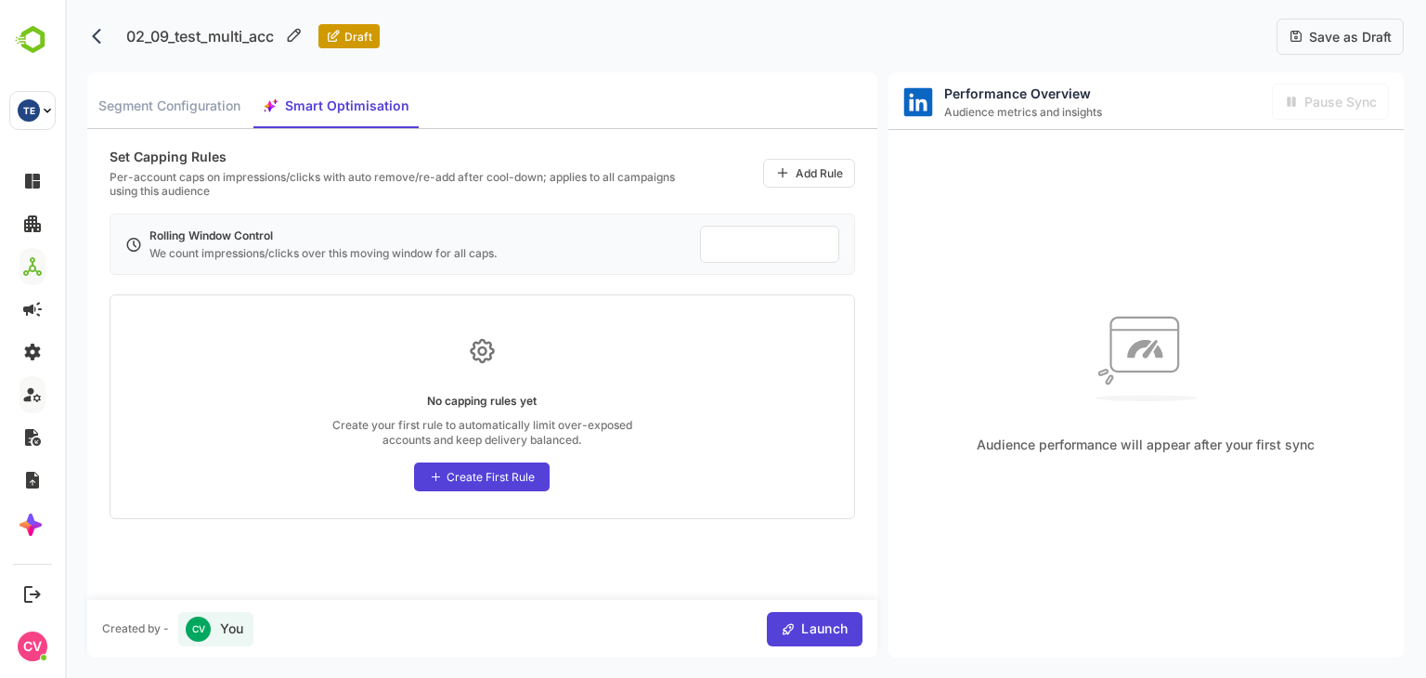
click at [479, 482] on div "Create First Rule" at bounding box center [491, 477] width 88 height 14
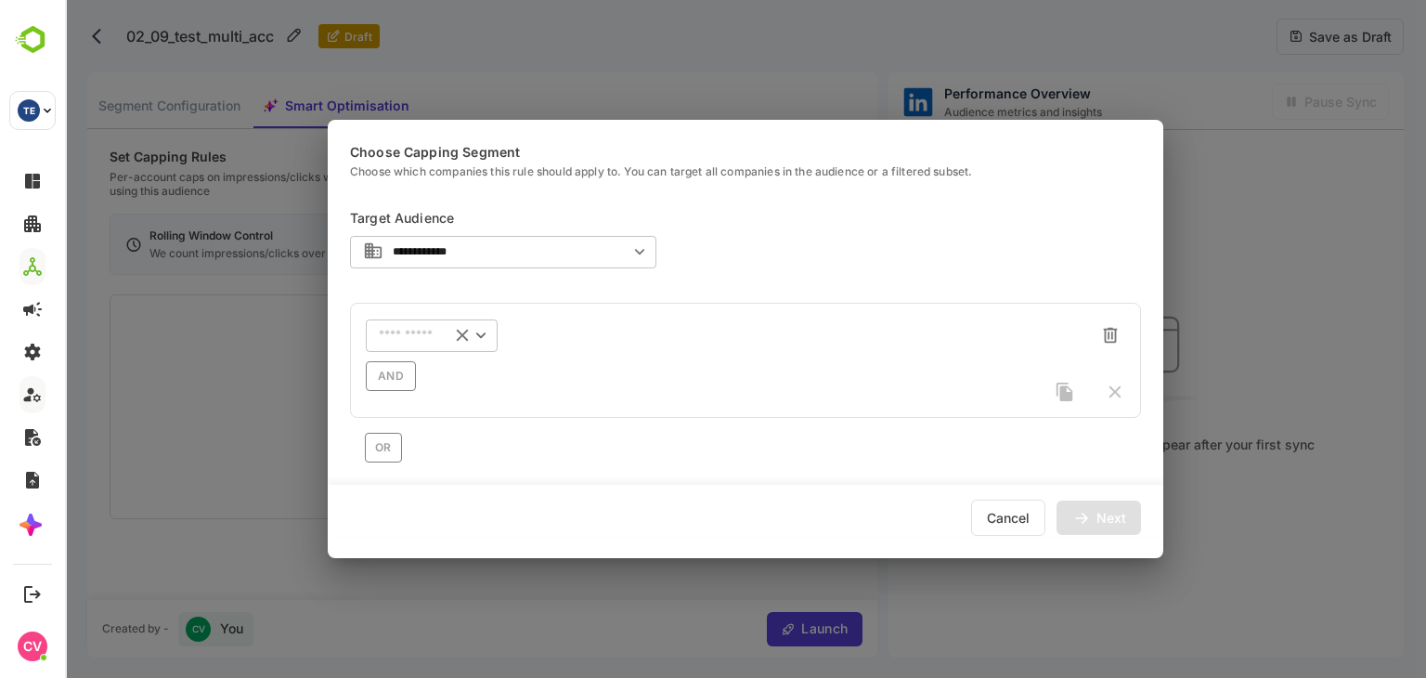
click at [410, 339] on input "text" at bounding box center [408, 336] width 58 height 14
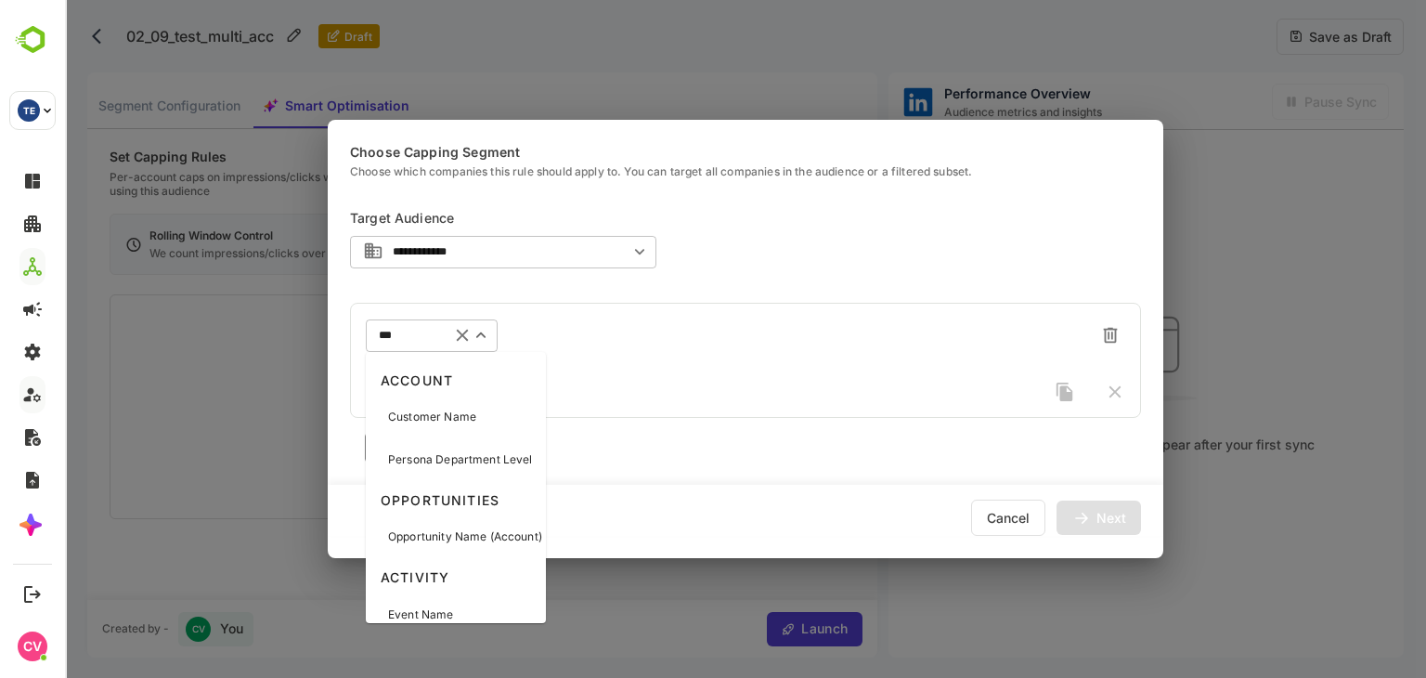
type input "****"
click at [456, 428] on div "Customer Name" at bounding box center [456, 416] width 173 height 39
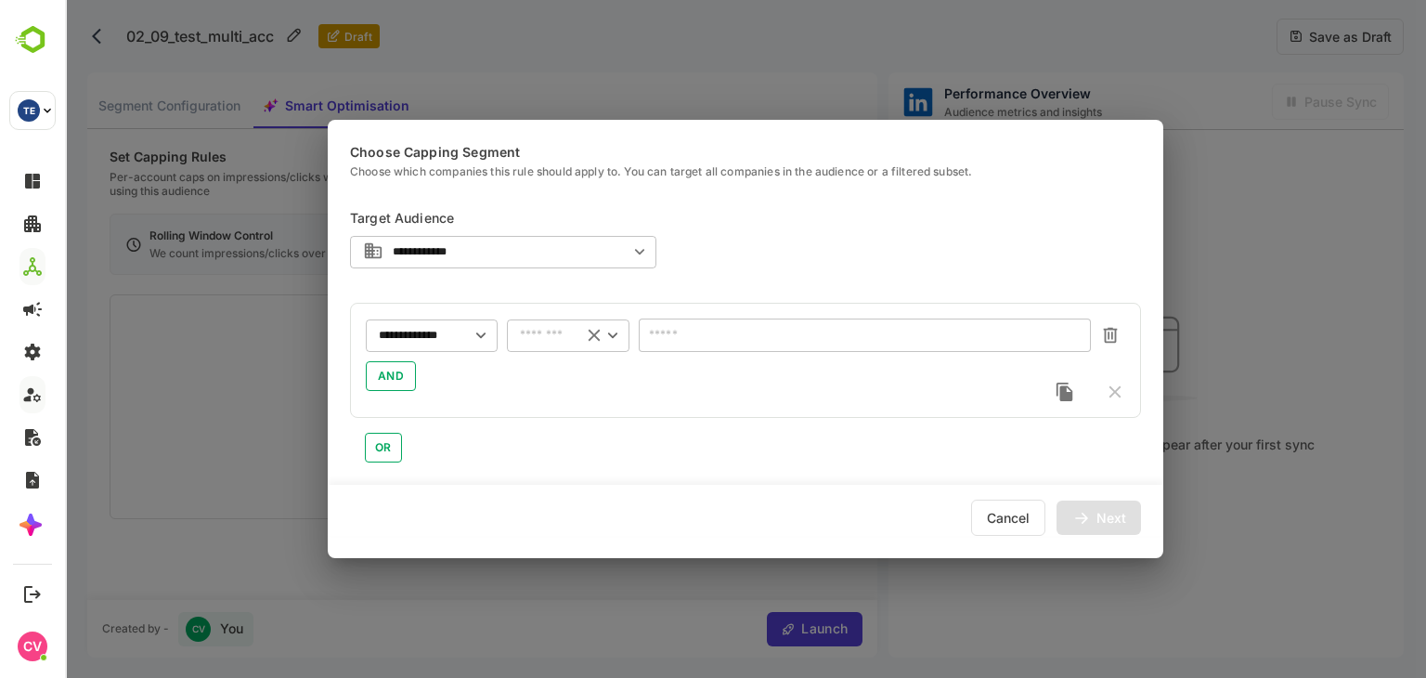
click at [545, 333] on input "text" at bounding box center [544, 336] width 49 height 14
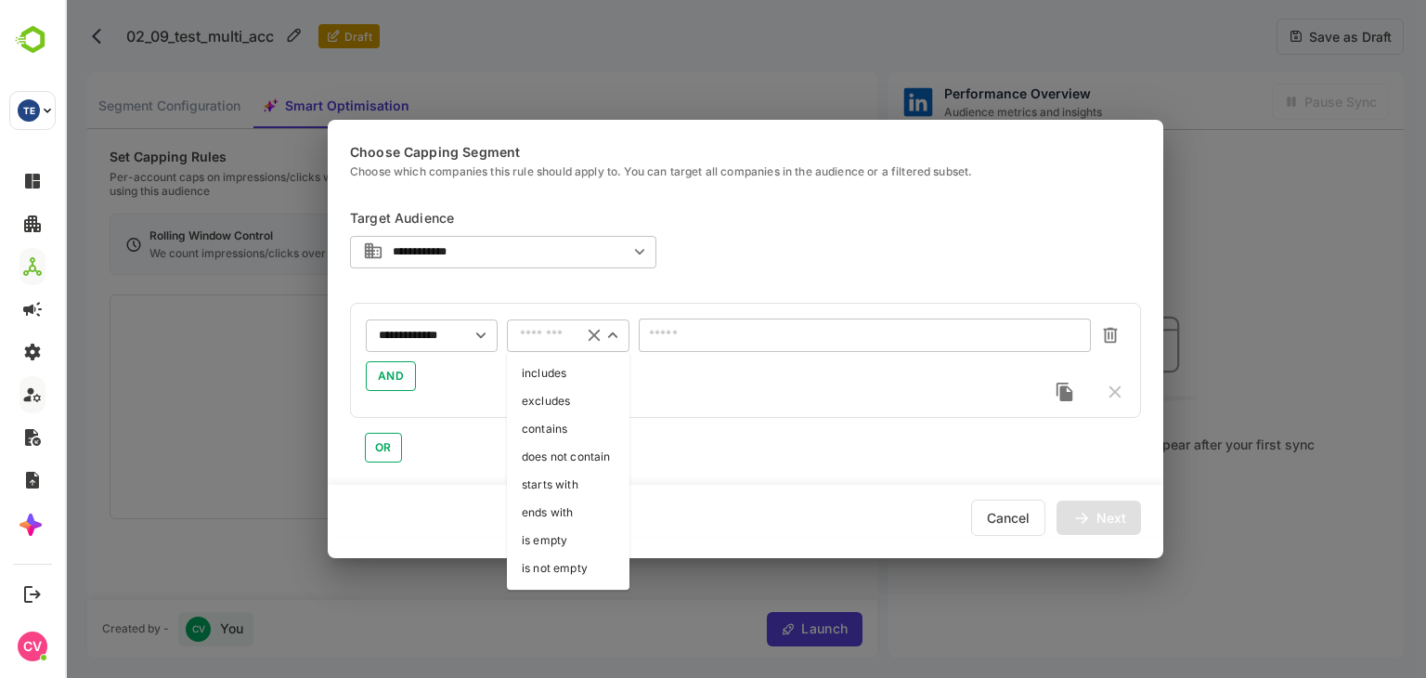
click at [571, 482] on li "starts with" at bounding box center [568, 485] width 123 height 28
type input "**********"
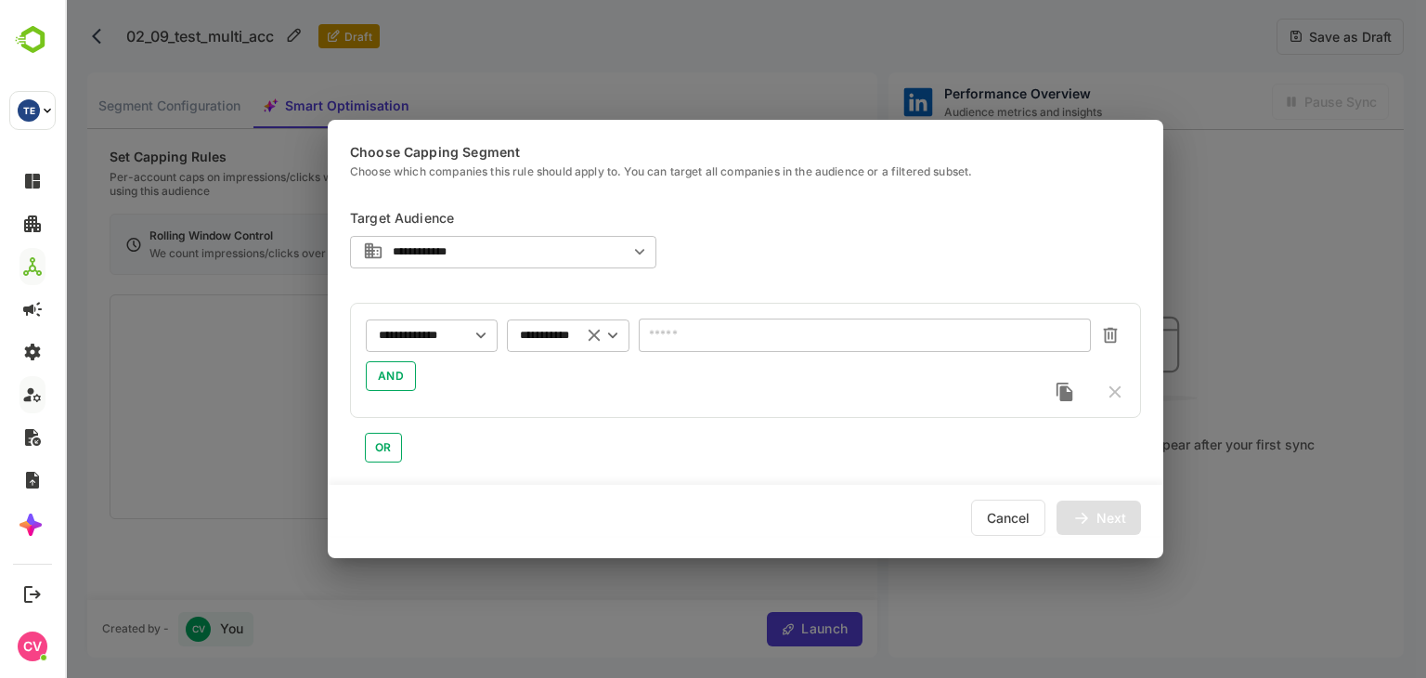
click at [774, 330] on input "text" at bounding box center [865, 334] width 452 height 33
type input "*"
click at [1082, 521] on icon at bounding box center [1081, 518] width 20 height 20
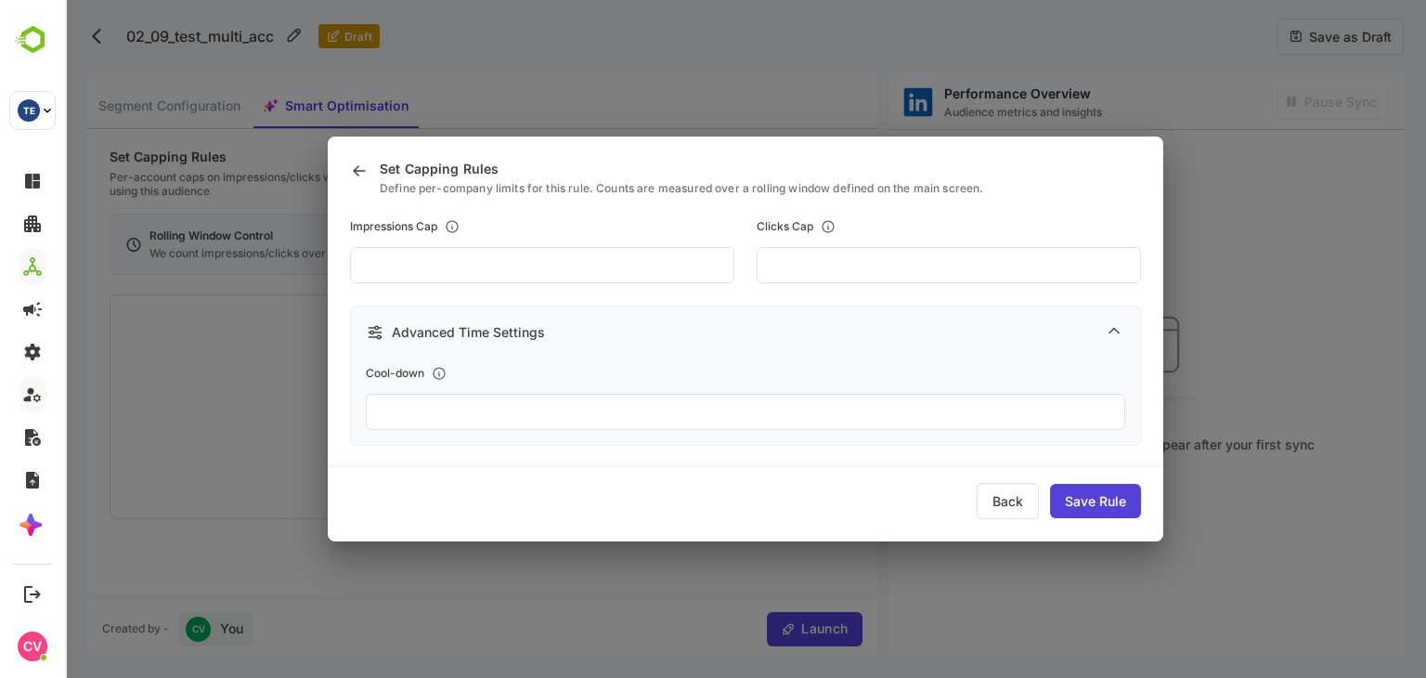
click at [1082, 506] on div "Save Rule" at bounding box center [1095, 501] width 91 height 34
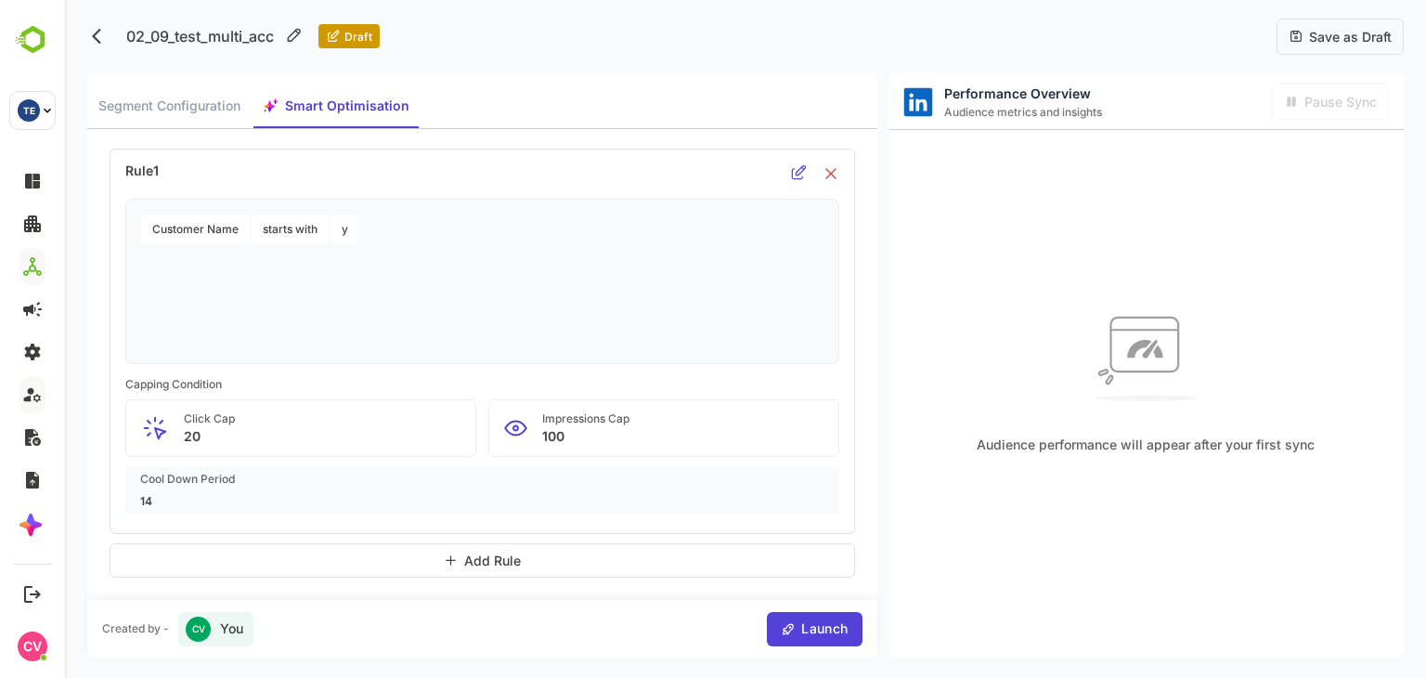
scroll to position [0, 0]
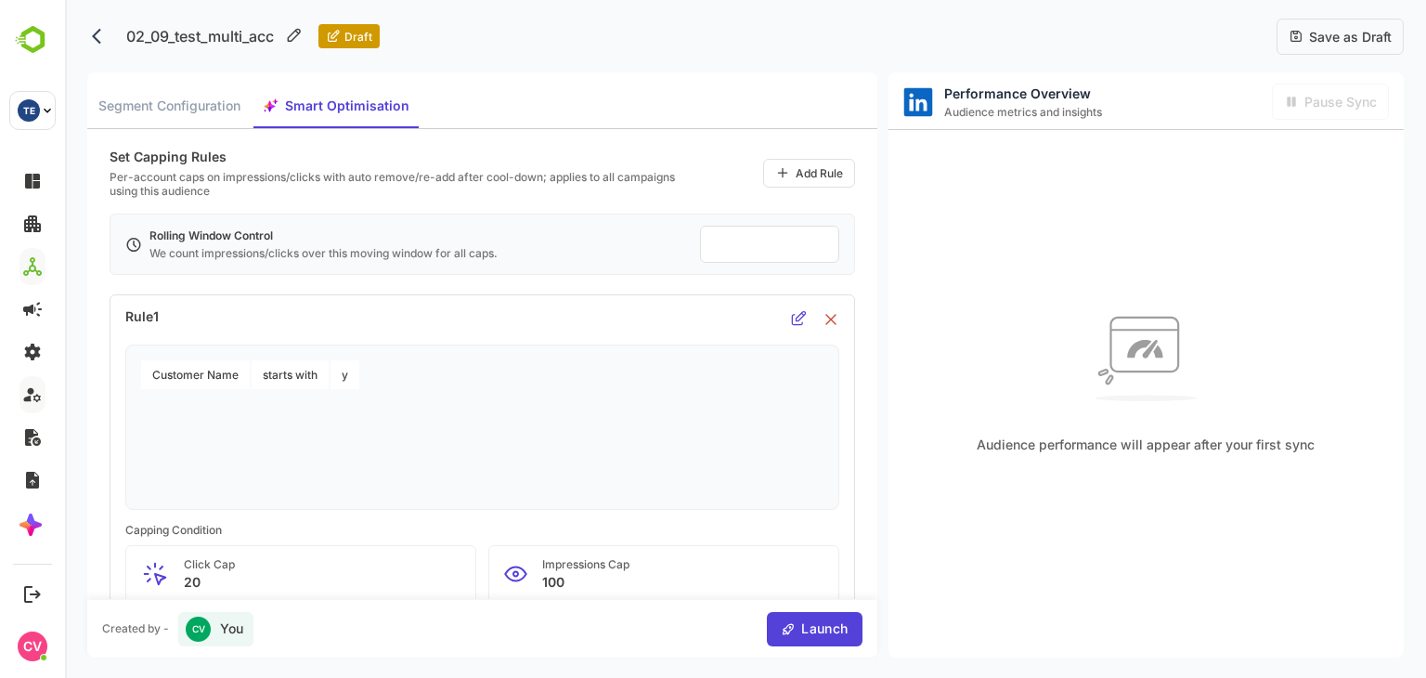
click at [1369, 33] on span "Save as Draft" at bounding box center [1348, 37] width 88 height 16
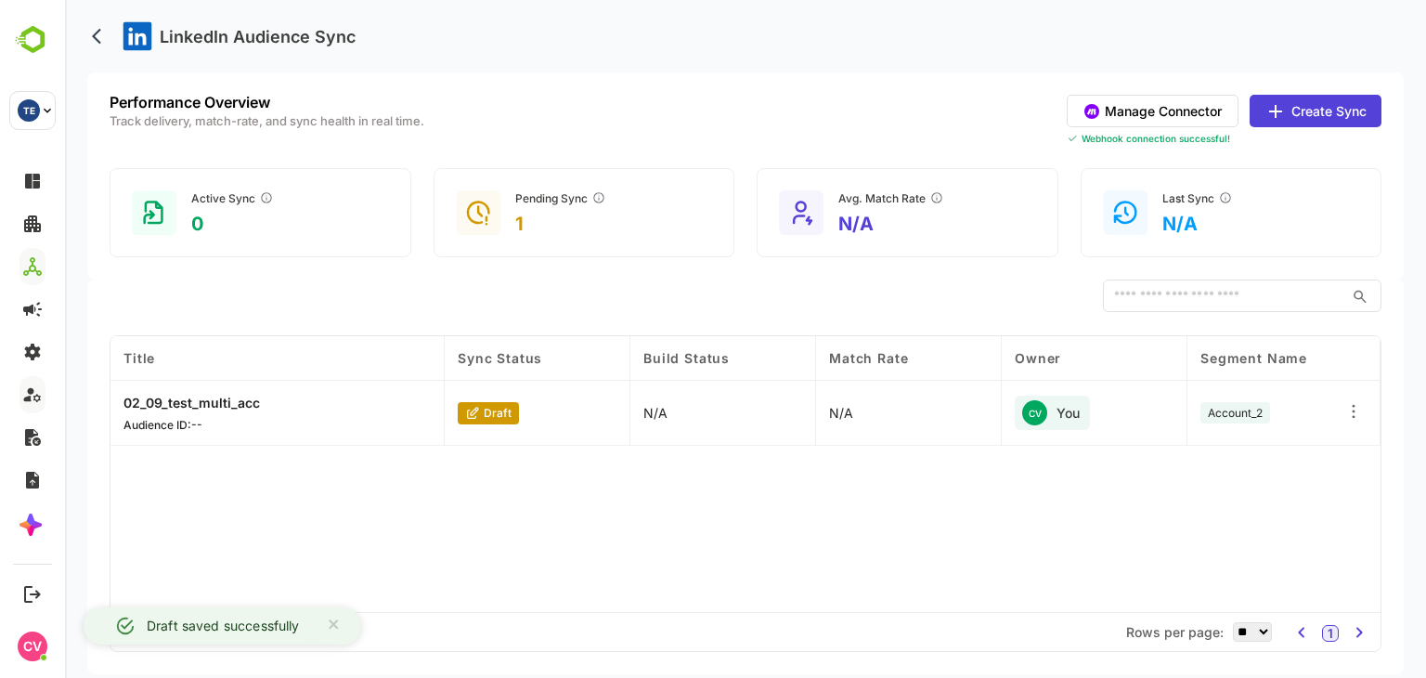
click at [1003, 148] on div "Performance Overview Track delivery, match-rate, and sync health in real time. …" at bounding box center [745, 175] width 1317 height 207
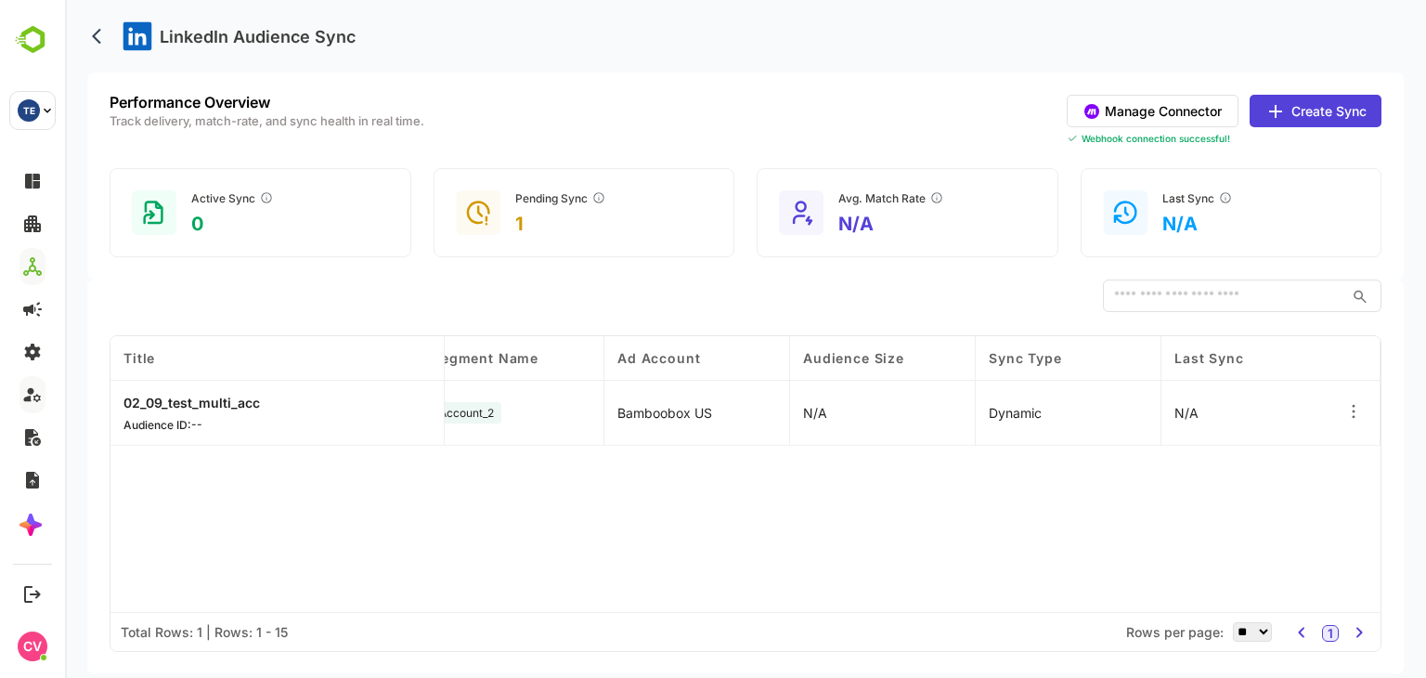
scroll to position [0, 758]
click at [1328, 115] on button "Create Sync" at bounding box center [1316, 111] width 132 height 32
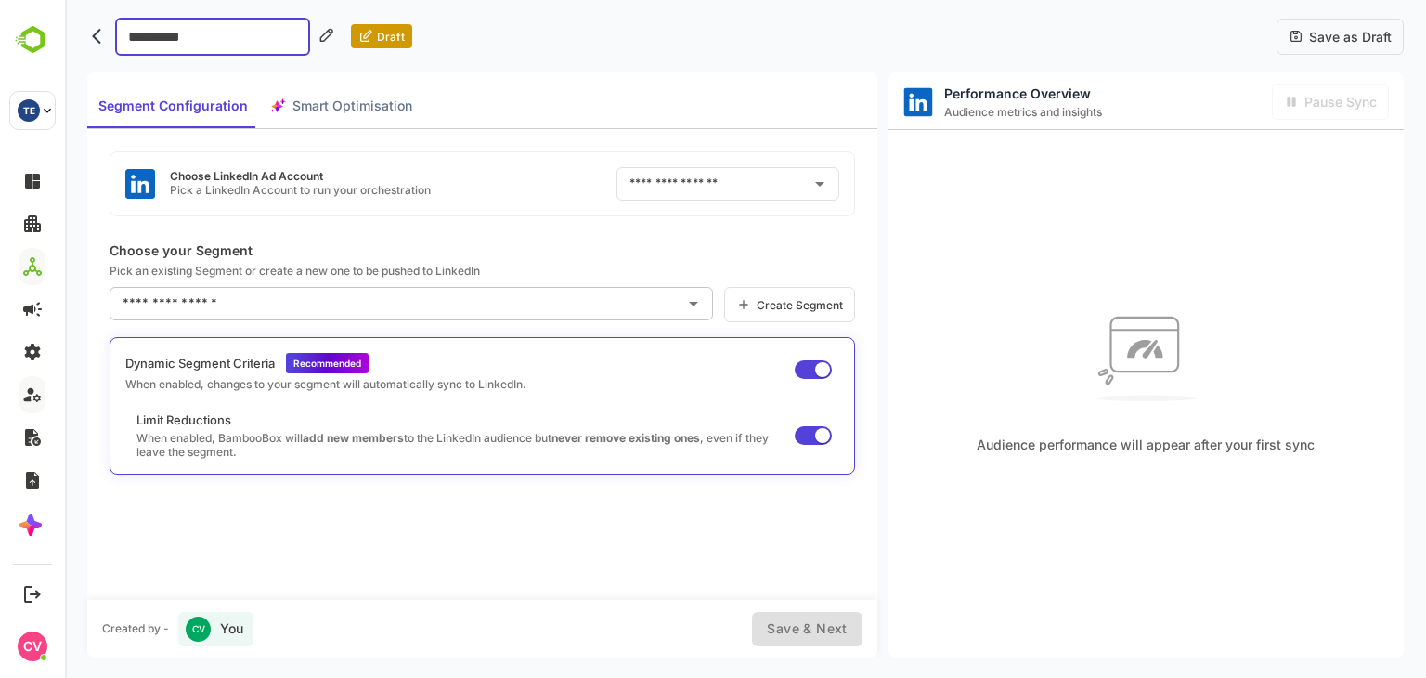
type input "**********"
click at [700, 182] on input "text" at bounding box center [702, 184] width 154 height 30
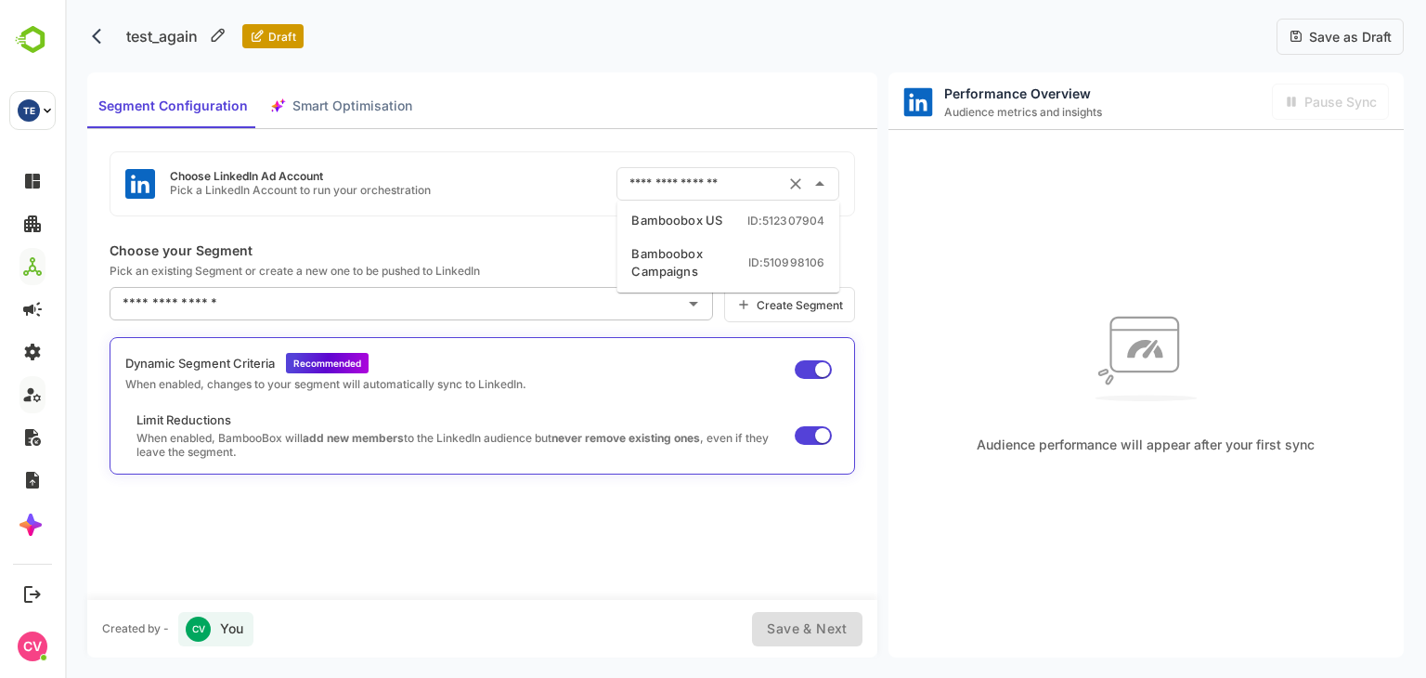
click at [701, 246] on div "Bamboobox Campaigns" at bounding box center [689, 263] width 116 height 36
type input "**********"
click at [423, 304] on input "text" at bounding box center [397, 304] width 559 height 30
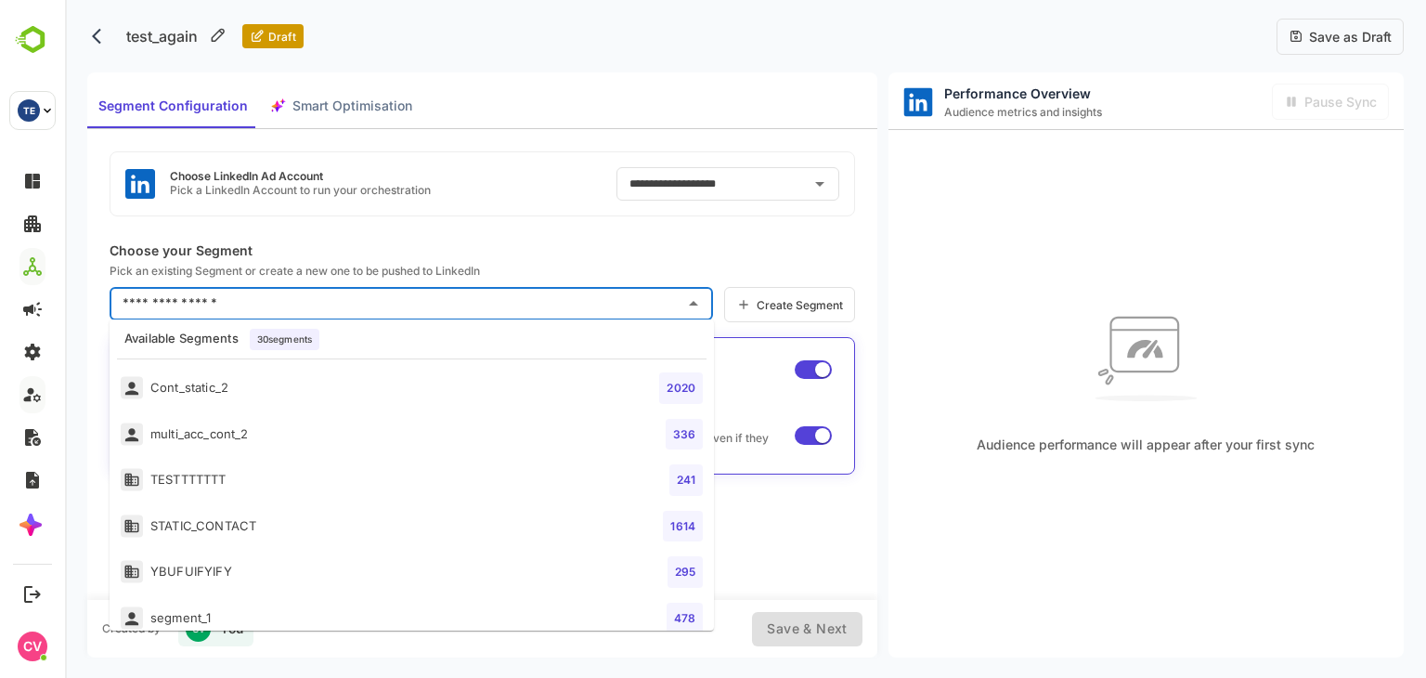
scroll to position [1125, 0]
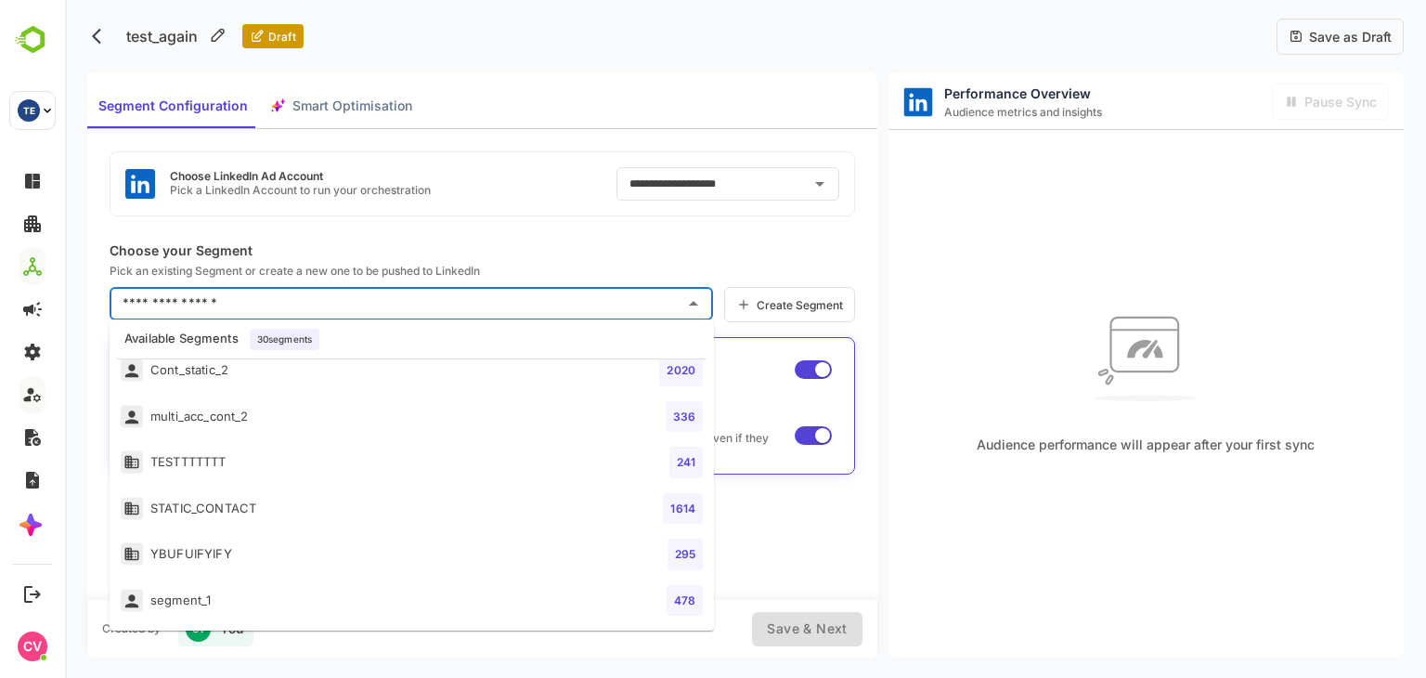
click at [349, 502] on li "STATIC_CONTACT 1614" at bounding box center [412, 509] width 604 height 46
type input "**********"
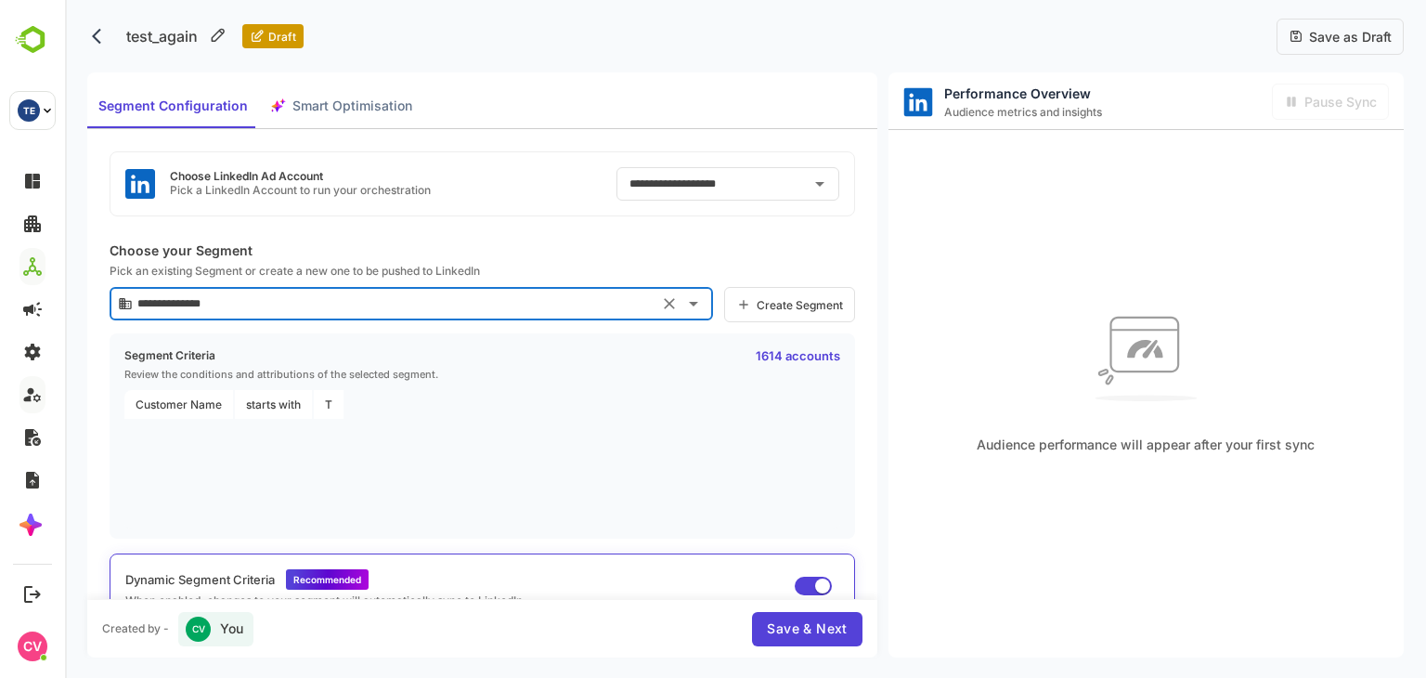
scroll to position [90, 0]
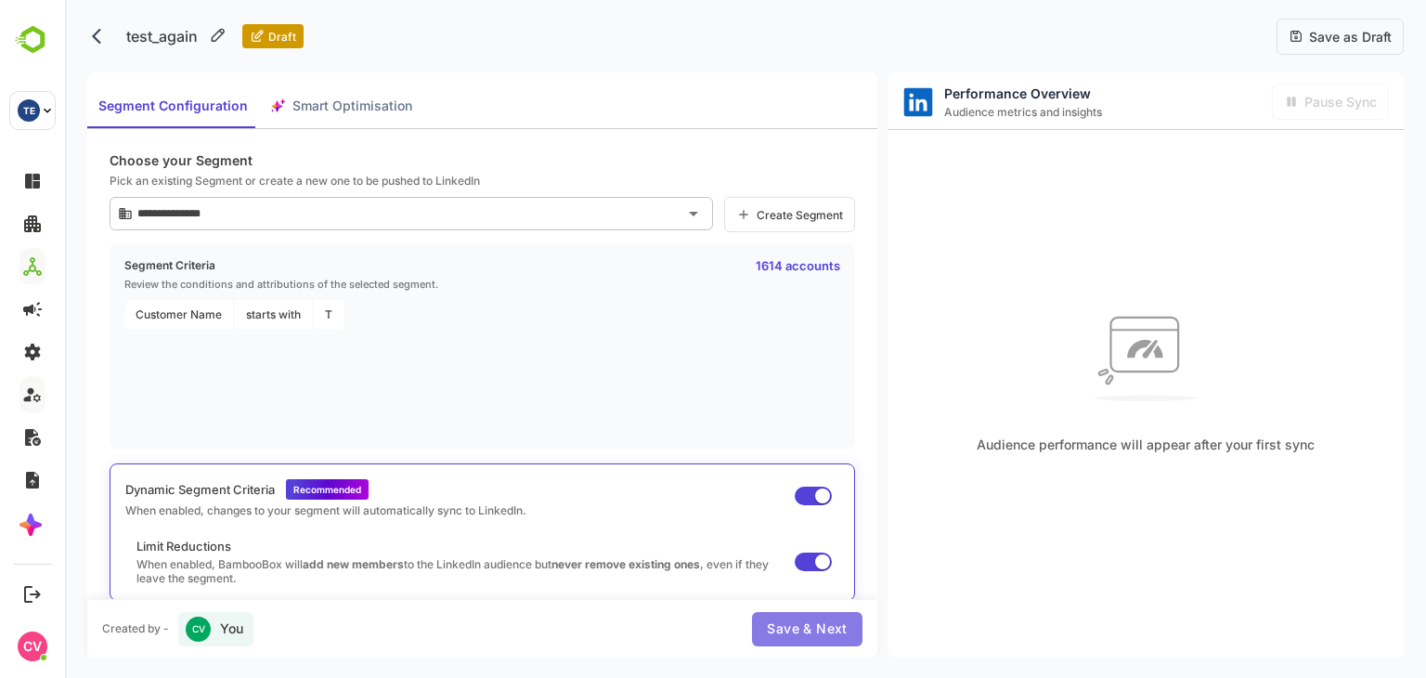
click at [789, 627] on span "Save & Next" at bounding box center [807, 628] width 80 height 23
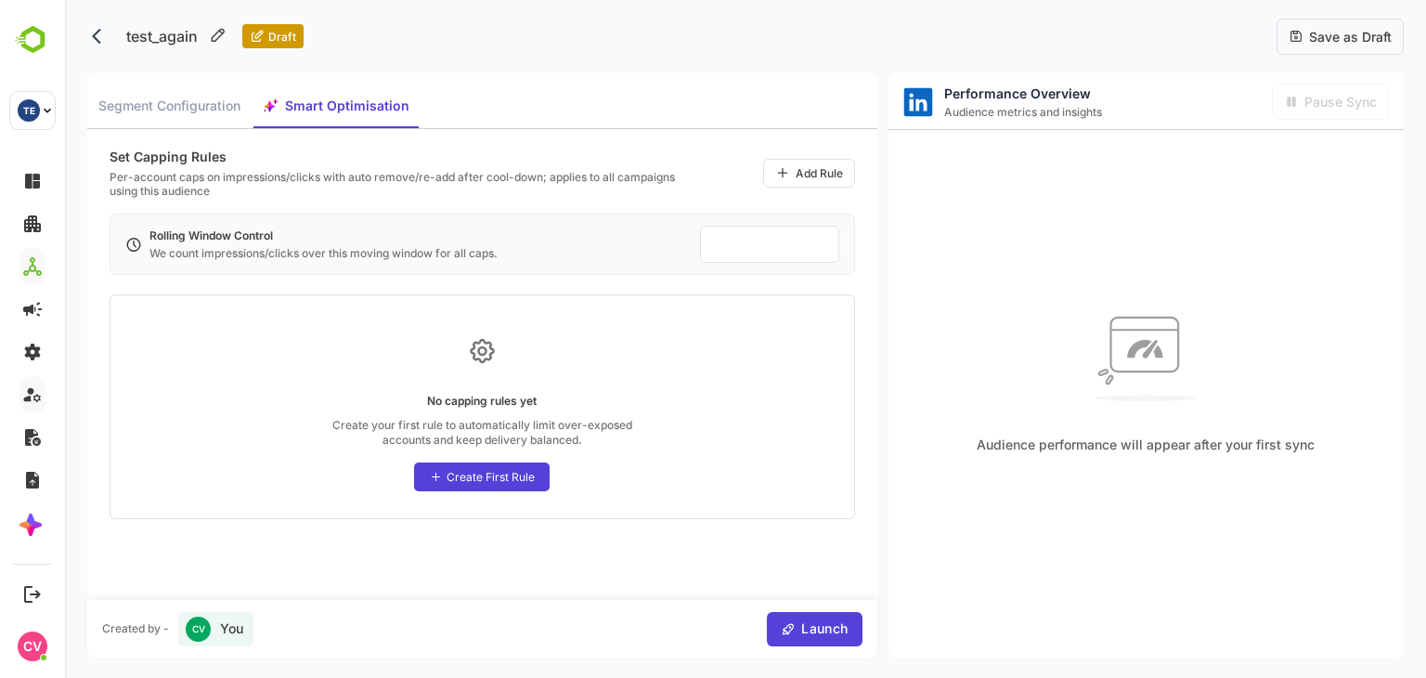
click at [1342, 31] on span "Save as Draft" at bounding box center [1348, 37] width 88 height 16
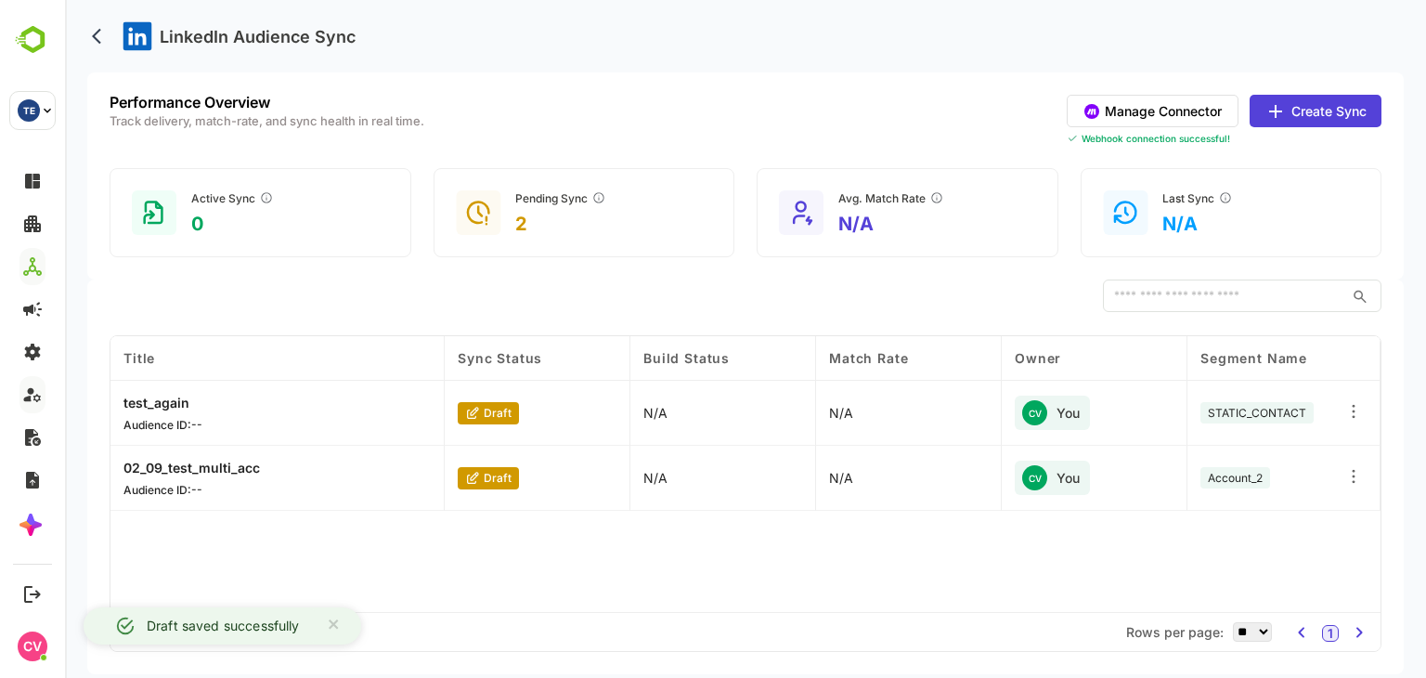
click at [101, 45] on button "back" at bounding box center [101, 36] width 28 height 28
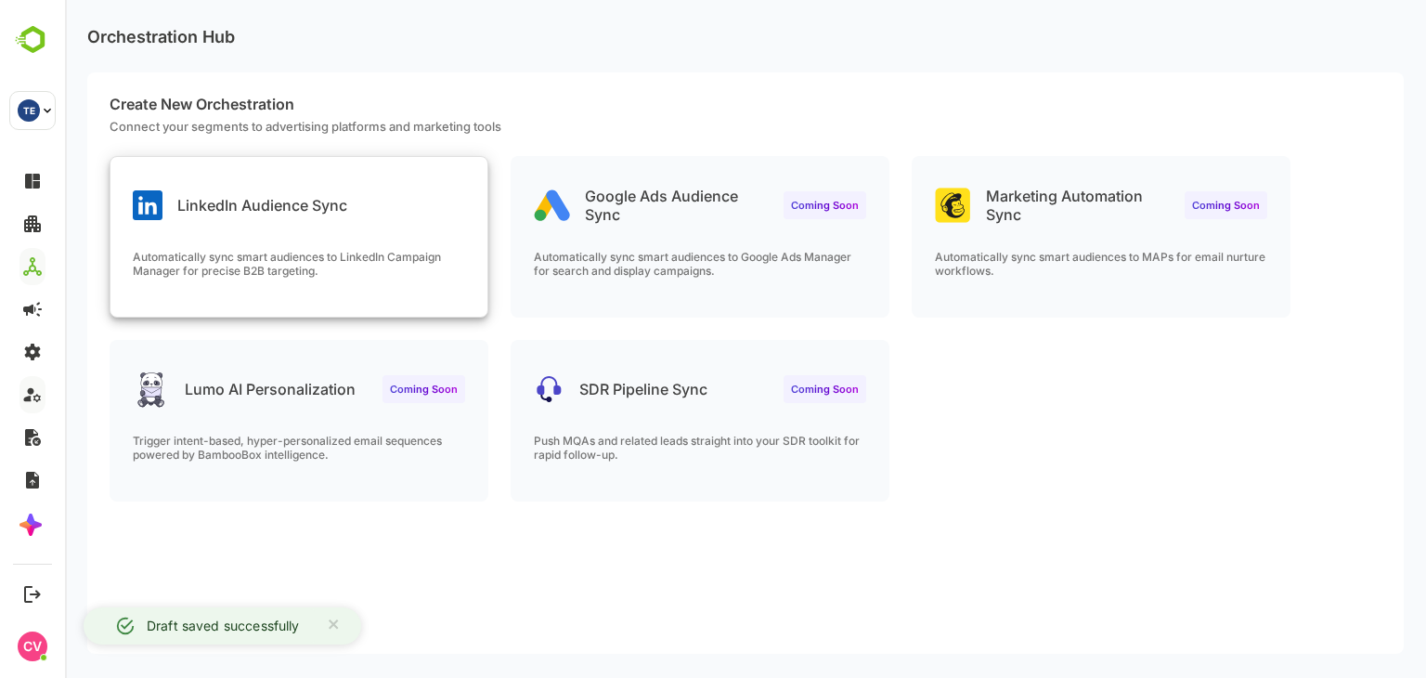
click at [238, 194] on div "LinkedIn Audience Sync" at bounding box center [240, 205] width 214 height 30
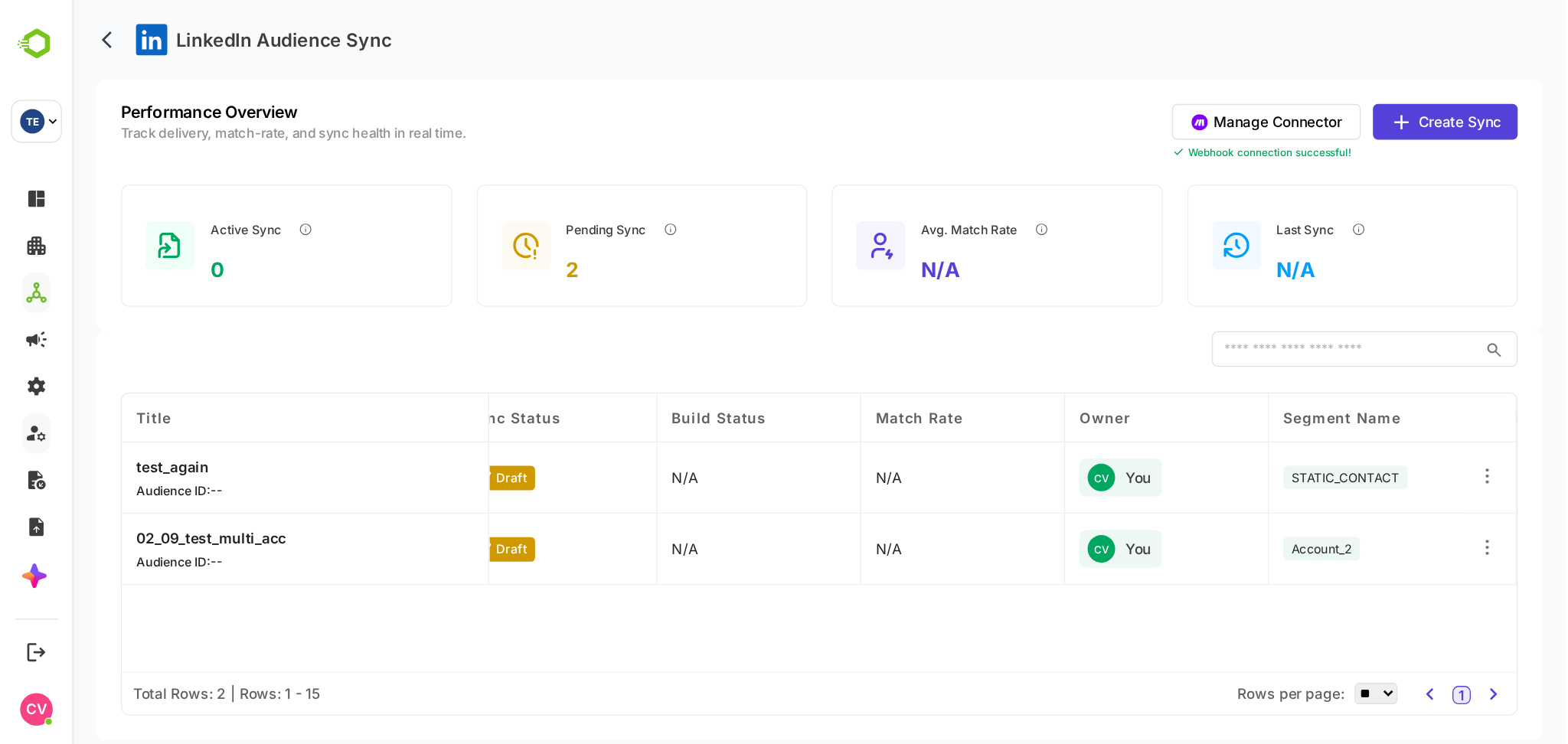
scroll to position [0, 0]
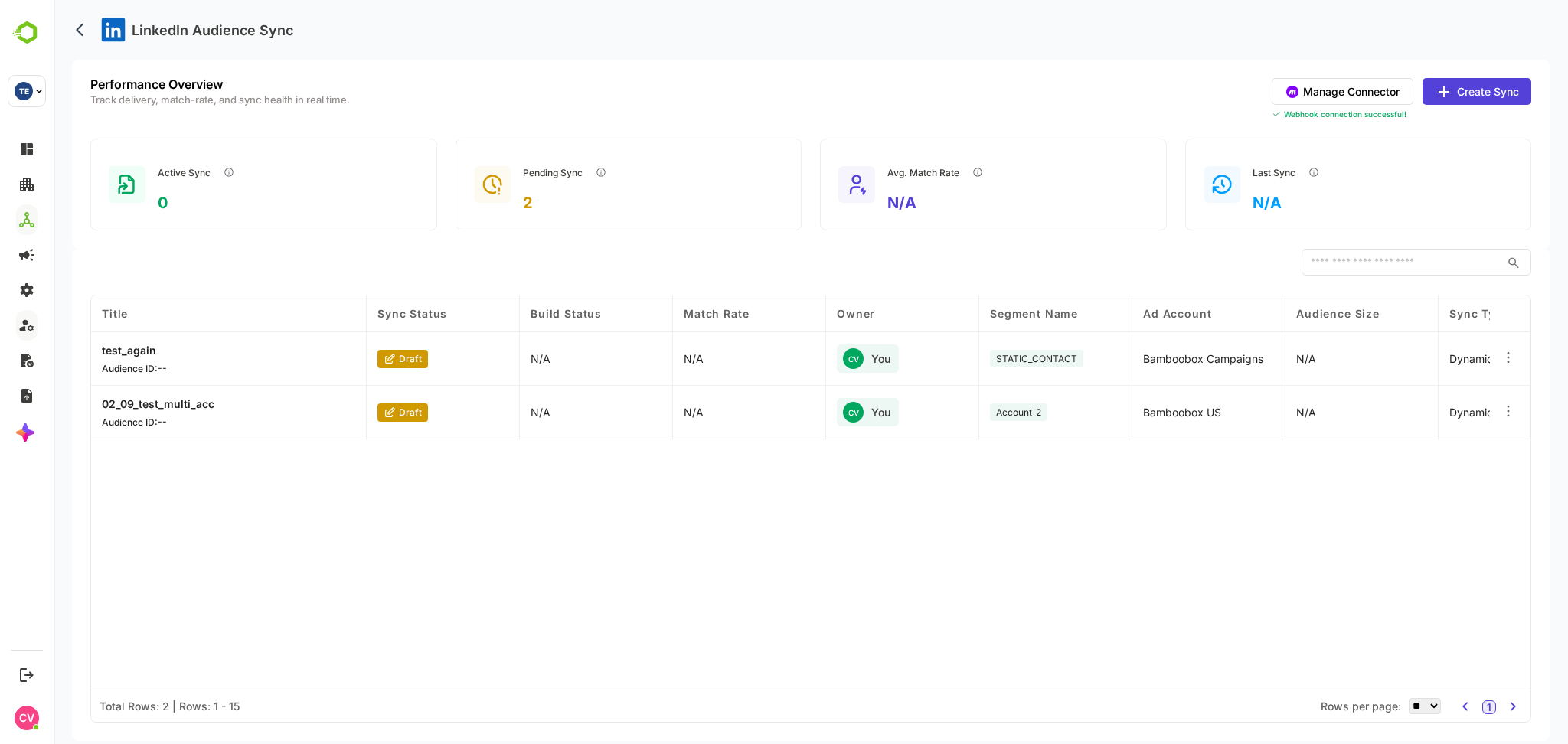
click at [1345, 99] on button "Manage Connector" at bounding box center [1343, 92] width 142 height 26
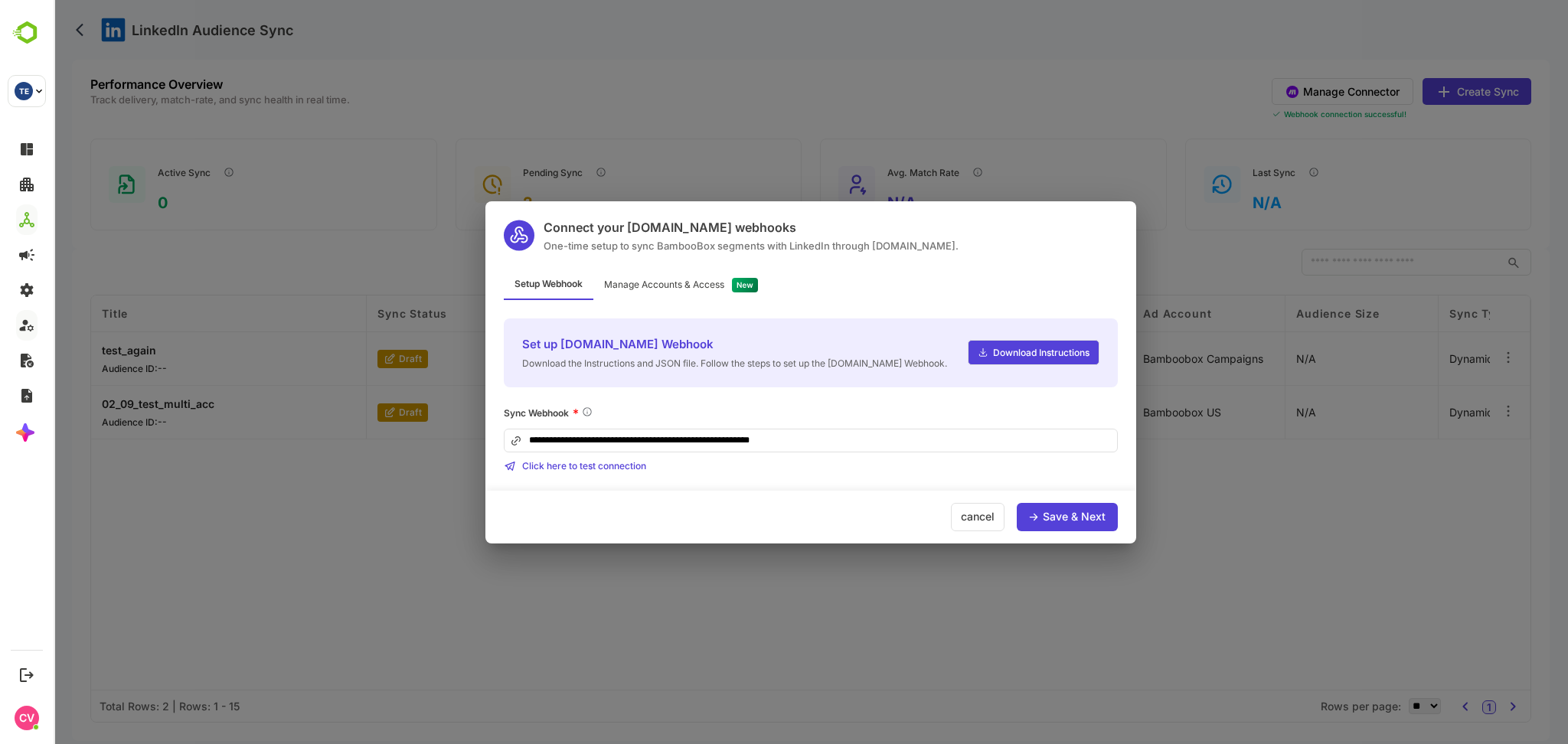
click at [1078, 509] on div "Save & Next" at bounding box center [1067, 517] width 101 height 28
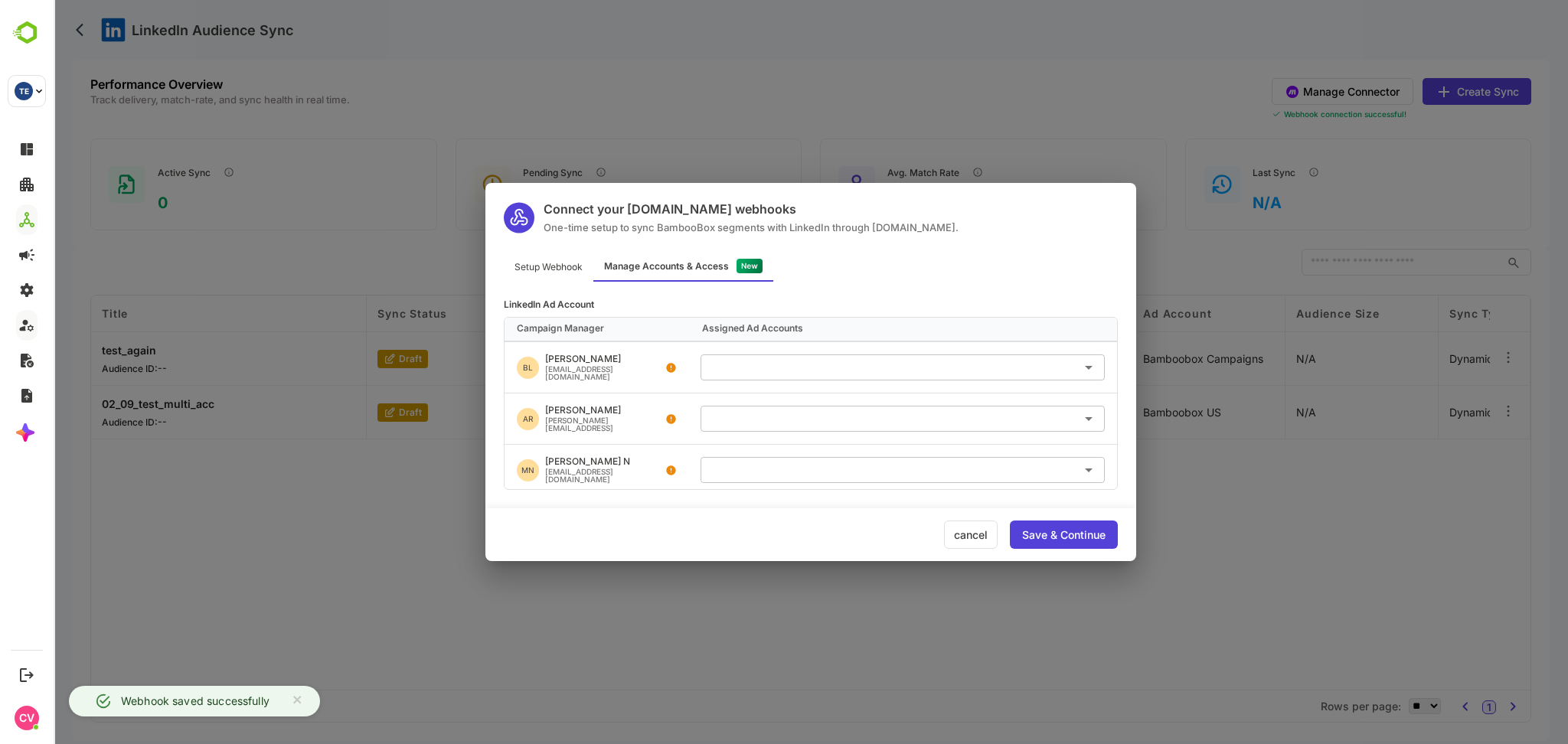
click at [789, 407] on input "text" at bounding box center [902, 418] width 392 height 26
drag, startPoint x: 787, startPoint y: 468, endPoint x: 781, endPoint y: 483, distance: 16.2
click at [785, 472] on ul "Available Ad Accounts 2 accounts Bamboobox US ID: 512307904 Bamboobox Campaigns…" at bounding box center [903, 478] width 404 height 96
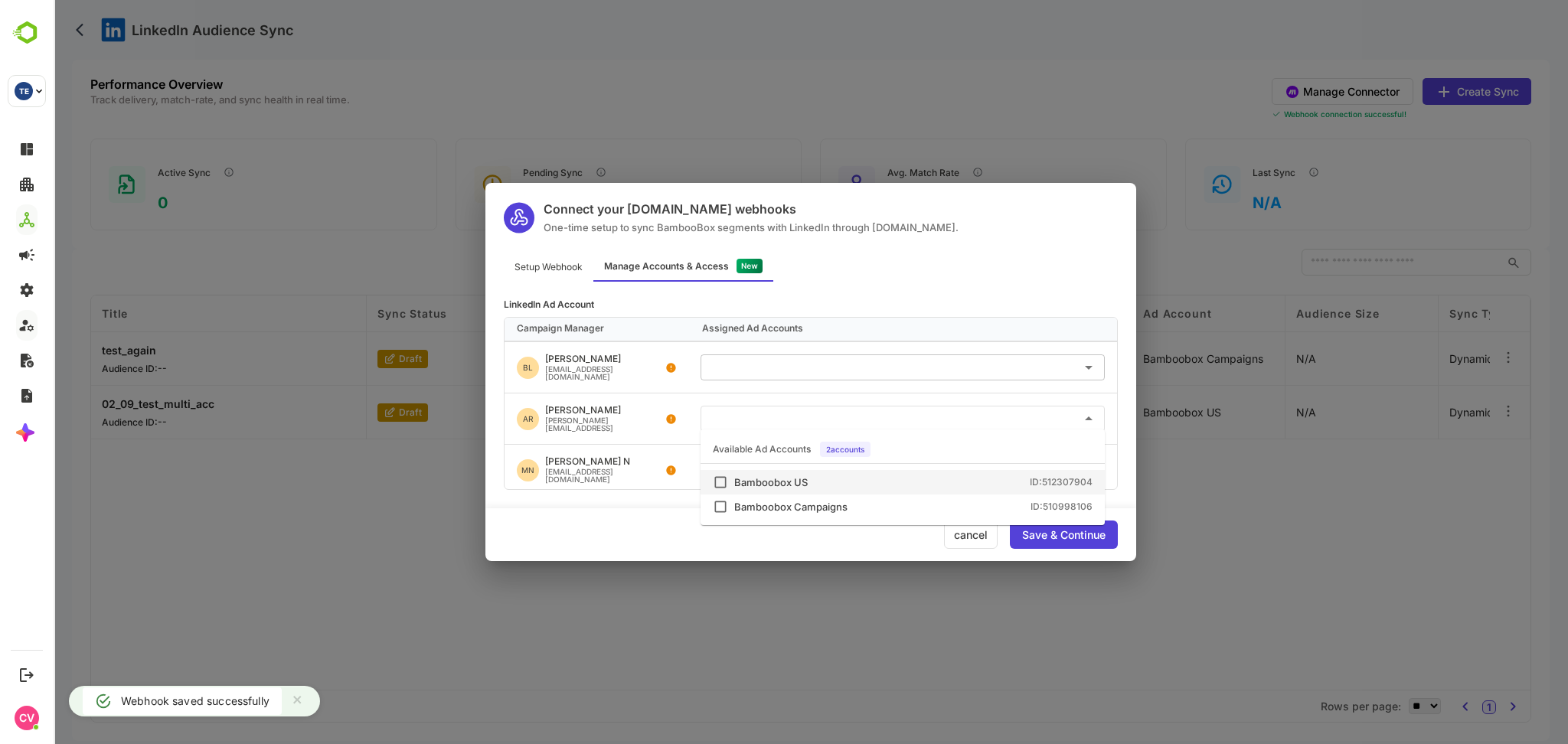
click at [781, 487] on div "Bamboobox US" at bounding box center [770, 483] width 73 height 10
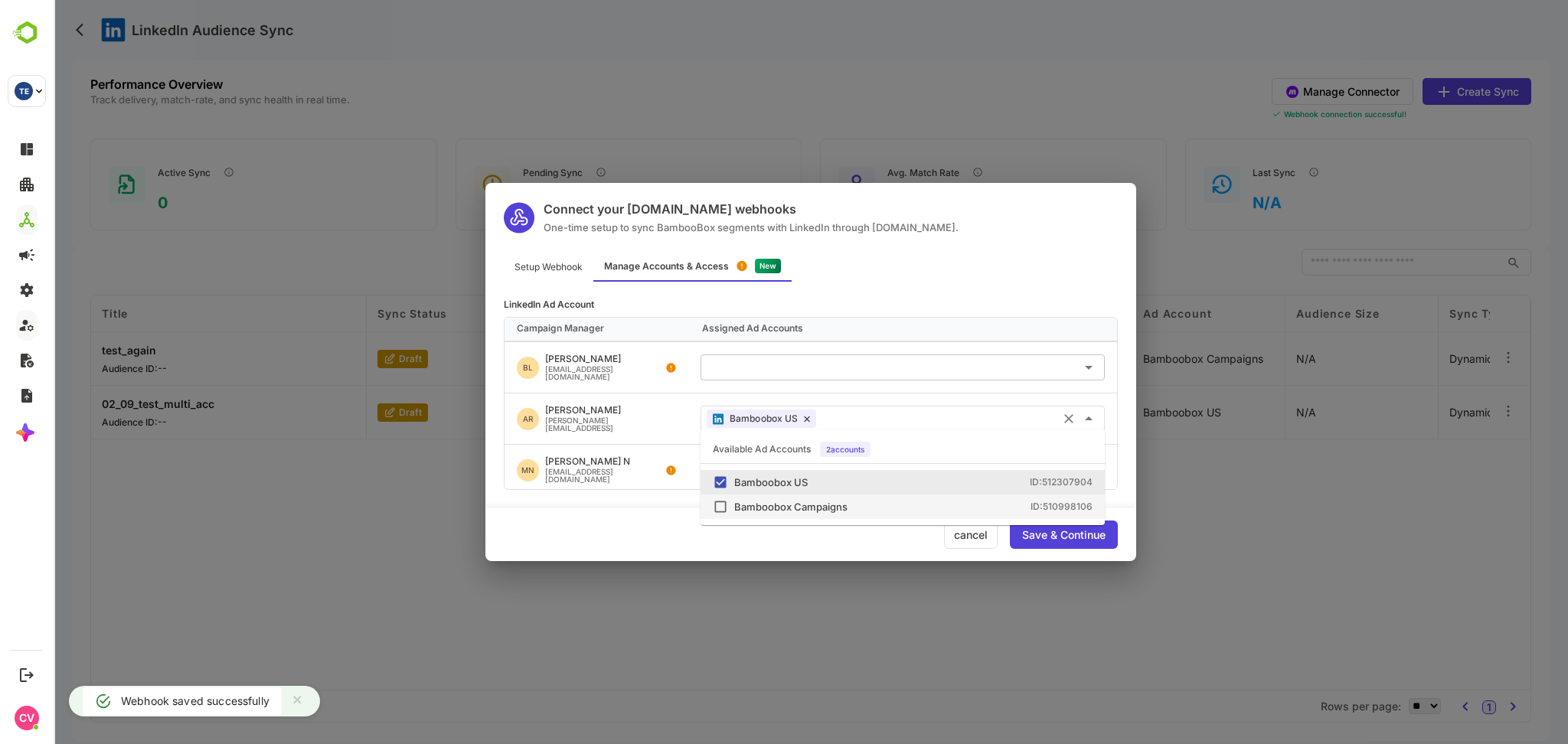
click at [775, 508] on div "Bamboobox Campaigns" at bounding box center [790, 507] width 113 height 10
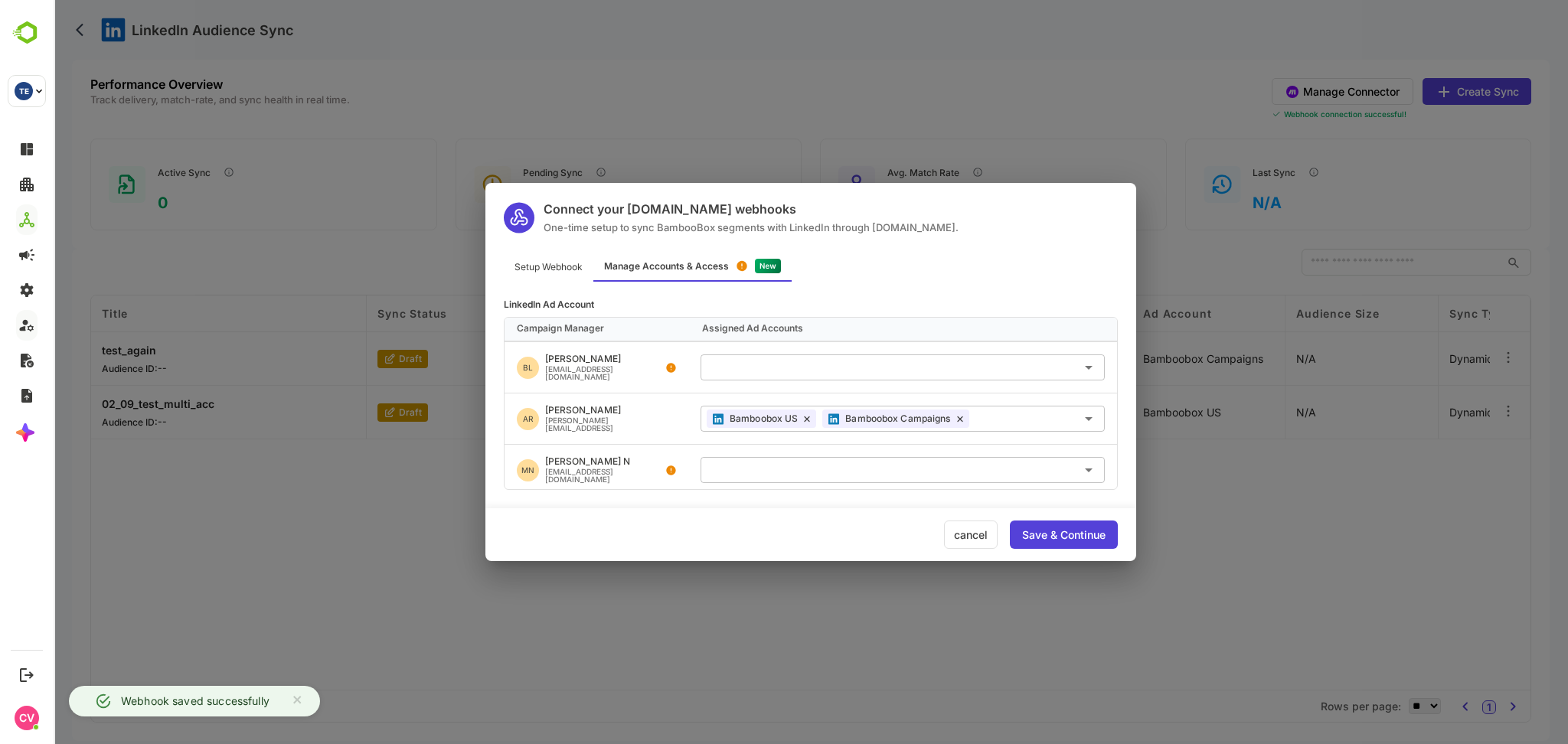
click at [1047, 540] on div "Save & Continue" at bounding box center [1063, 534] width 83 height 11
click at [1054, 530] on div "Save & Continue" at bounding box center [1063, 534] width 83 height 11
click at [961, 417] on icon at bounding box center [961, 419] width 5 height 5
click at [1063, 539] on div "Save & Continue" at bounding box center [1063, 534] width 83 height 11
click at [1048, 521] on div "Save & Continue" at bounding box center [1064, 534] width 108 height 28
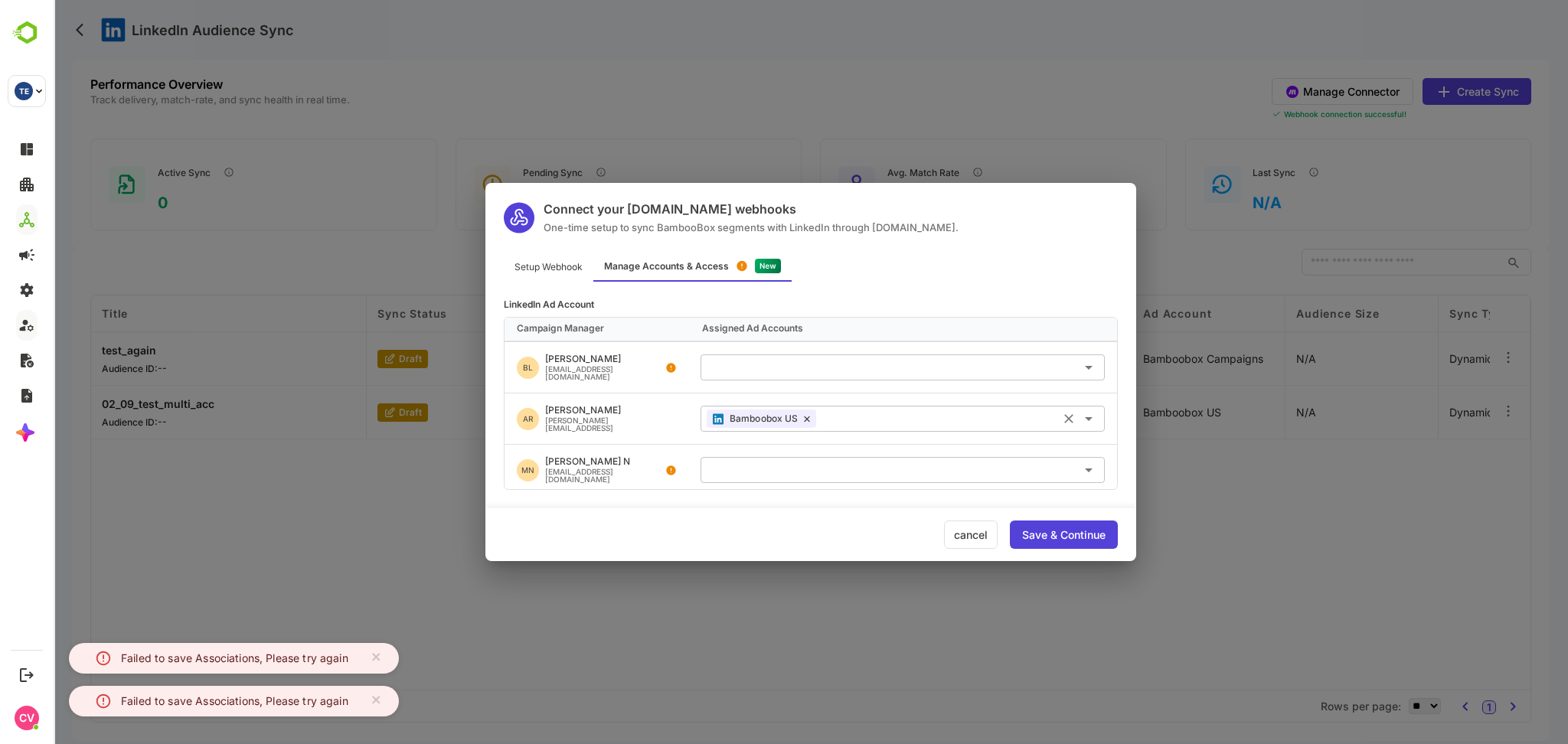
click at [949, 537] on div "cancel" at bounding box center [971, 534] width 54 height 28
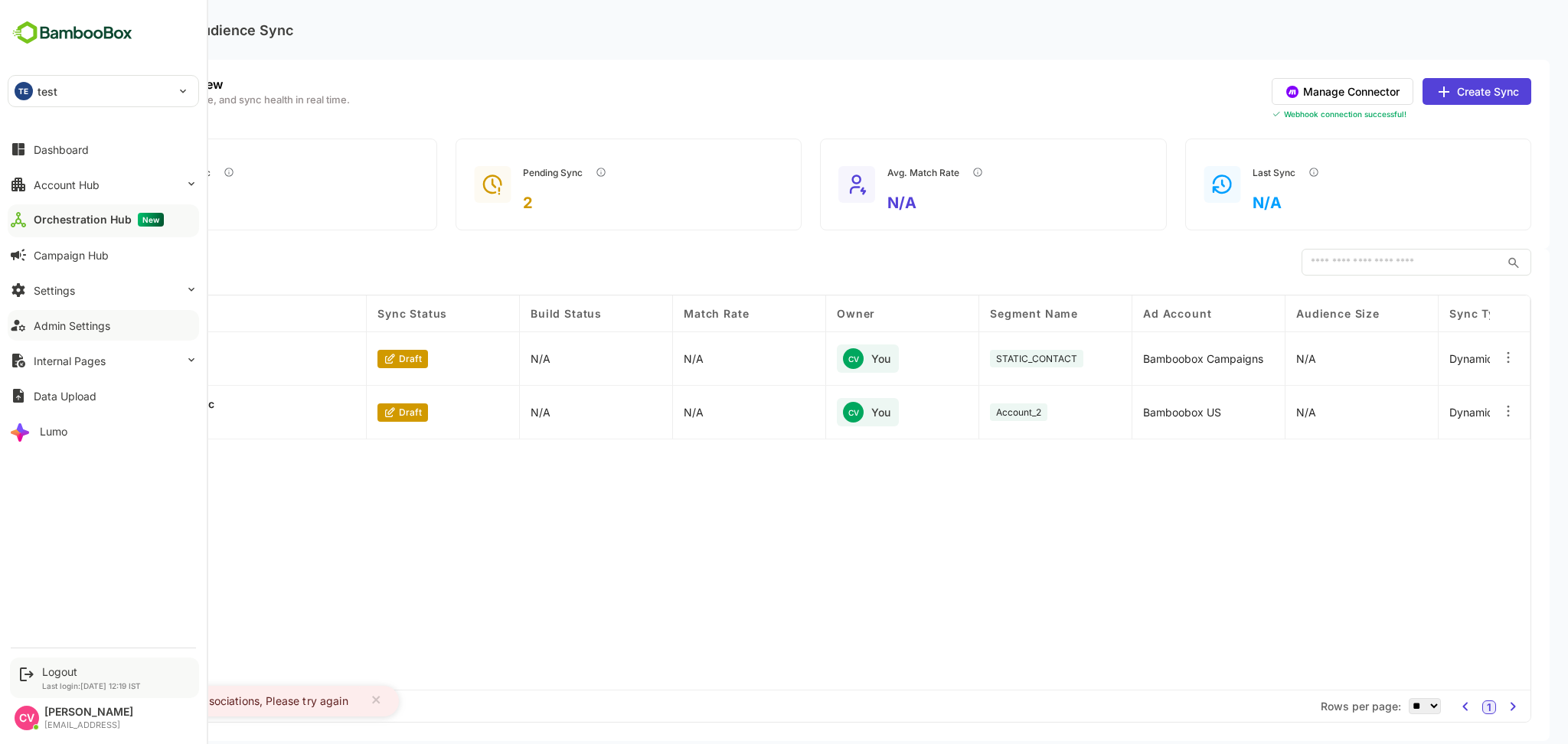
click at [54, 681] on p "Last login: Sep 2 12:19 IST" at bounding box center [92, 685] width 99 height 9
click at [65, 676] on div "Logout" at bounding box center [92, 672] width 99 height 13
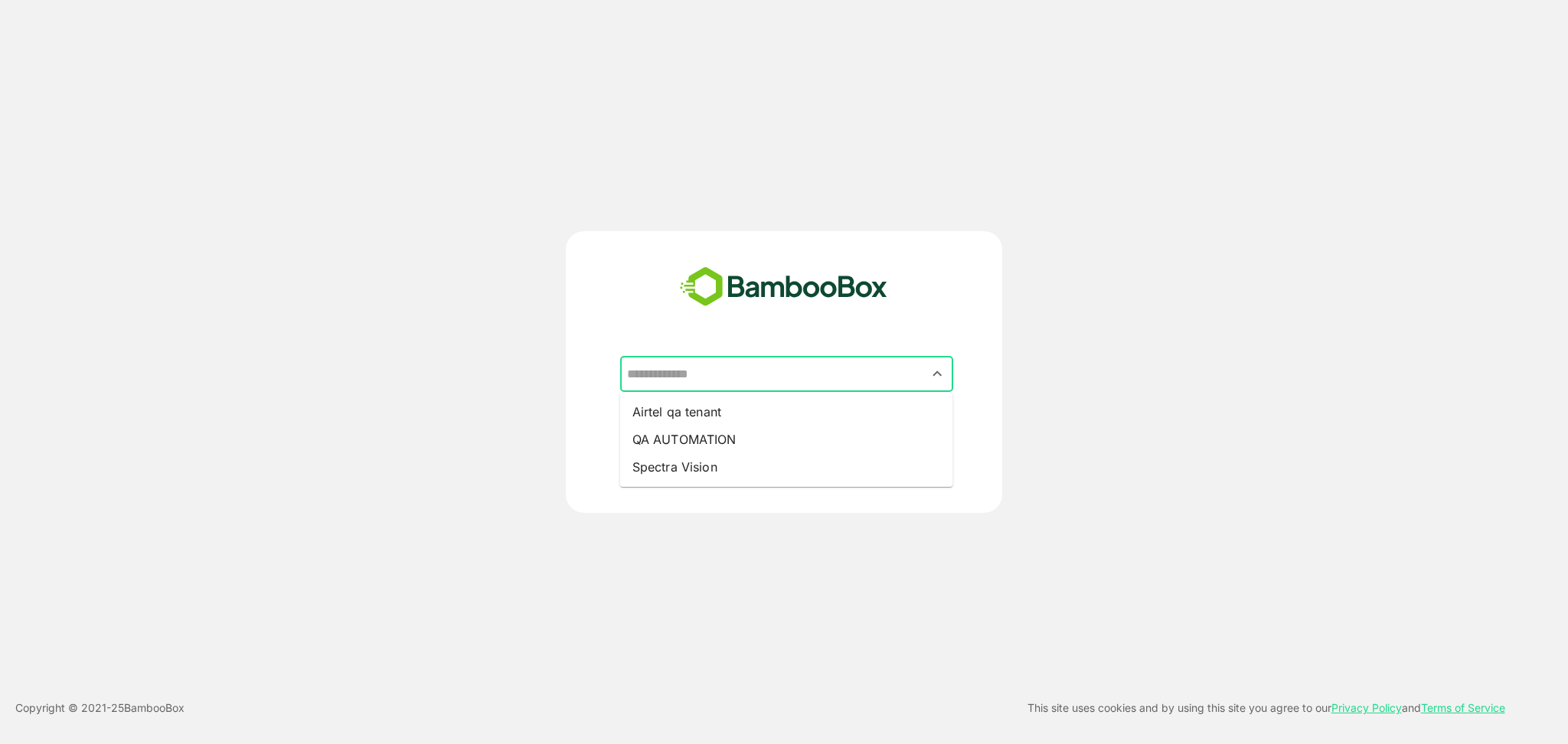
drag, startPoint x: 756, startPoint y: 366, endPoint x: 748, endPoint y: 374, distance: 11.3
click at [756, 366] on input "text" at bounding box center [787, 374] width 327 height 29
click at [736, 407] on li "Airtel qa tenant" at bounding box center [787, 412] width 333 height 27
type input "**********"
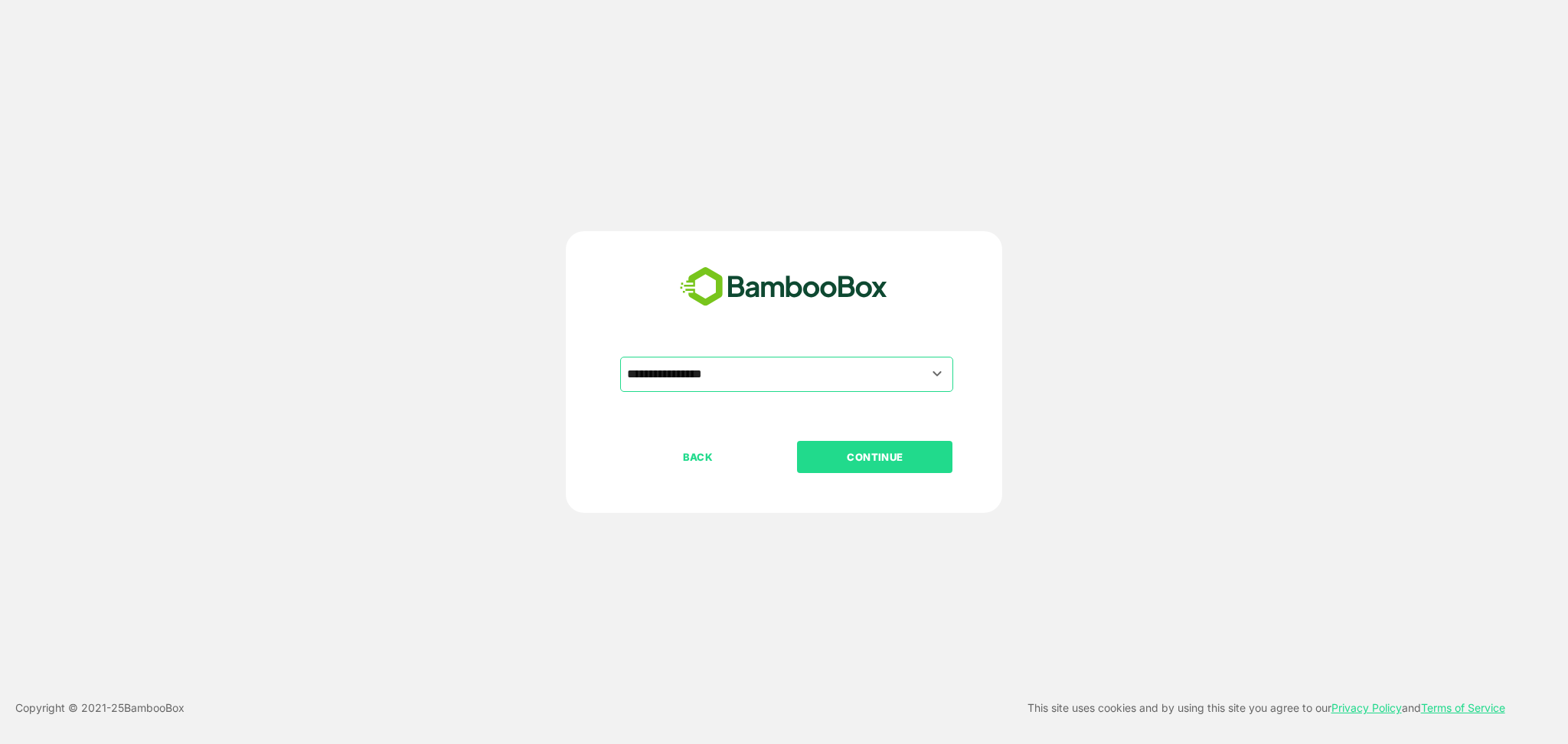
click at [864, 446] on button "CONTINUE" at bounding box center [875, 457] width 155 height 32
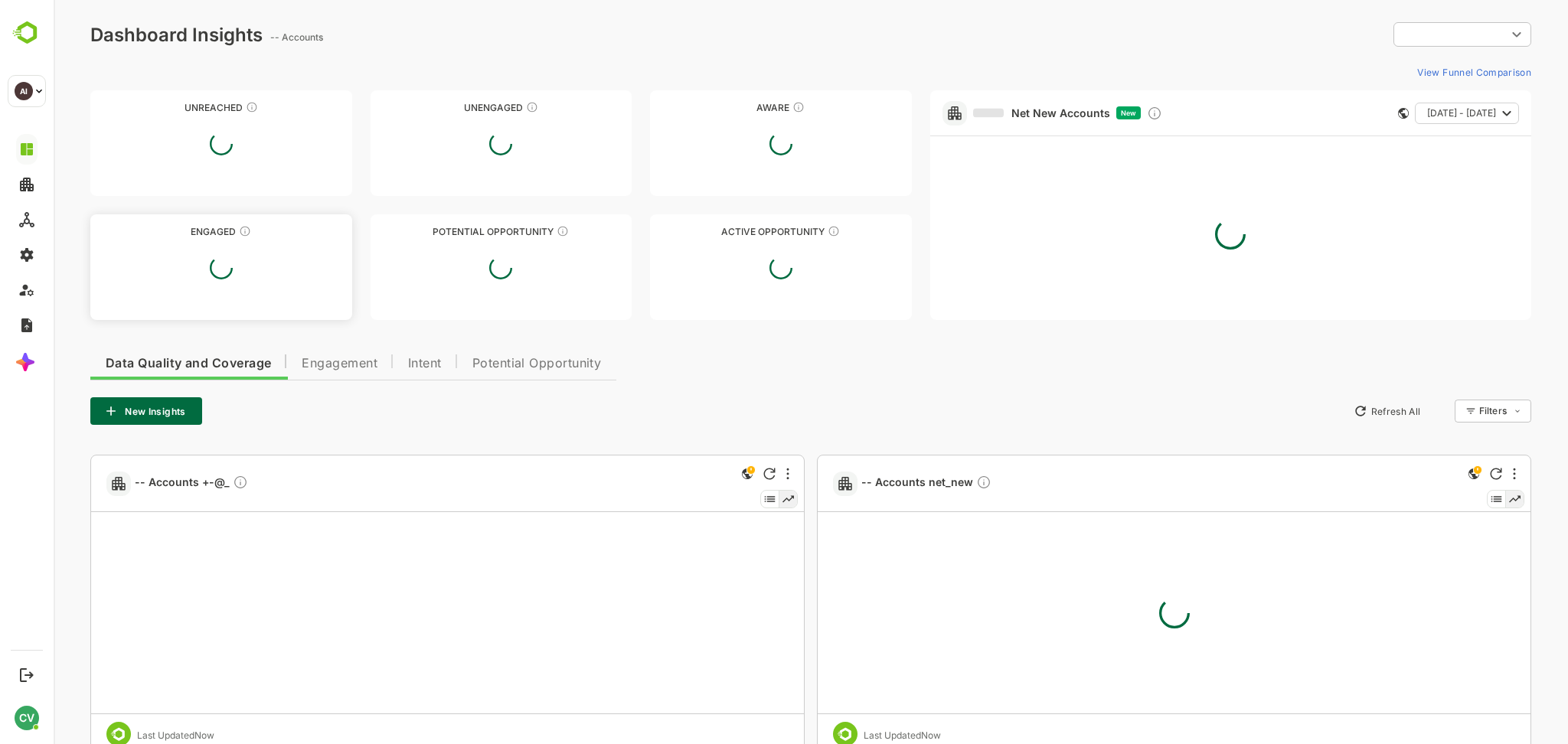
type input "**********"
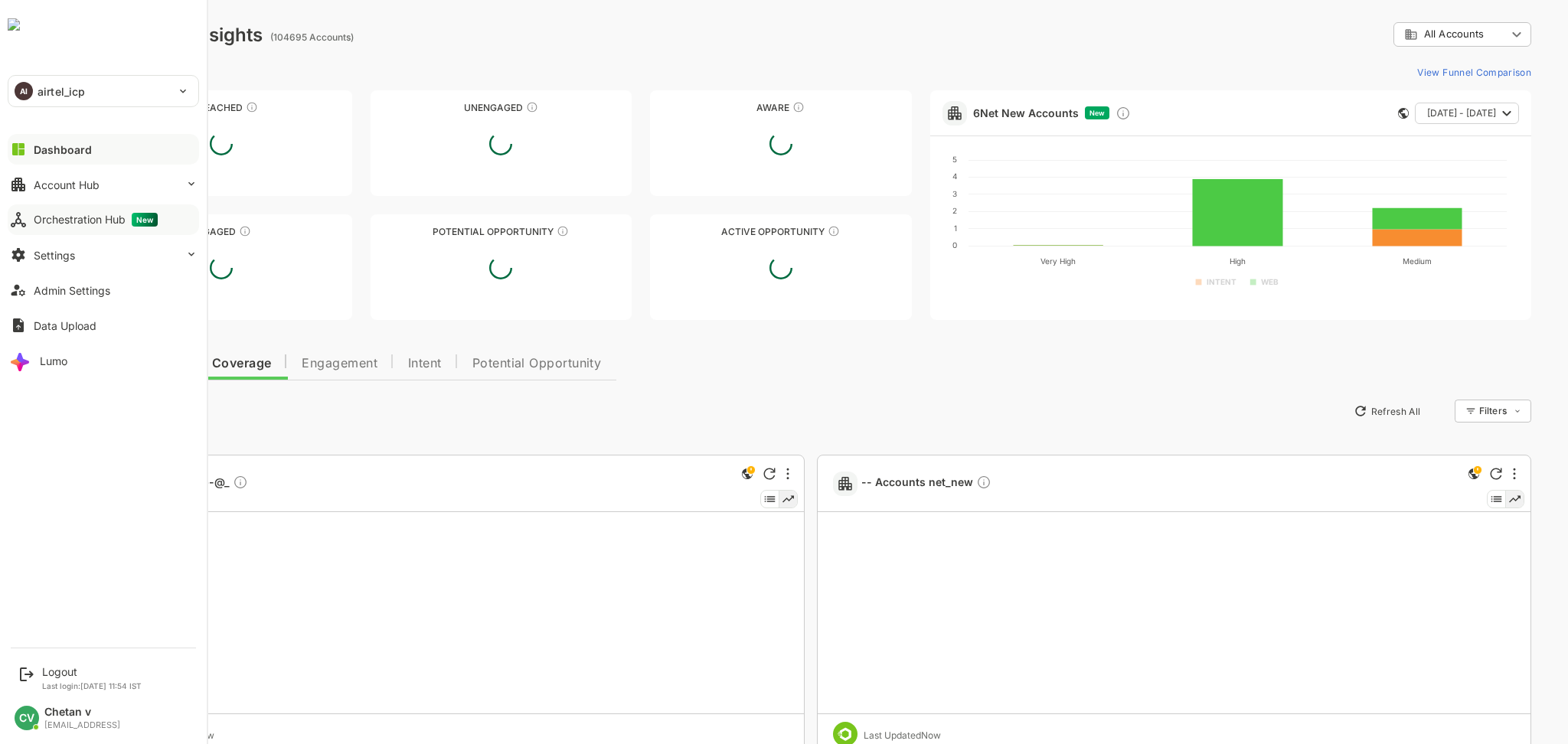
click at [51, 223] on div "Orchestration Hub New" at bounding box center [96, 219] width 124 height 14
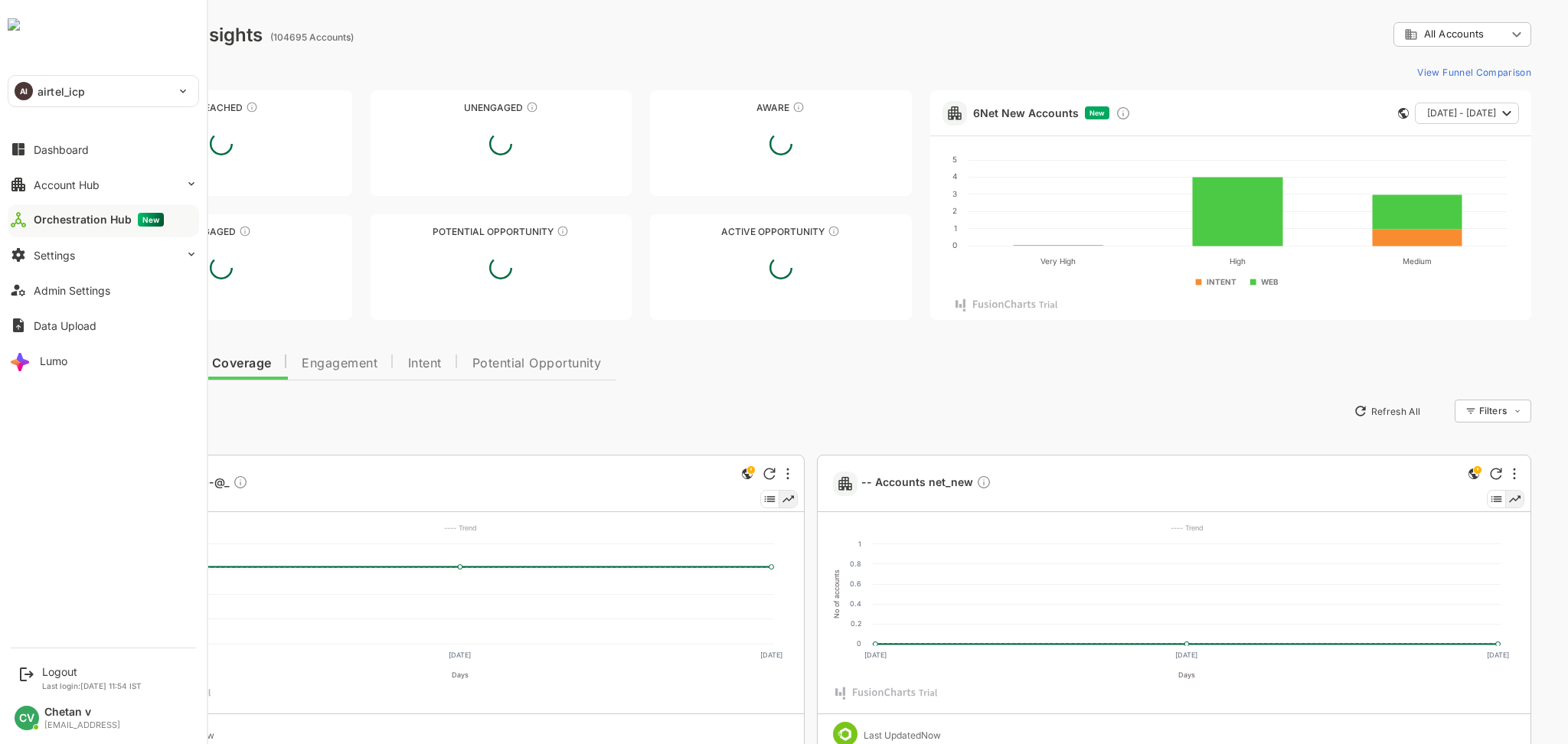
click at [69, 222] on div "Orchestration Hub New" at bounding box center [99, 219] width 130 height 14
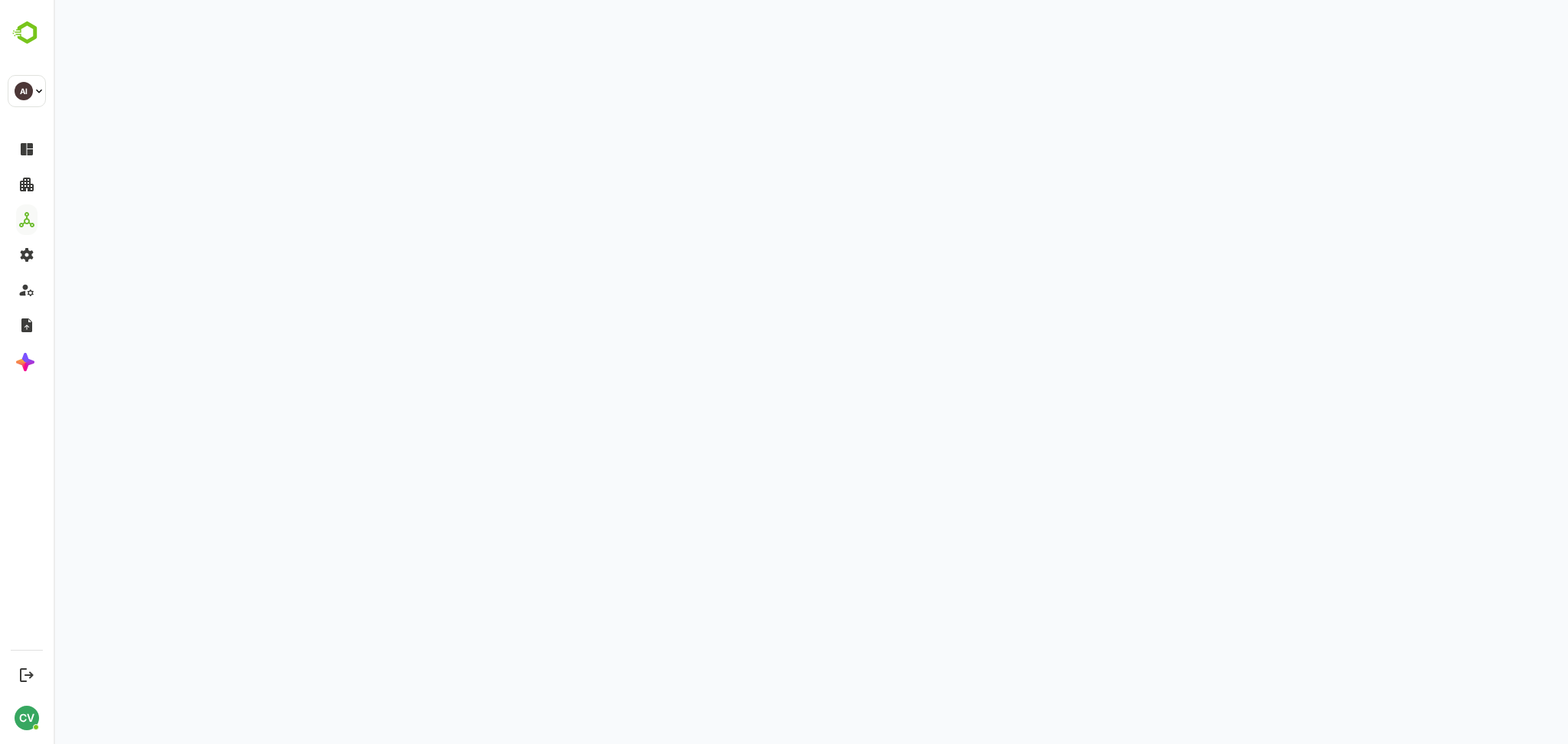
drag, startPoint x: 54, startPoint y: 0, endPoint x: 209, endPoint y: 203, distance: 255.4
click at [209, 203] on div at bounding box center [811, 365] width 1478 height 729
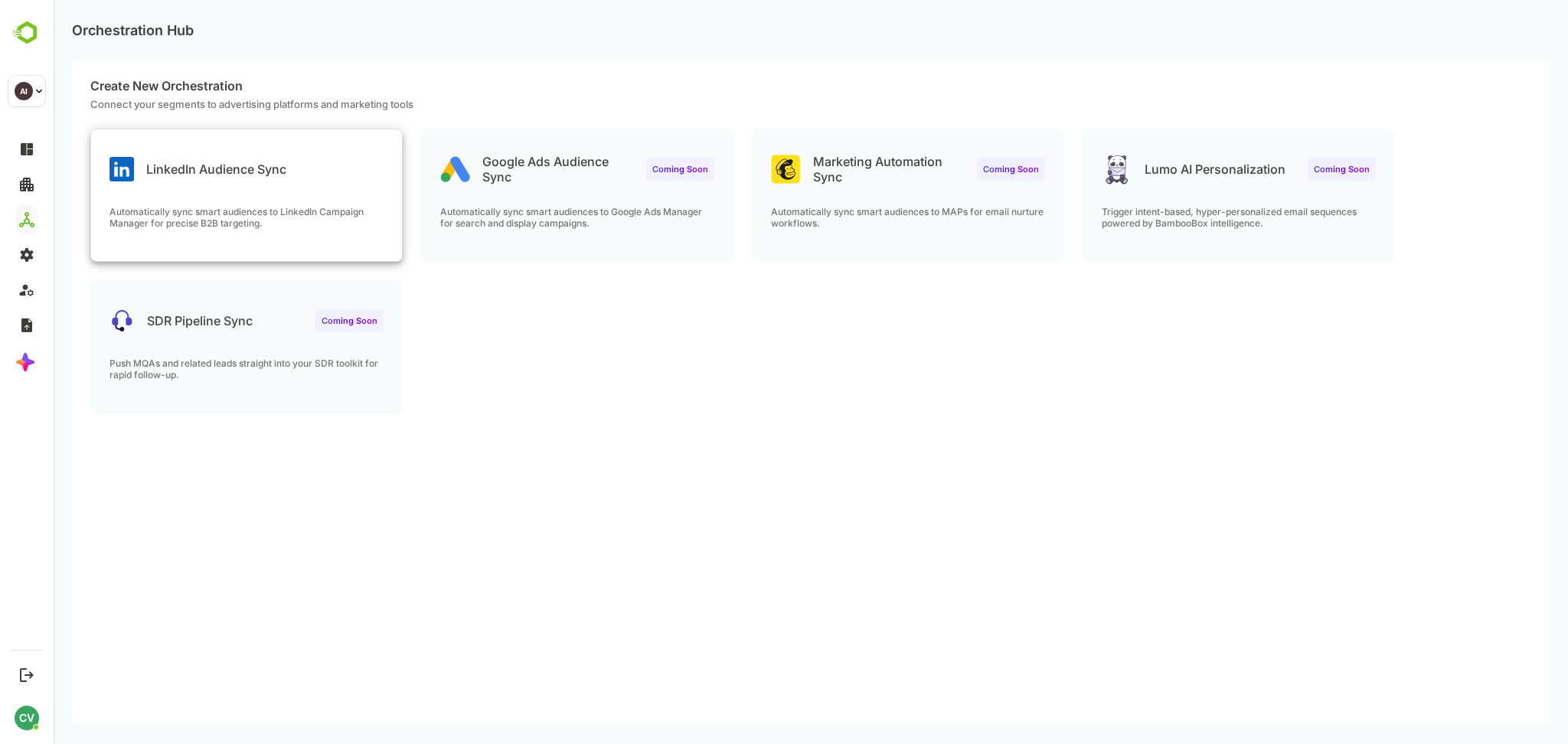
click at [231, 186] on div "LinkedIn Audience Sync Automatically sync smart audiences to LinkedIn Campaign …" at bounding box center [246, 195] width 311 height 132
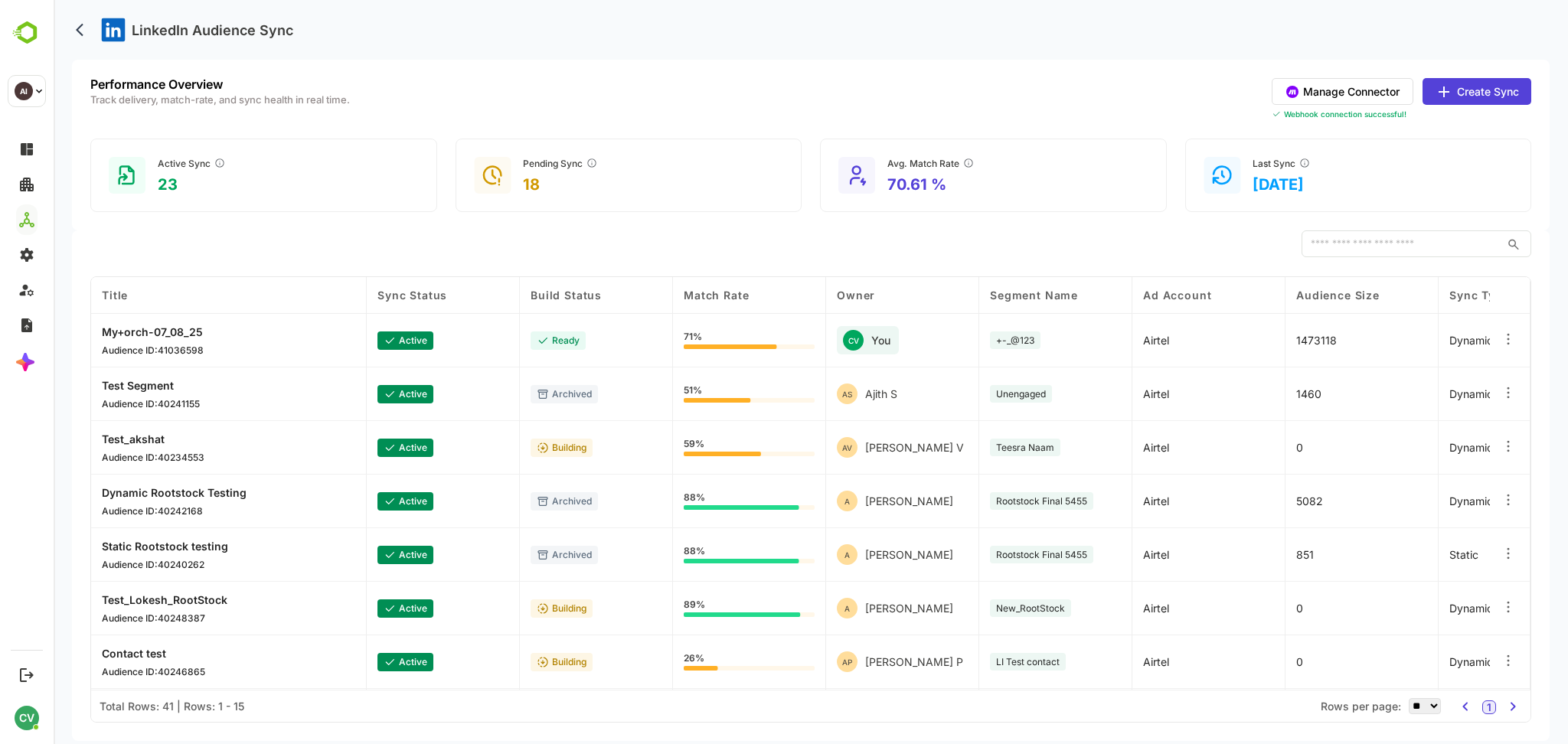
click at [1397, 89] on button "Manage Connector" at bounding box center [1343, 92] width 142 height 26
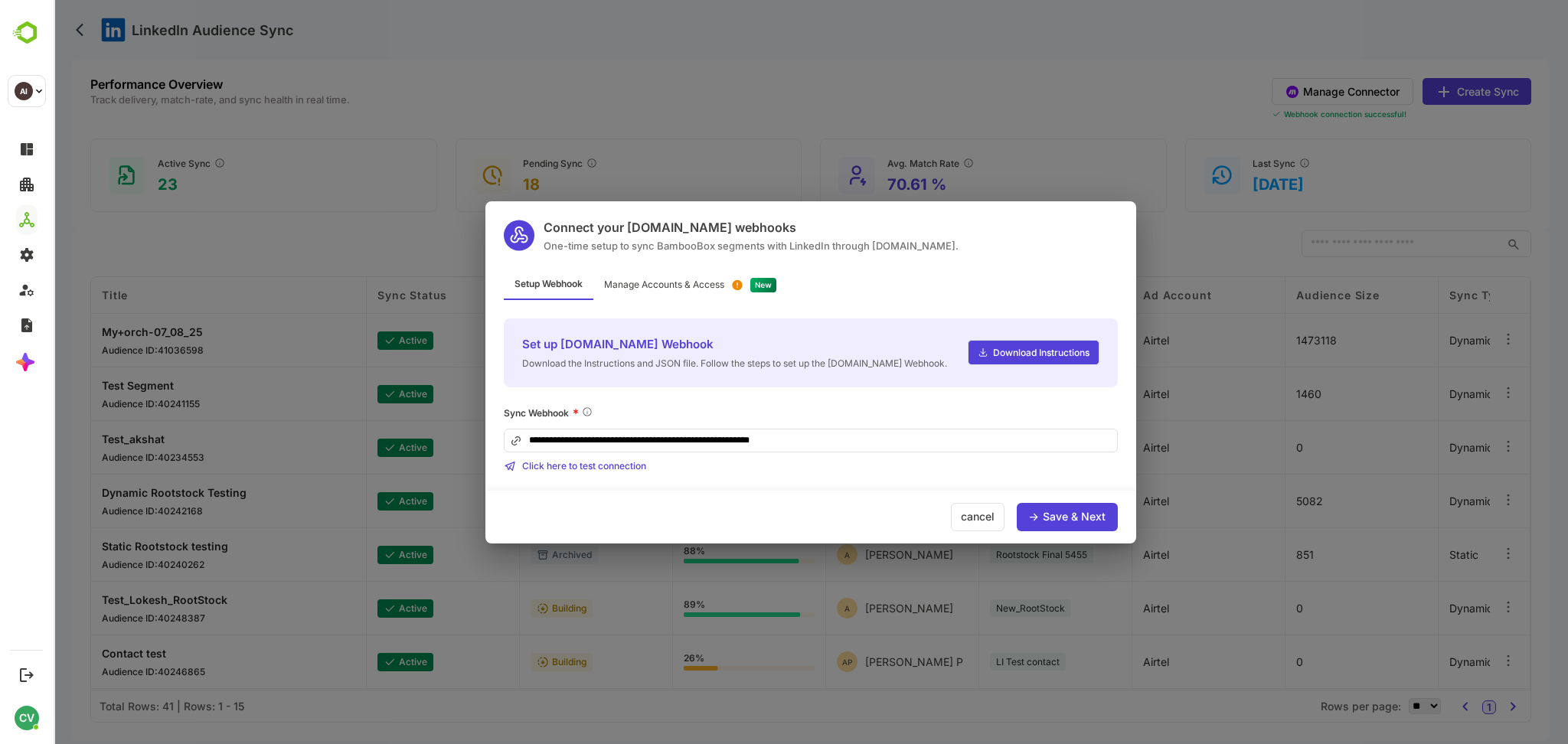
click at [1074, 518] on div "Save & Next" at bounding box center [1075, 516] width 63 height 11
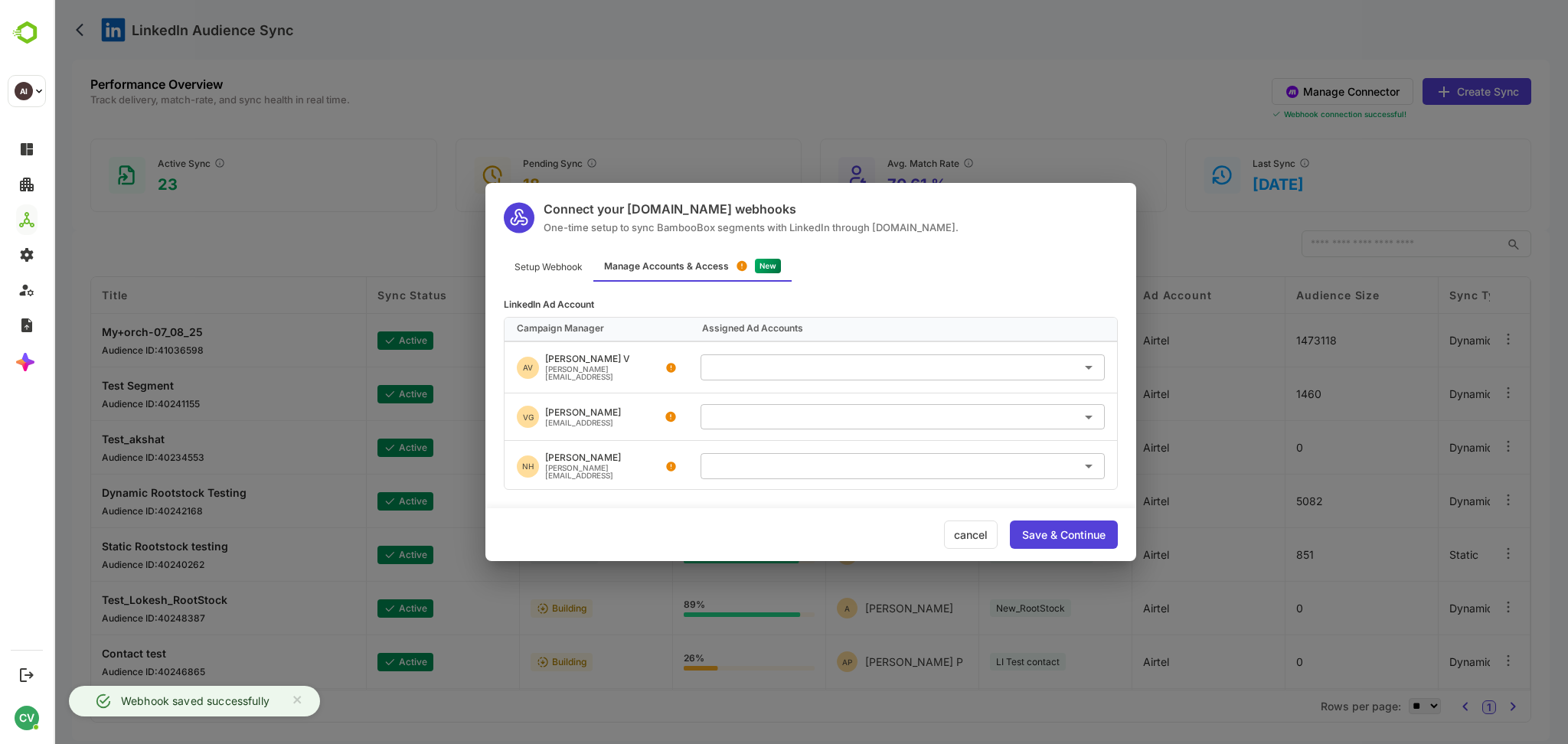
click at [793, 369] on input "text" at bounding box center [902, 367] width 392 height 26
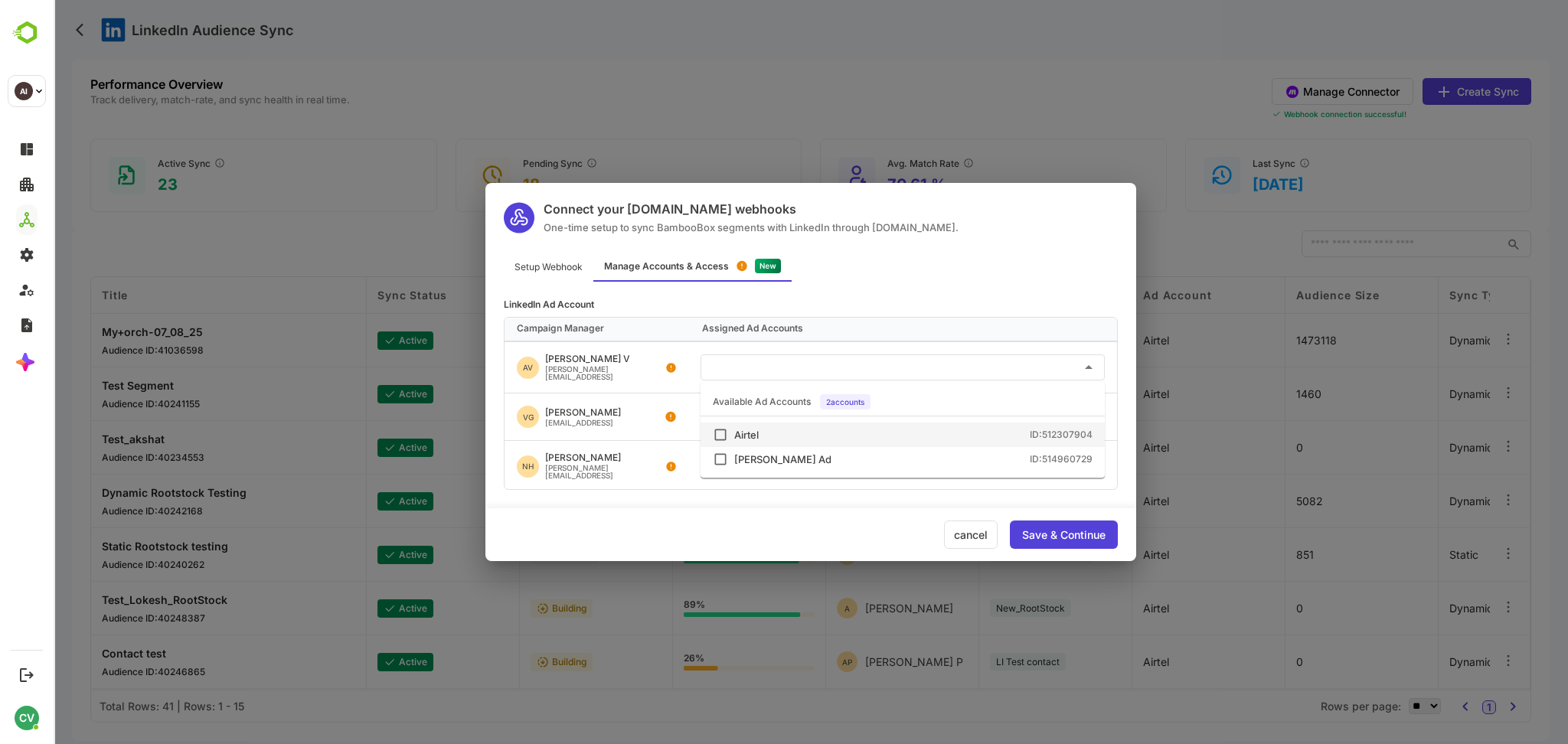
click at [793, 434] on div "Airtel ID: 512307904" at bounding box center [913, 436] width 359 height 10
click at [770, 456] on div "[PERSON_NAME] Ad" at bounding box center [783, 460] width 97 height 10
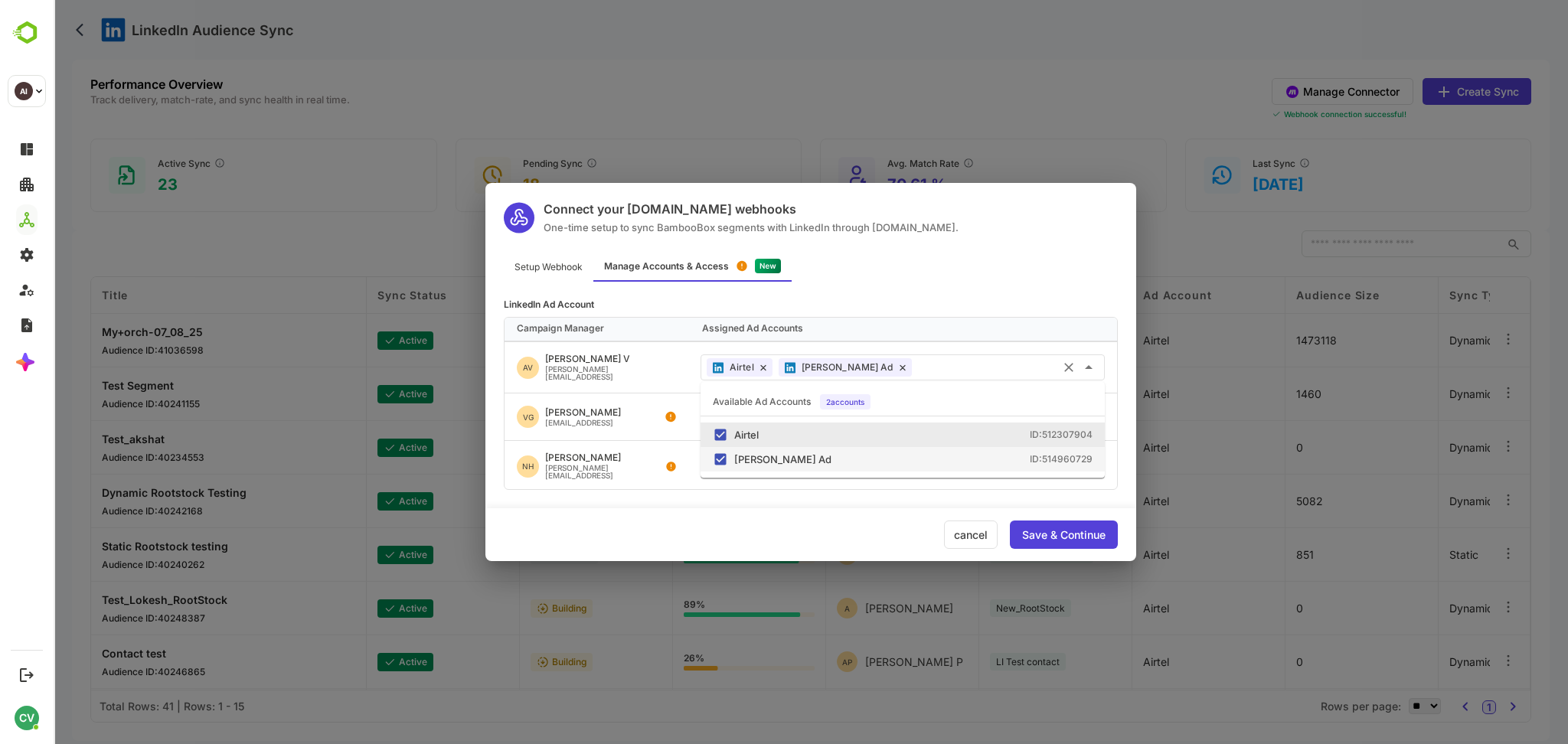
click at [1047, 527] on div "Save & Continue" at bounding box center [1064, 534] width 108 height 28
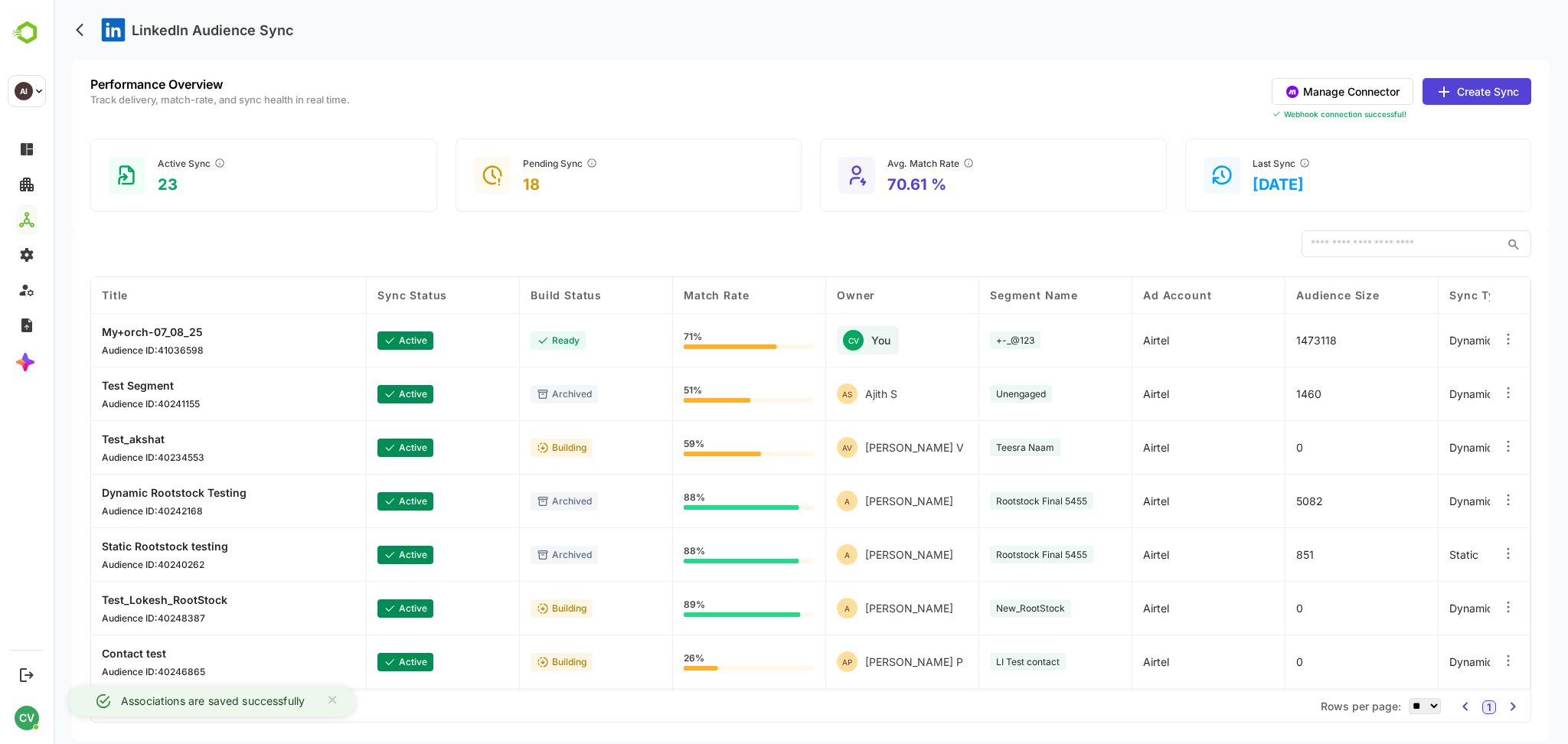
click at [1331, 89] on button "Manage Connector" at bounding box center [1343, 92] width 142 height 26
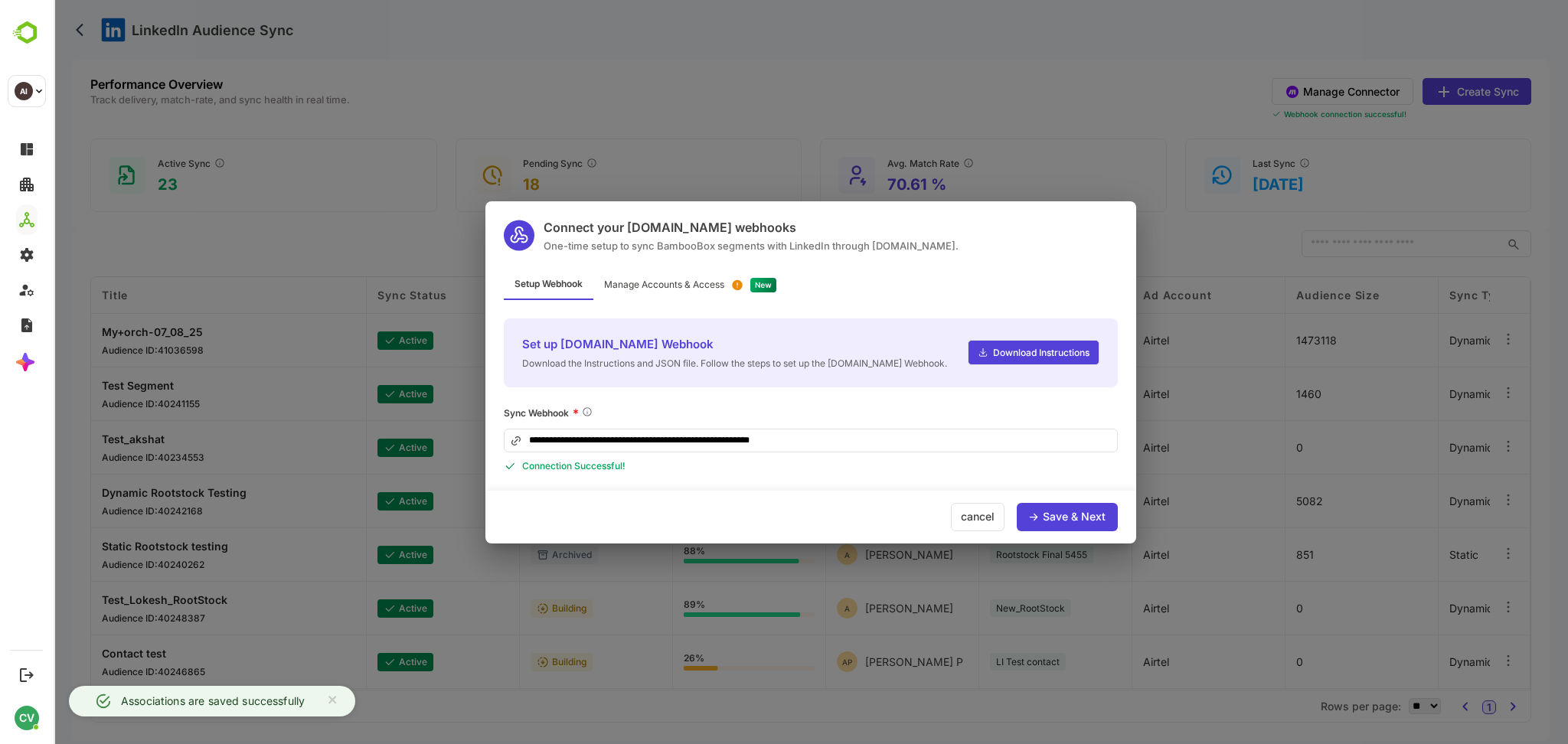
click at [701, 284] on div "Manage Accounts & Access" at bounding box center [665, 285] width 120 height 9
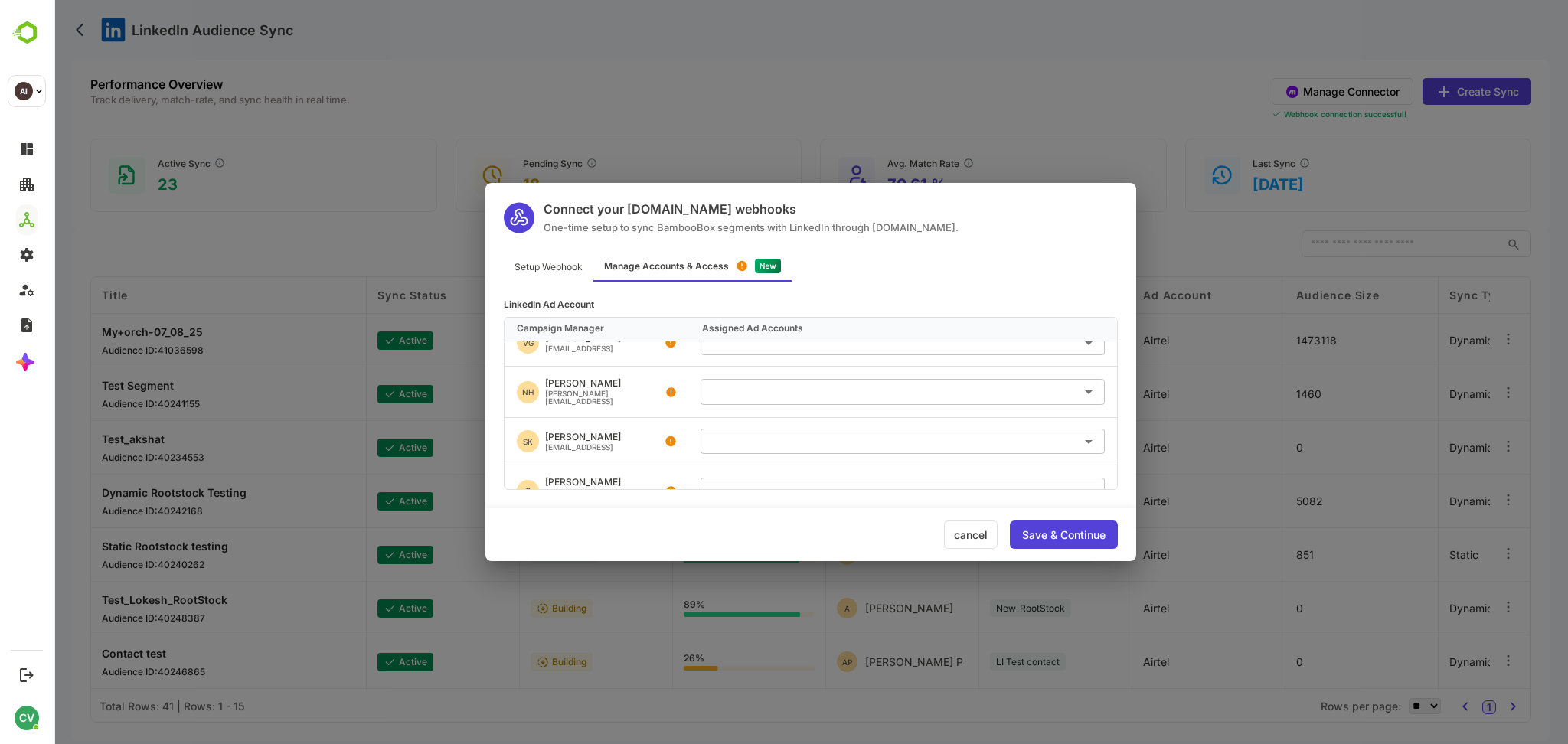
scroll to position [90, 0]
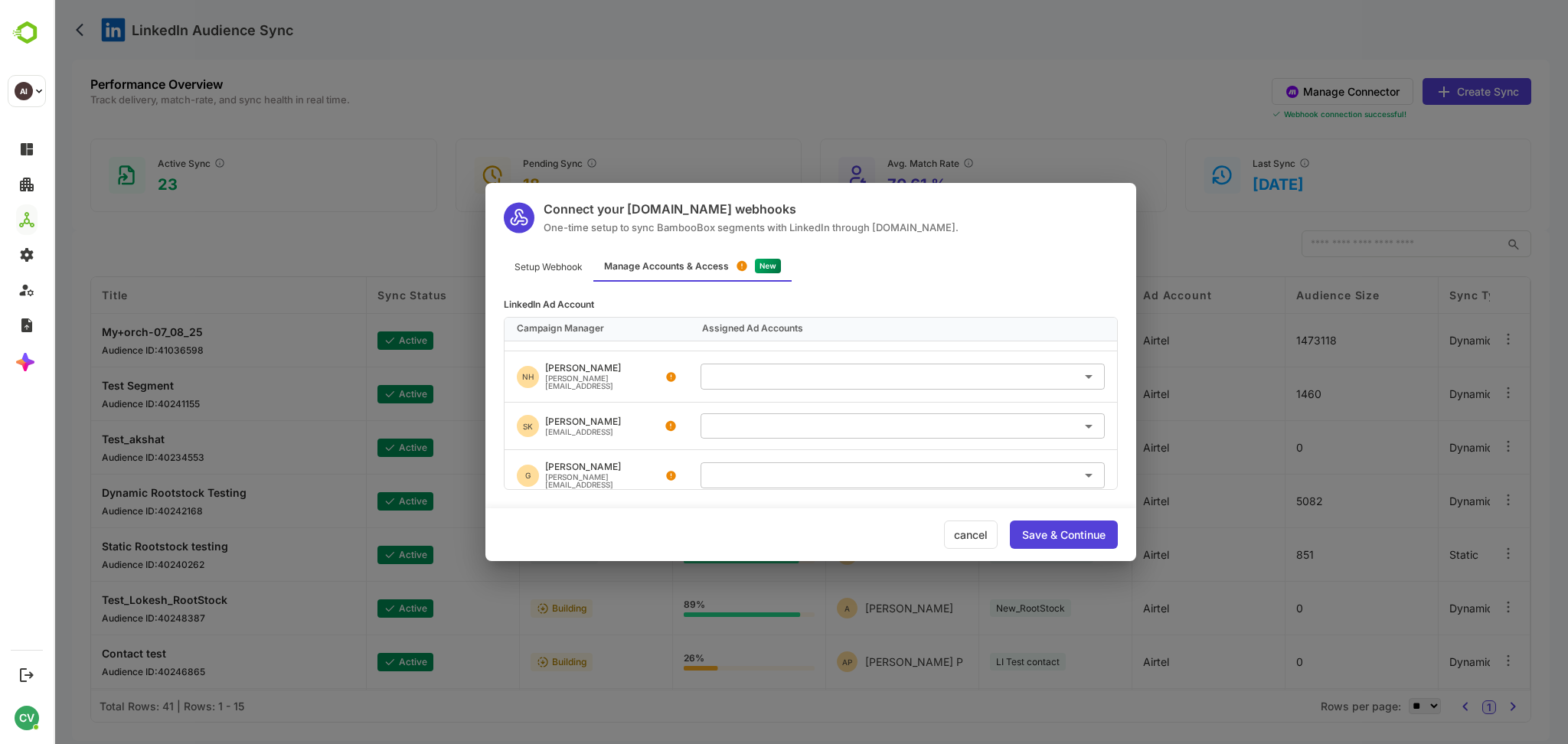
click at [1071, 530] on div "Save & Continue" at bounding box center [1063, 534] width 83 height 11
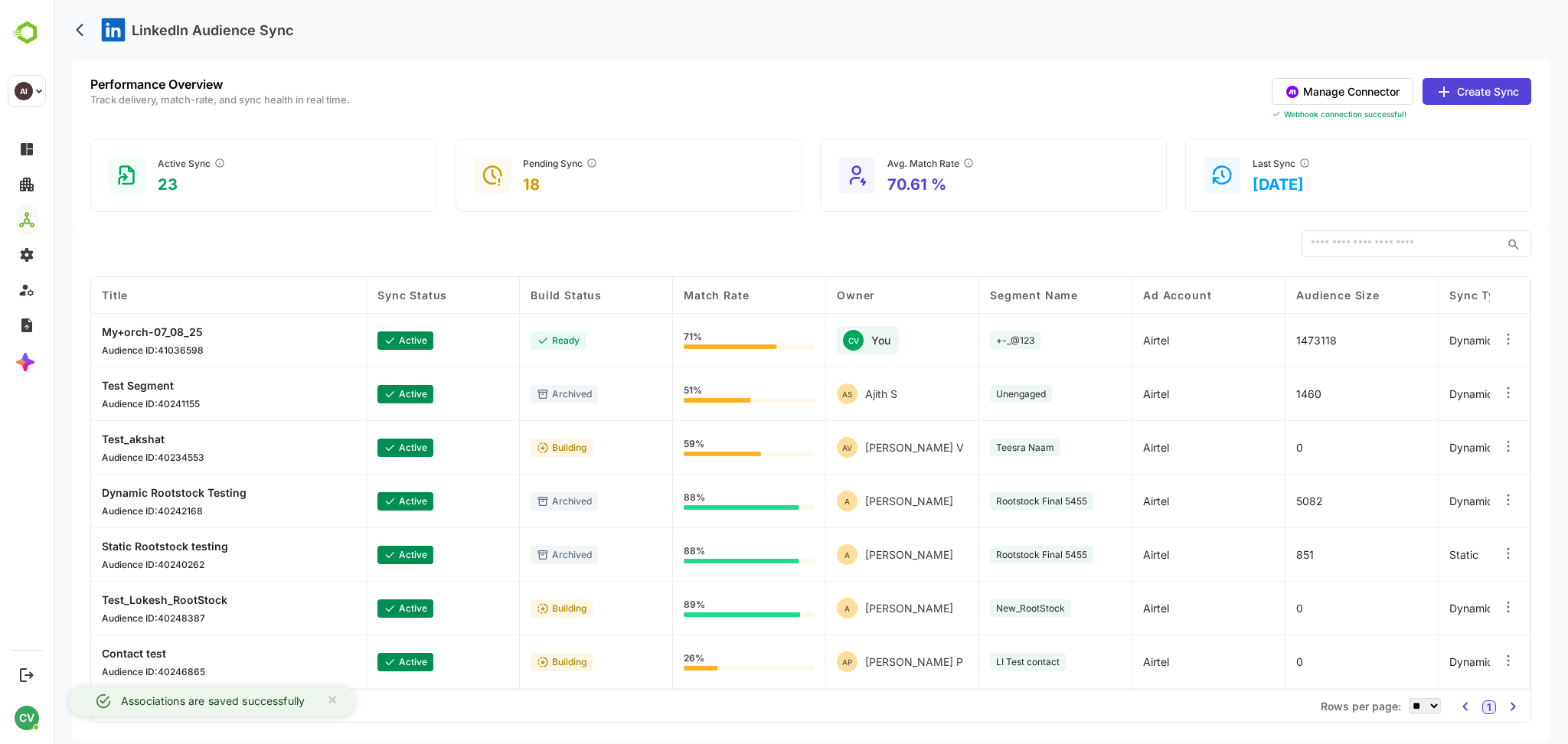
click at [1472, 92] on button "Create Sync" at bounding box center [1477, 92] width 109 height 26
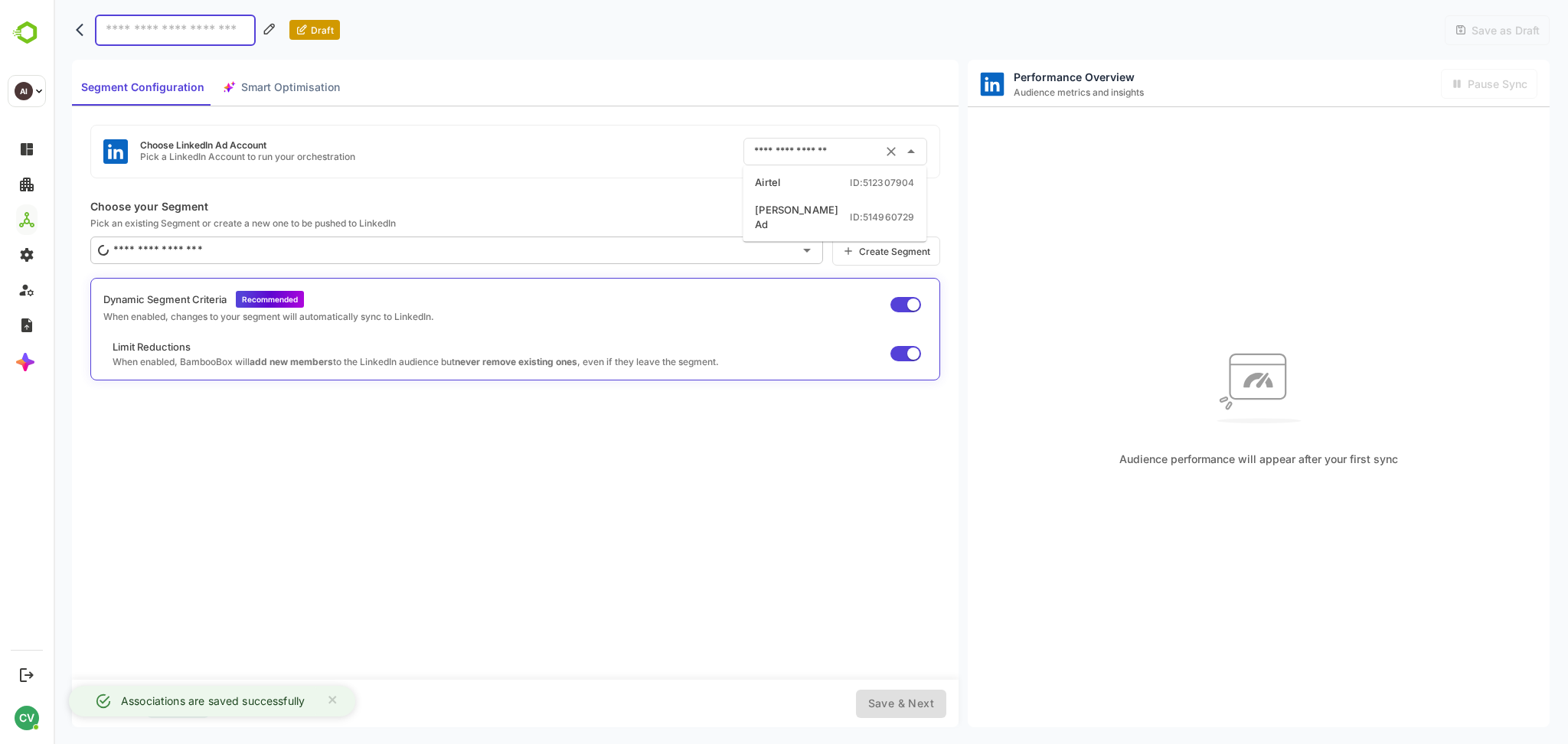
click at [816, 139] on input "text" at bounding box center [814, 152] width 127 height 25
click at [785, 182] on li "Airtel ID: 512307904" at bounding box center [834, 182] width 177 height 27
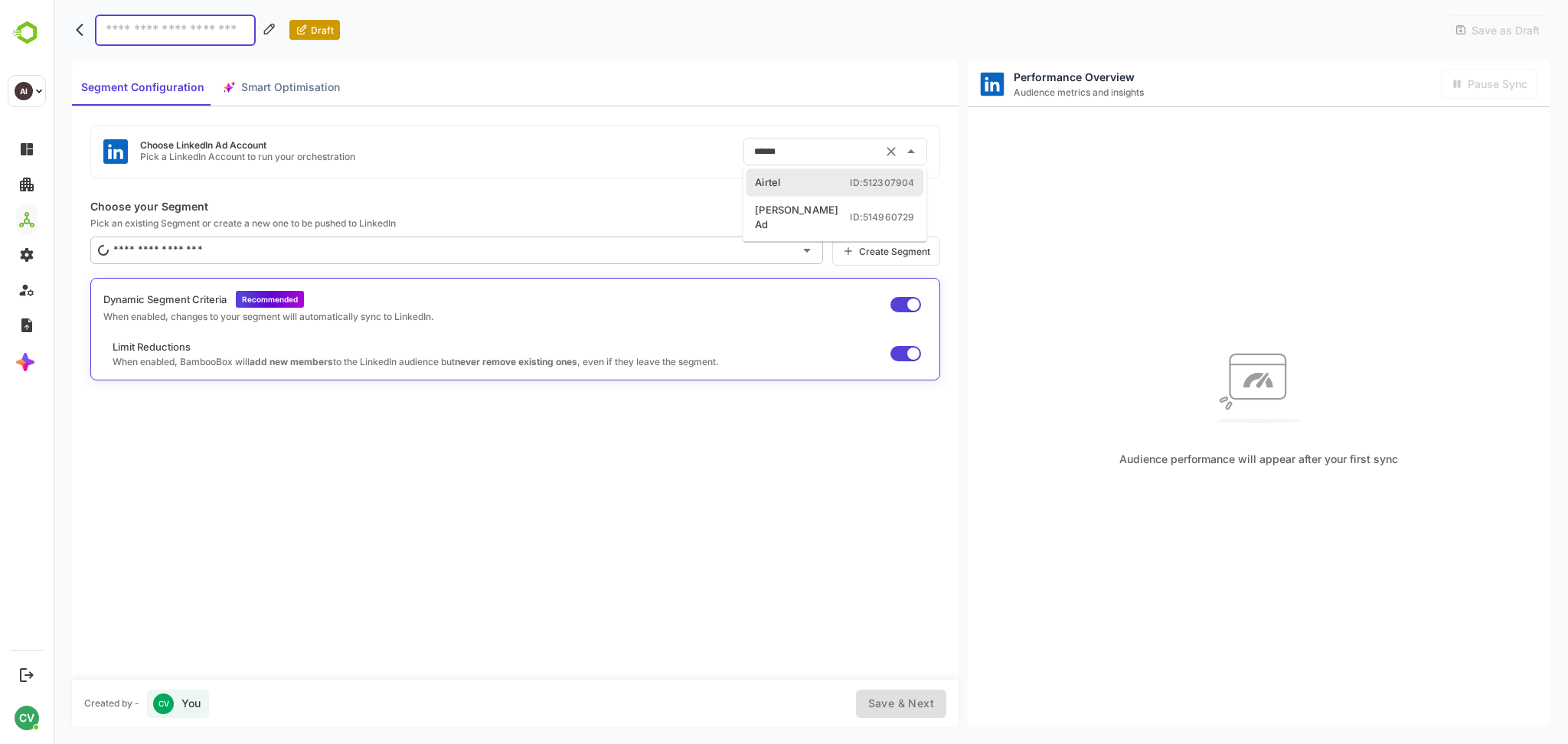
click at [831, 157] on input "******" at bounding box center [814, 152] width 127 height 25
click at [794, 205] on div "[PERSON_NAME] Ad" at bounding box center [802, 217] width 95 height 30
type input "*********"
click at [888, 161] on button "Clear" at bounding box center [892, 152] width 21 height 21
type input "***"
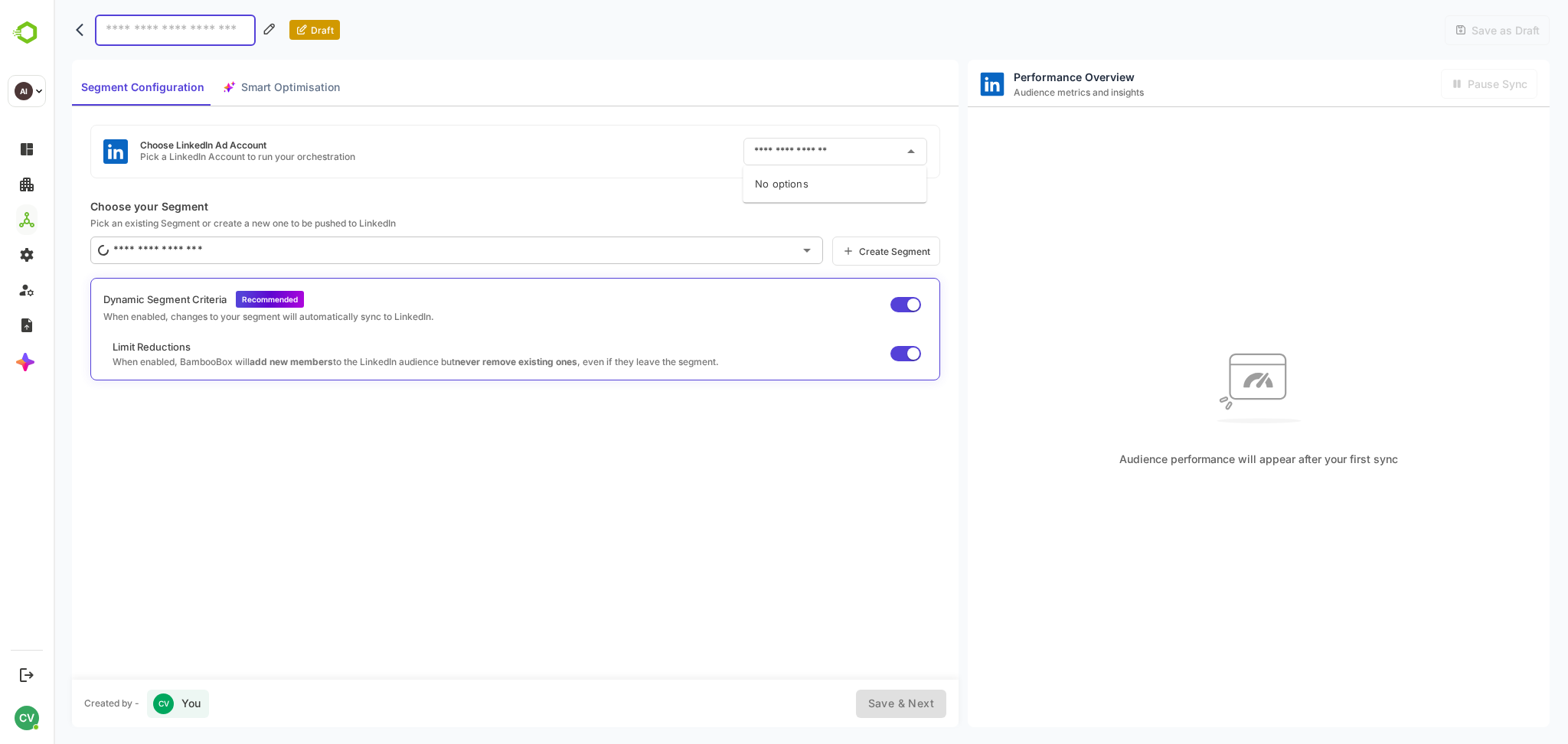
click at [164, 30] on input at bounding box center [175, 31] width 161 height 31
type input "**********"
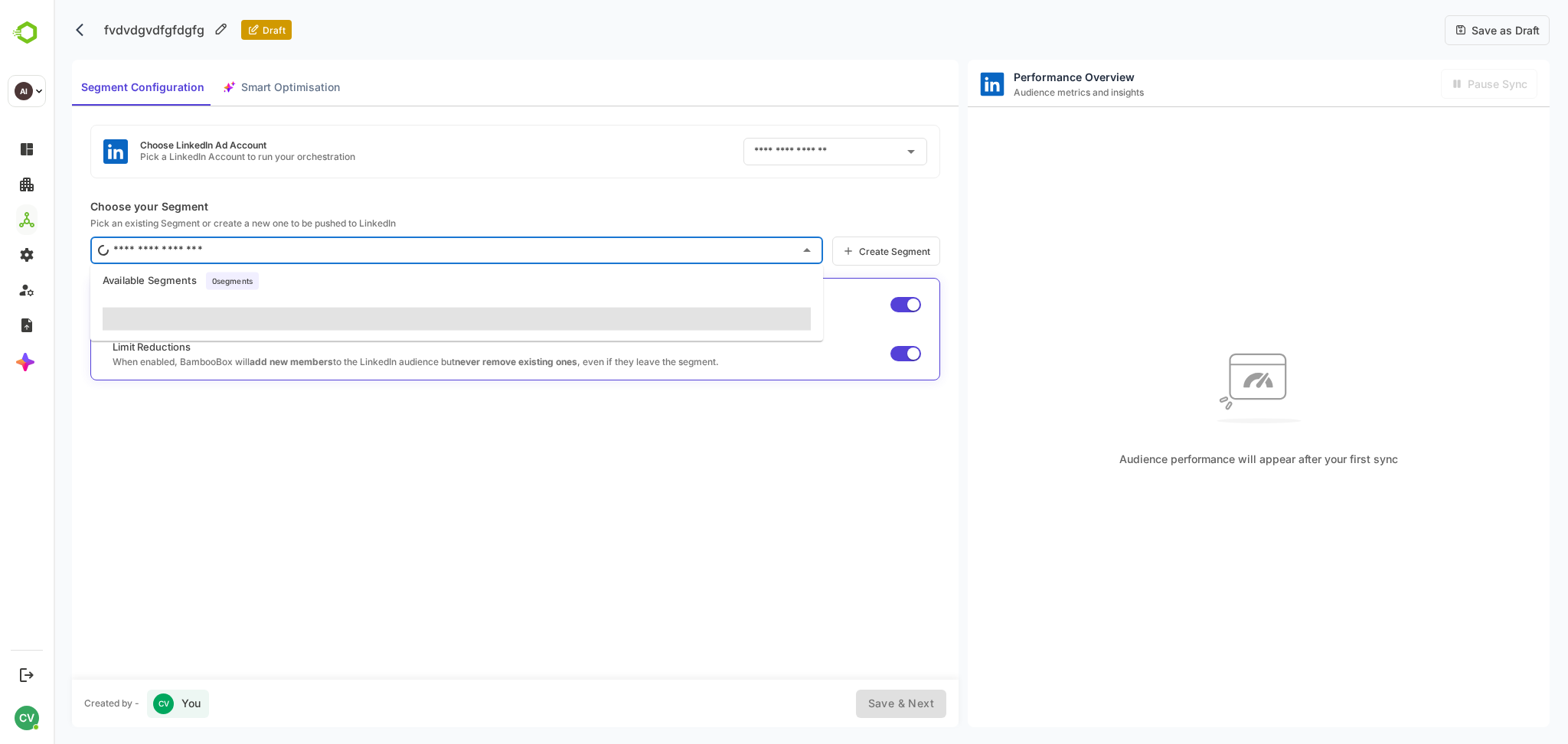
click at [267, 254] on input "text" at bounding box center [451, 251] width 684 height 25
click at [392, 318] on span at bounding box center [456, 319] width 709 height 23
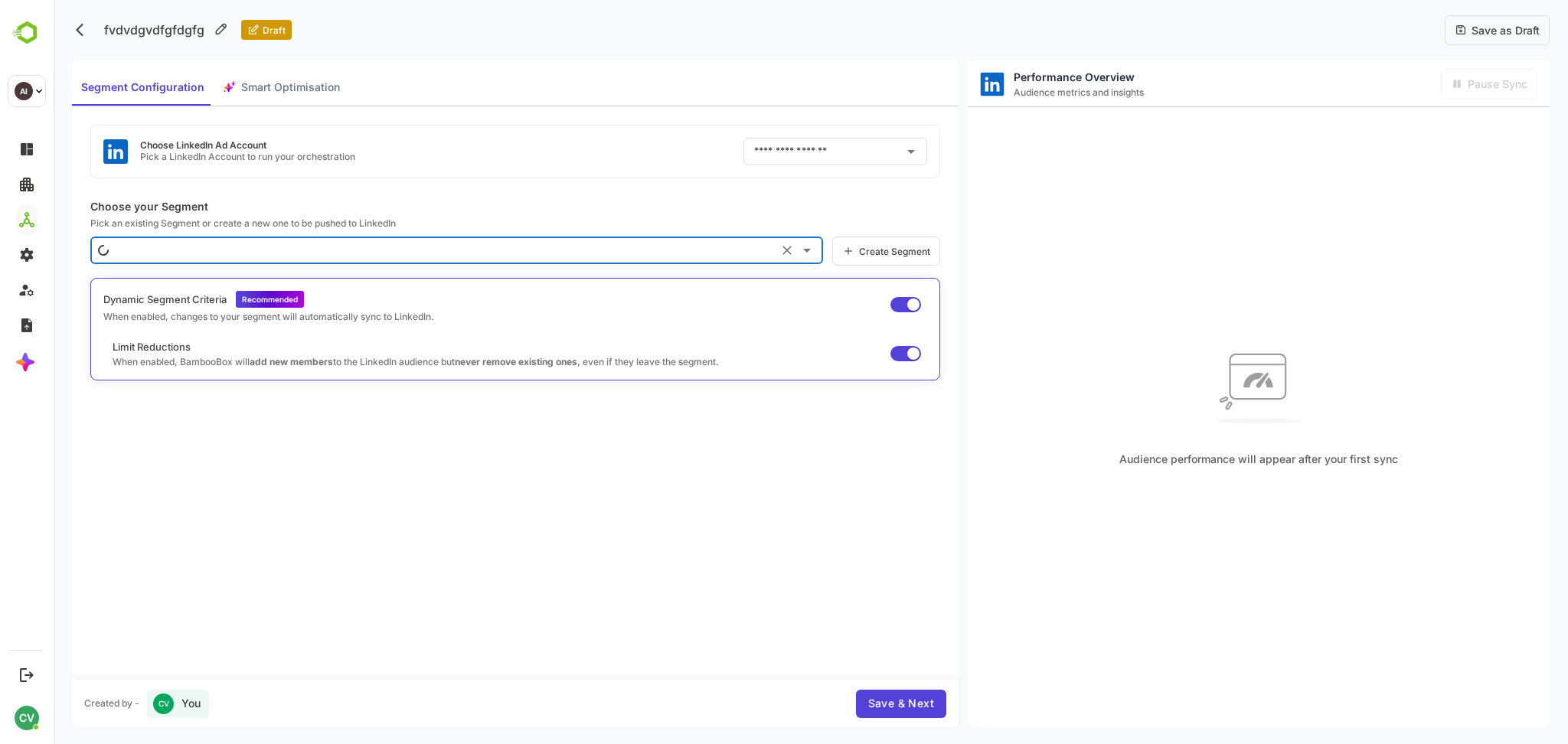
click at [448, 185] on div "Choose LinkedIn Ad Account Pick a LinkedIn Account to run your orchestration ​ …" at bounding box center [515, 393] width 887 height 572
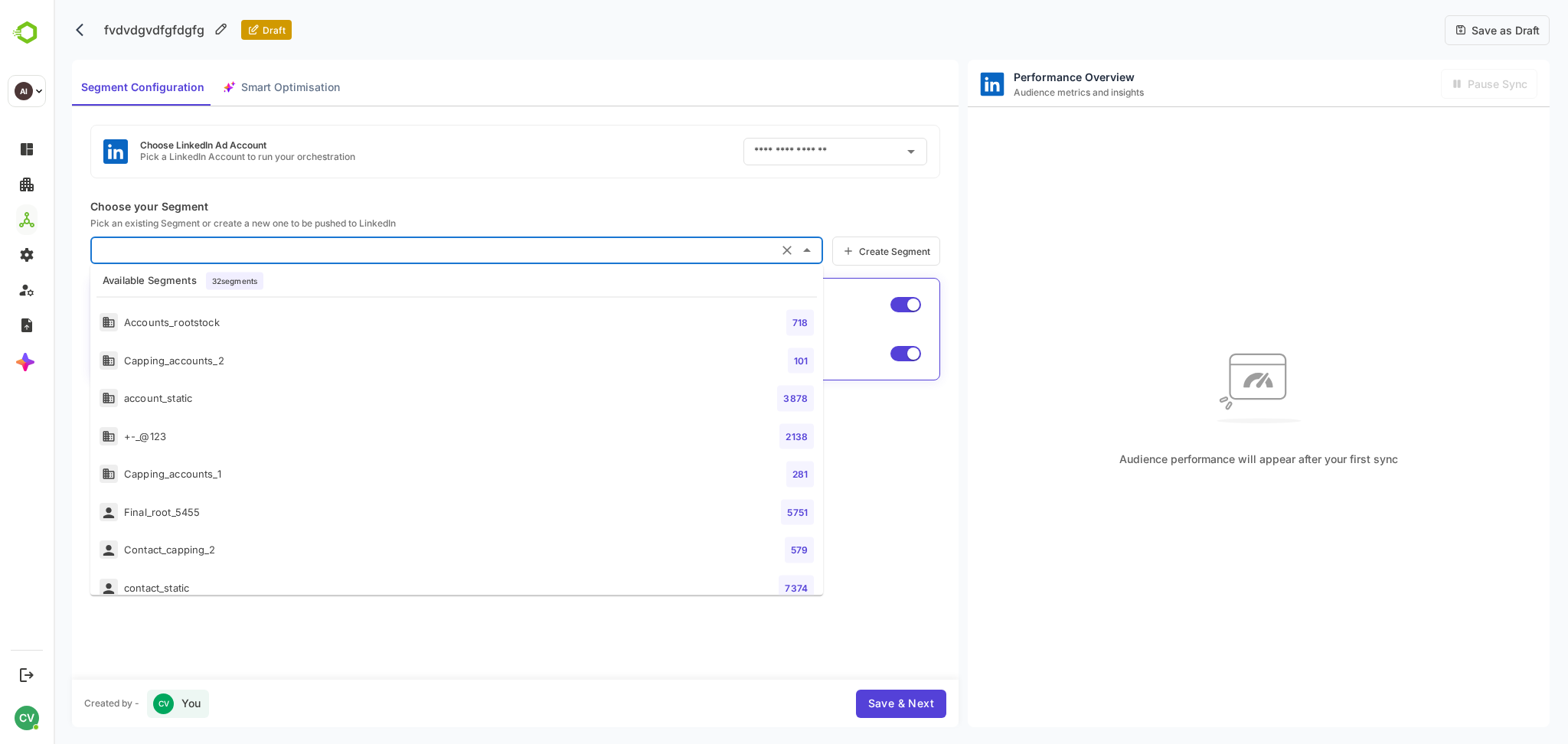
click at [370, 252] on input "text" at bounding box center [436, 251] width 676 height 25
click at [494, 154] on div "Choose LinkedIn Ad Account Pick a LinkedIn Account to run your orchestration ​" at bounding box center [516, 151] width 850 height 54
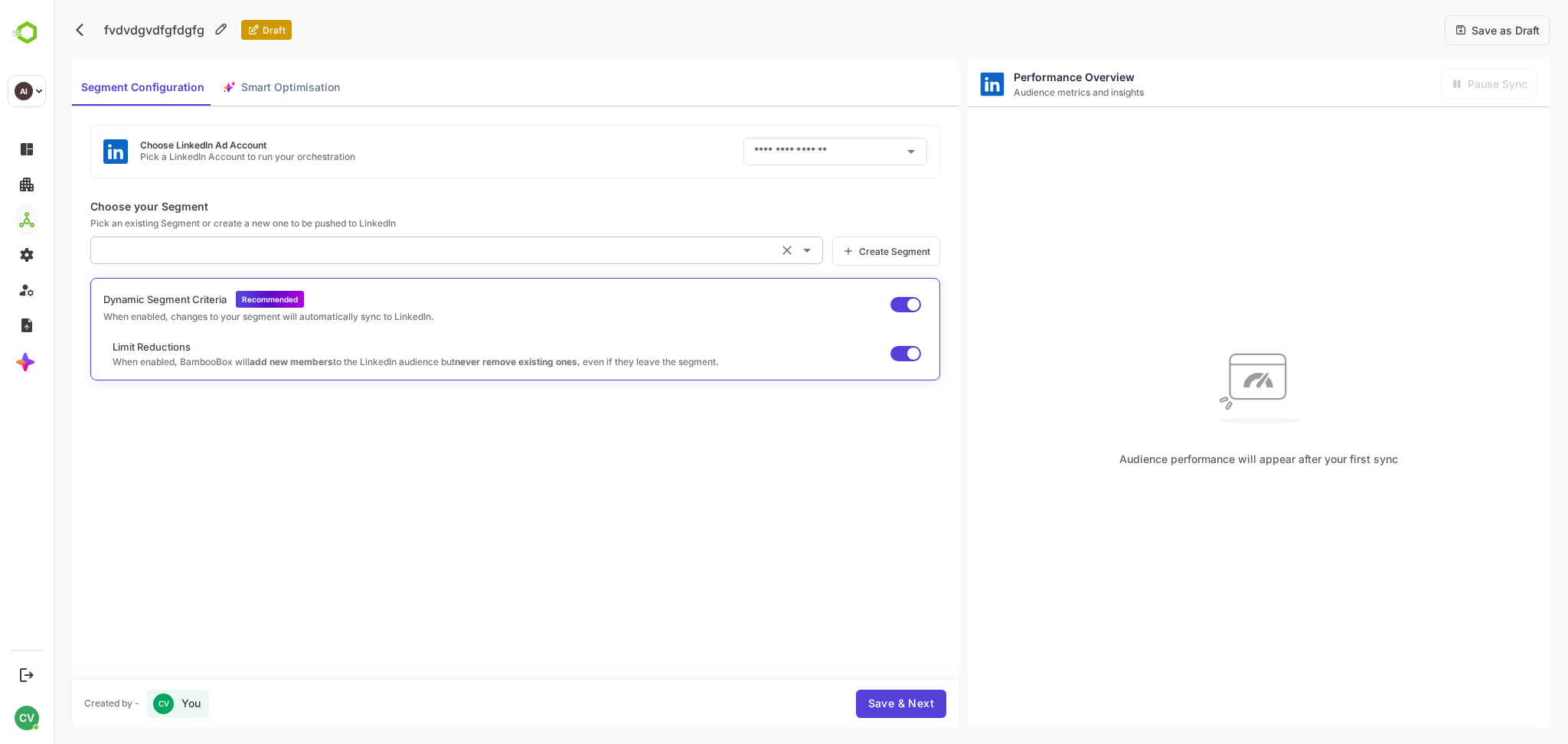
click at [466, 243] on input "text" at bounding box center [436, 251] width 676 height 25
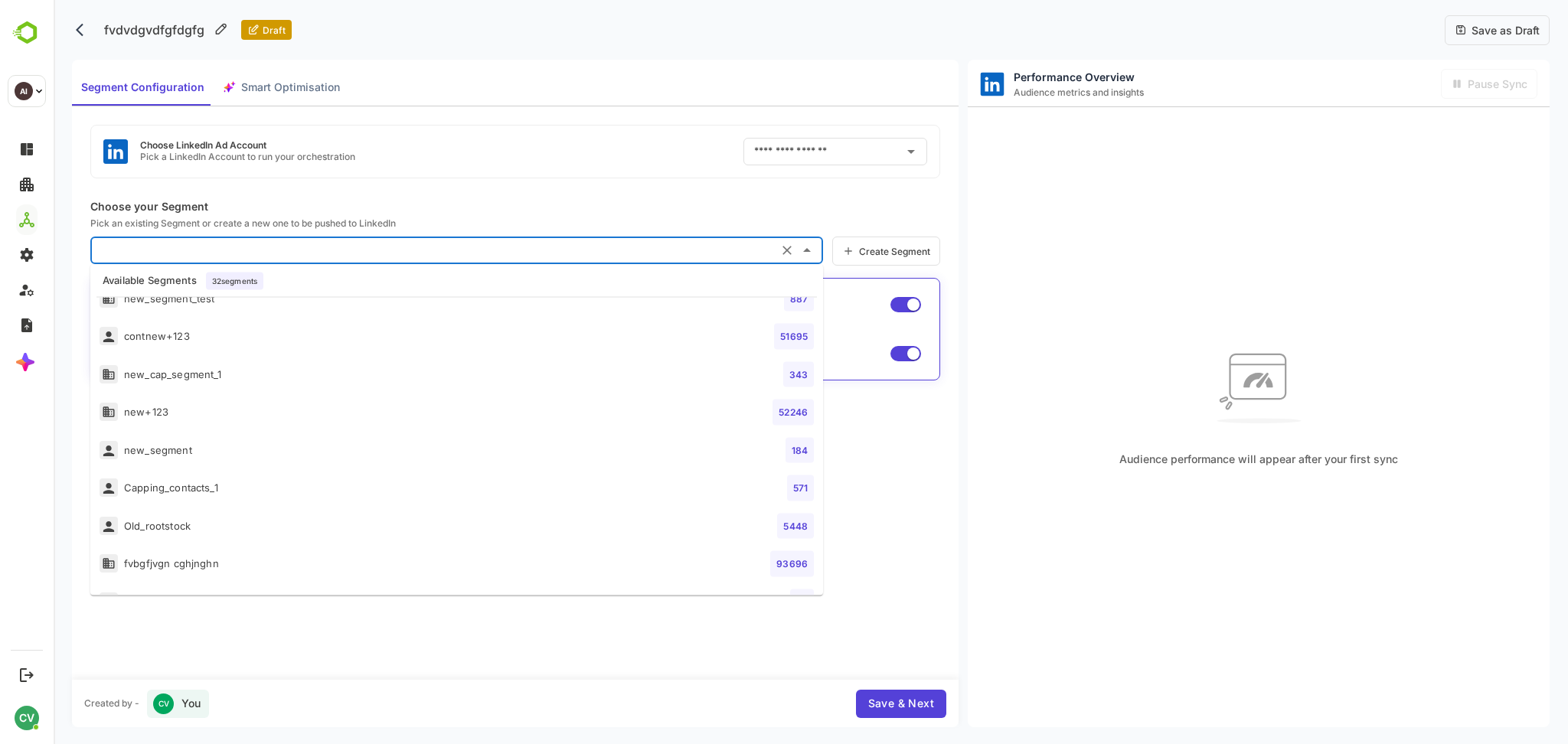
scroll to position [926, 0]
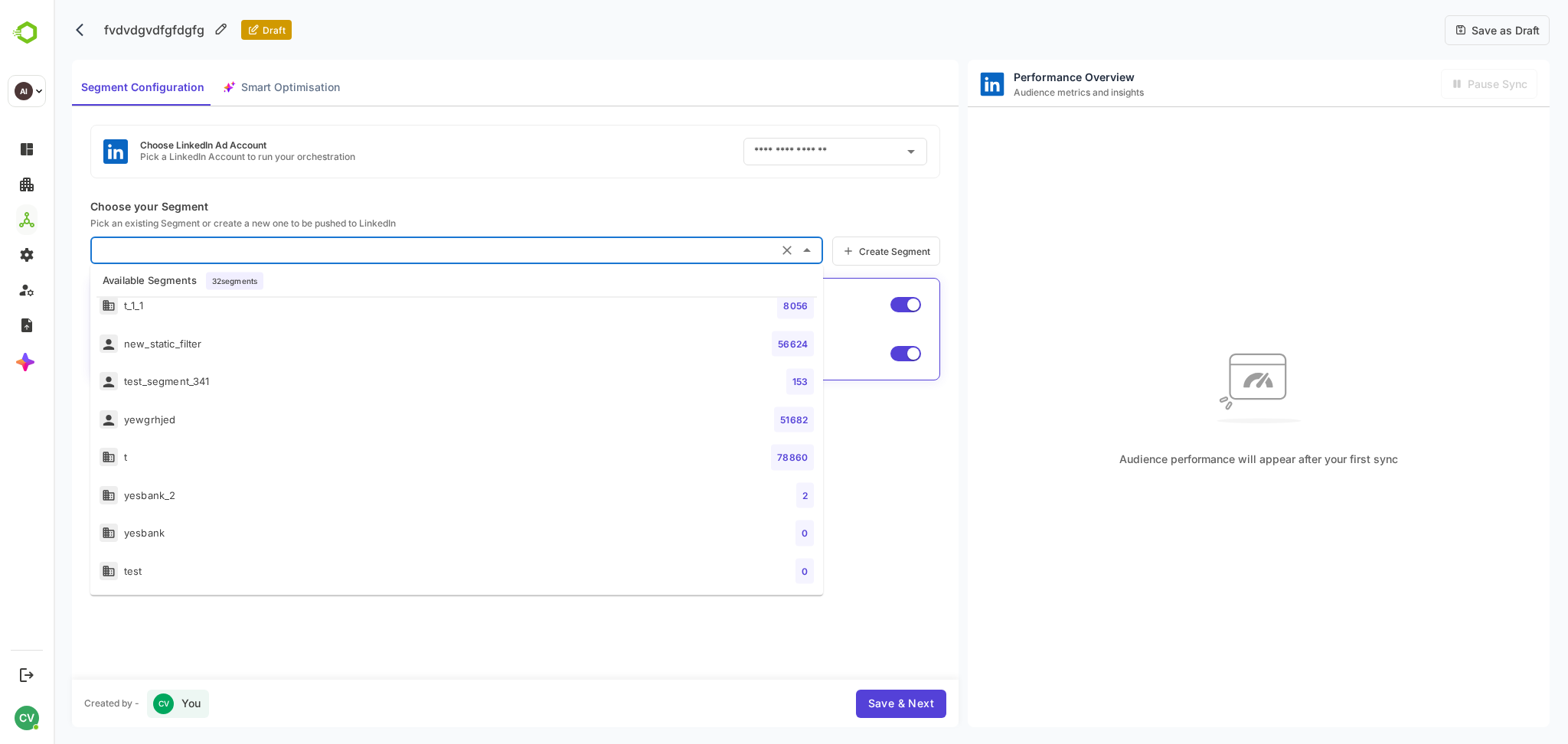
click at [303, 496] on li "yesbank_2 2" at bounding box center [457, 496] width 733 height 38
type input "*********"
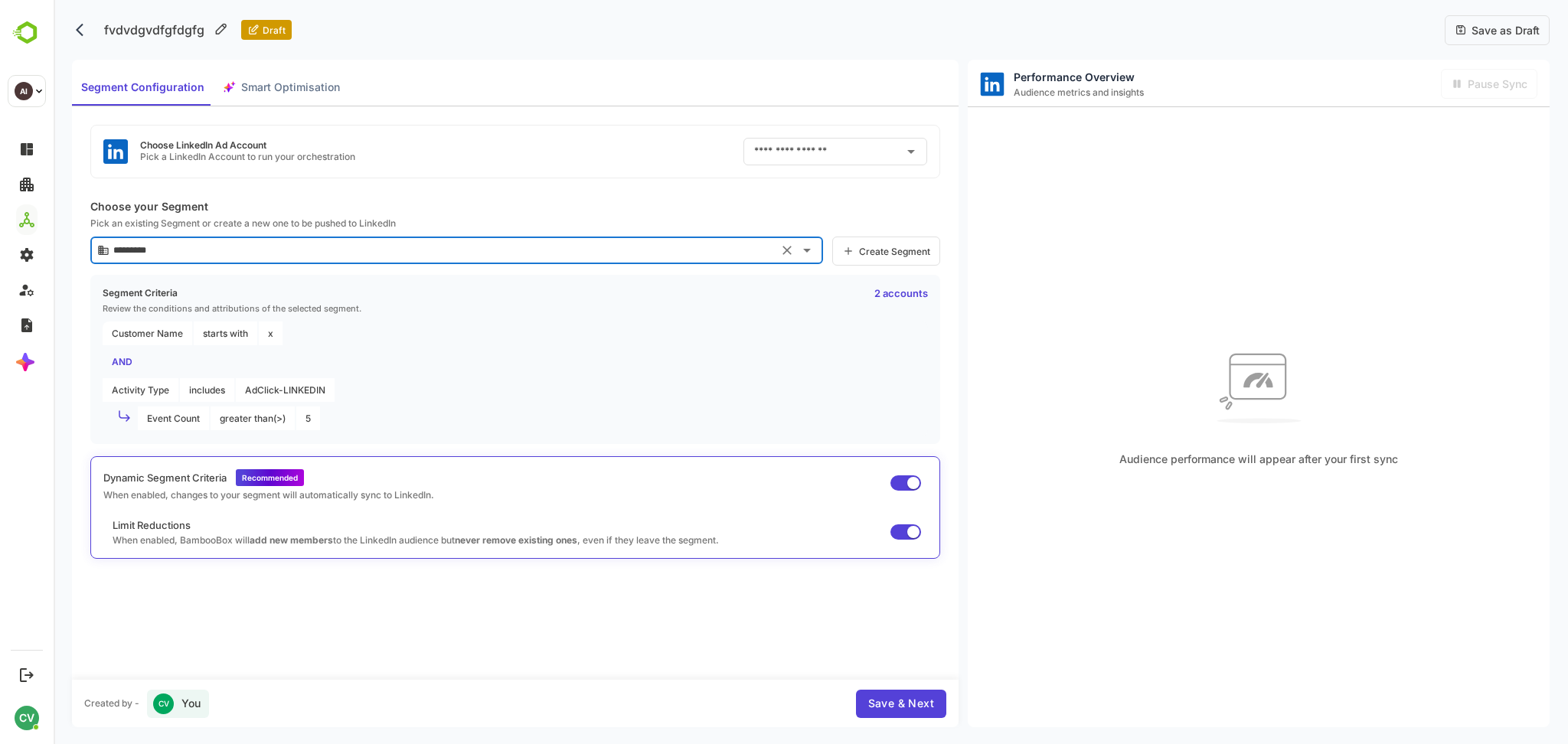
scroll to position [148, 0]
click at [909, 700] on span "Save & Next" at bounding box center [902, 704] width 66 height 19
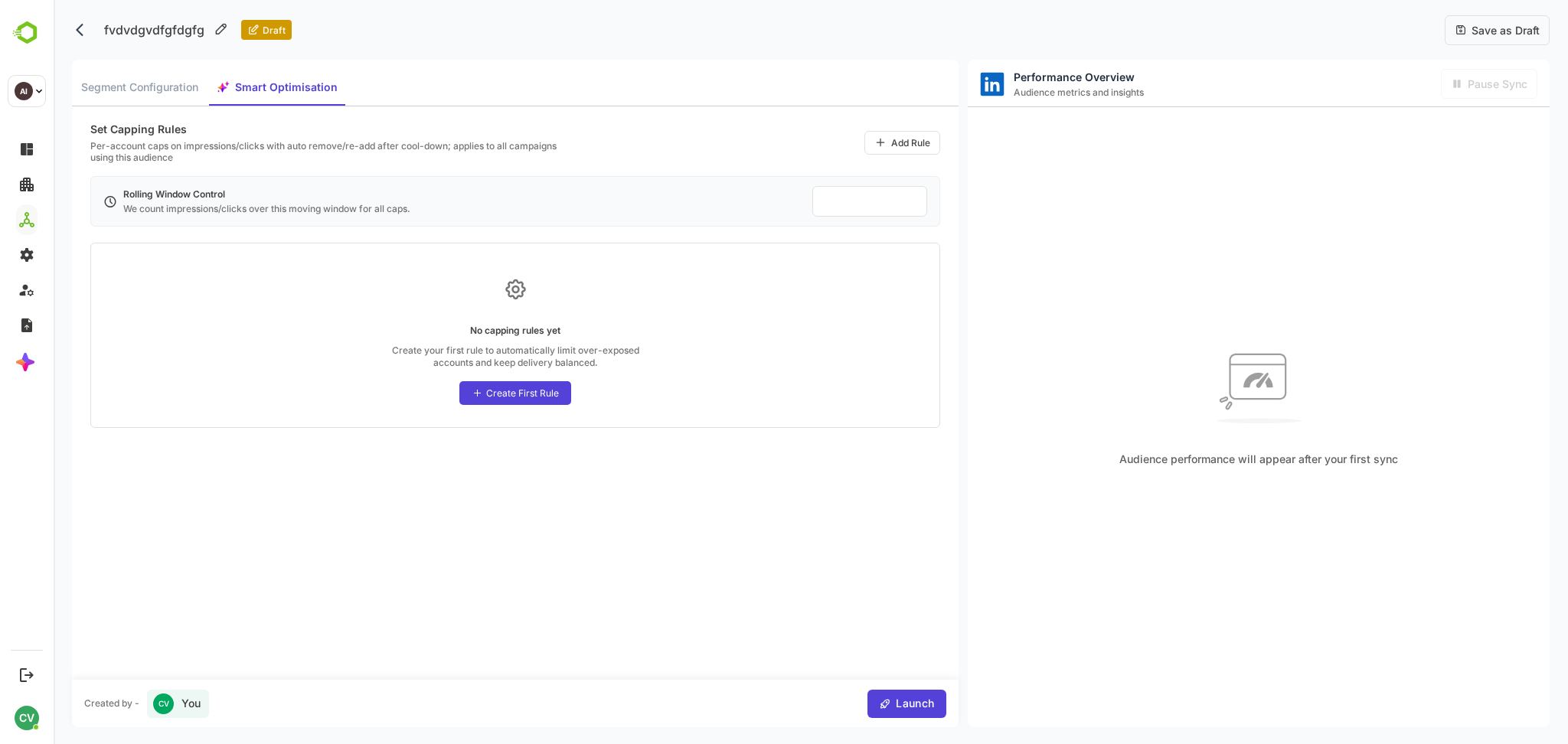
click at [1494, 28] on span "Save as Draft" at bounding box center [1504, 31] width 73 height 13
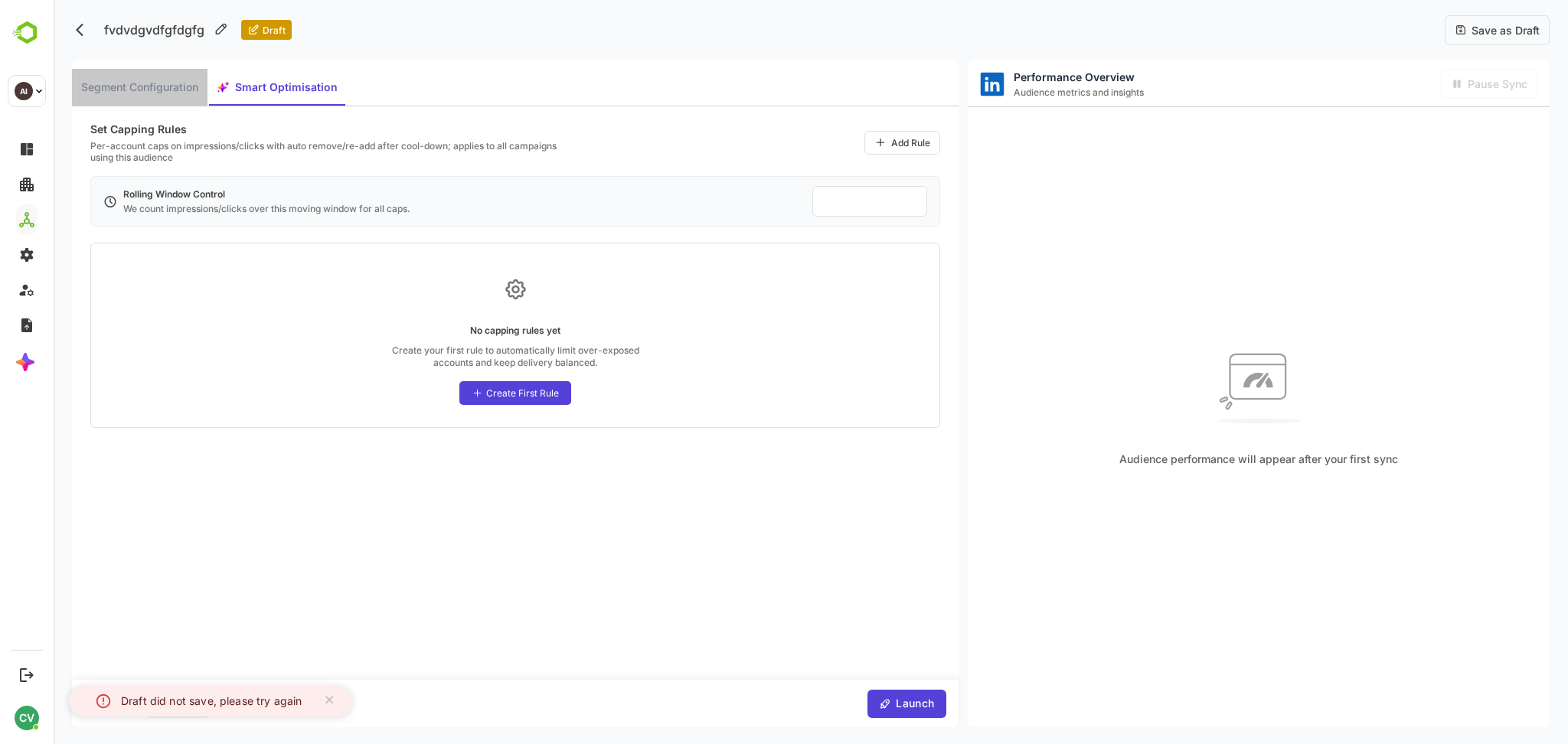
click at [135, 83] on span "Segment Configuration" at bounding box center [139, 87] width 117 height 19
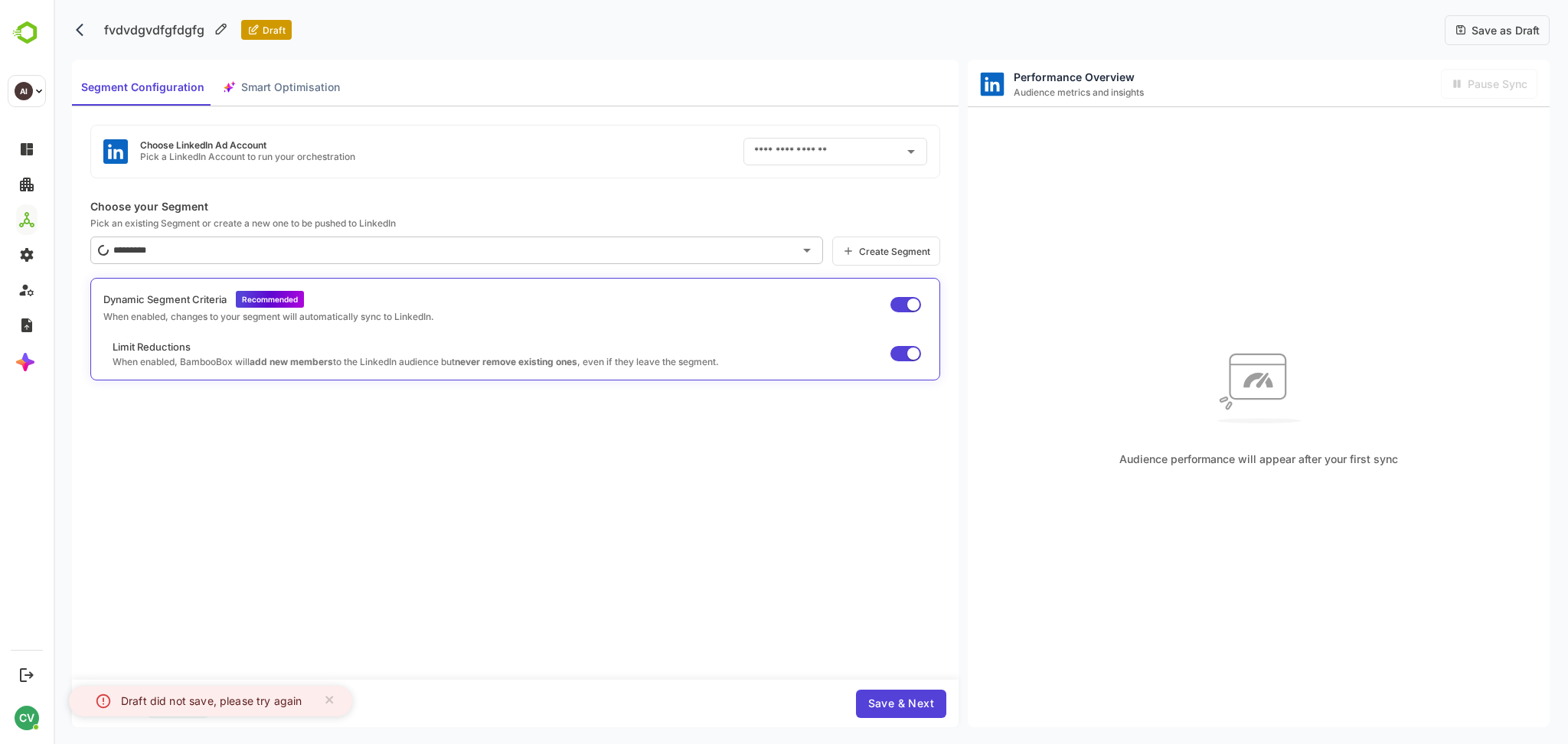
click at [807, 148] on input "text" at bounding box center [824, 152] width 147 height 25
click at [806, 210] on div "[PERSON_NAME] Ad" at bounding box center [802, 217] width 95 height 30
type input "*********"
click at [1499, 41] on div "Save as Draft" at bounding box center [1497, 31] width 105 height 30
click at [1495, 24] on span "Save as Draft" at bounding box center [1504, 31] width 73 height 13
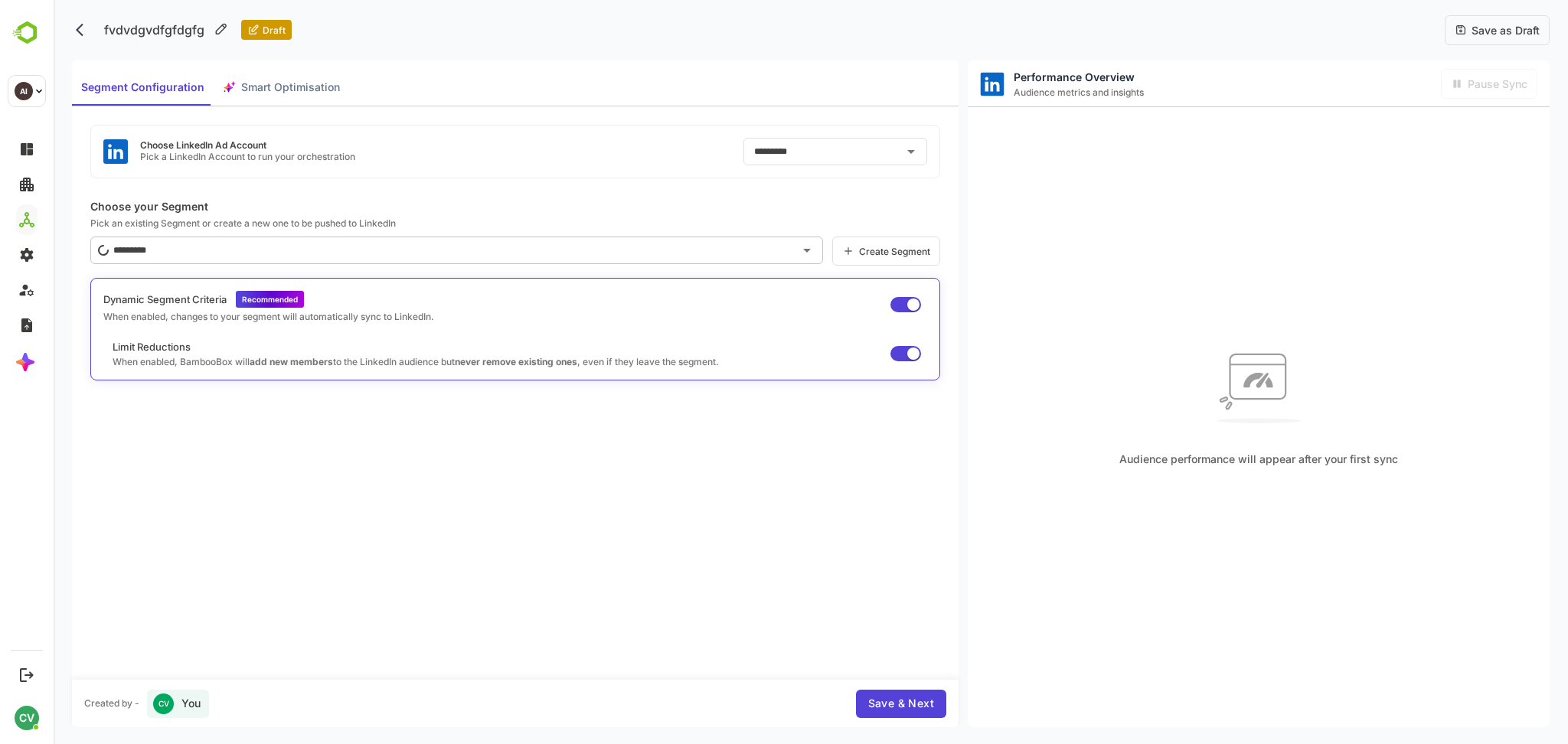
click at [1493, 37] on div "Save as Draft" at bounding box center [1497, 31] width 105 height 30
click at [1283, 153] on div "Audience performance will appear after your first sync" at bounding box center [1260, 403] width 582 height 591
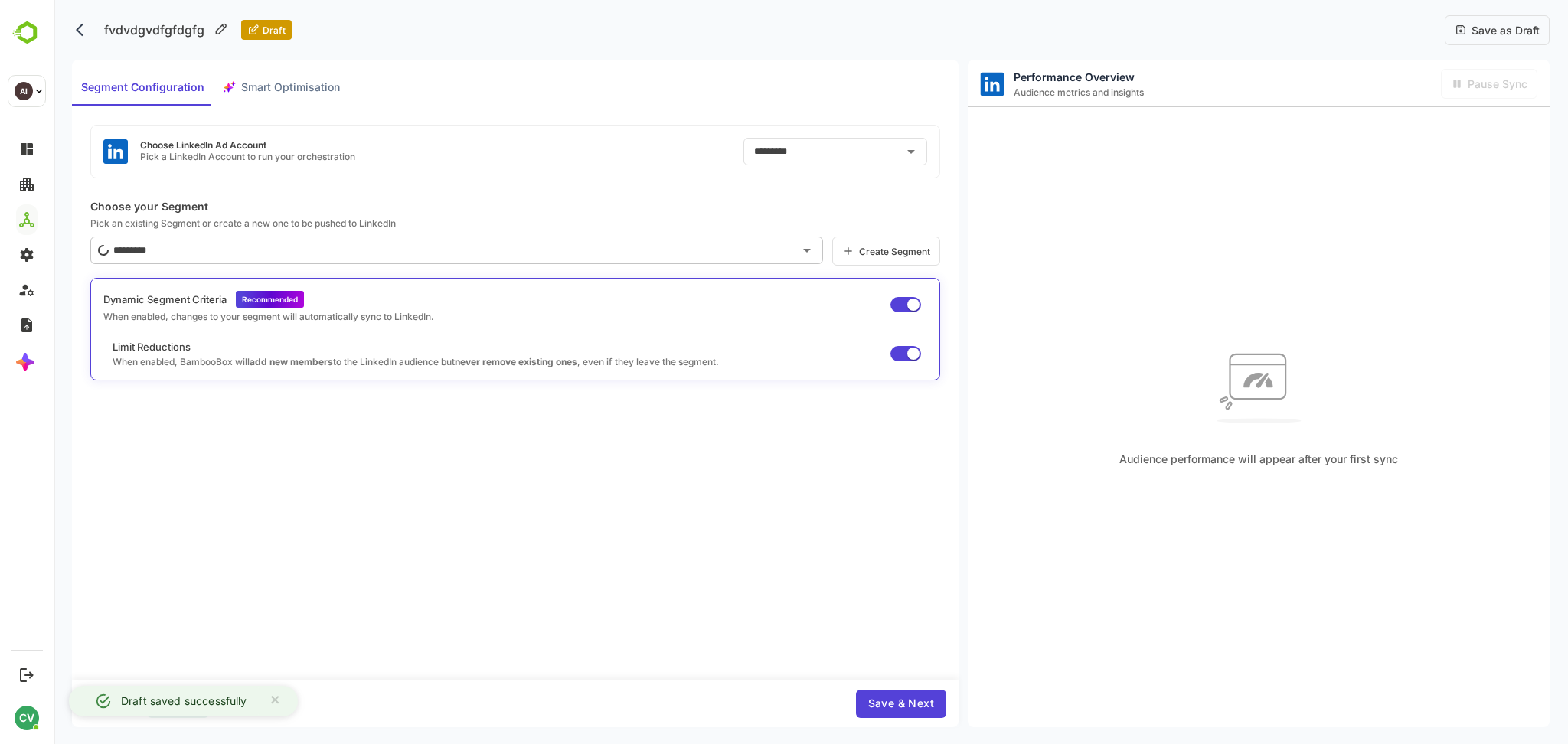
click at [1502, 26] on span "Save as Draft" at bounding box center [1504, 31] width 73 height 13
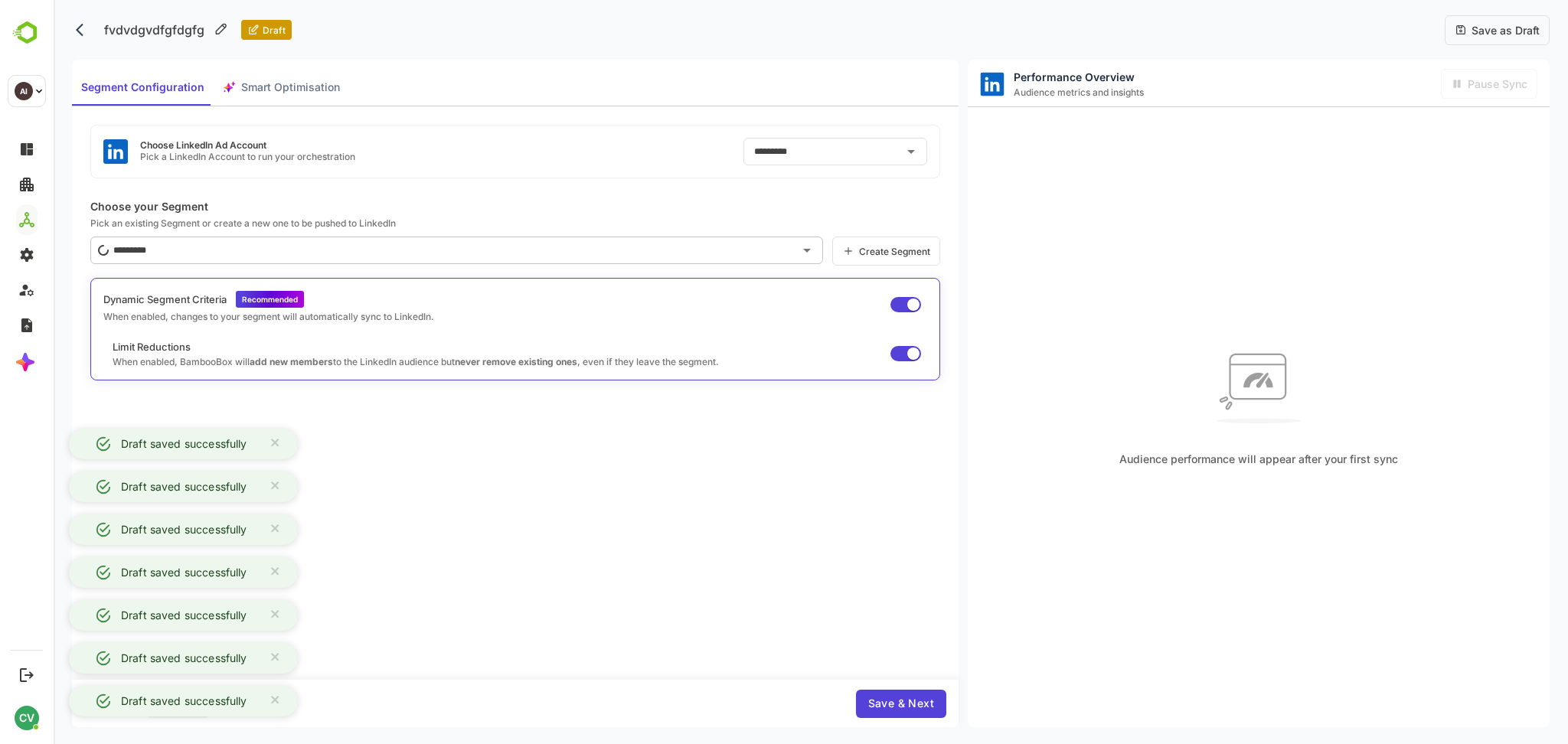
click at [666, 551] on div "Choose LinkedIn Ad Account Pick a LinkedIn Account to run your orchestration **…" at bounding box center [515, 393] width 887 height 572
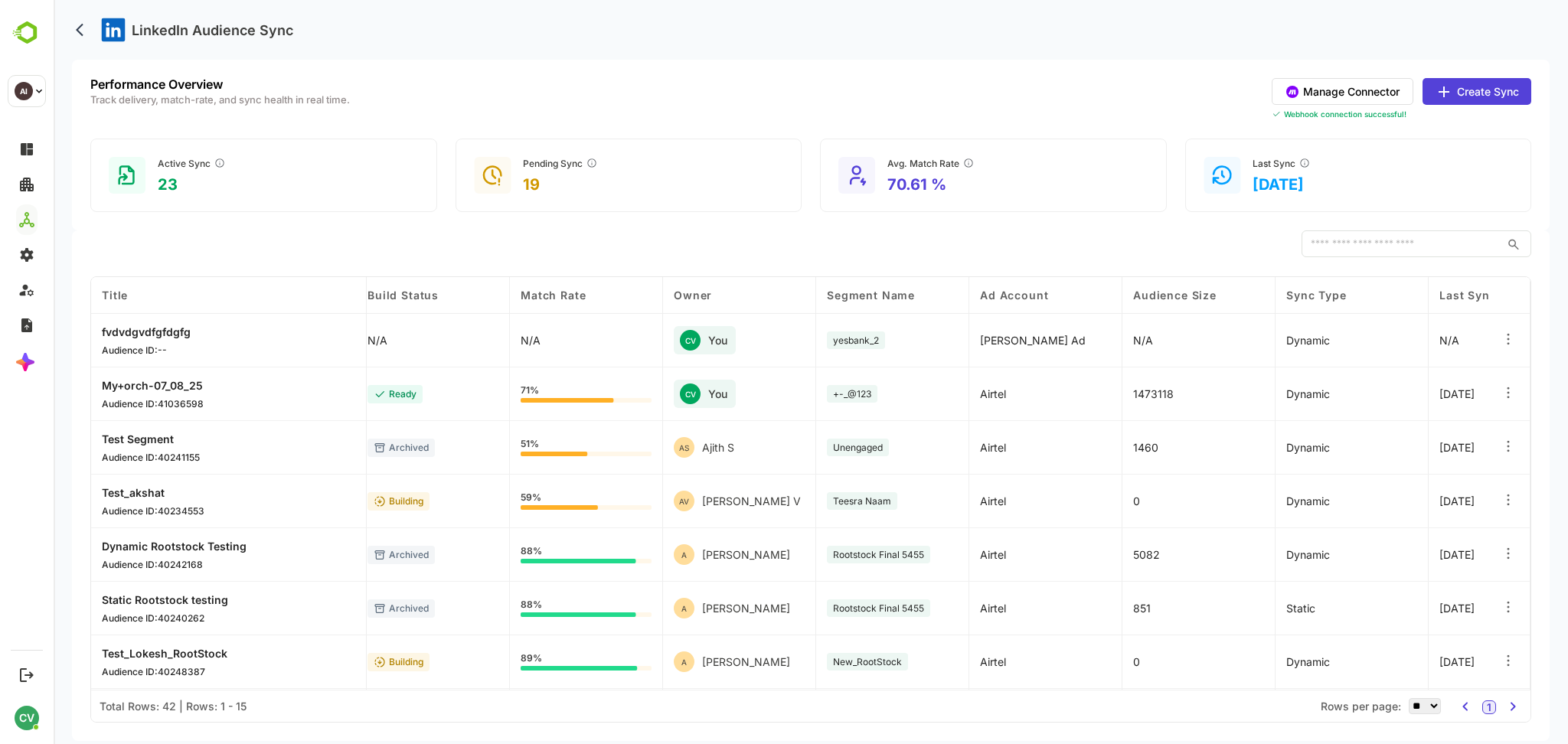
scroll to position [0, 0]
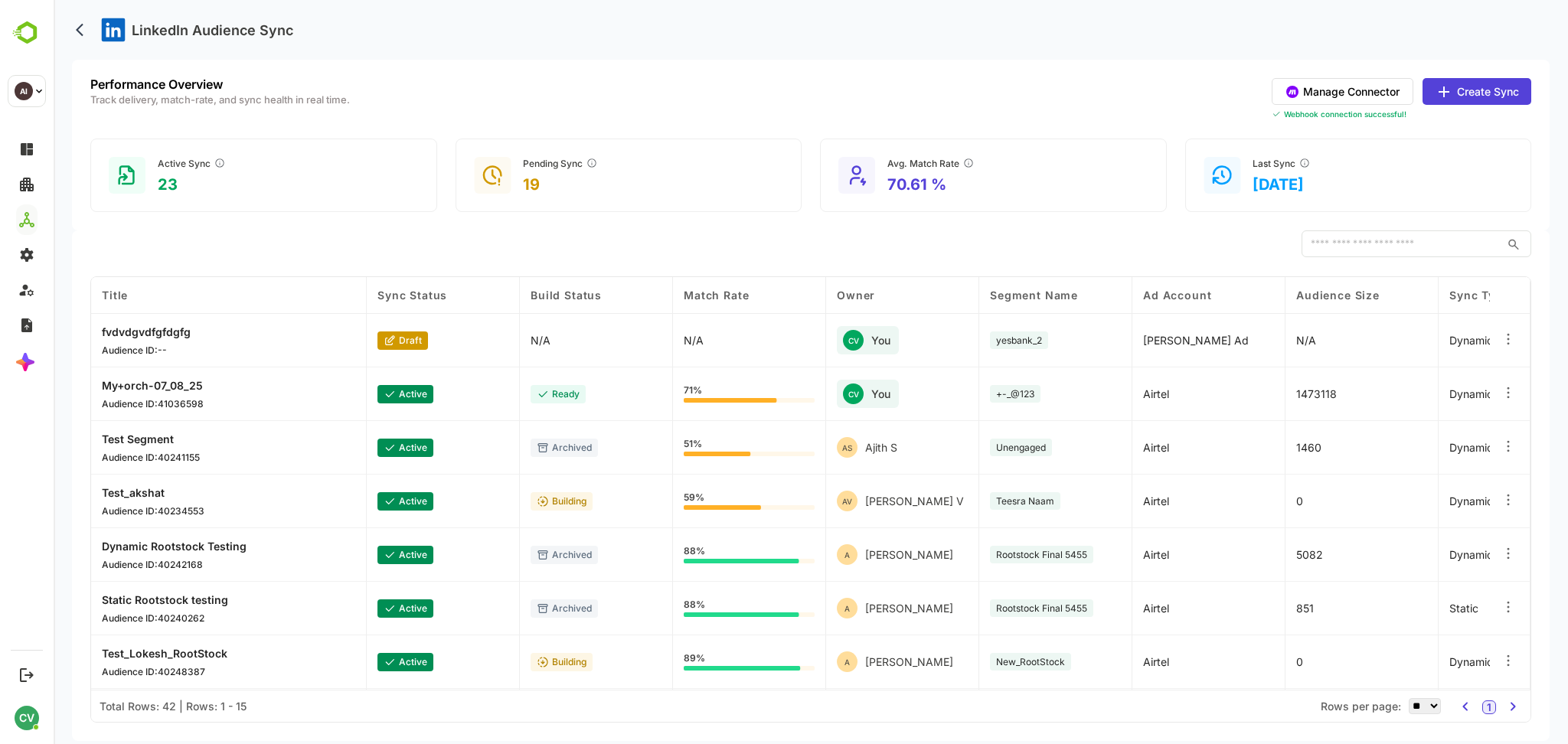
click at [200, 382] on p "My+orch-07_08_25" at bounding box center [152, 386] width 101 height 13
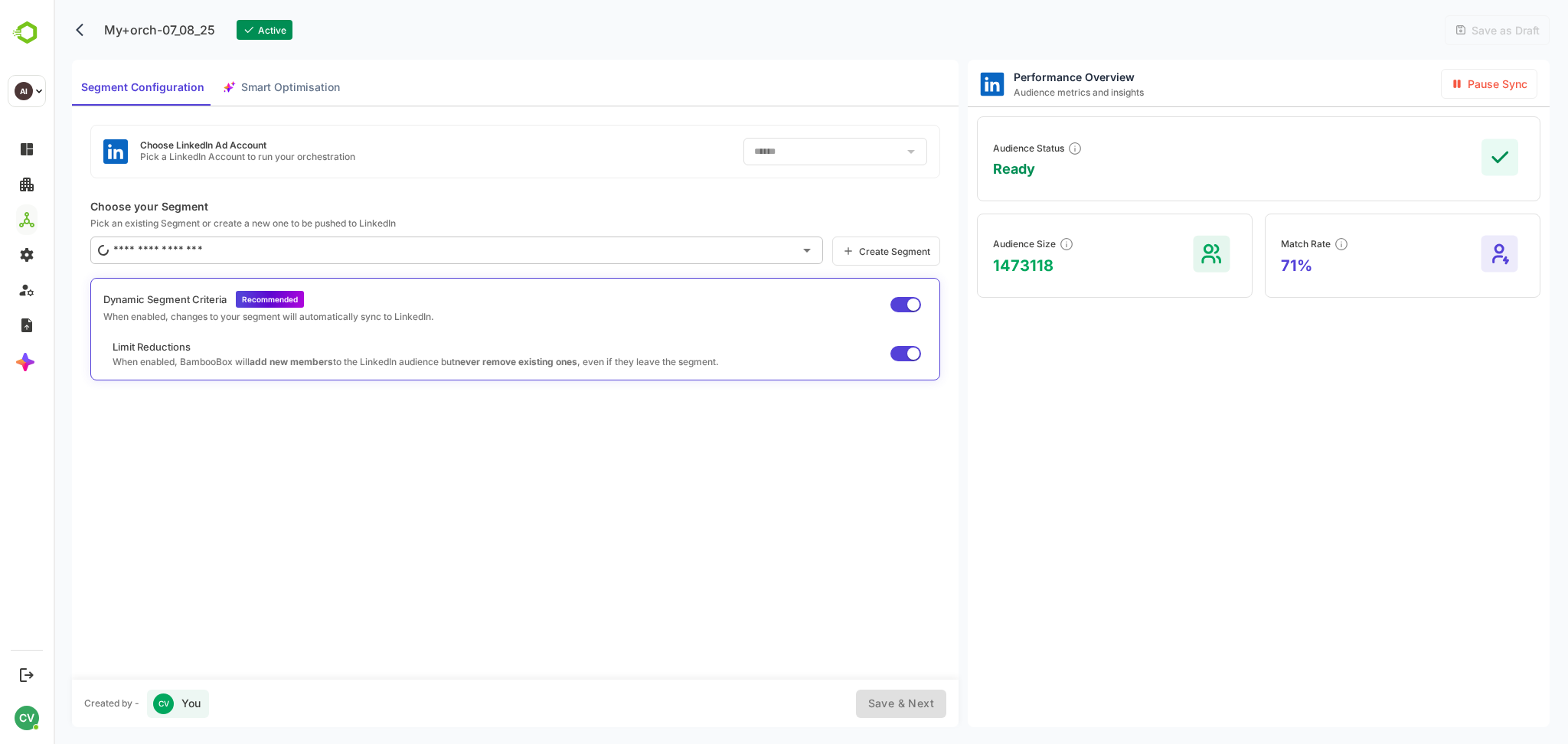
click at [287, 86] on div "Segment Configuration Smart Optimisation" at bounding box center [210, 87] width 277 height 37
type input "*******"
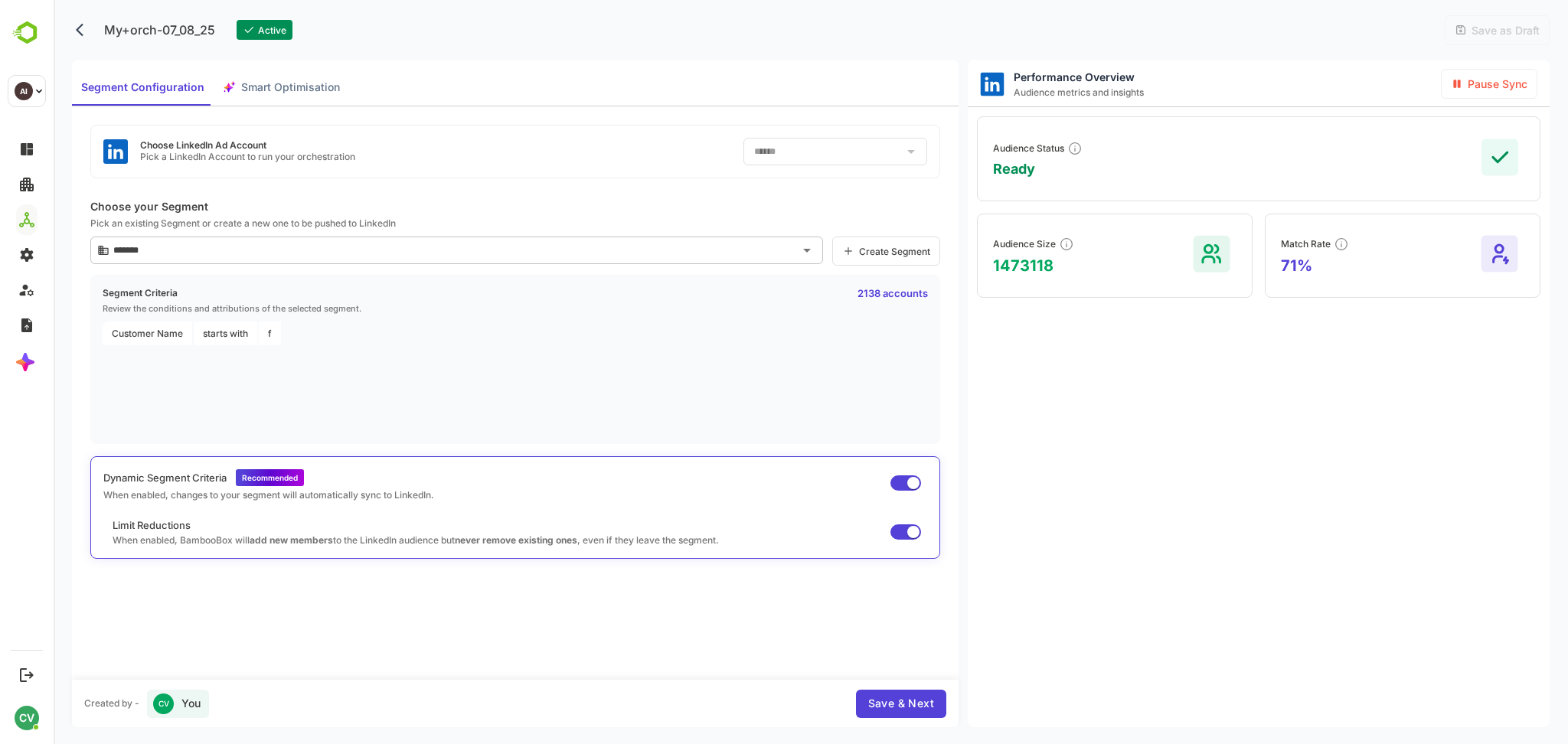
click at [1194, 431] on div "Performance Overview Audience metrics and insights Pause Sync Audience Status R…" at bounding box center [1260, 393] width 582 height 668
click at [1267, 473] on div "Performance Overview Audience metrics and insights Pause Sync Audience Status R…" at bounding box center [1260, 393] width 582 height 668
click at [273, 86] on span "Smart Optimisation" at bounding box center [290, 87] width 99 height 19
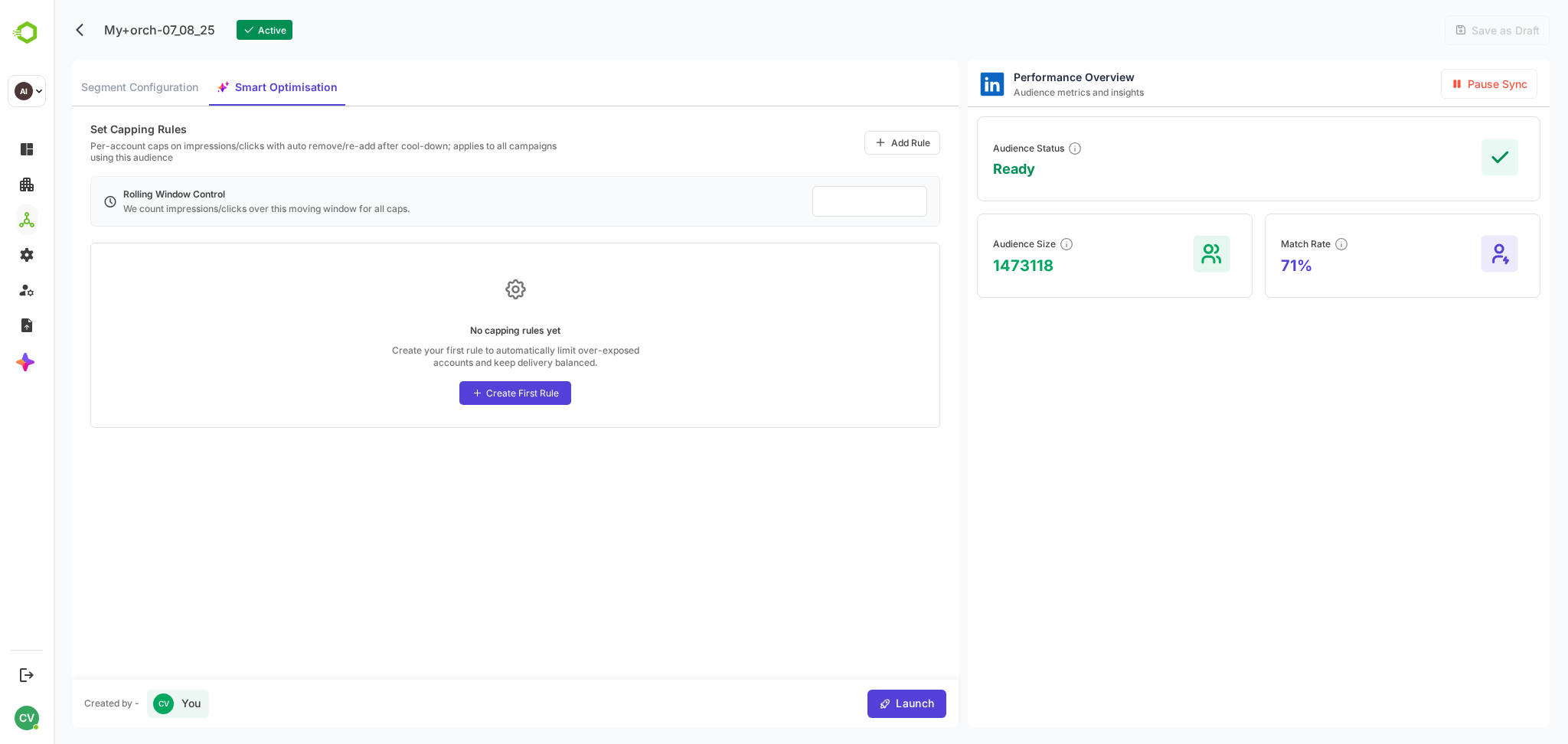
click at [119, 78] on span "Segment Configuration" at bounding box center [139, 87] width 117 height 19
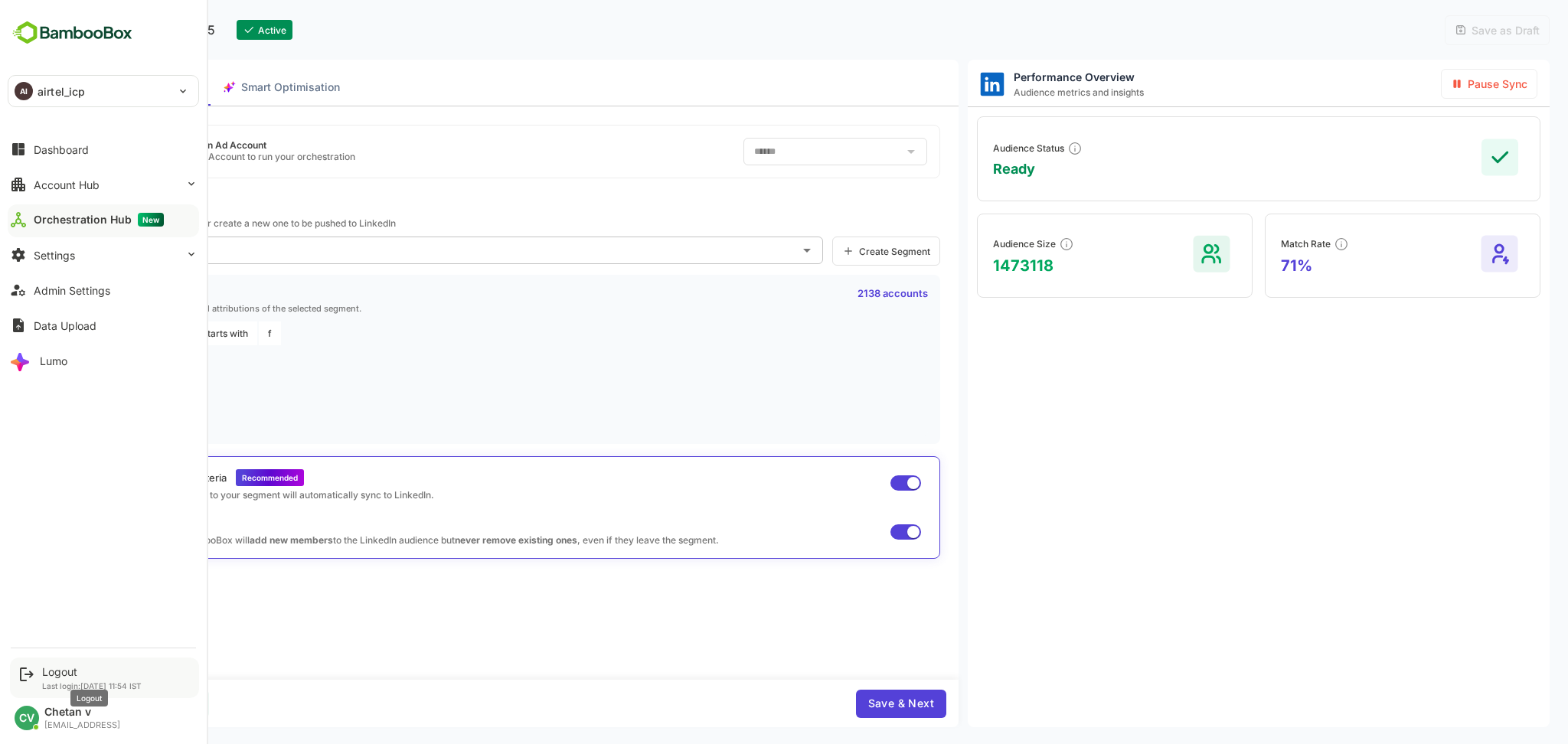
click at [67, 669] on div "Logout" at bounding box center [92, 672] width 100 height 13
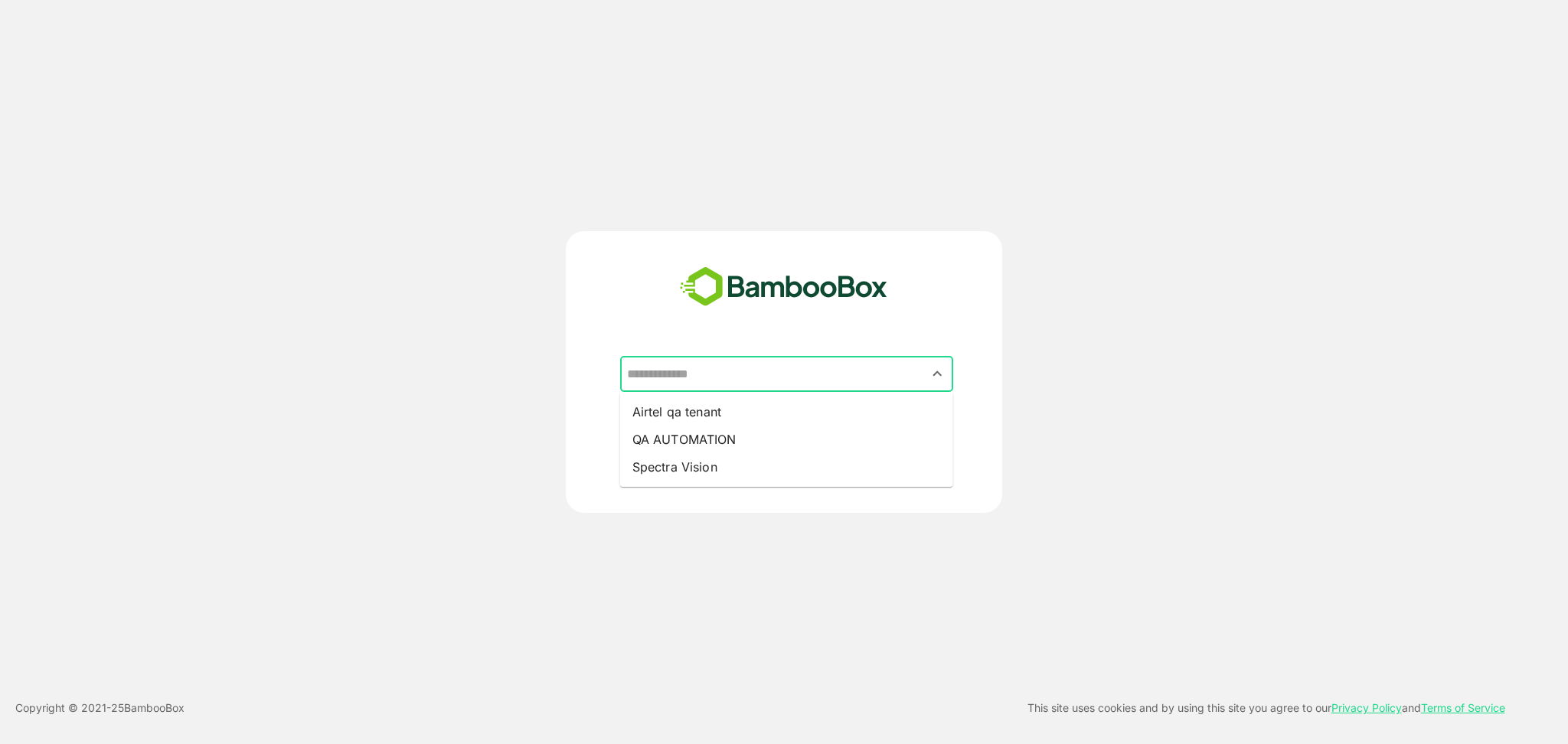
click at [791, 370] on input "text" at bounding box center [787, 374] width 327 height 29
click at [774, 444] on li "QA AUTOMATION" at bounding box center [787, 439] width 333 height 27
type input "**********"
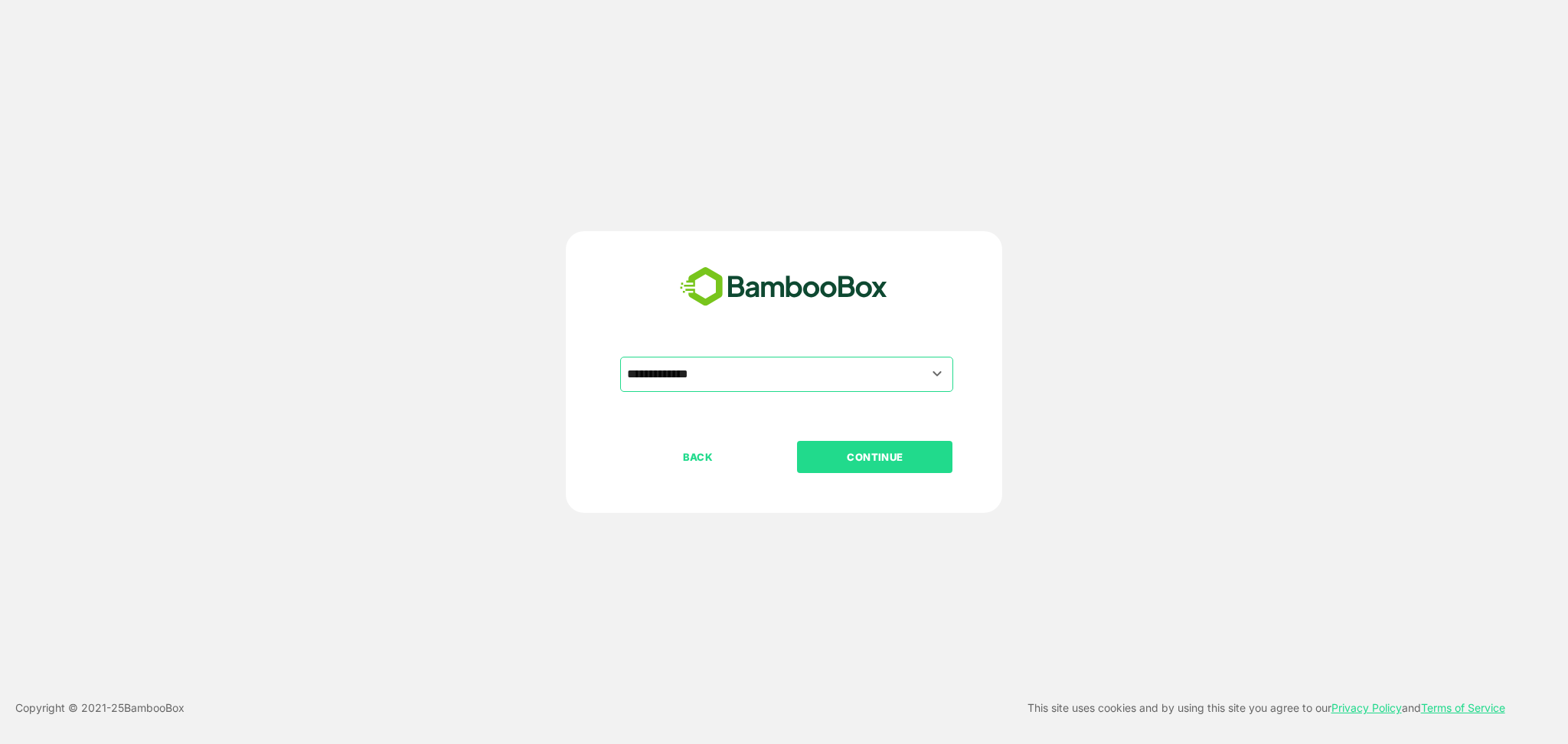
click at [883, 454] on p "CONTINUE" at bounding box center [875, 457] width 153 height 16
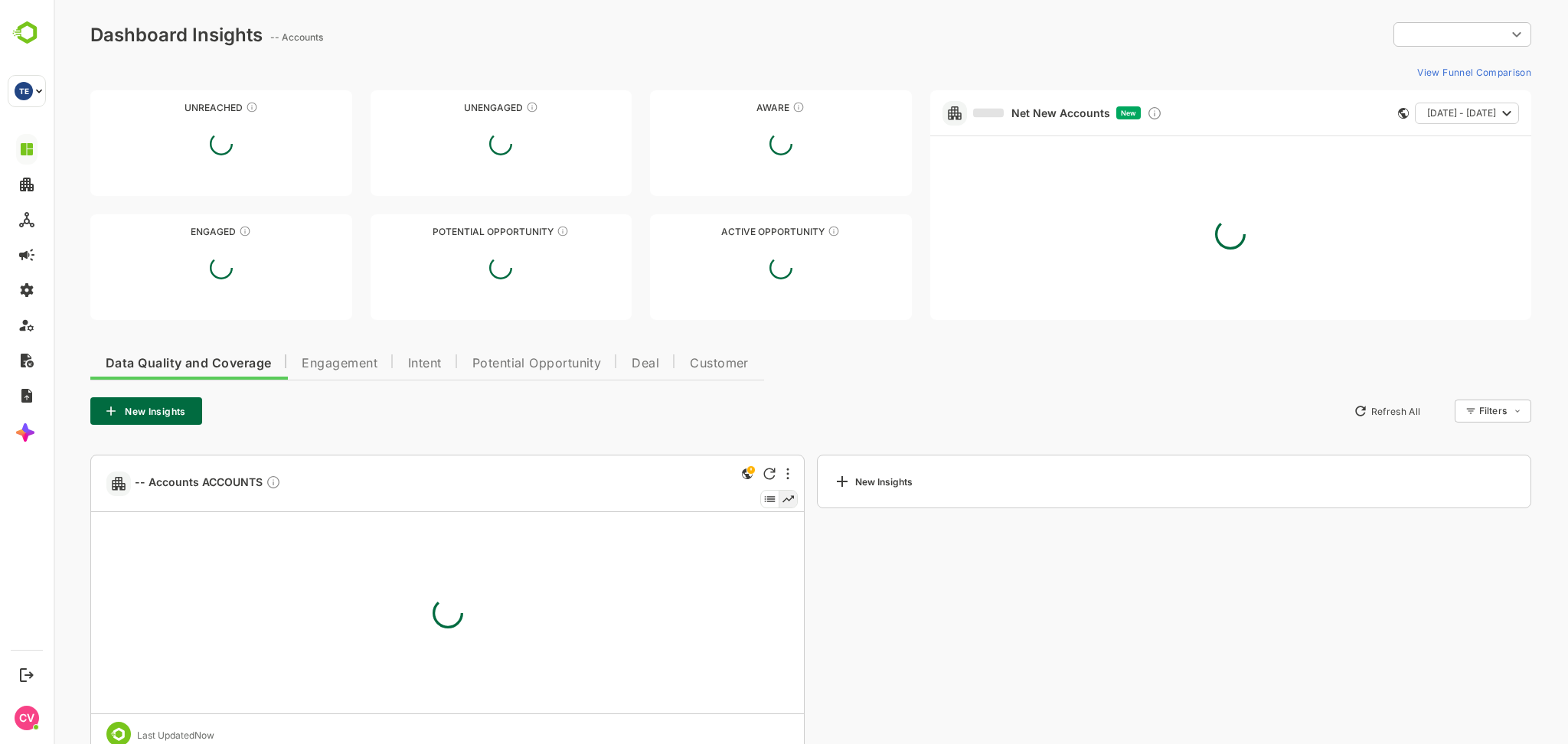
type input "**********"
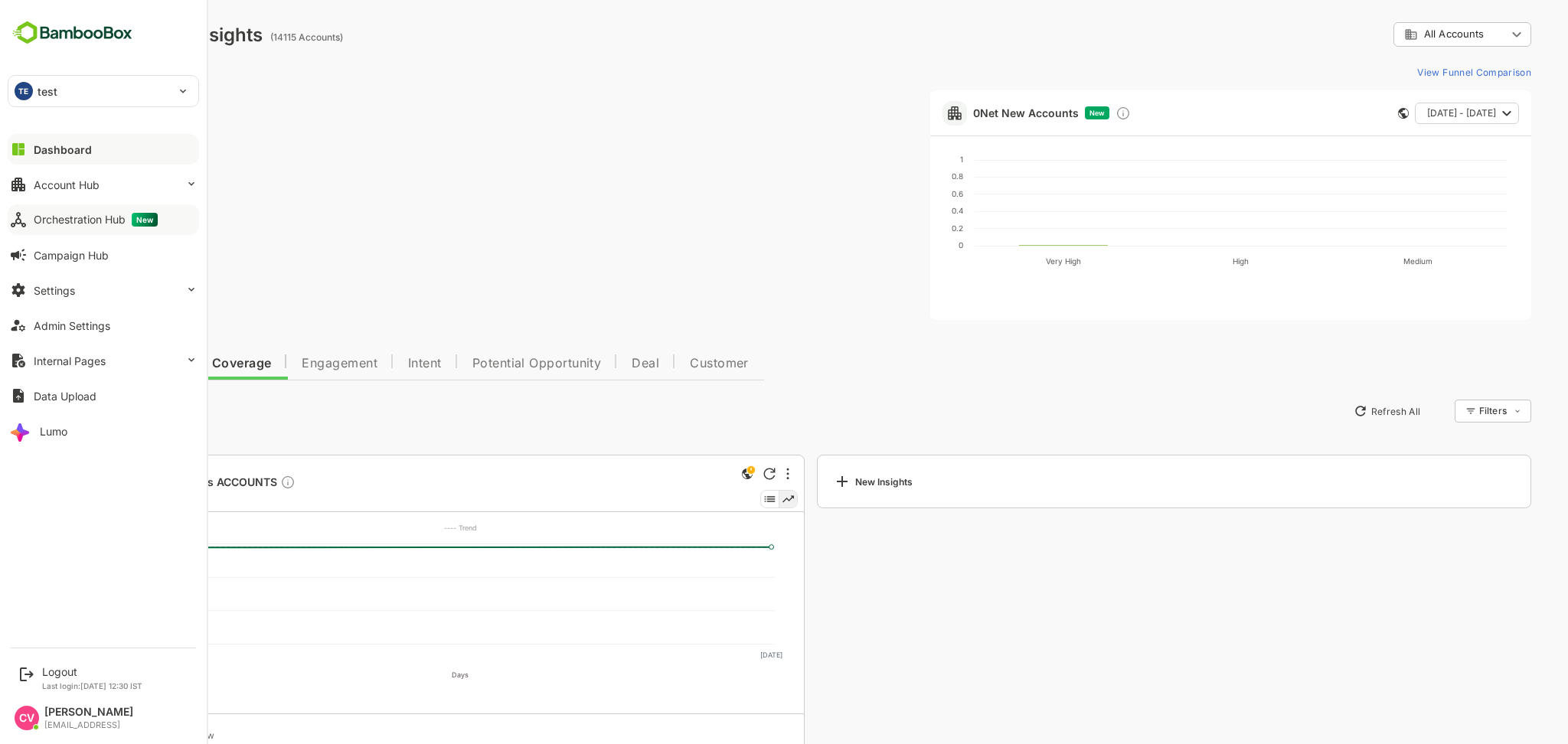
click at [104, 207] on button "Orchestration Hub New" at bounding box center [103, 219] width 191 height 31
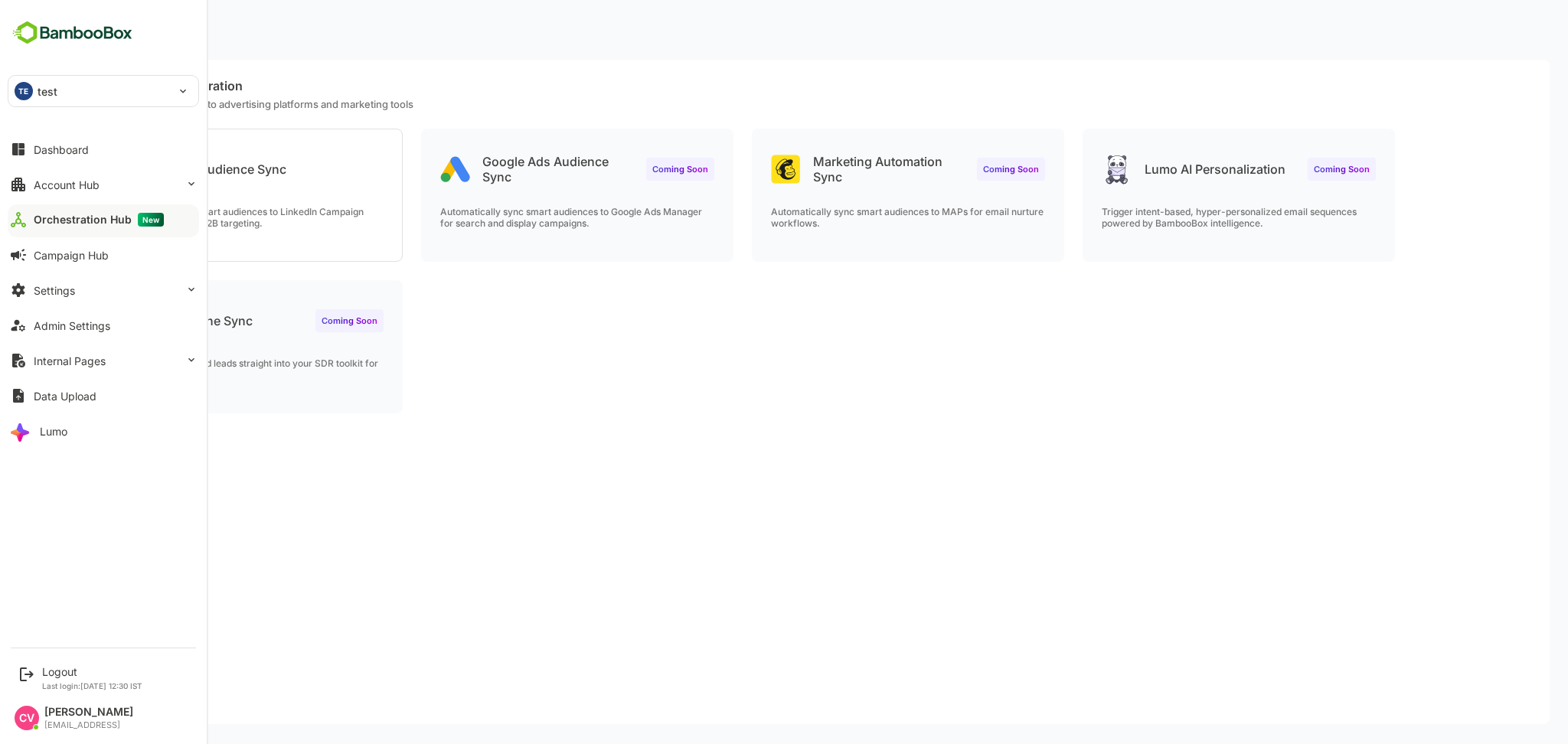
click at [82, 200] on div "Dashboard Account Hub Orchestration Hub New Campaign Hub Settings Admin Setting…" at bounding box center [103, 290] width 207 height 317
click at [92, 187] on div "Account Hub" at bounding box center [67, 185] width 66 height 13
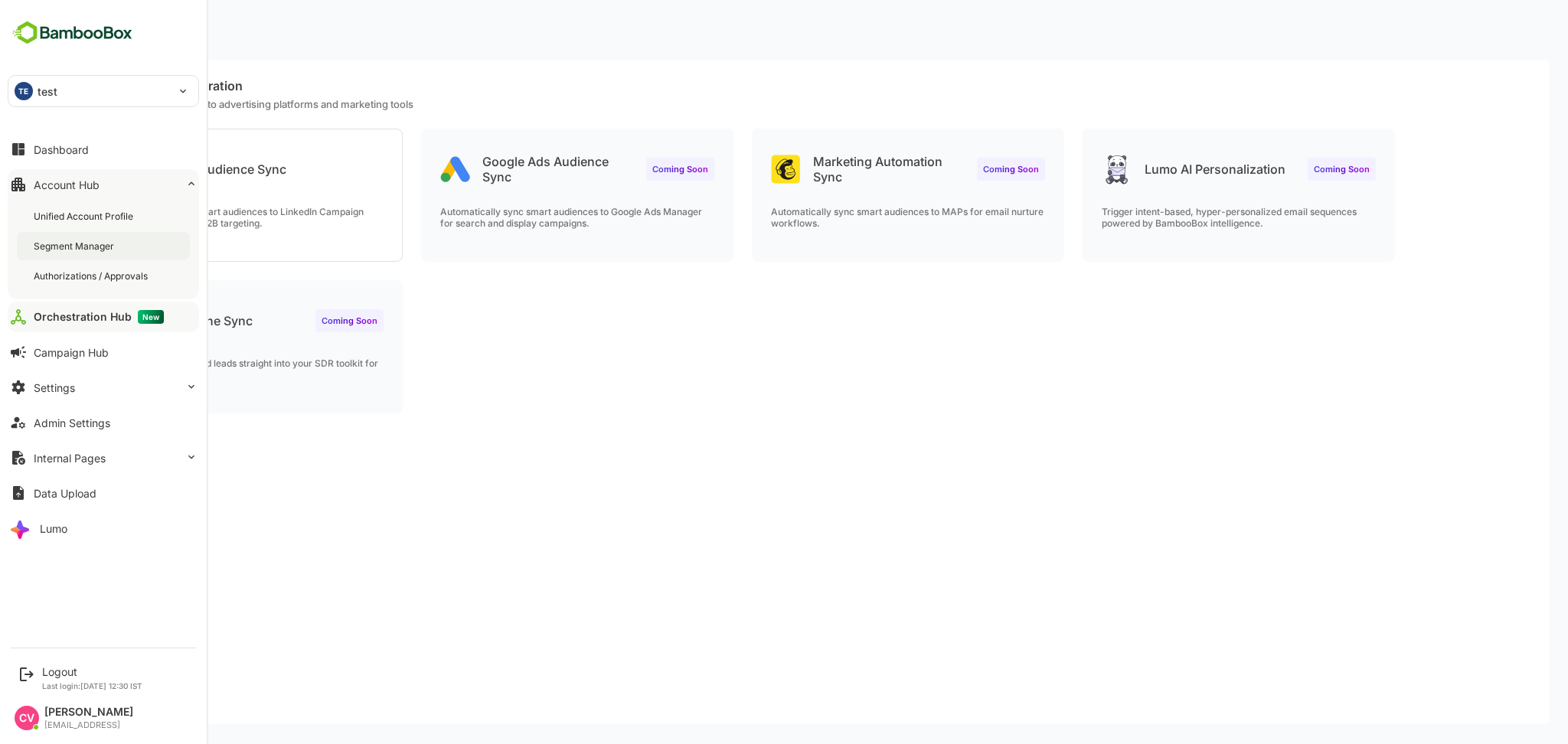
click at [101, 243] on div "Segment Manager" at bounding box center [75, 247] width 83 height 13
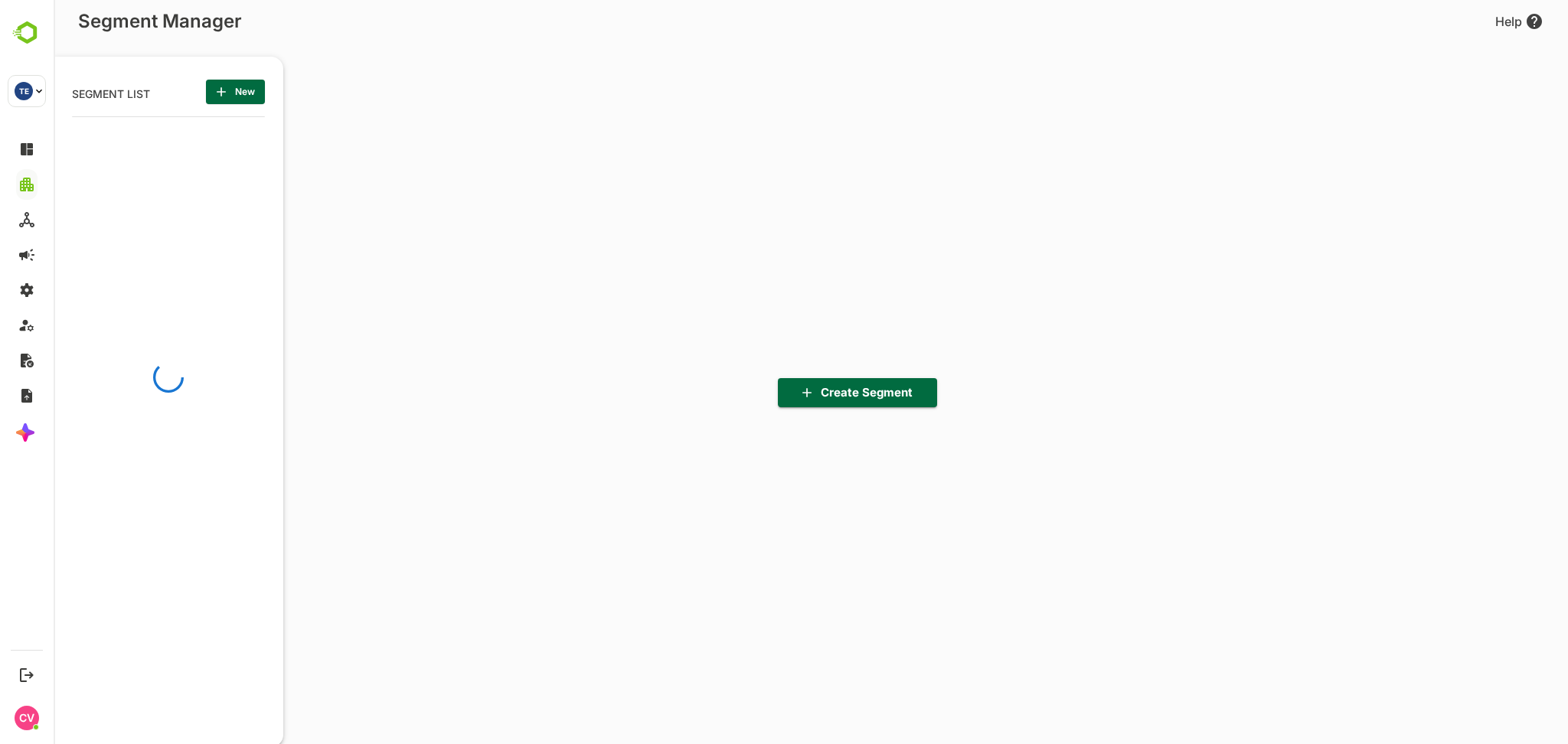
scroll to position [519, 190]
click at [243, 80] on button "New" at bounding box center [235, 92] width 59 height 25
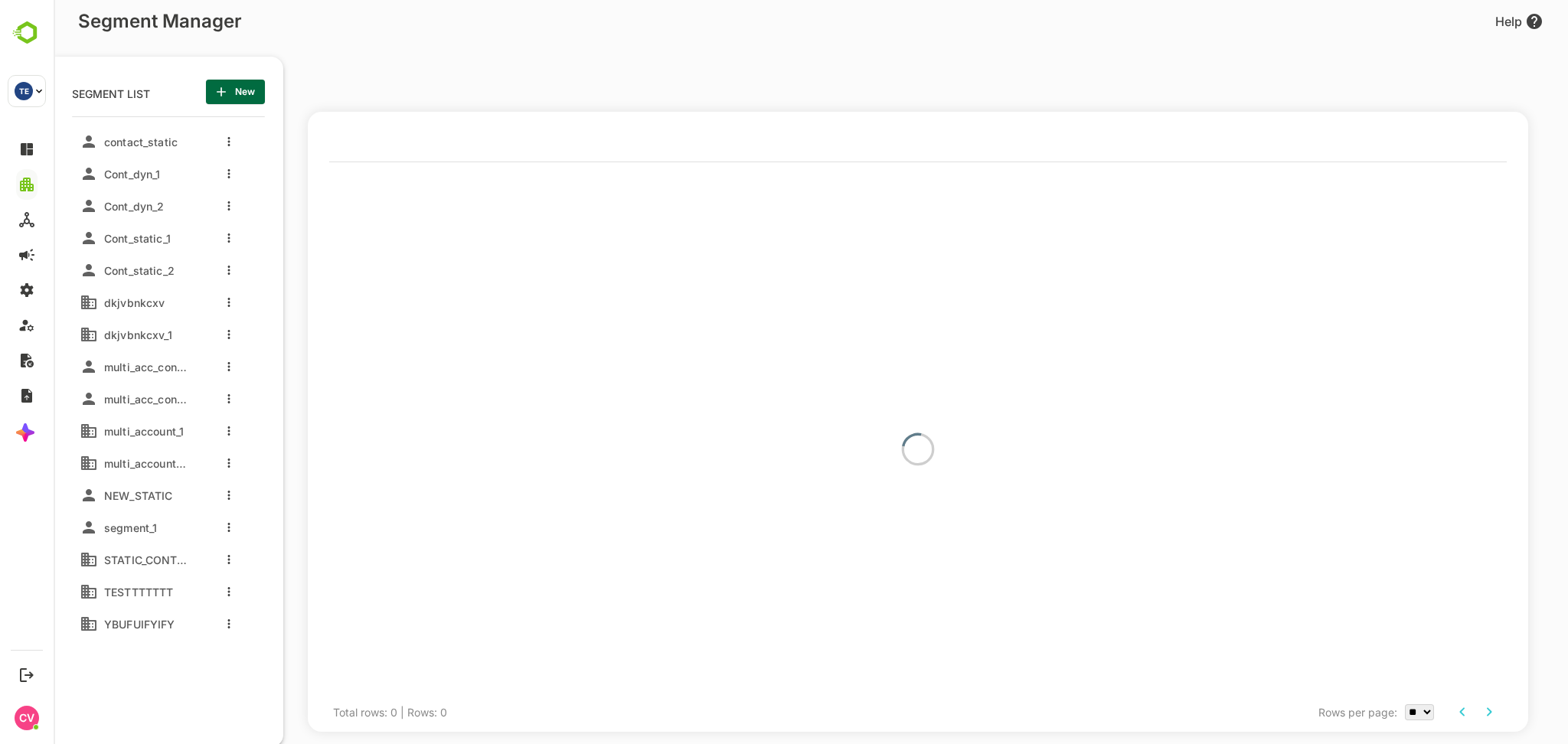
scroll to position [0, 0]
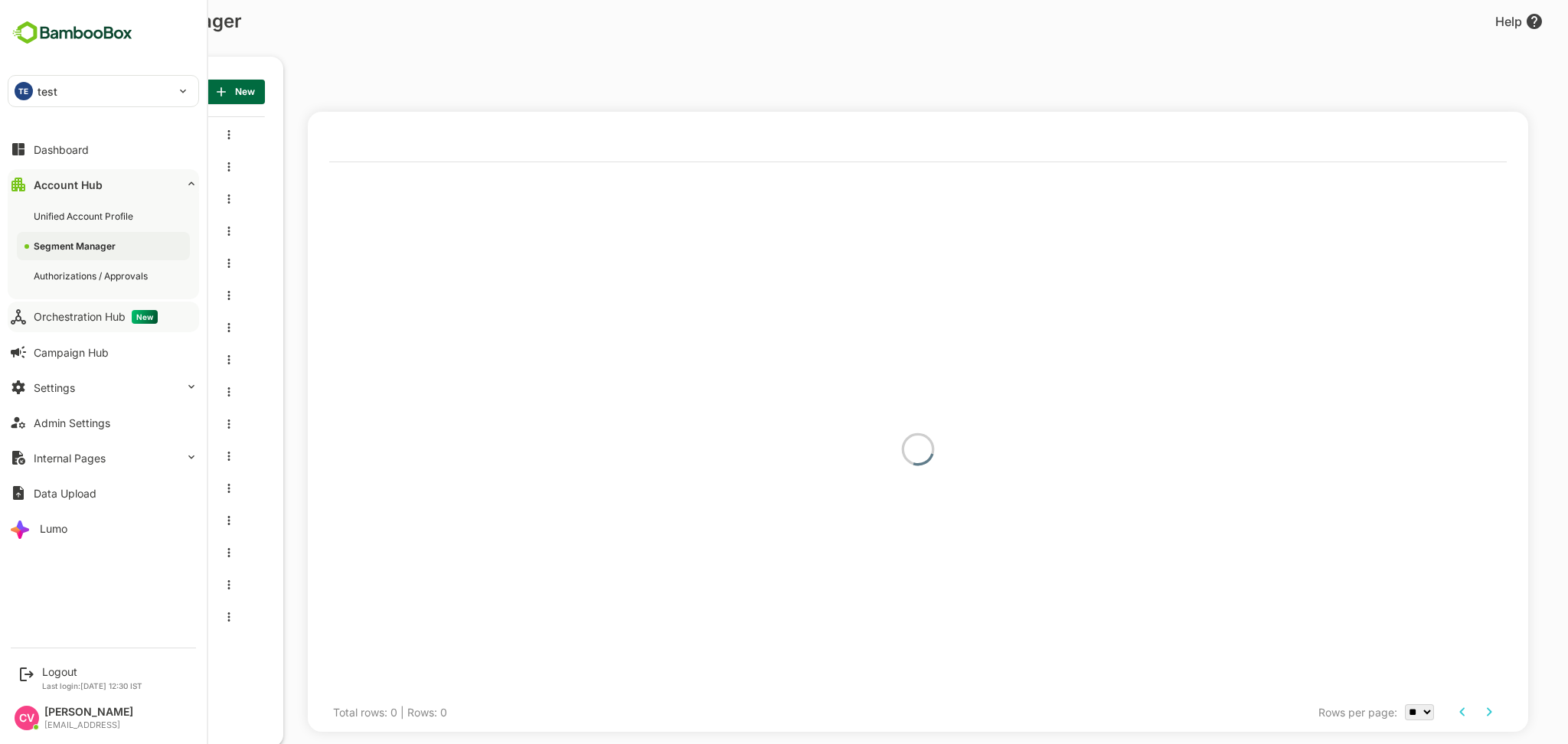
click at [70, 323] on div "Orchestration Hub New" at bounding box center [96, 317] width 124 height 14
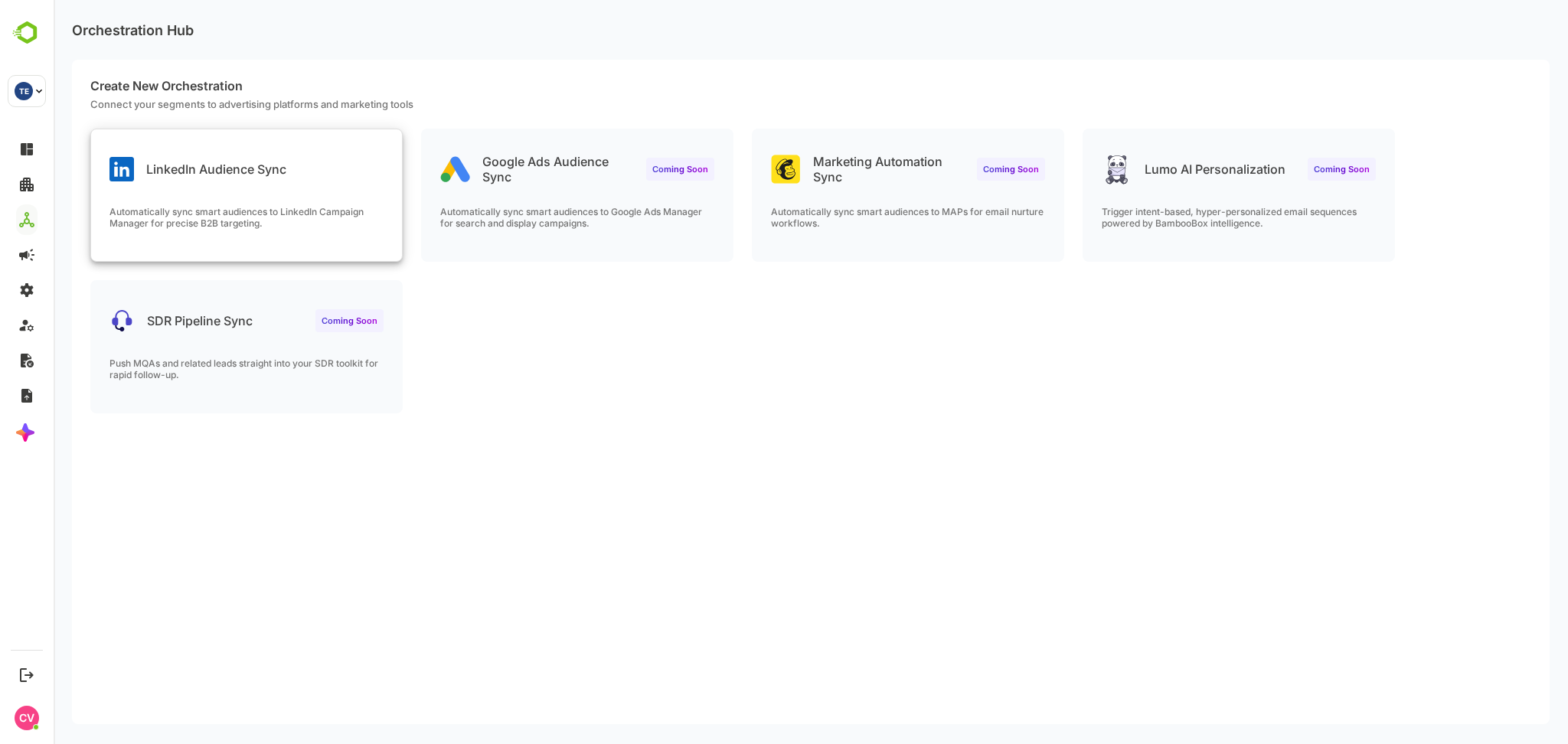
click at [256, 173] on p "LinkedIn Audience Sync" at bounding box center [216, 169] width 140 height 16
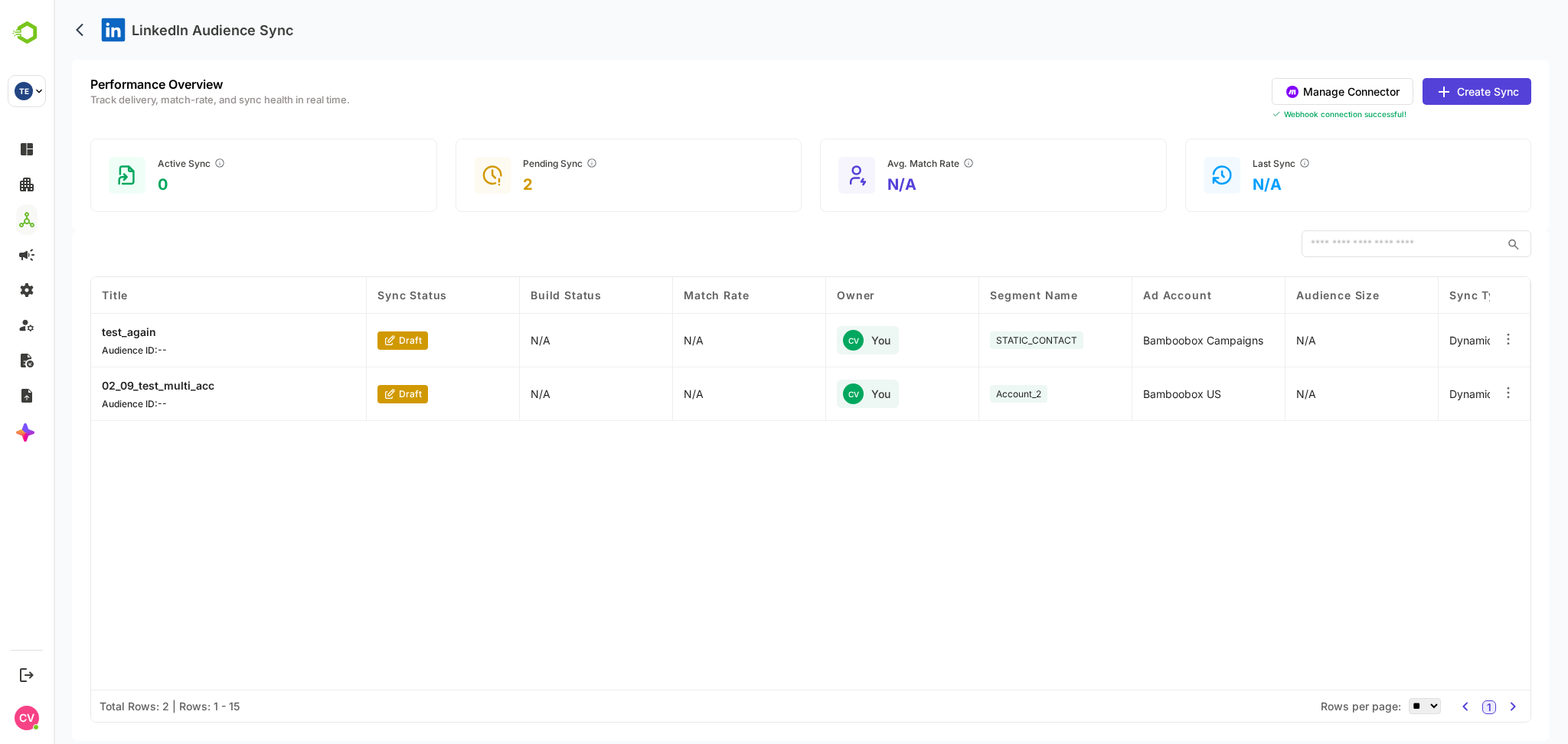
click at [1366, 85] on button "Manage Connector" at bounding box center [1343, 92] width 142 height 26
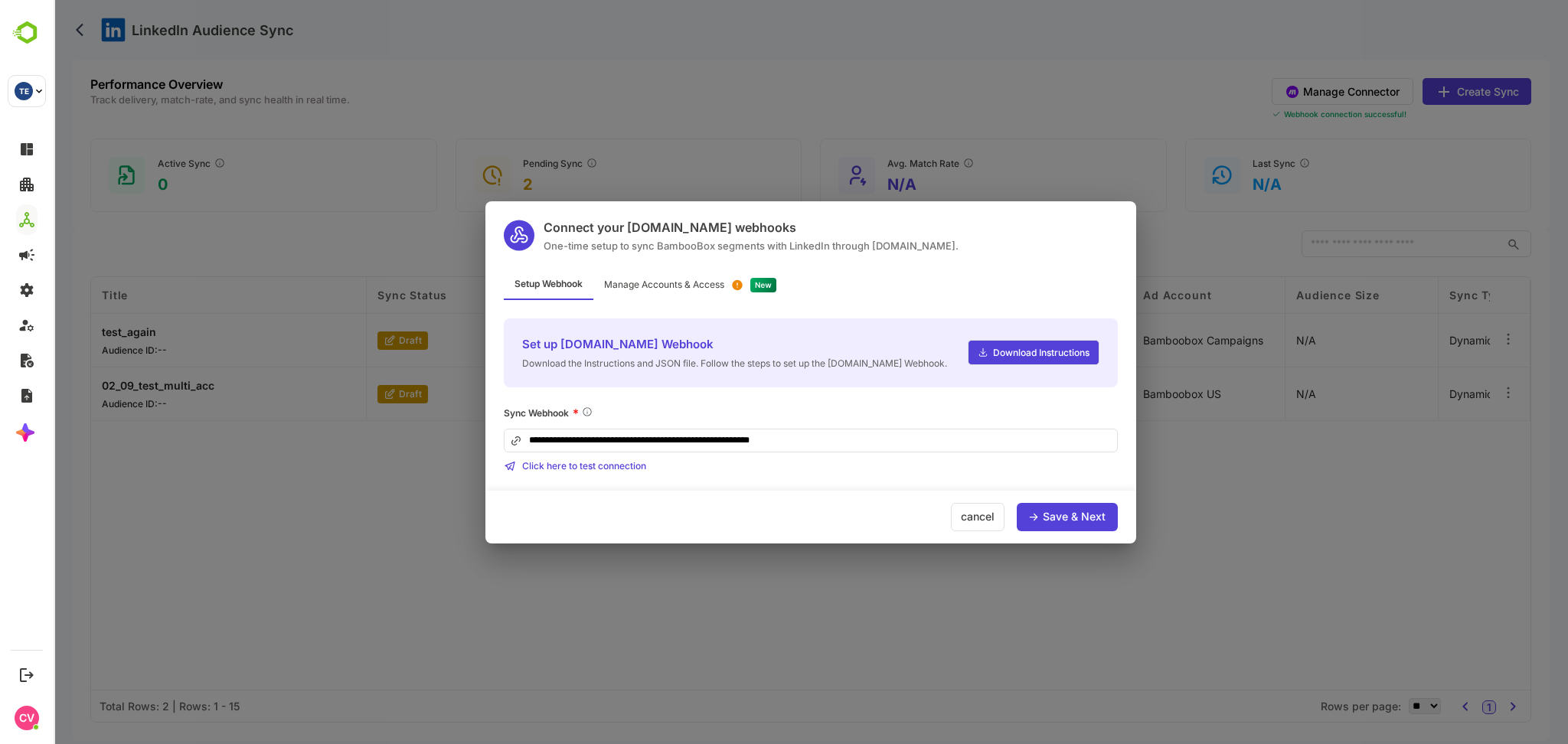
click at [701, 294] on div "Manage Accounts & Access" at bounding box center [690, 285] width 194 height 30
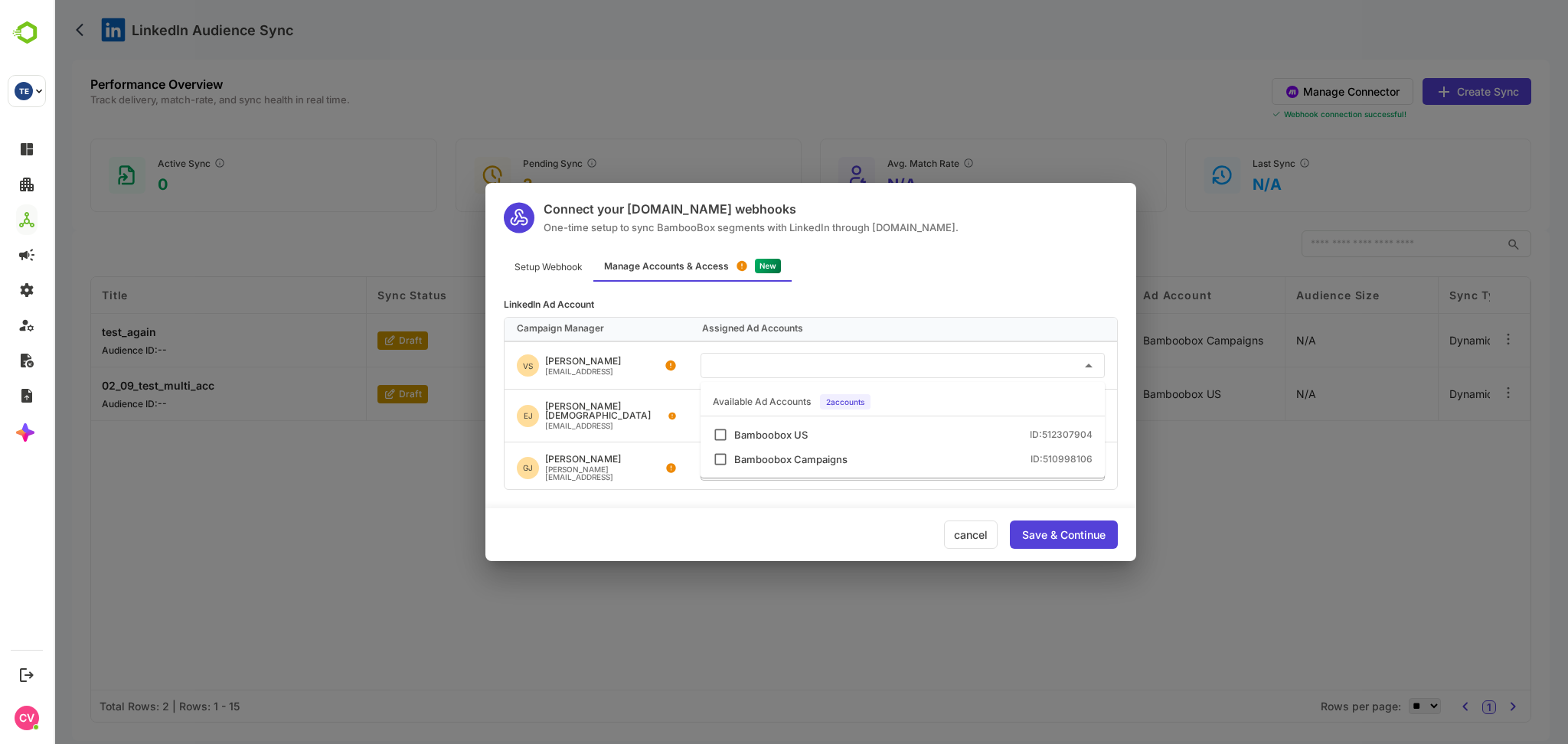
click at [760, 374] on input "text" at bounding box center [902, 365] width 392 height 26
click at [767, 431] on div "Bamboobox US" at bounding box center [770, 436] width 73 height 10
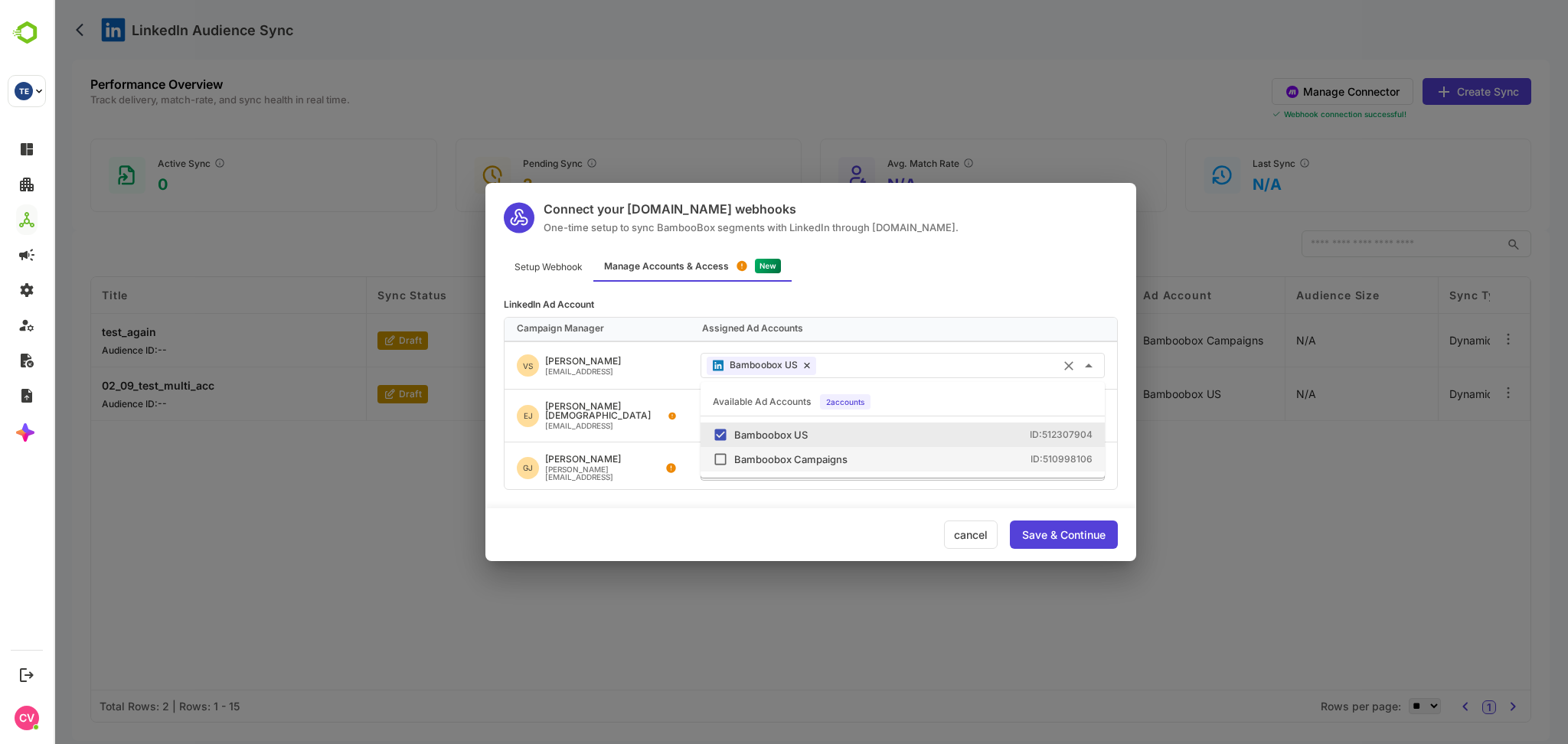
click at [775, 458] on div "Bamboobox Campaigns" at bounding box center [790, 460] width 113 height 10
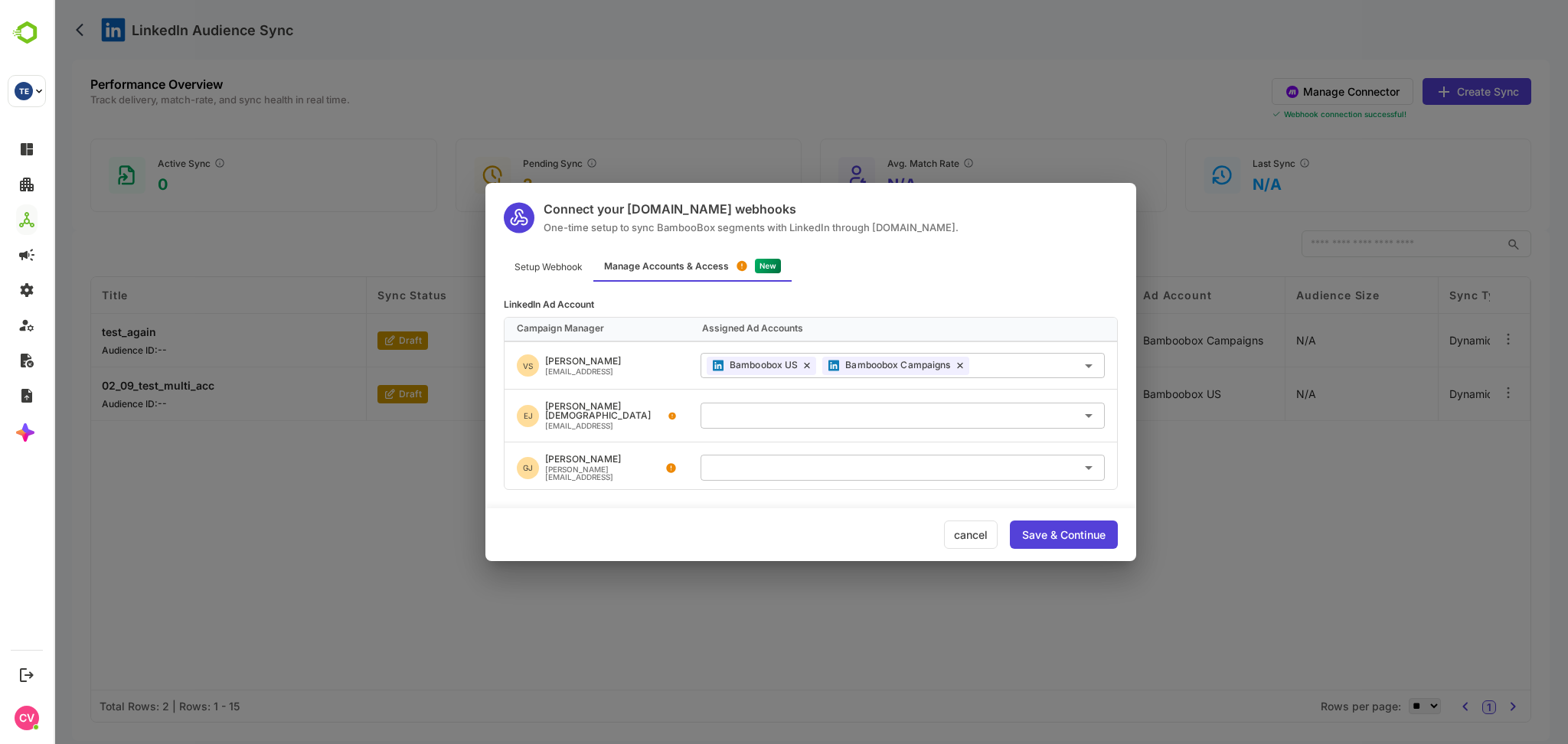
click at [1064, 530] on div "Save & Continue" at bounding box center [1063, 534] width 83 height 11
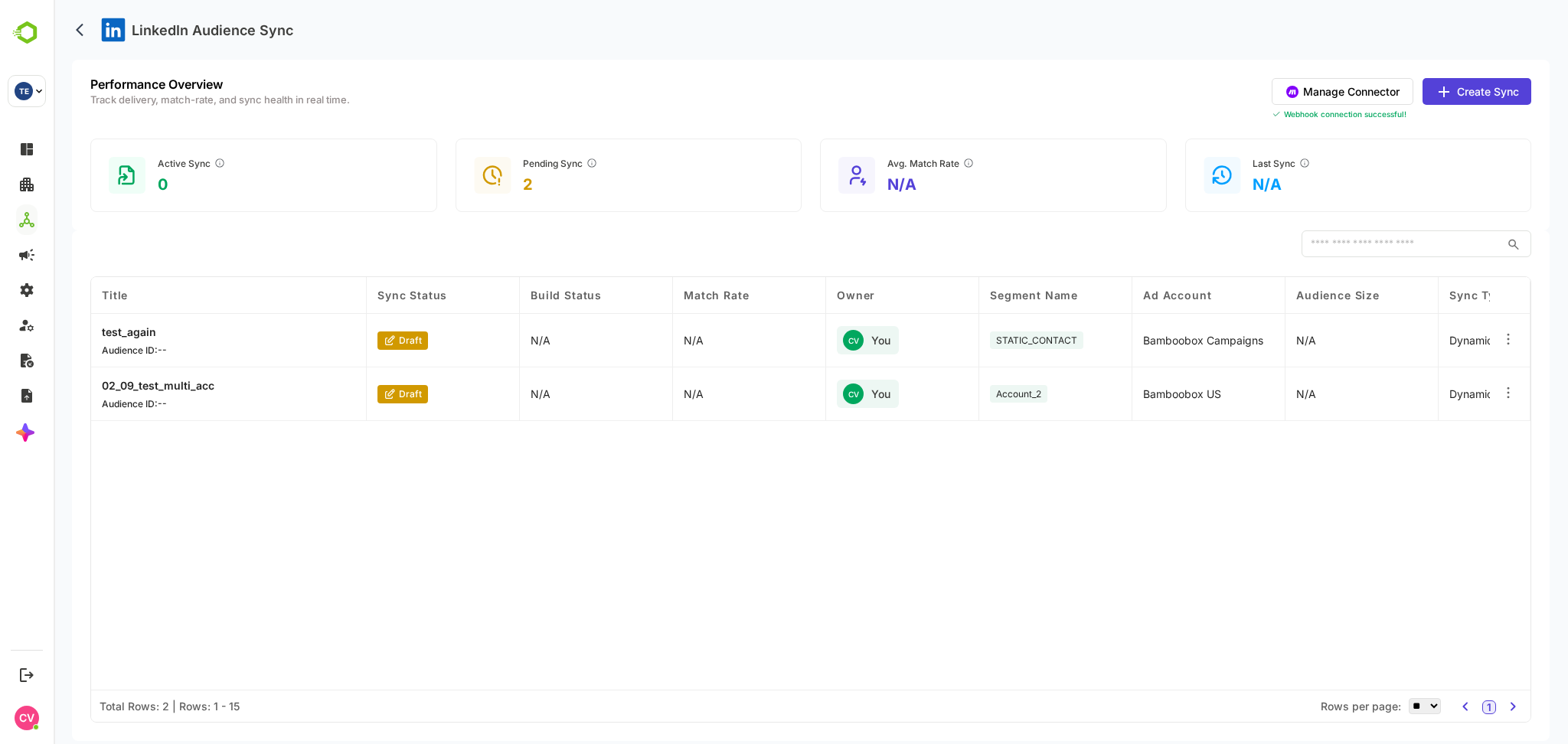
click at [1364, 95] on button "Manage Connector" at bounding box center [1343, 92] width 142 height 26
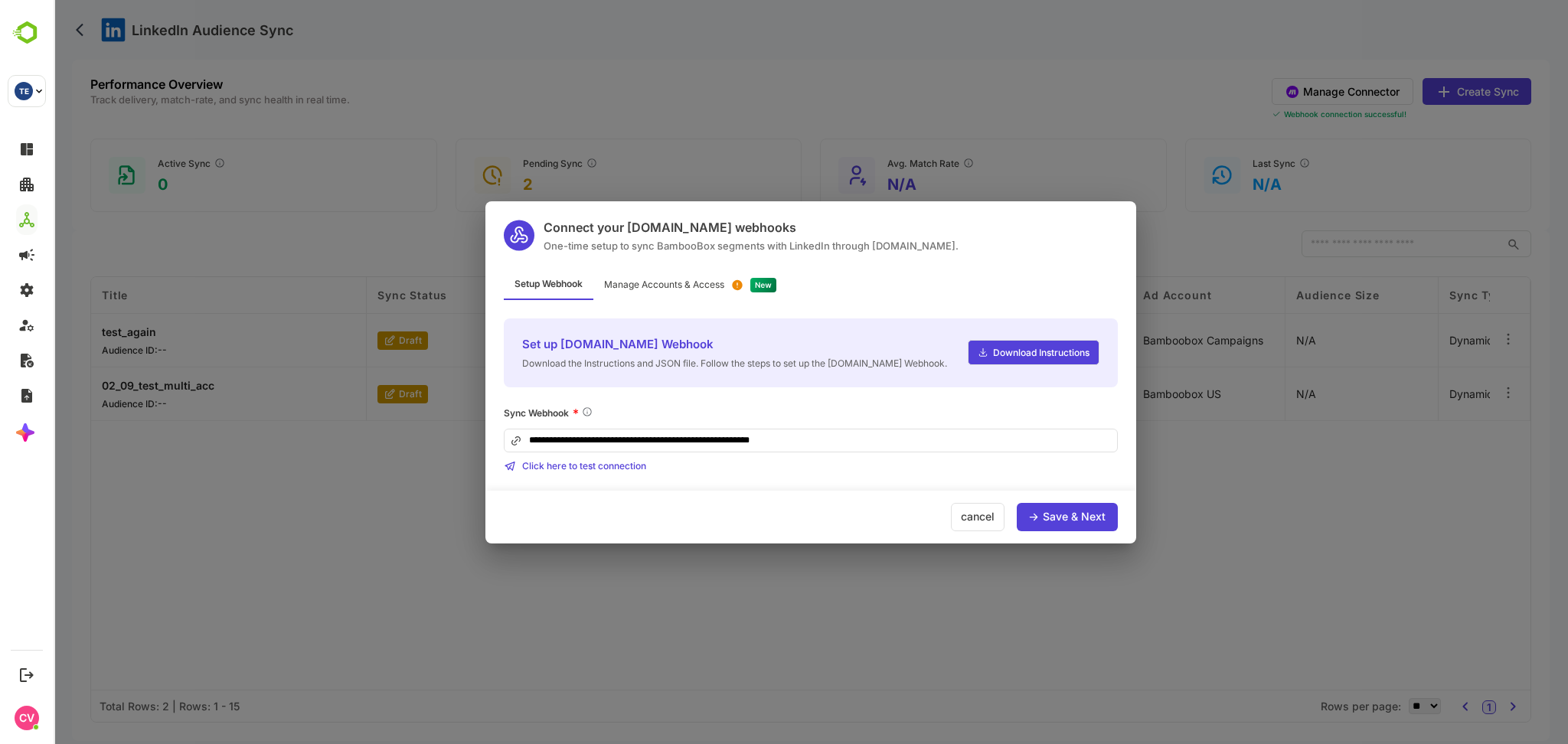
click at [691, 286] on div "Manage Accounts & Access" at bounding box center [665, 285] width 120 height 9
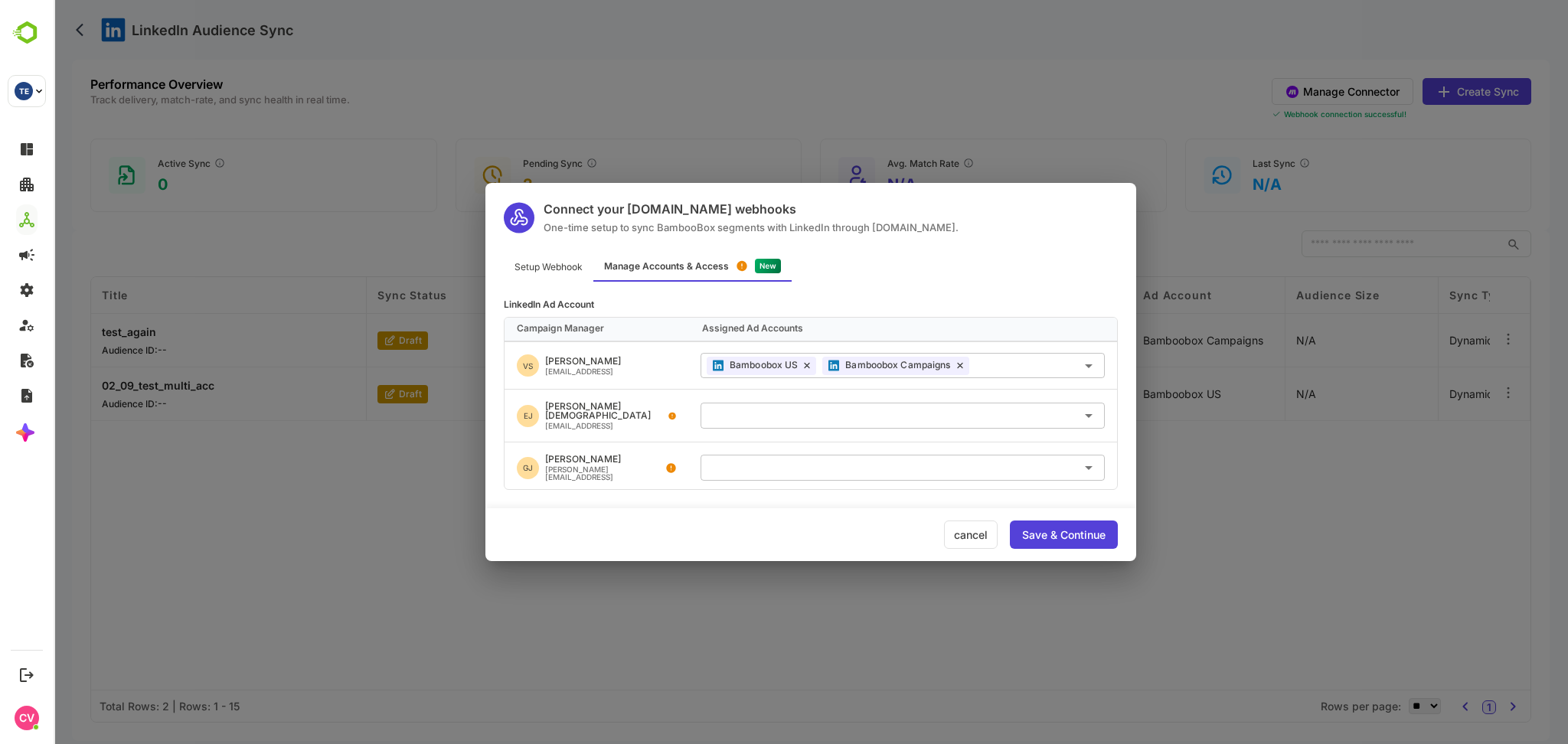
click at [572, 262] on div "Setup Webhook" at bounding box center [549, 266] width 90 height 30
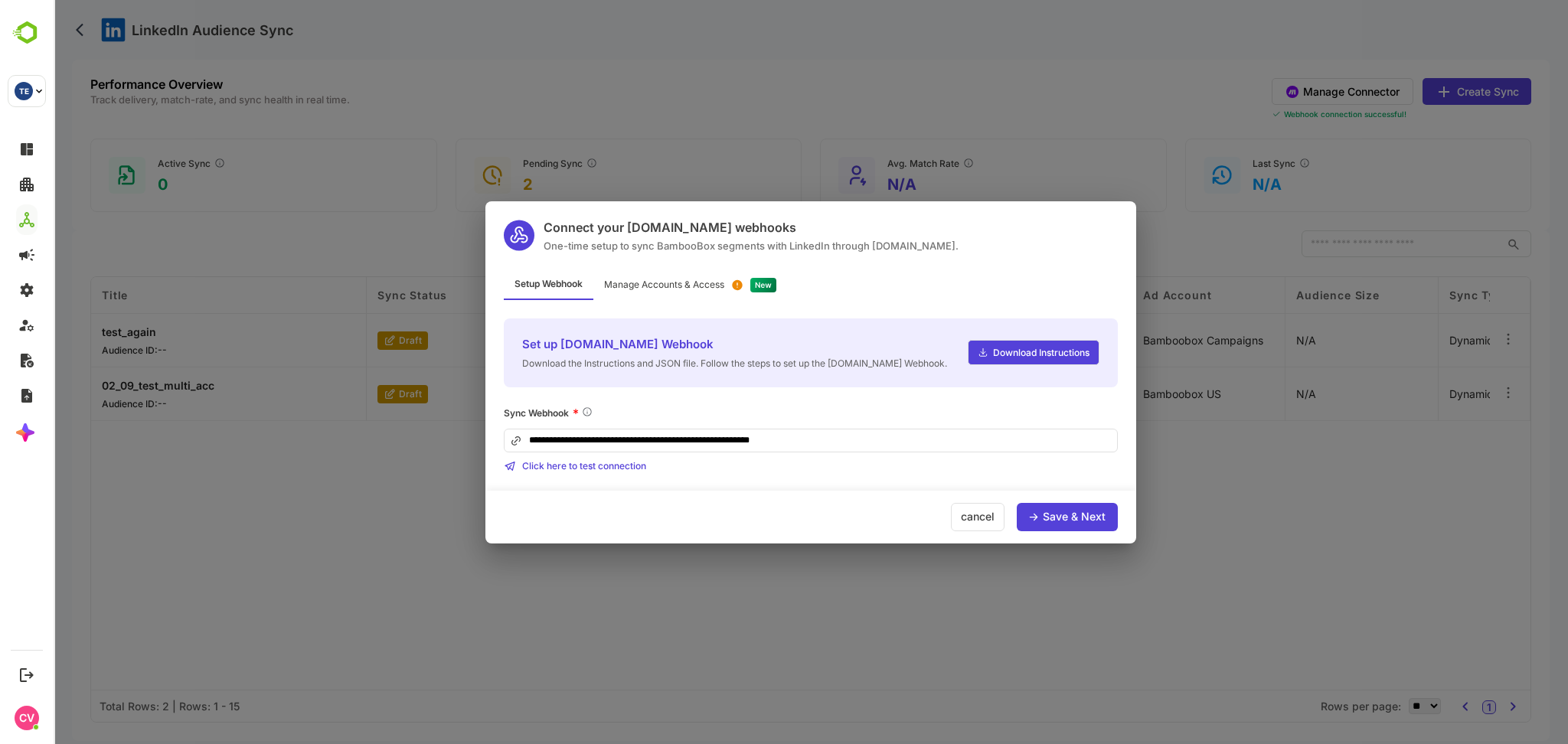
click at [843, 440] on input "**********" at bounding box center [811, 440] width 614 height 24
click at [677, 284] on div "Manage Accounts & Access" at bounding box center [665, 285] width 120 height 9
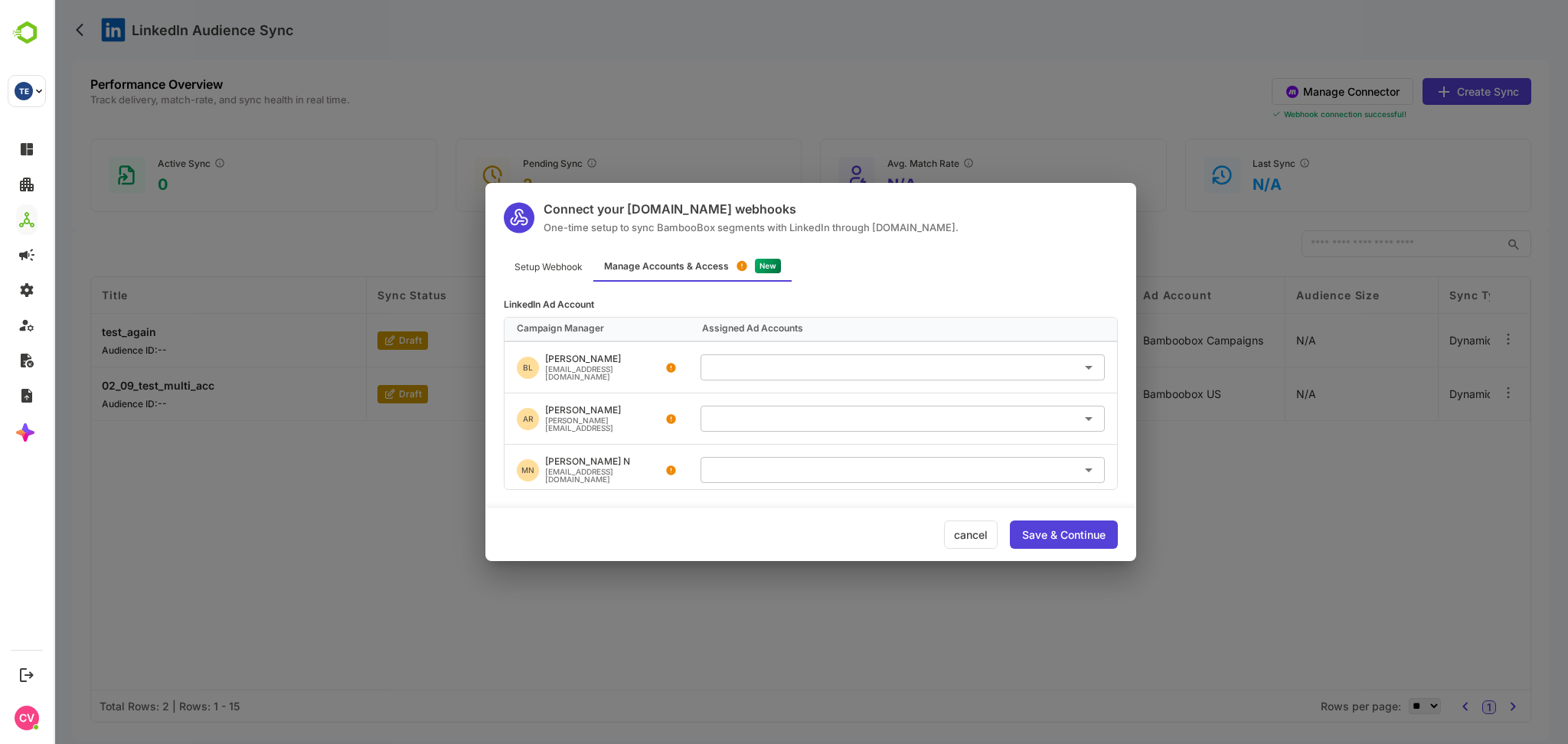
scroll to position [892, 0]
click at [797, 404] on input "text" at bounding box center [902, 417] width 392 height 26
click at [800, 446] on div "Bamboobox US" at bounding box center [770, 445] width 73 height 10
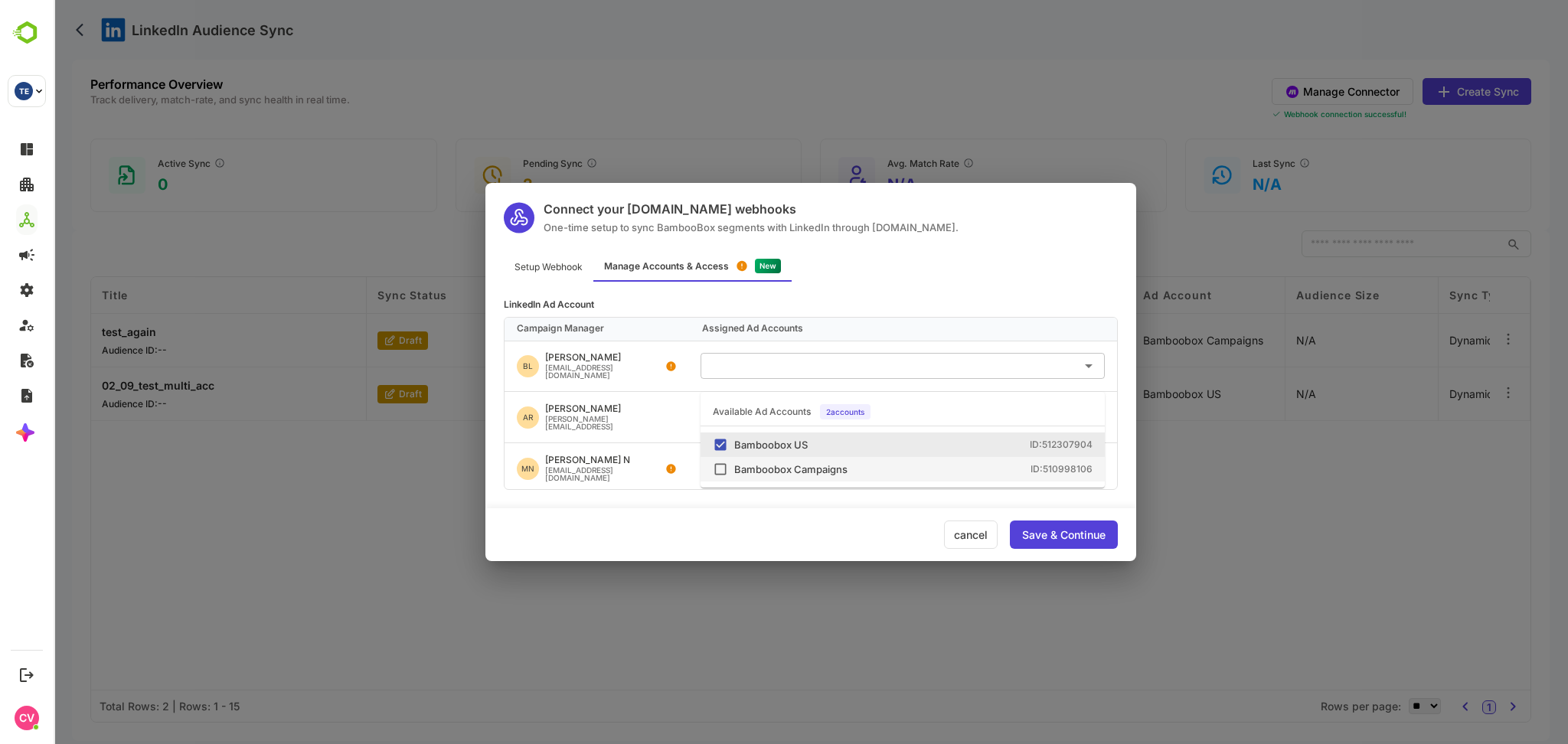
click at [1076, 540] on div "Save & Continue" at bounding box center [1063, 534] width 83 height 11
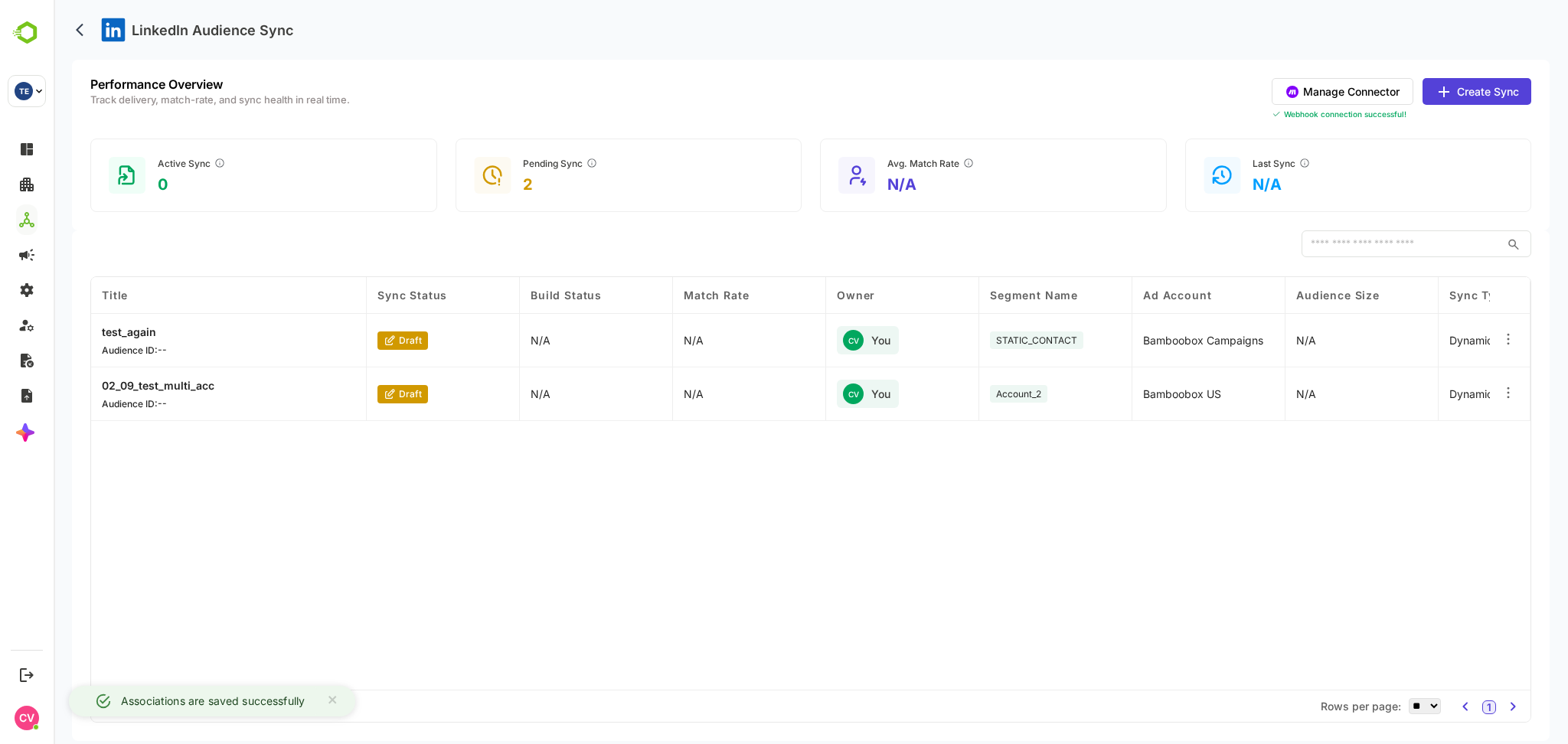
click at [1352, 92] on button "Manage Connector" at bounding box center [1343, 92] width 142 height 26
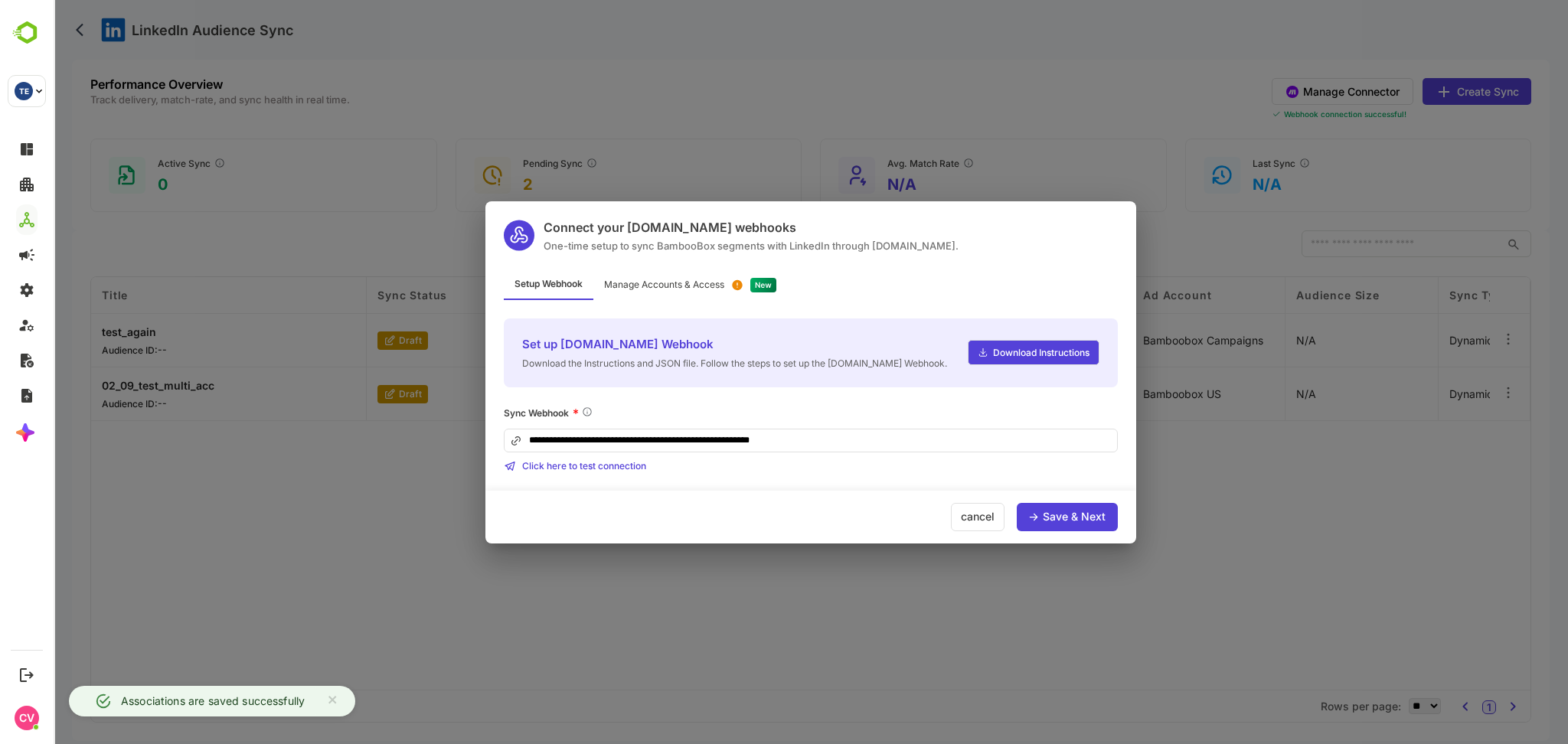
click at [701, 275] on div "Manage Accounts & Access" at bounding box center [690, 285] width 194 height 30
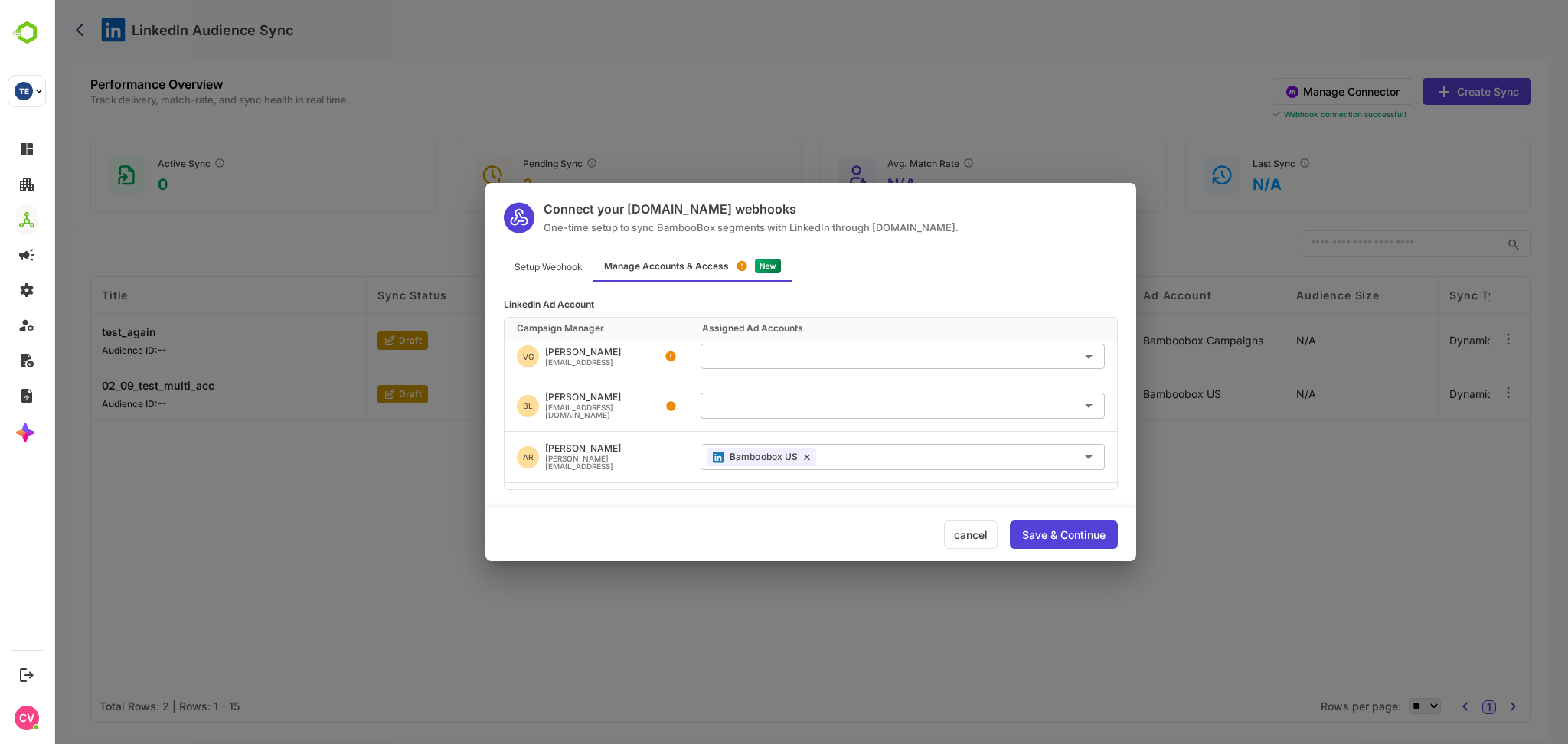
scroll to position [859, 0]
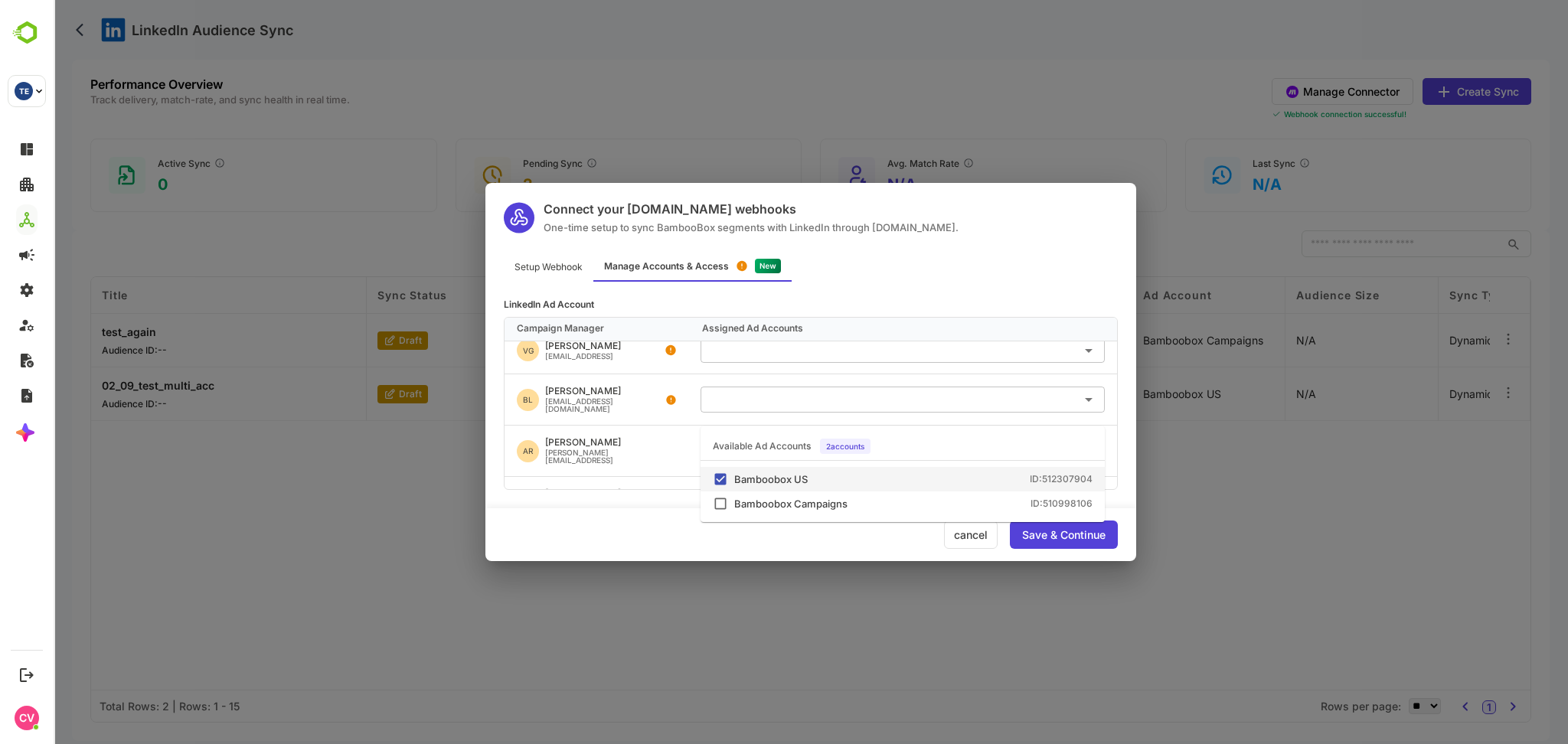
click at [862, 438] on input "text" at bounding box center [960, 450] width 276 height 26
click at [657, 426] on div "AR [PERSON_NAME] [PERSON_NAME][EMAIL_ADDRESS]" at bounding box center [596, 450] width 184 height 50
click at [873, 438] on input "text" at bounding box center [960, 450] width 276 height 26
click at [681, 426] on div "AR [PERSON_NAME] [PERSON_NAME][EMAIL_ADDRESS]" at bounding box center [596, 450] width 184 height 50
click at [966, 530] on div "cancel" at bounding box center [971, 534] width 54 height 28
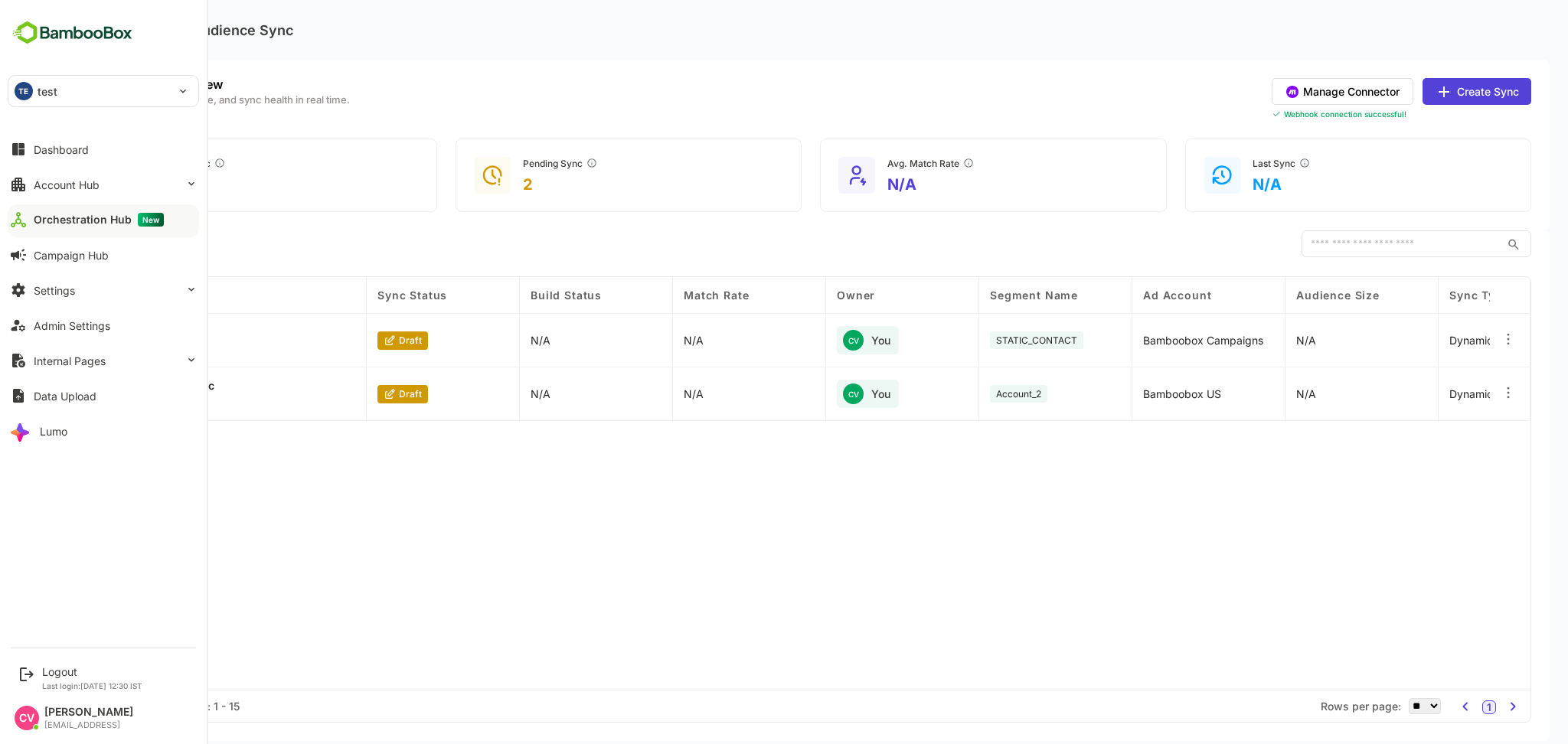
click at [54, 99] on p "test" at bounding box center [47, 91] width 21 height 16
click at [91, 142] on li "AU automation_test_tenant" at bounding box center [106, 133] width 191 height 34
type input "**********"
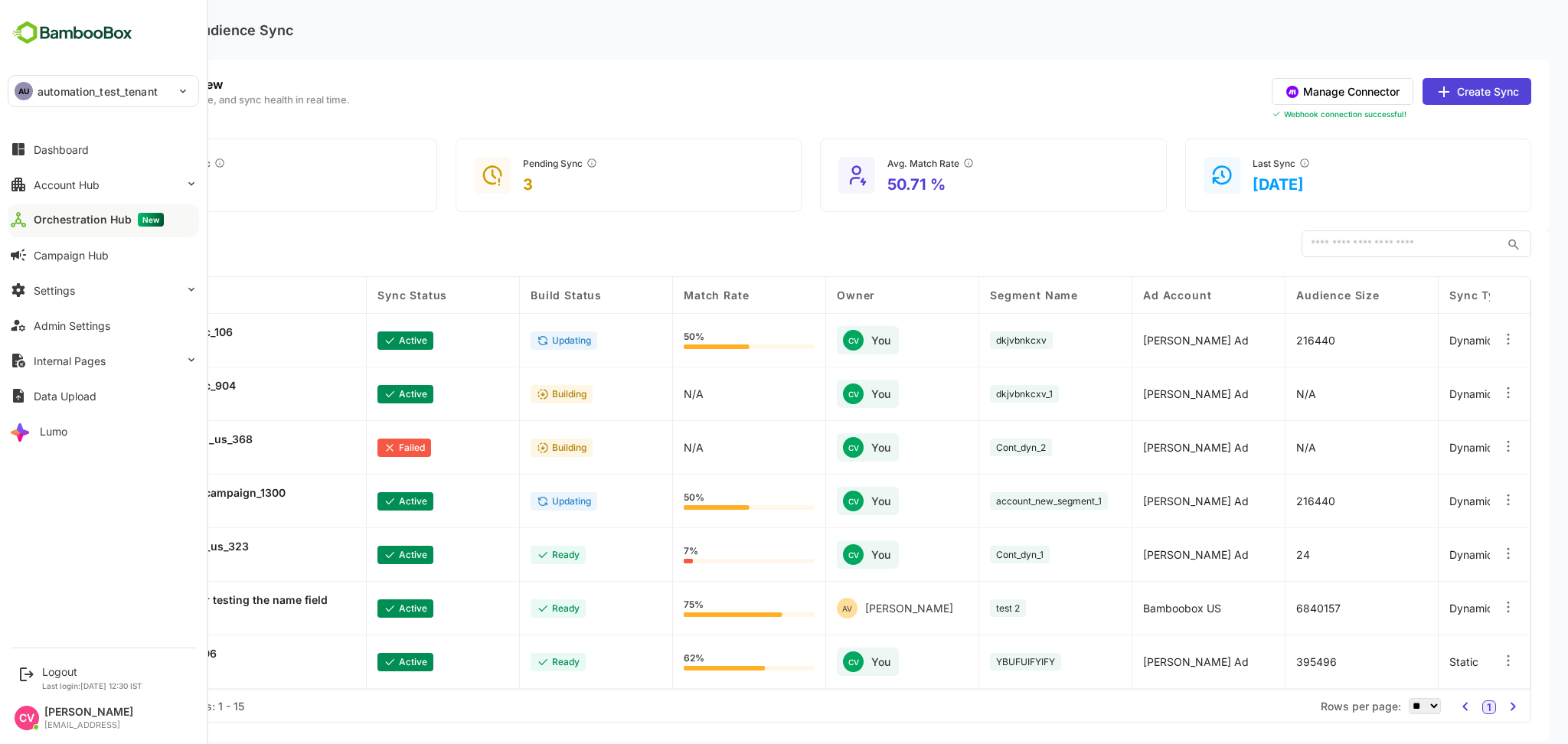
click at [1375, 92] on button "Manage Connector" at bounding box center [1343, 92] width 142 height 26
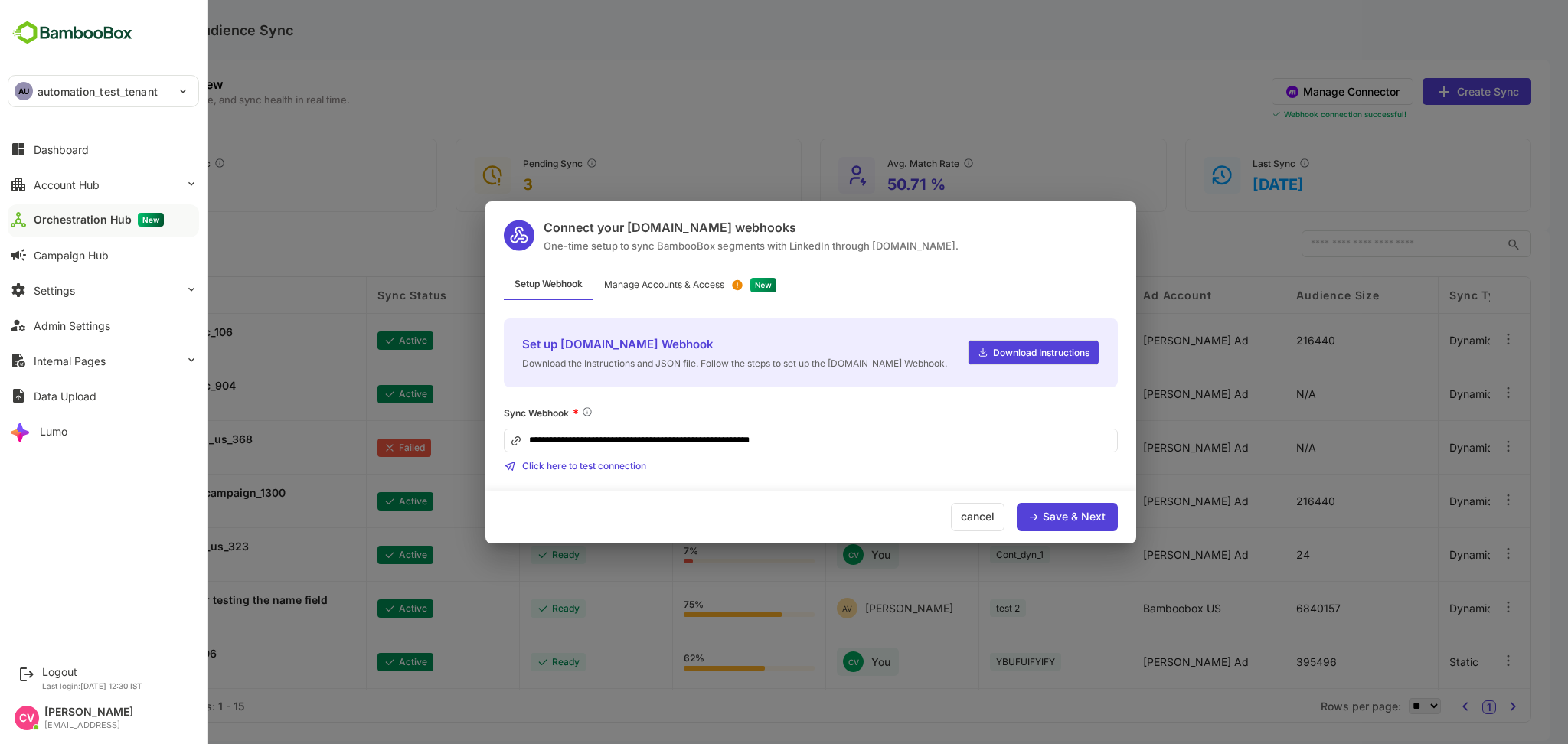
click at [1059, 513] on div "Save & Next" at bounding box center [1075, 516] width 63 height 11
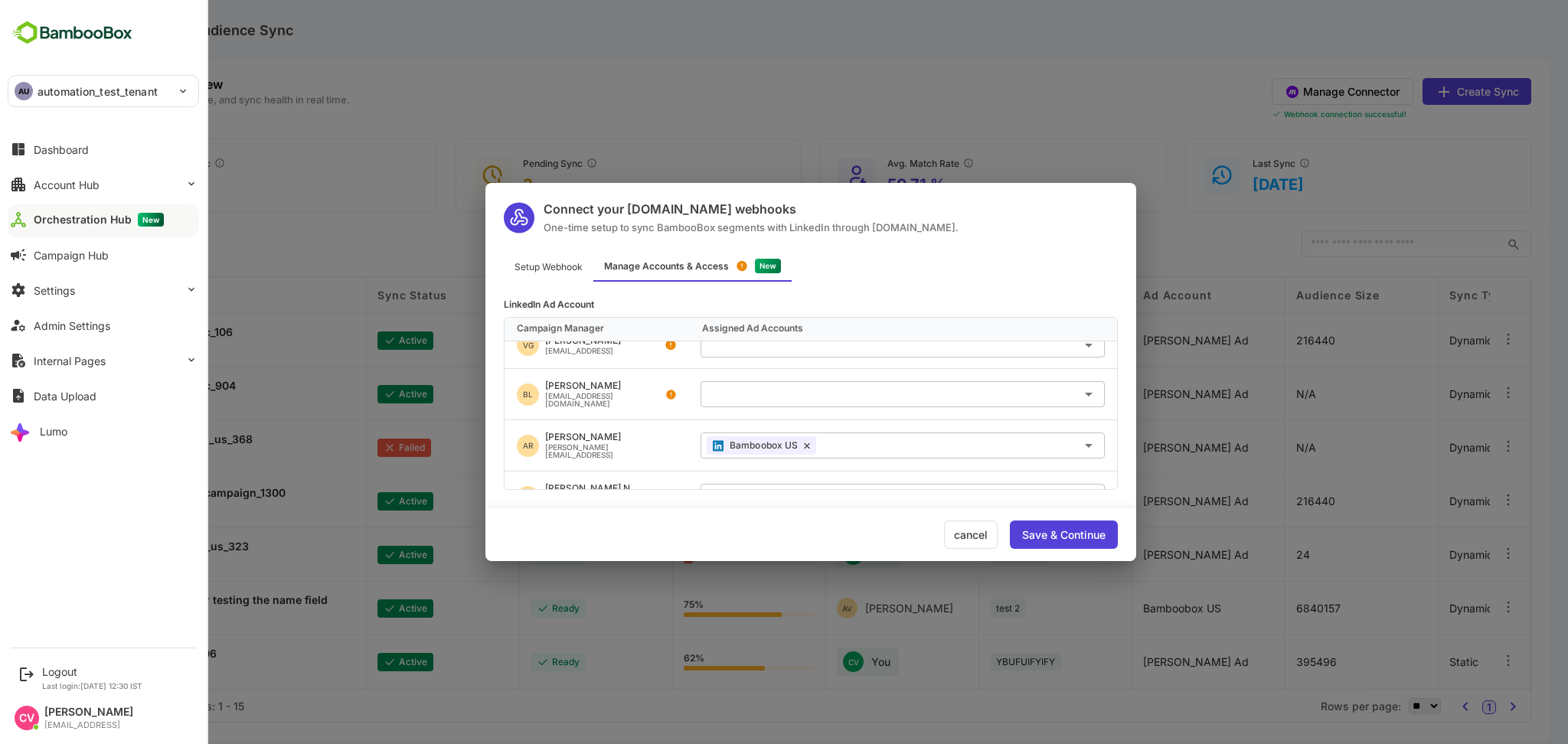
scroll to position [867, 0]
click at [511, 83] on div "Connect your [DOMAIN_NAME] webhooks One-time setup to sync BambooBox segments w…" at bounding box center [811, 372] width 1514 height 744
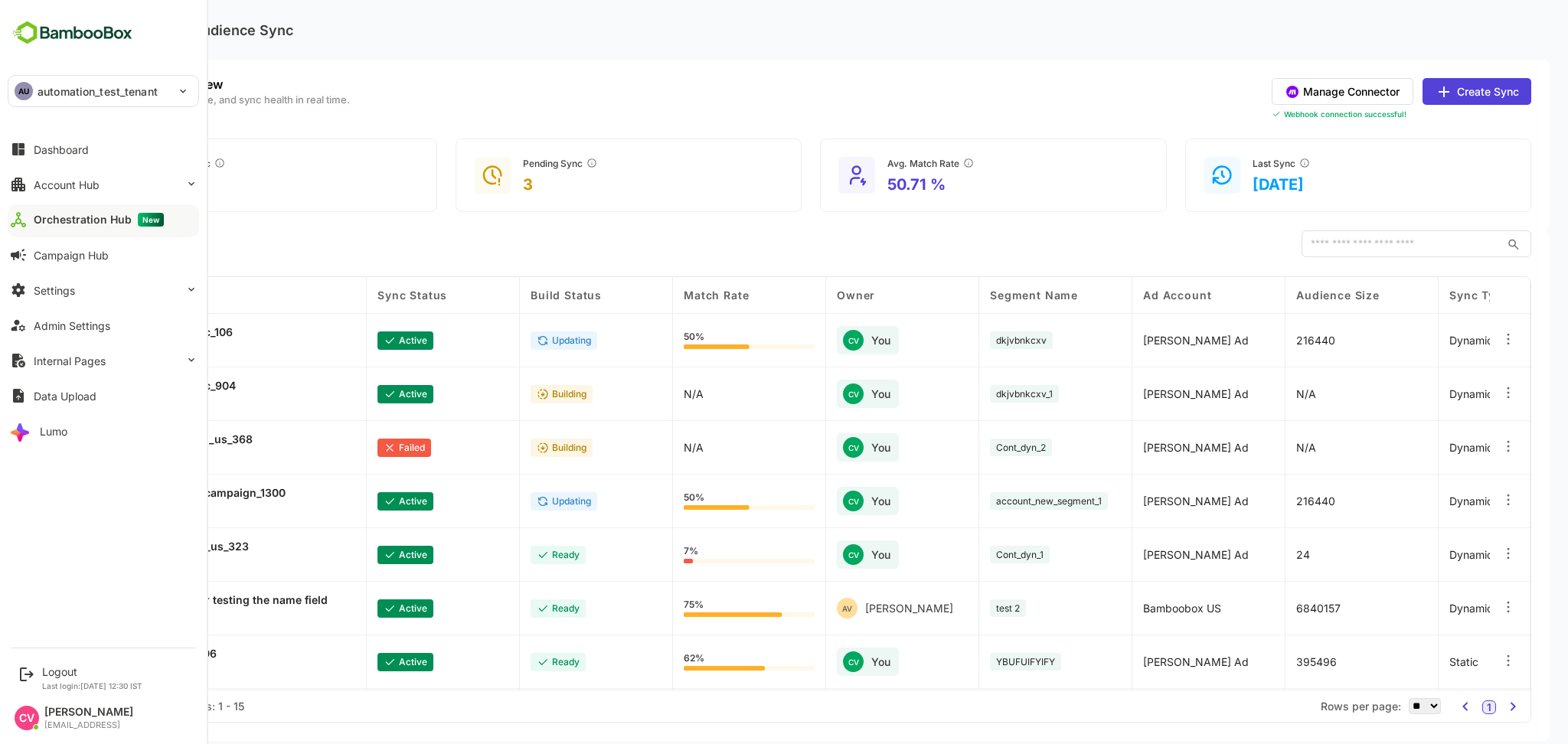
click at [446, 82] on div "Performance Overview Track delivery, match-rate, and sync health in real time. …" at bounding box center [811, 99] width 1441 height 42
click at [810, 24] on div "LinkedIn Audience Sync" at bounding box center [811, 30] width 1478 height 59
click at [1354, 95] on button "Manage Connector" at bounding box center [1343, 92] width 142 height 26
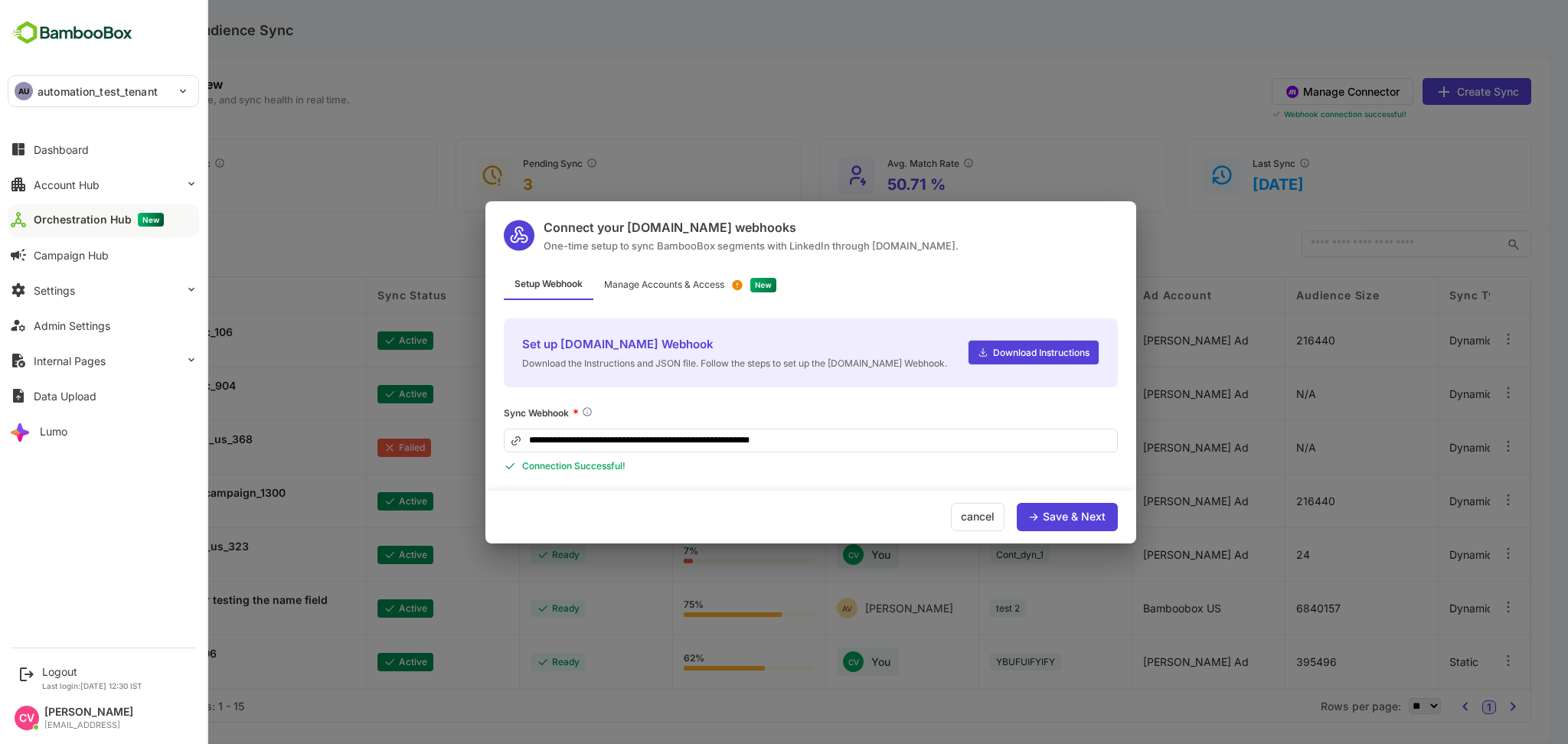
click at [704, 276] on div "Manage Accounts & Access" at bounding box center [690, 285] width 194 height 30
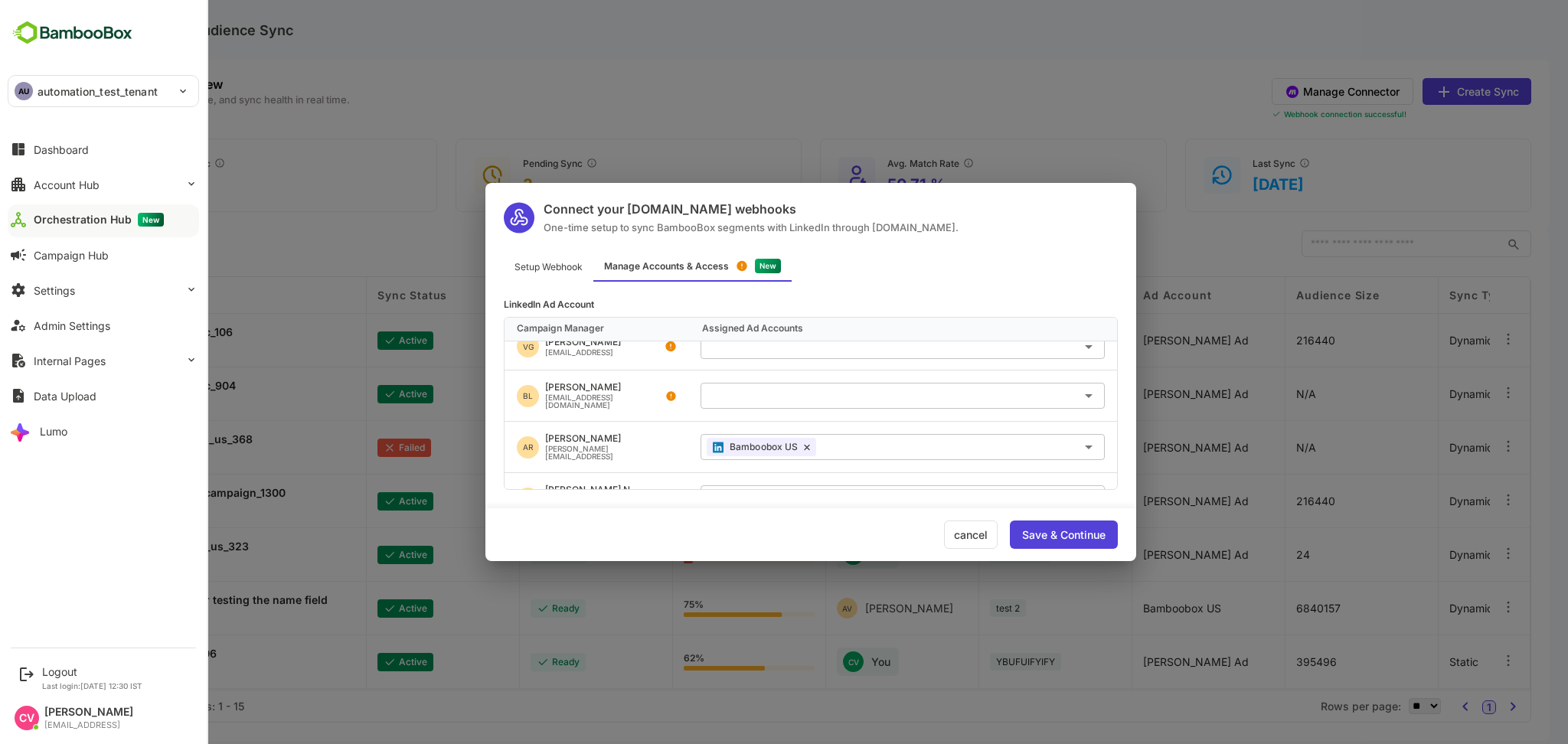
scroll to position [861, 0]
click at [1063, 532] on div "Save & Continue" at bounding box center [1063, 534] width 83 height 11
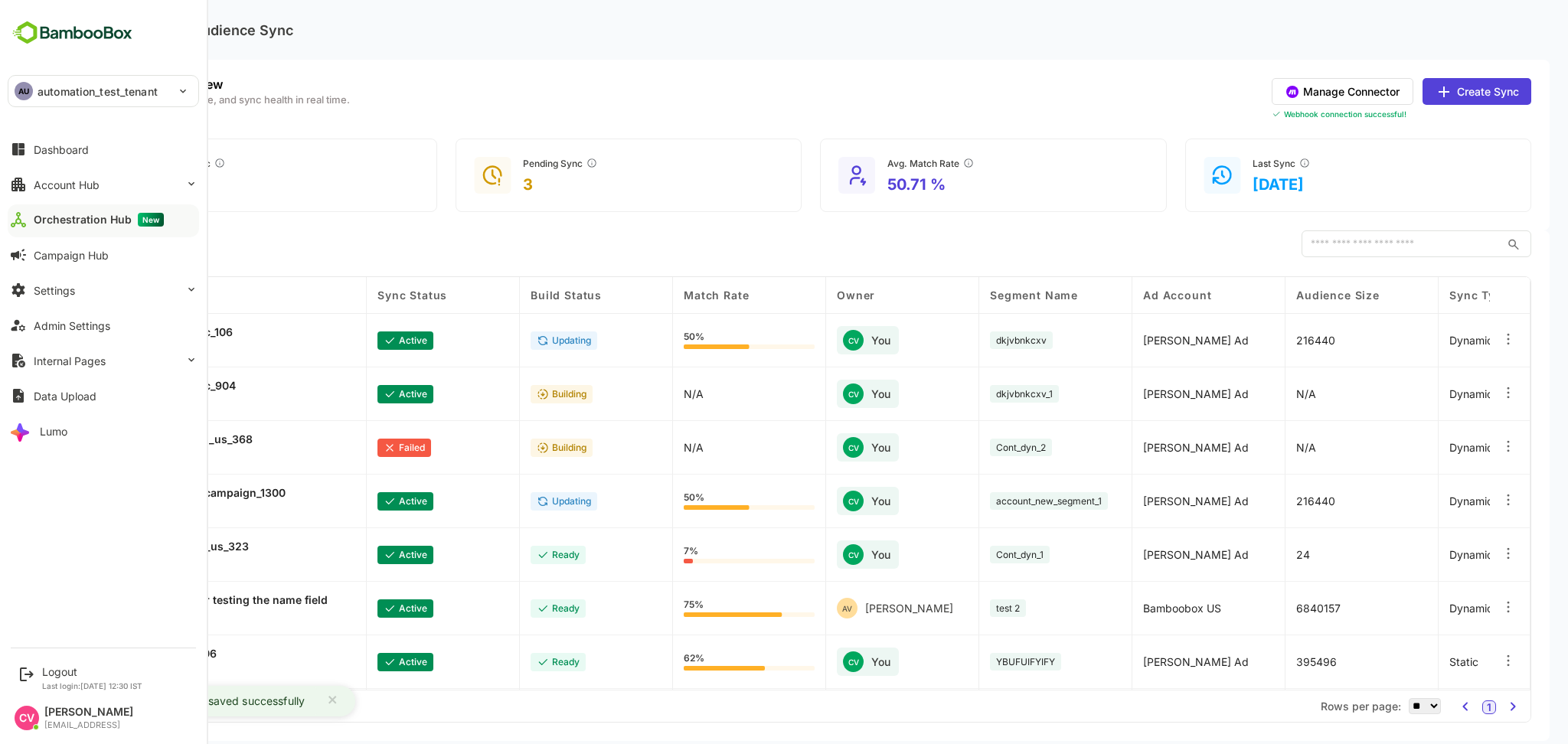
click at [1374, 93] on button "Manage Connector" at bounding box center [1343, 92] width 142 height 26
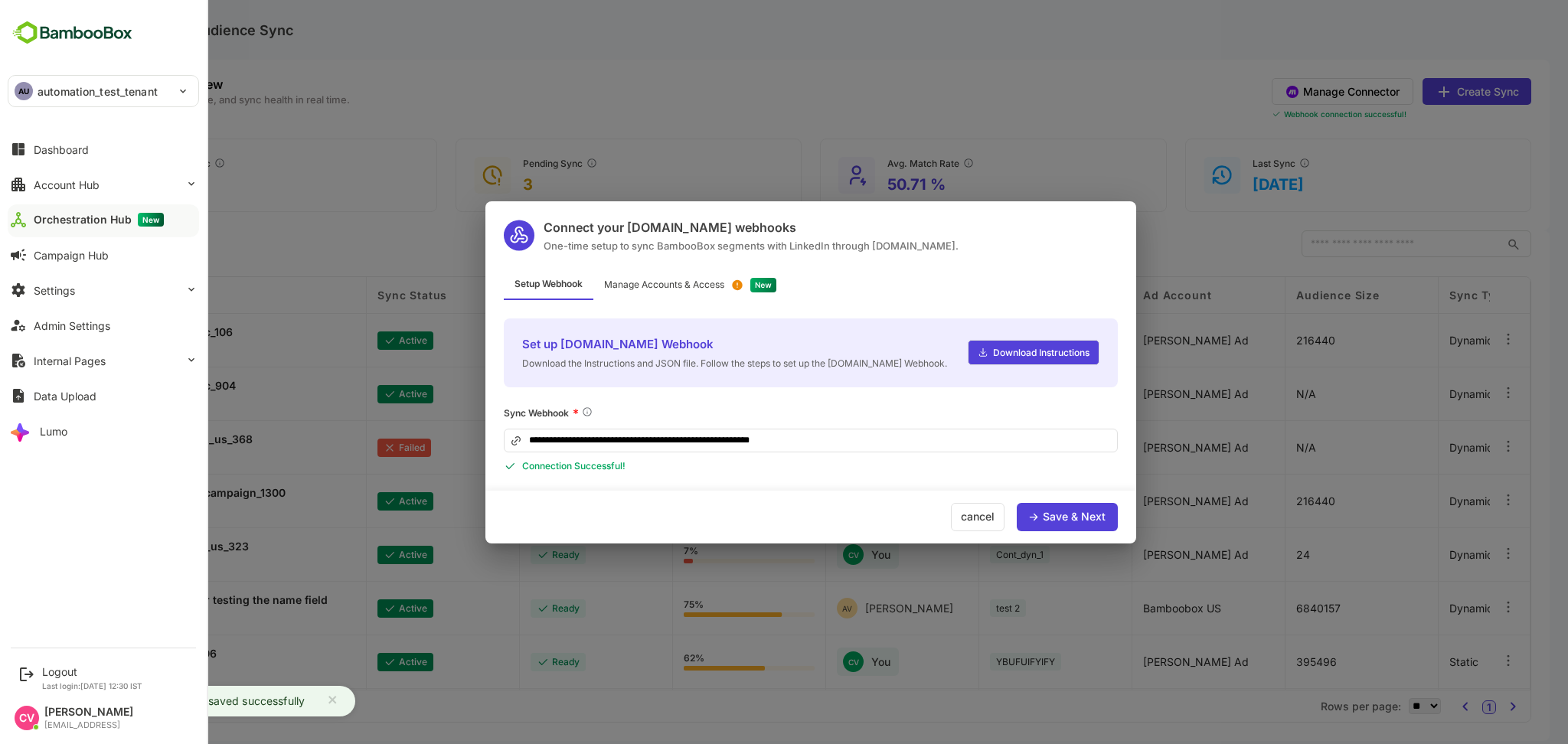
click at [687, 268] on div "**********" at bounding box center [811, 372] width 651 height 342
click at [687, 287] on div "Manage Accounts & Access" at bounding box center [665, 285] width 120 height 9
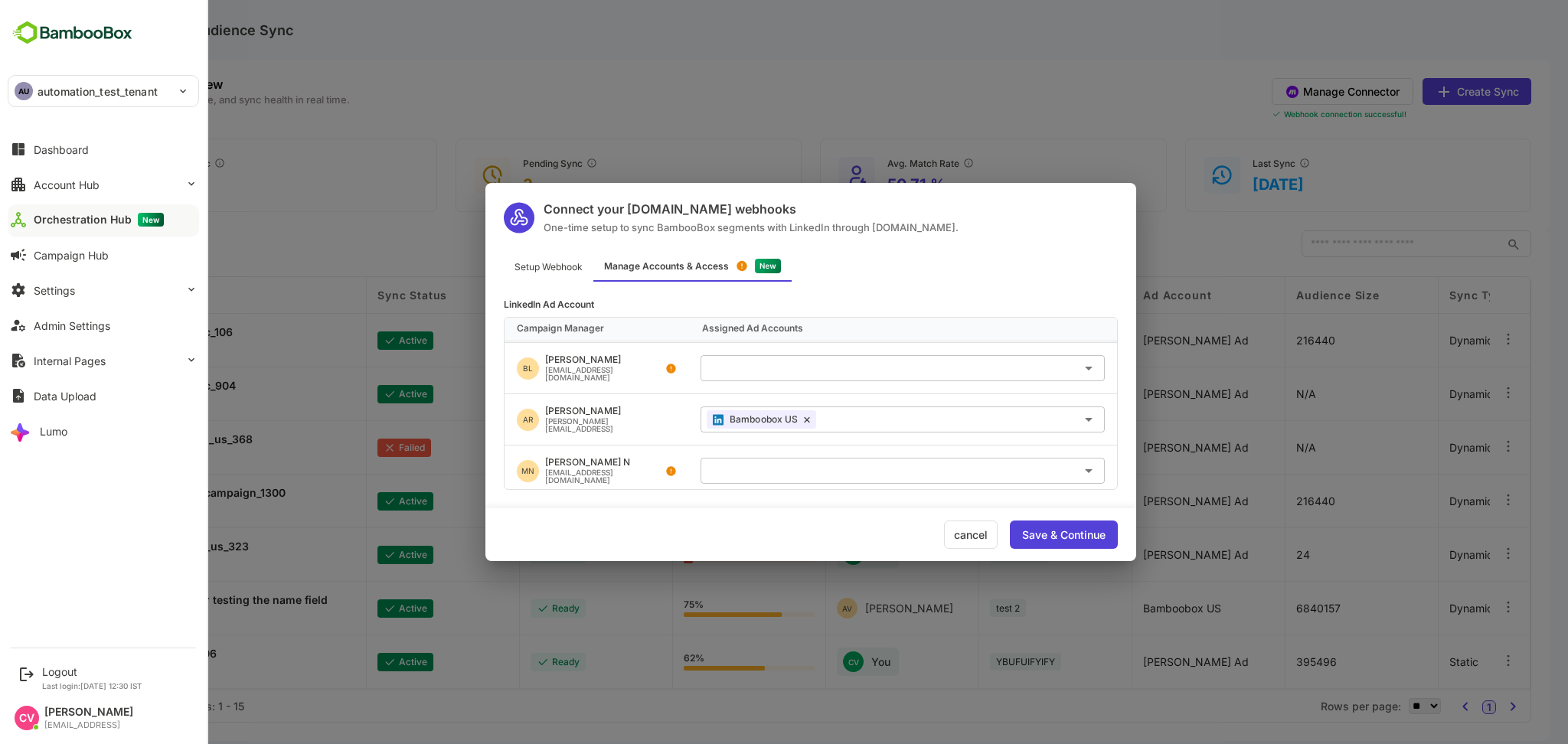
scroll to position [889, 0]
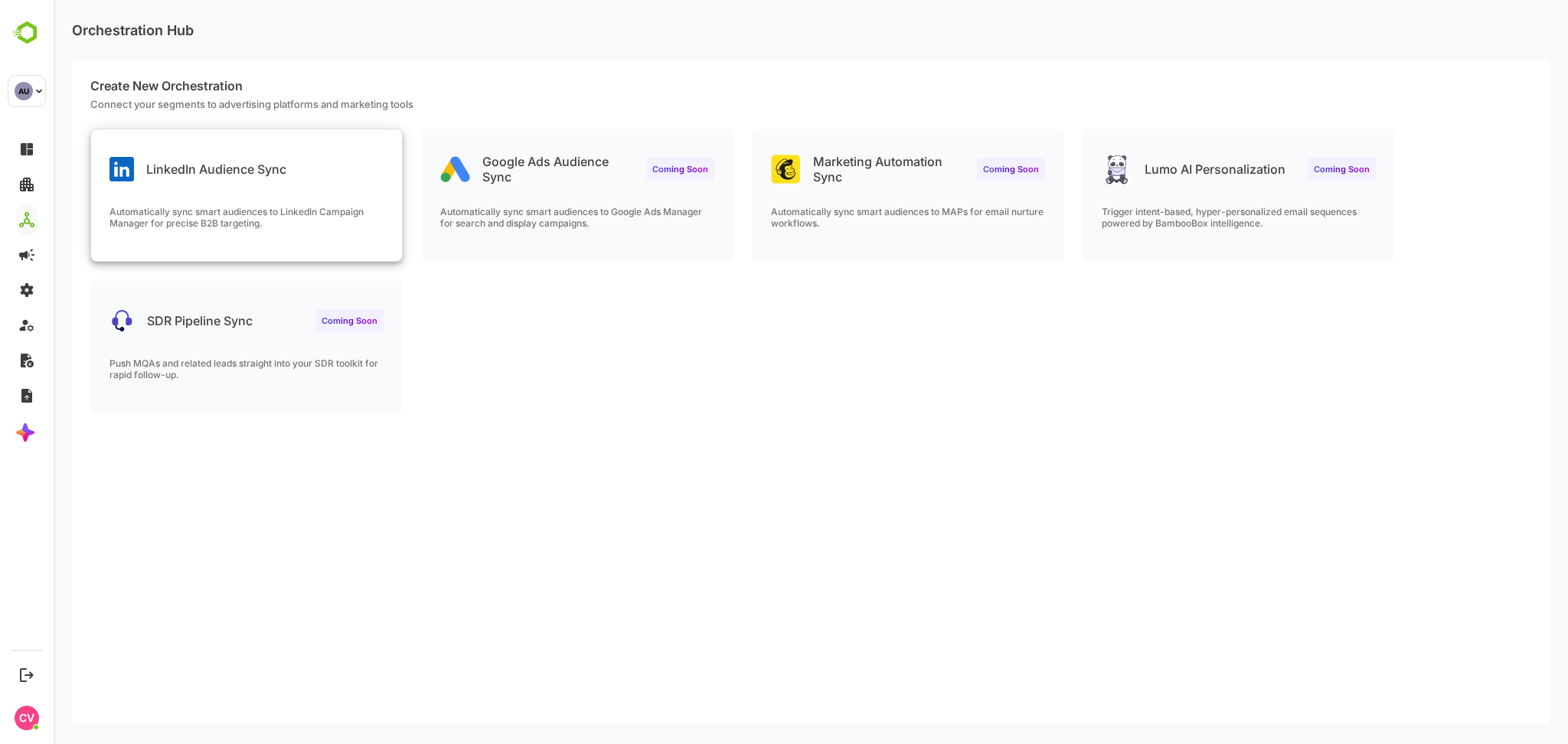
click at [336, 187] on div "LinkedIn Audience Sync Automatically sync smart audiences to LinkedIn Campaign …" at bounding box center [246, 195] width 311 height 132
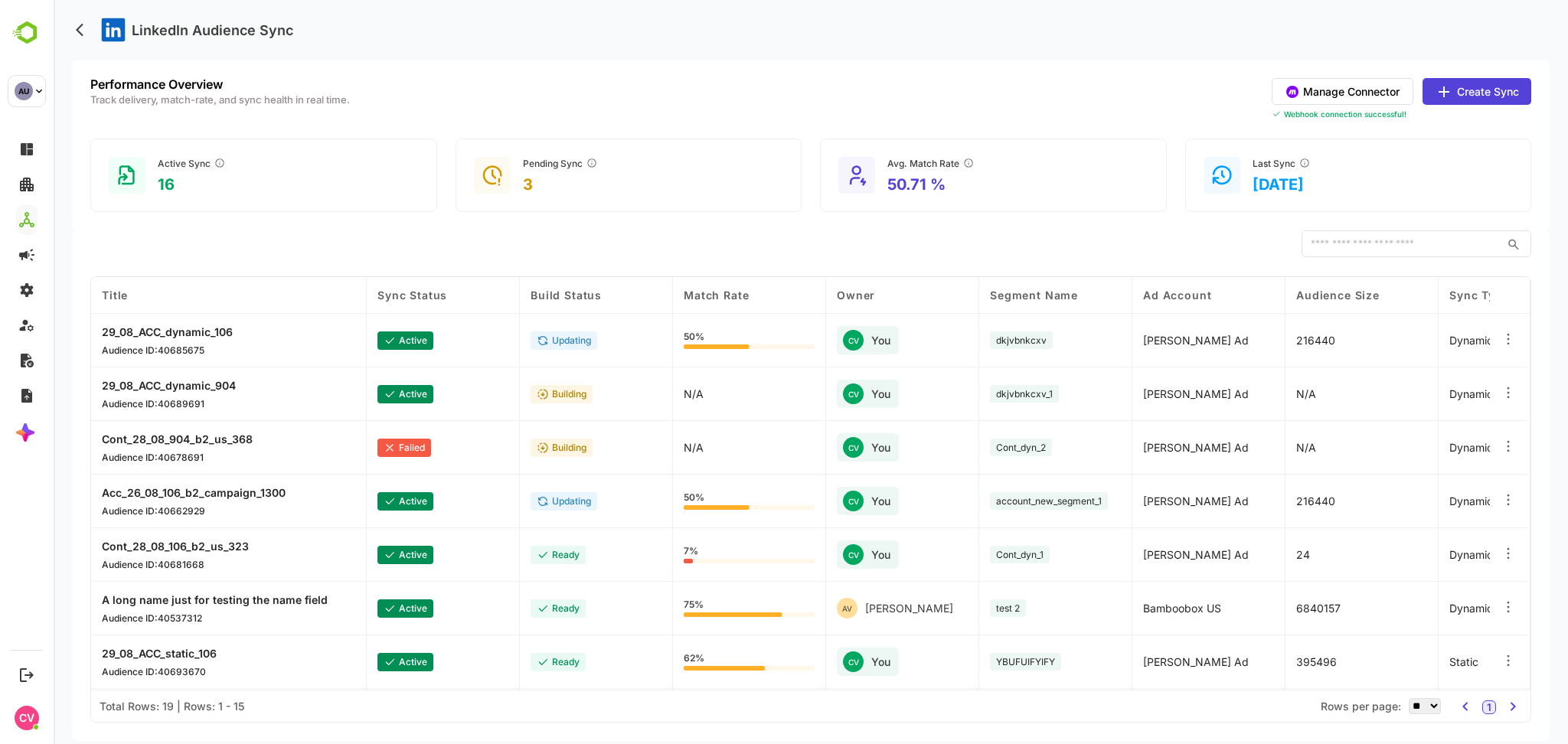
click at [1379, 93] on button "Manage Connector" at bounding box center [1343, 92] width 142 height 26
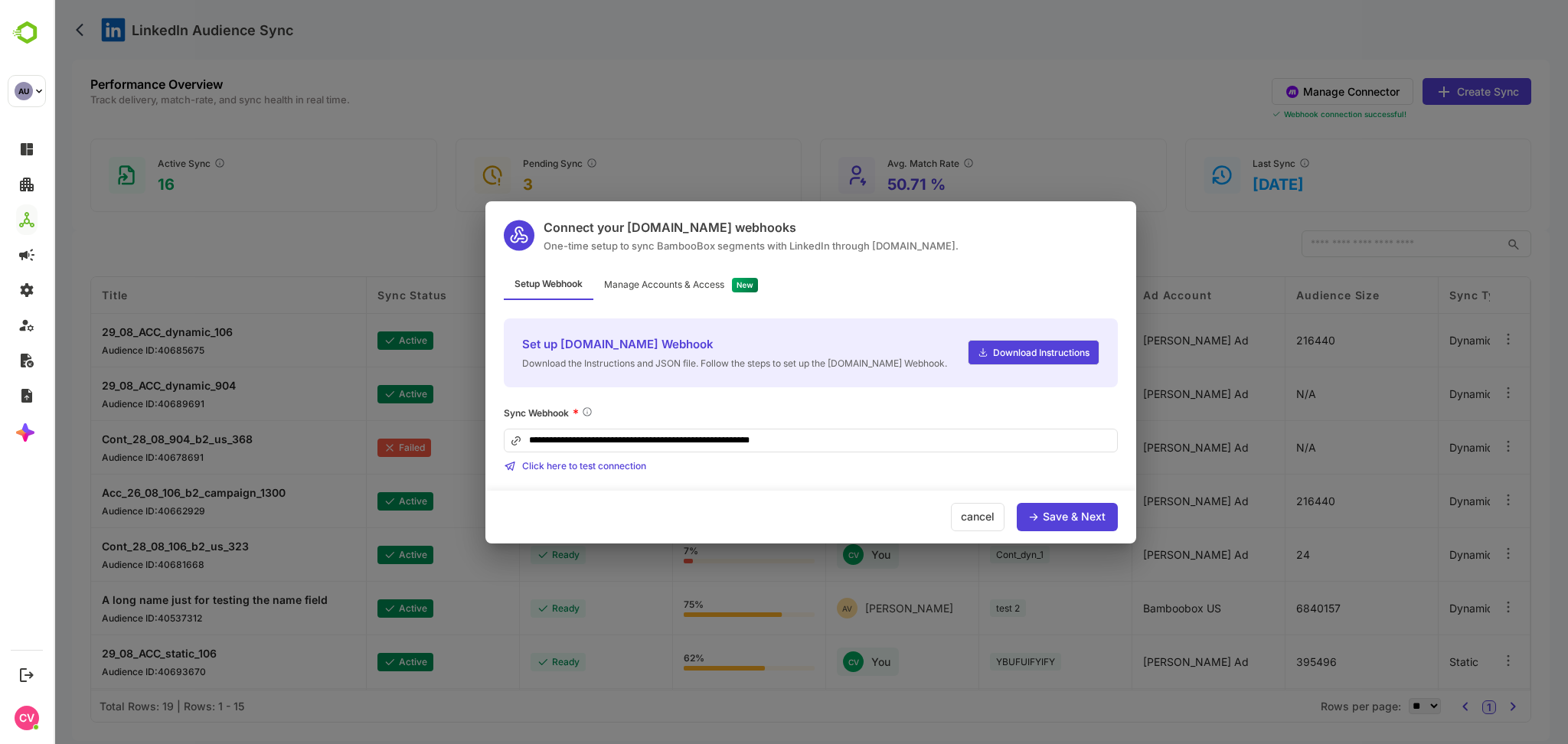
click at [696, 285] on div "Manage Accounts & Access" at bounding box center [665, 285] width 120 height 9
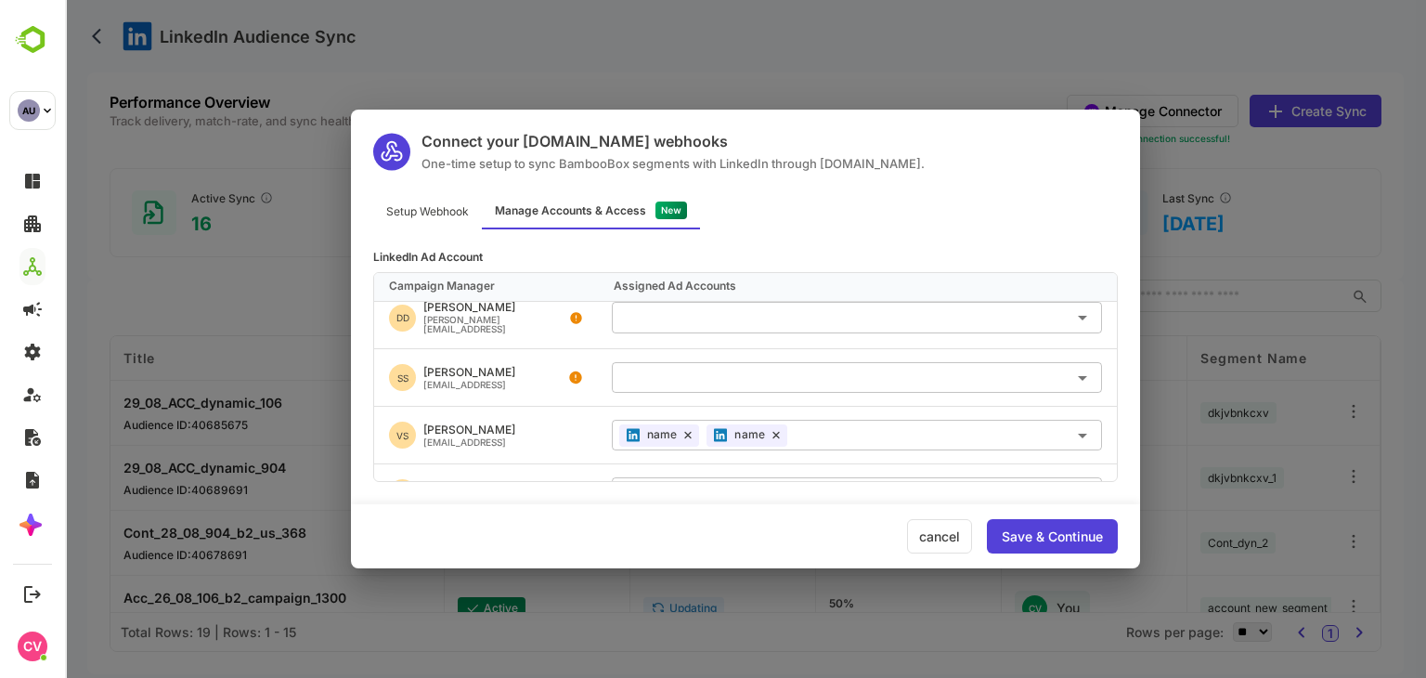
scroll to position [613, 0]
click at [688, 435] on icon at bounding box center [688, 438] width 6 height 6
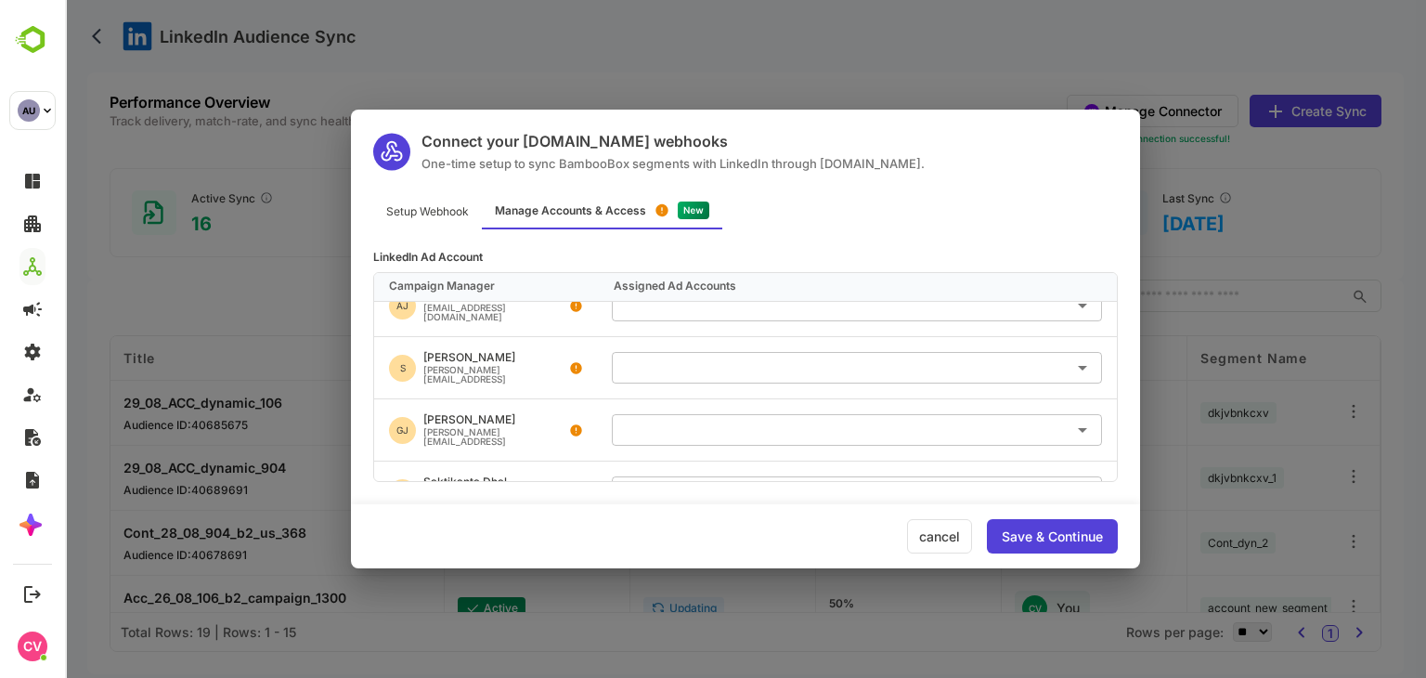
scroll to position [1426, 0]
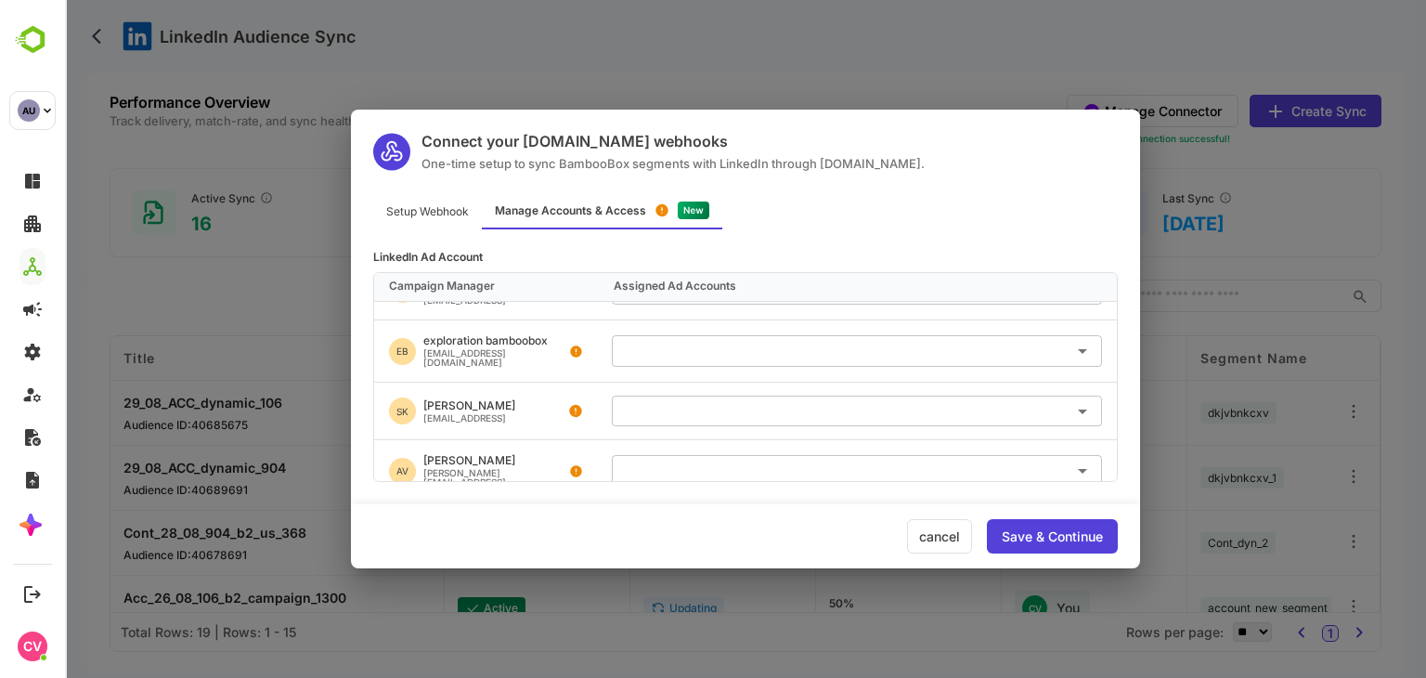
click at [639, 517] on input "text" at bounding box center [856, 532] width 475 height 31
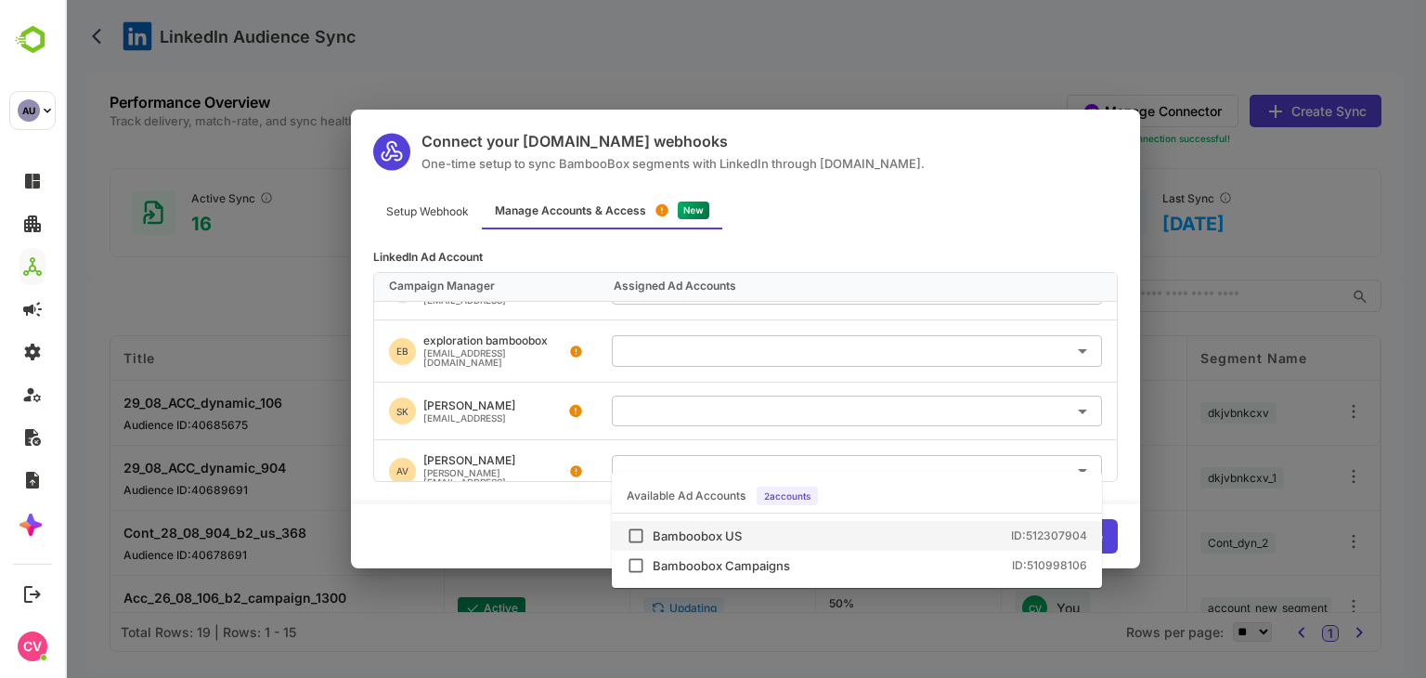
click at [671, 535] on div "Bamboobox US" at bounding box center [697, 536] width 89 height 12
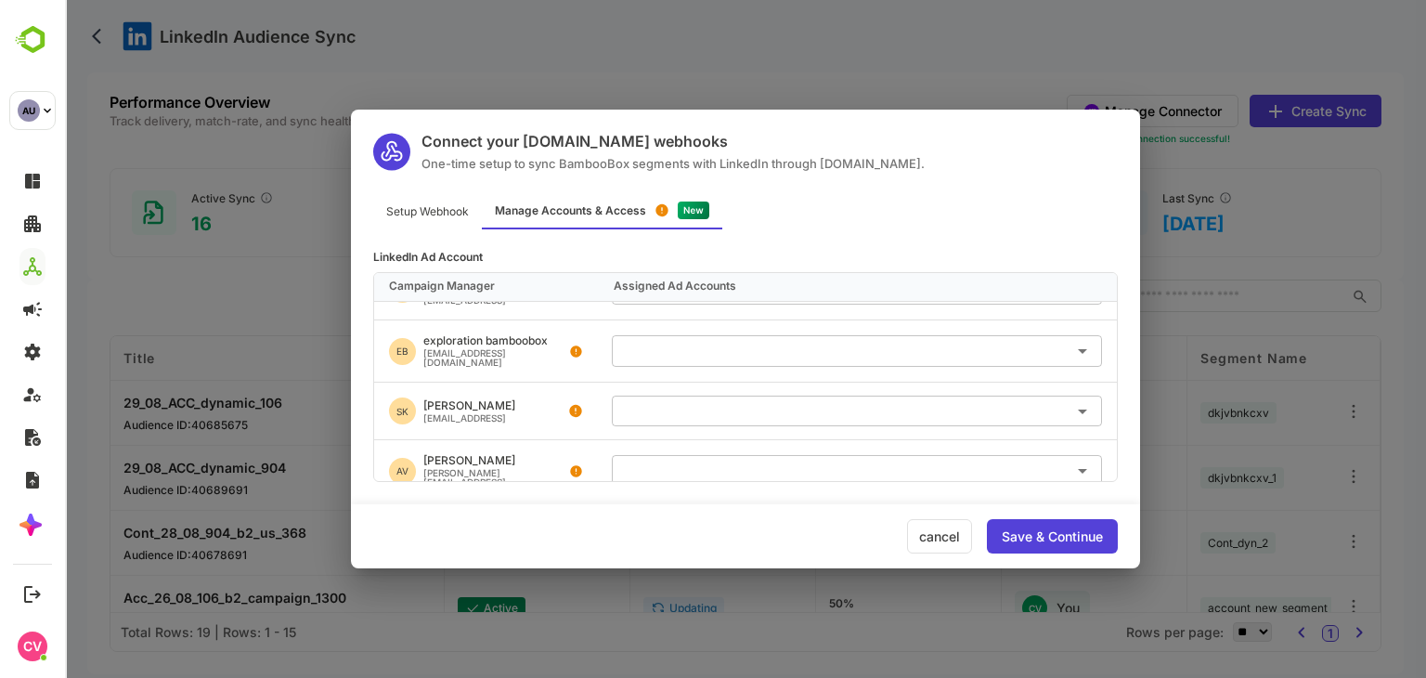
click at [598, 510] on div "Bamboobox US ​" at bounding box center [857, 532] width 520 height 45
click at [630, 510] on div "Bamboobox US ​" at bounding box center [857, 532] width 520 height 45
click at [678, 510] on div "Bamboobox US ​" at bounding box center [857, 532] width 520 height 45
click at [683, 396] on input "text" at bounding box center [856, 411] width 475 height 31
click at [698, 432] on li "Bamboobox US ID: 512307904" at bounding box center [857, 421] width 490 height 30
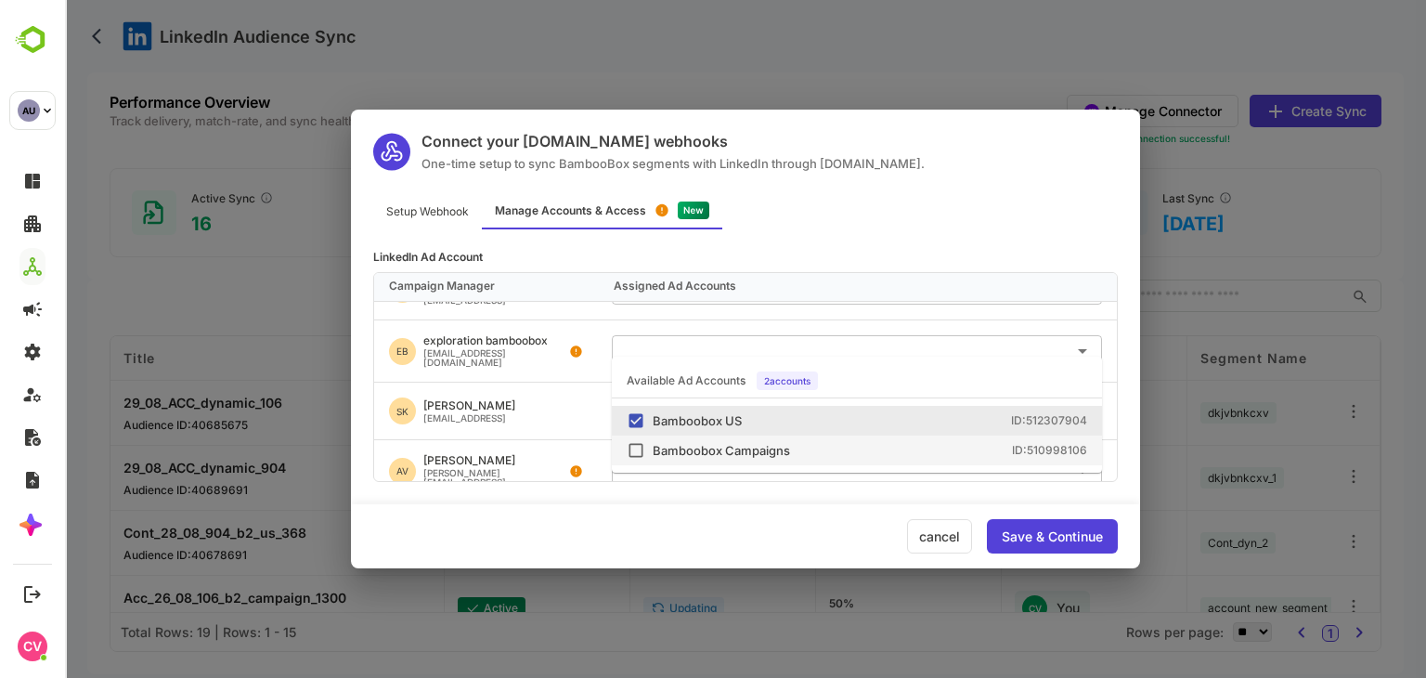
click at [706, 445] on div "Bamboobox Campaigns" at bounding box center [721, 451] width 137 height 12
click at [809, 515] on div "cancel Save & Continue" at bounding box center [745, 536] width 789 height 64
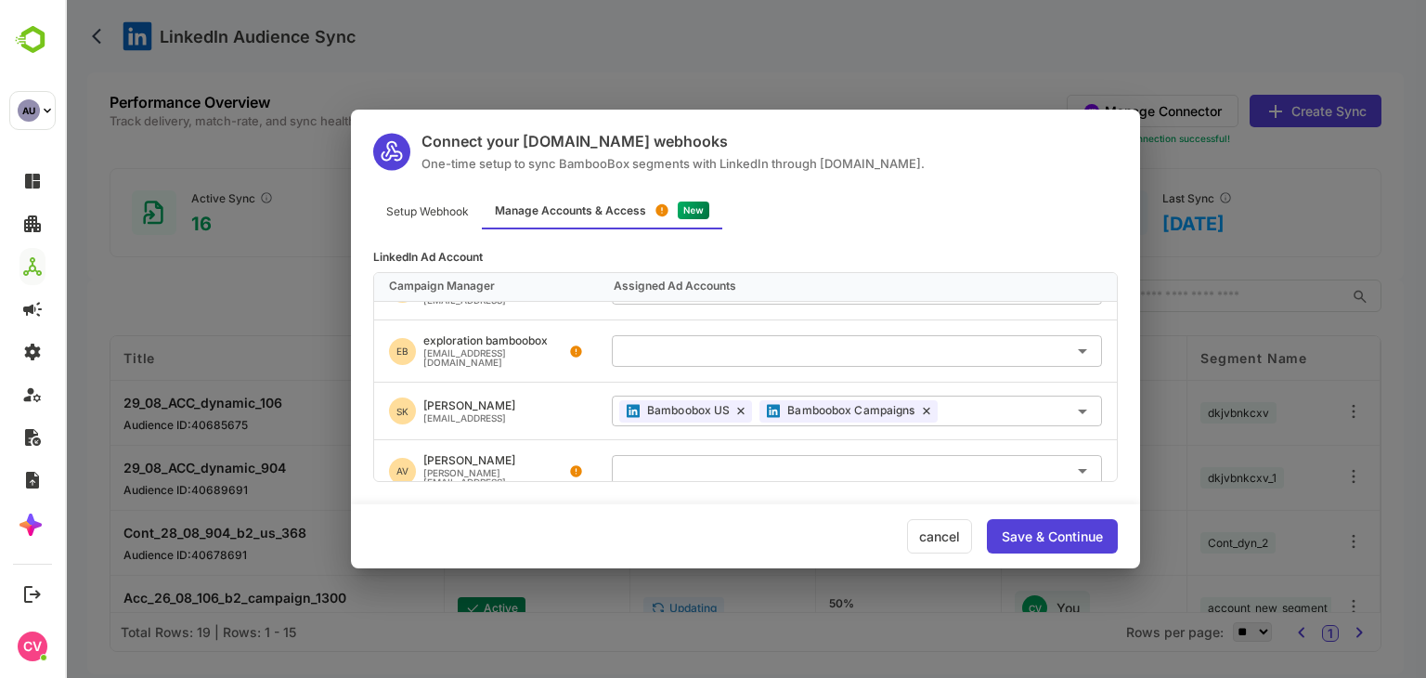
click at [1045, 546] on div "Save & Continue" at bounding box center [1052, 536] width 131 height 34
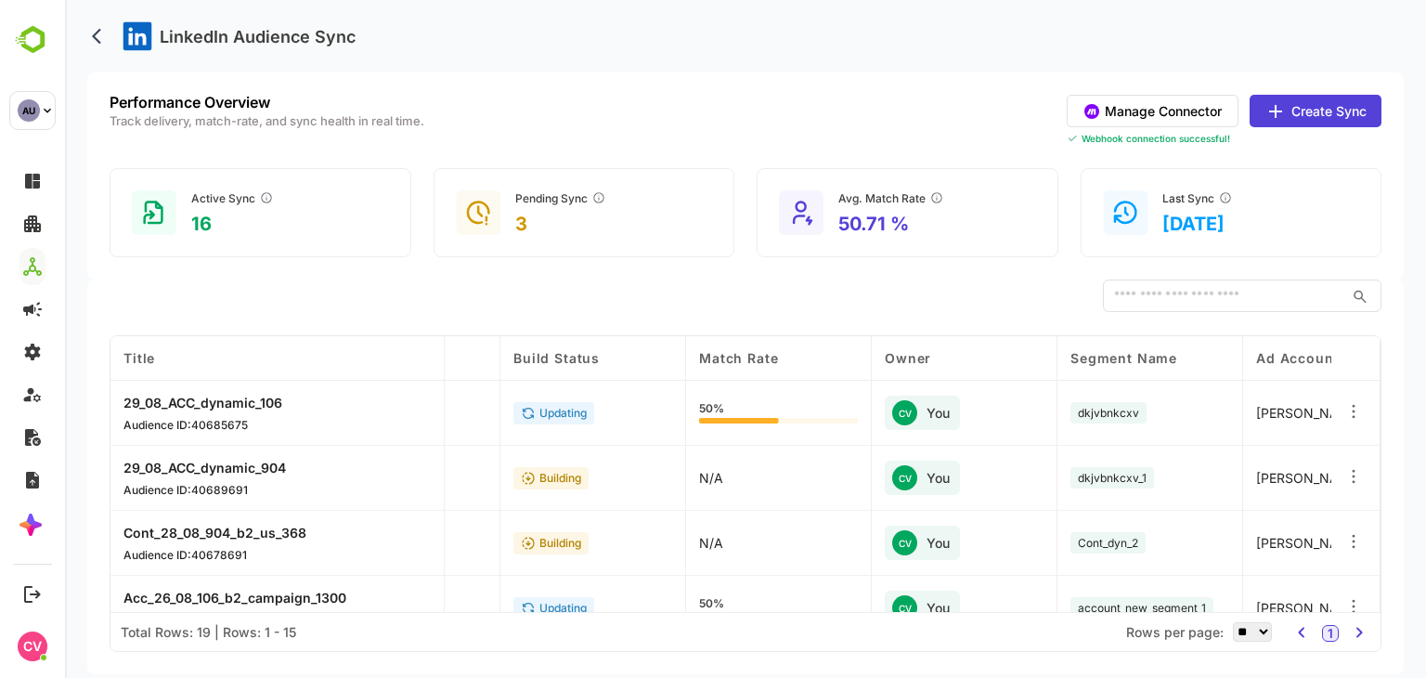
scroll to position [0, 0]
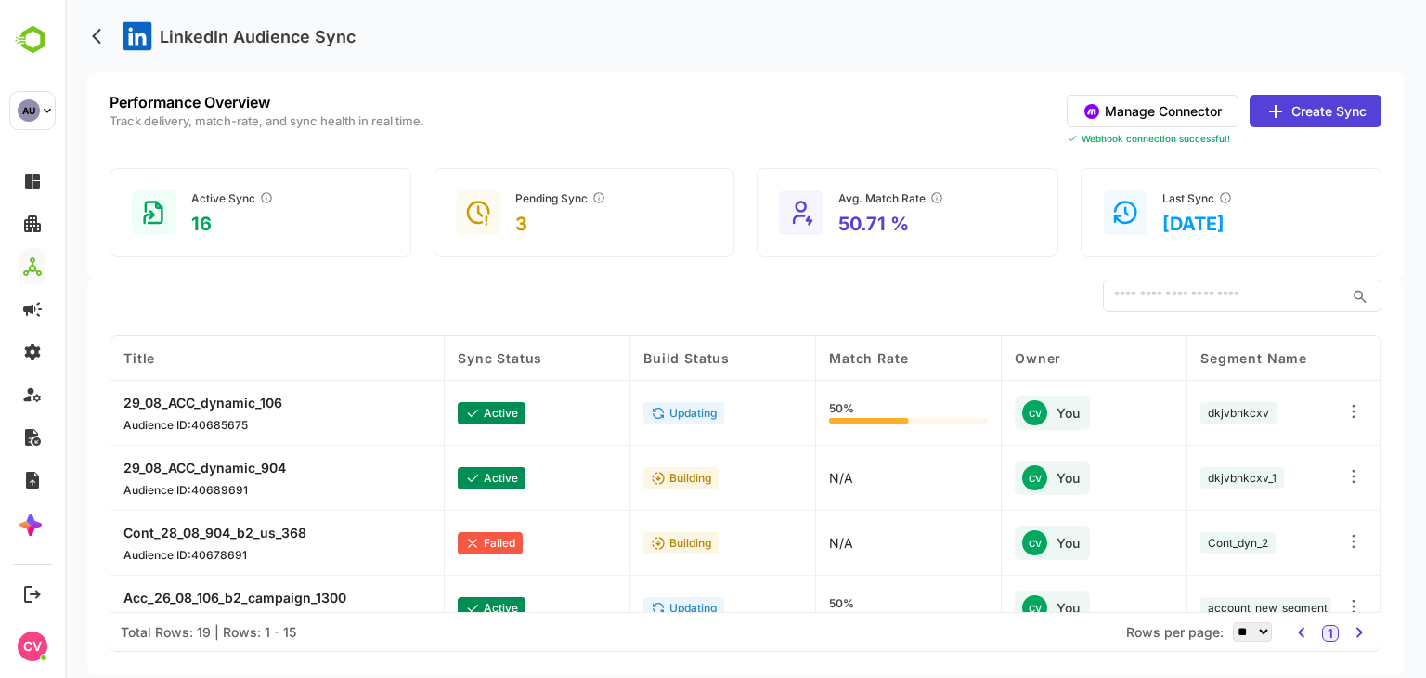
click at [1181, 116] on button "Manage Connector" at bounding box center [1153, 111] width 172 height 32
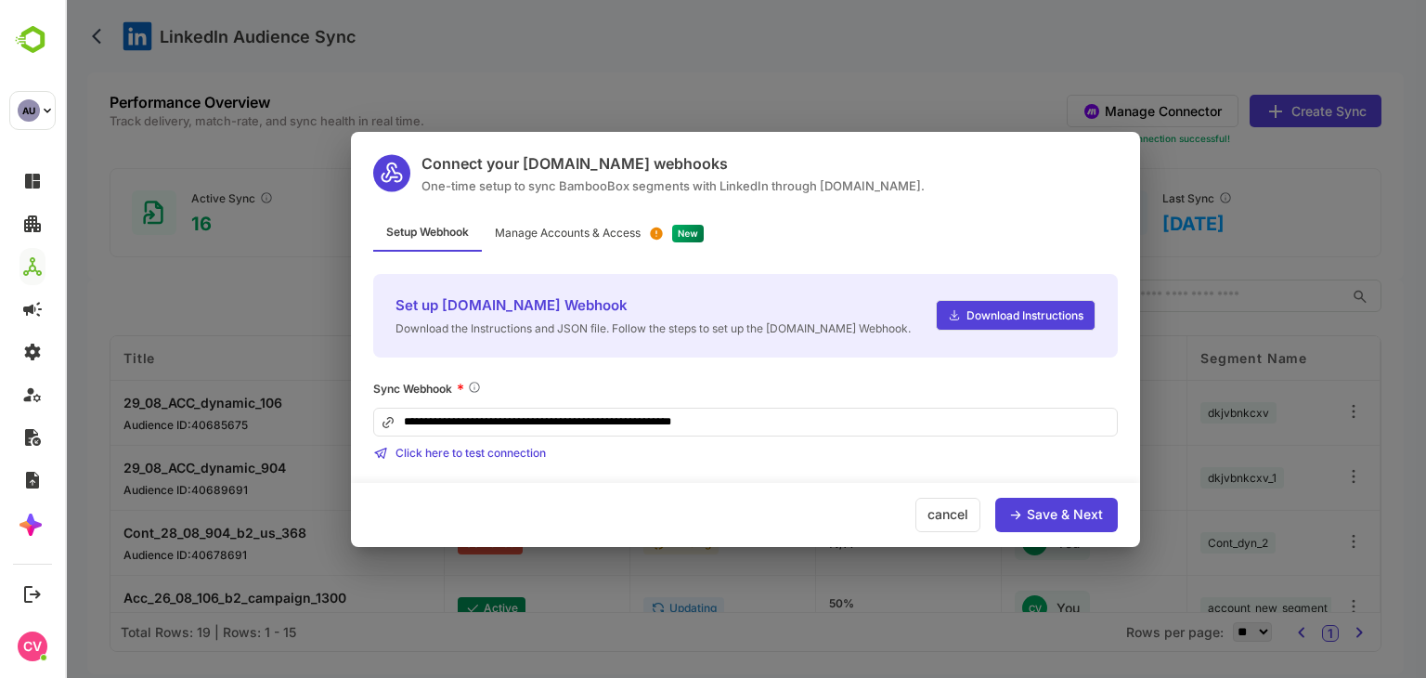
click at [546, 227] on div "Manage Accounts & Access" at bounding box center [568, 232] width 146 height 11
